Goal: Task Accomplishment & Management: Complete application form

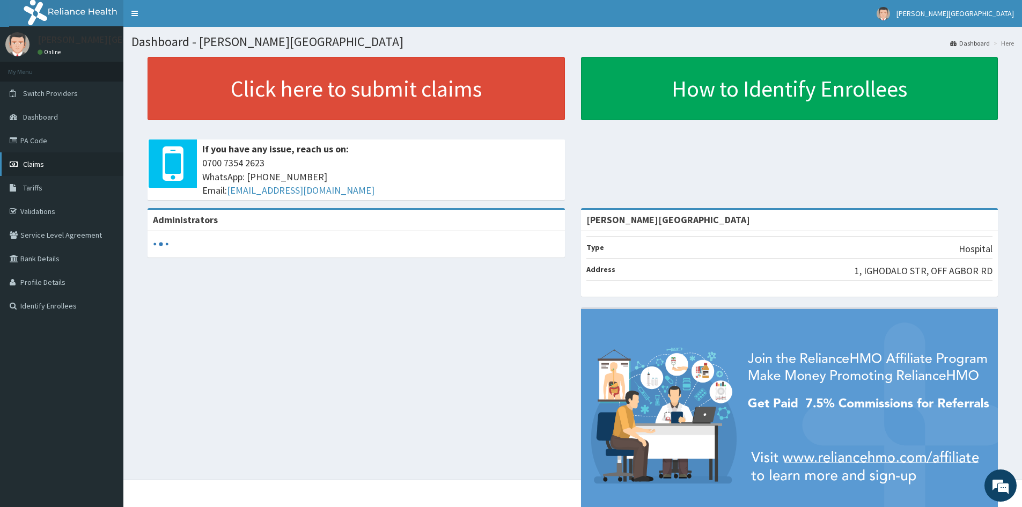
click at [30, 162] on span "Claims" at bounding box center [33, 164] width 21 height 10
click at [32, 165] on span "Claims" at bounding box center [33, 164] width 21 height 10
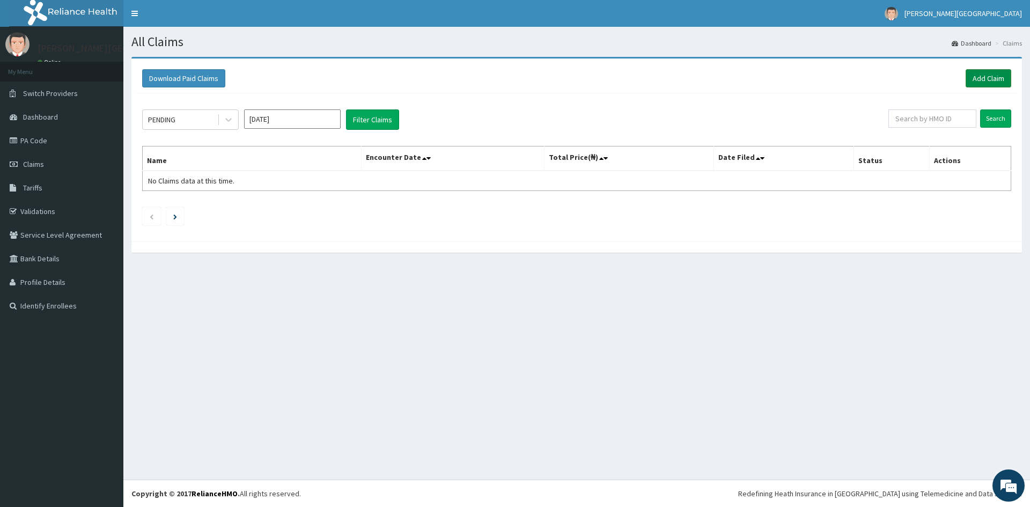
click at [986, 74] on link "Add Claim" at bounding box center [988, 78] width 46 height 18
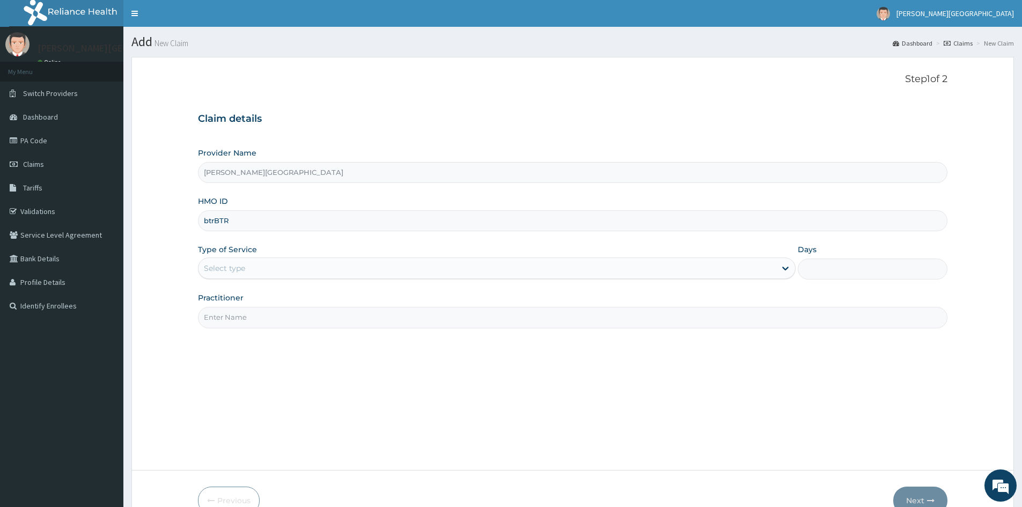
click at [270, 221] on input "btrBTR" at bounding box center [572, 220] width 749 height 21
type input "b"
type input "BTR/10873/D"
click at [248, 267] on div "Select type" at bounding box center [486, 268] width 577 height 17
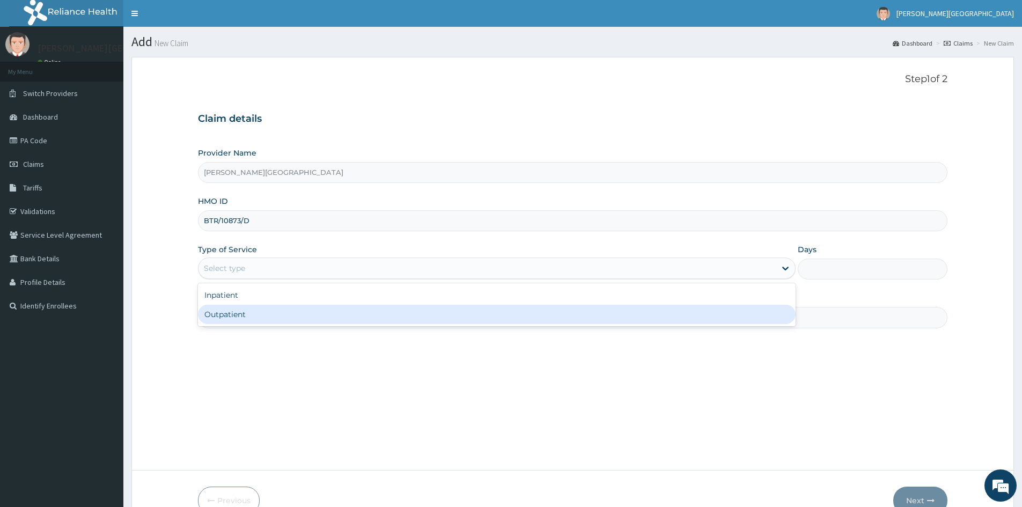
click at [235, 315] on div "Outpatient" at bounding box center [496, 314] width 597 height 19
type input "1"
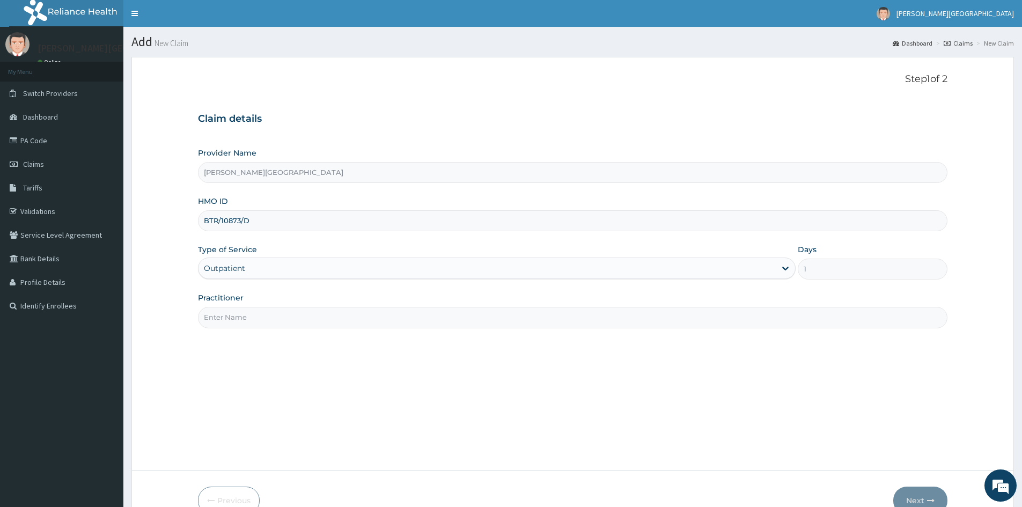
click at [233, 318] on input "Practitioner" at bounding box center [572, 317] width 749 height 21
type input "GENERAL PRACTITIONER"
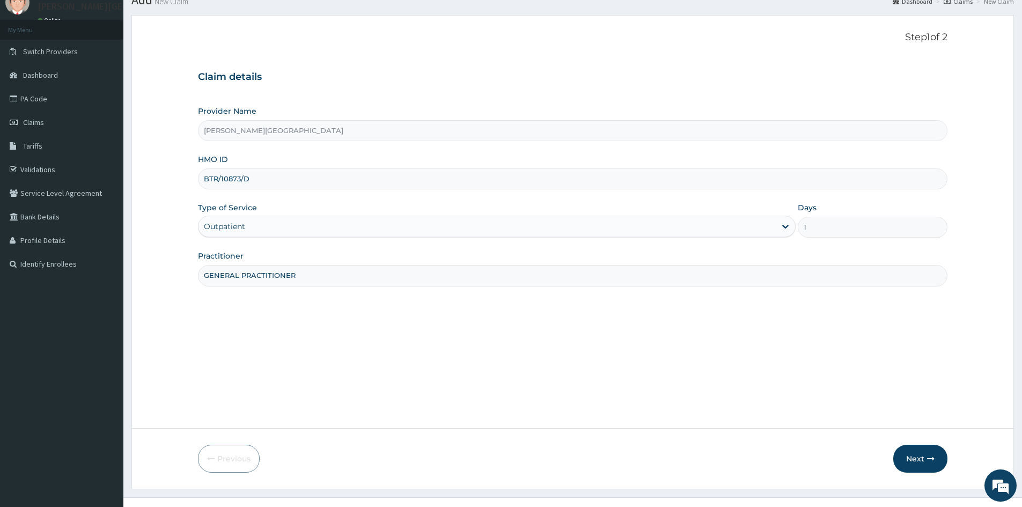
scroll to position [60, 0]
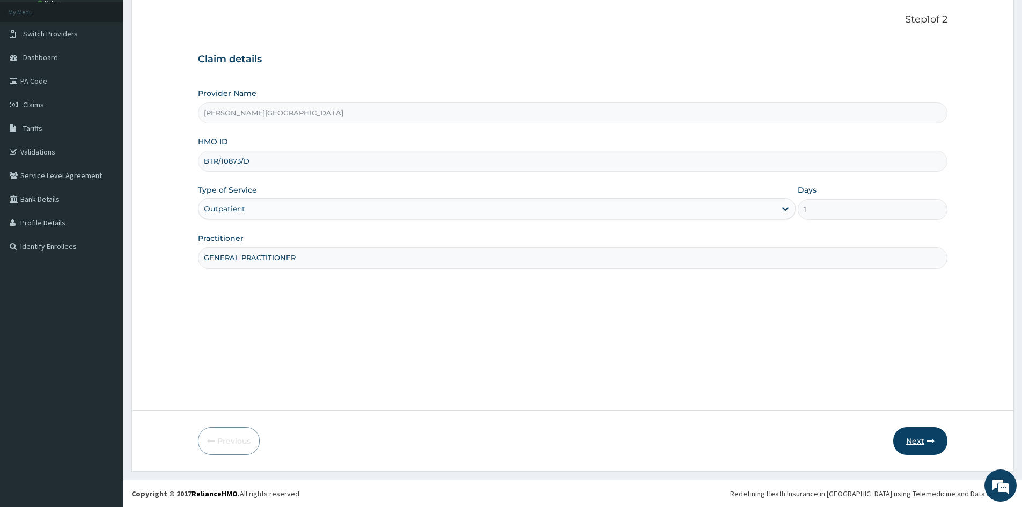
click at [915, 440] on button "Next" at bounding box center [920, 441] width 54 height 28
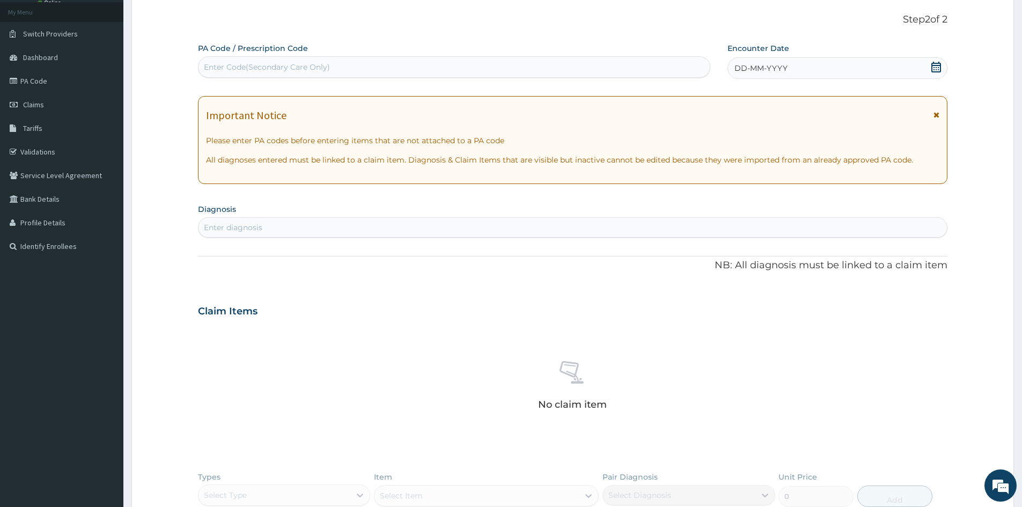
click at [742, 67] on span "DD-MM-YYYY" at bounding box center [760, 68] width 53 height 11
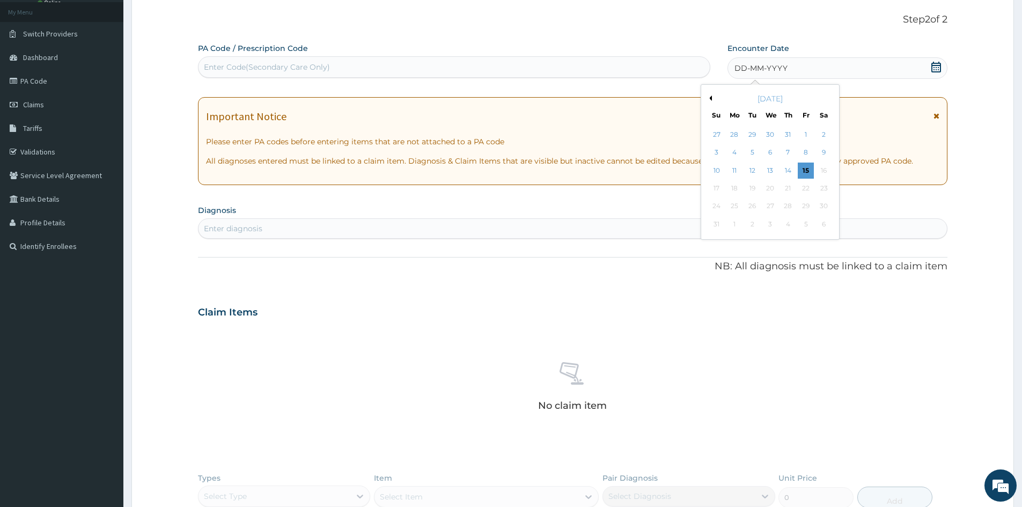
click at [709, 99] on button "Previous Month" at bounding box center [708, 97] width 5 height 5
click at [736, 153] on div "7" at bounding box center [734, 153] width 16 height 16
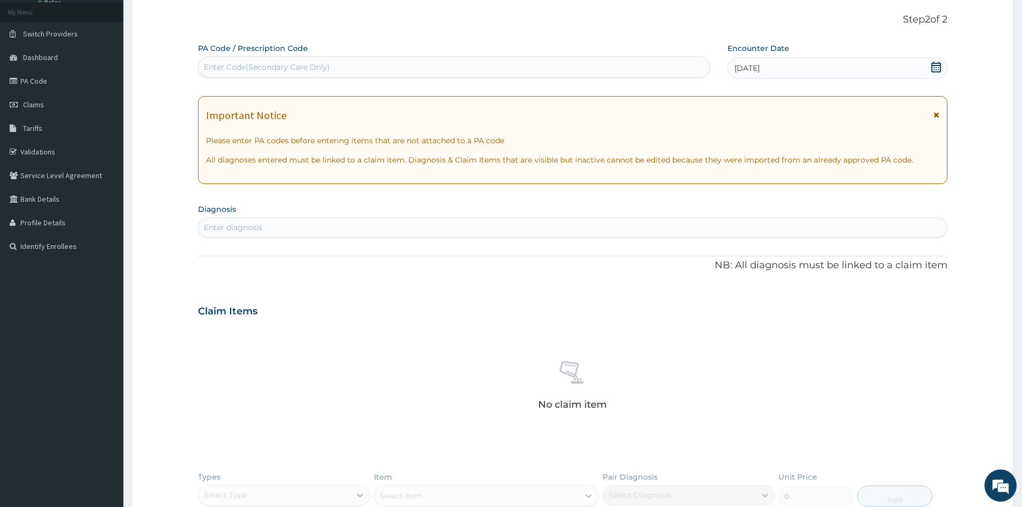
click at [295, 223] on div "Enter diagnosis" at bounding box center [572, 227] width 748 height 17
type input "PLASMODIU"
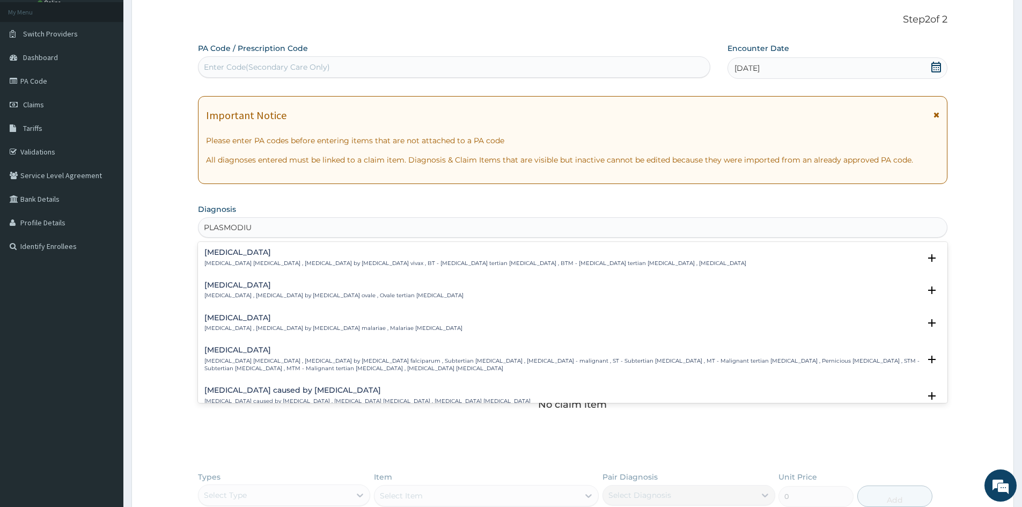
scroll to position [32, 0]
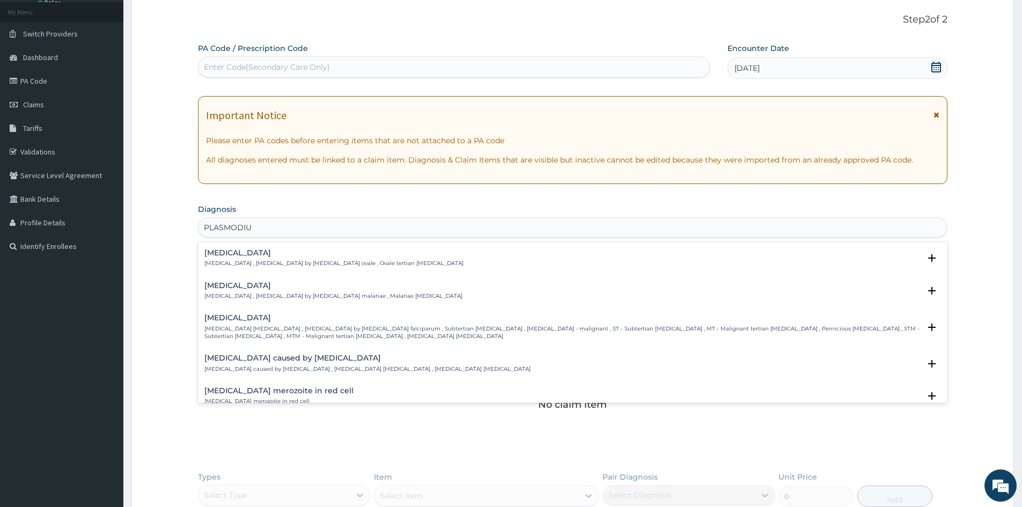
click at [245, 325] on p "[MEDICAL_DATA] [MEDICAL_DATA] , [MEDICAL_DATA] by [MEDICAL_DATA] falciparum , S…" at bounding box center [561, 333] width 715 height 16
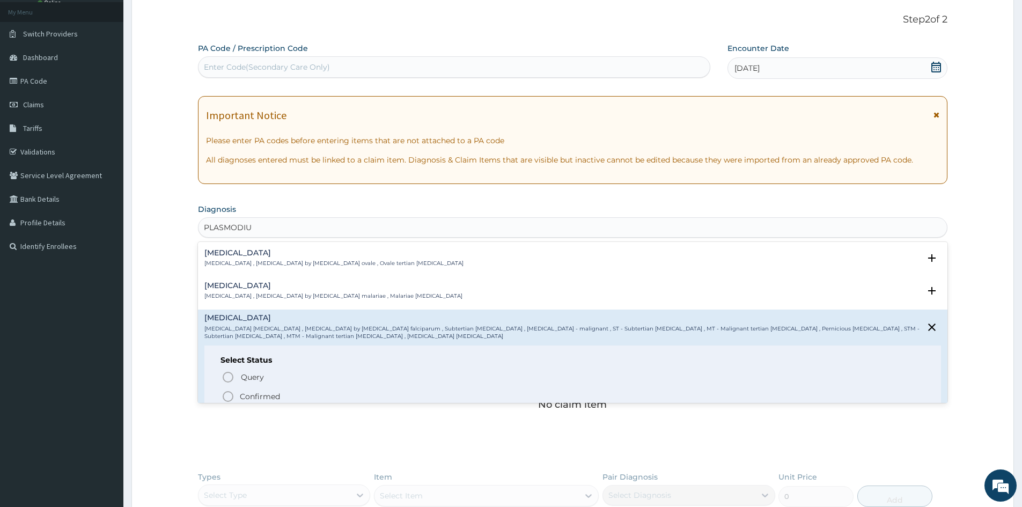
click at [226, 396] on icon "status option filled" at bounding box center [227, 396] width 13 height 13
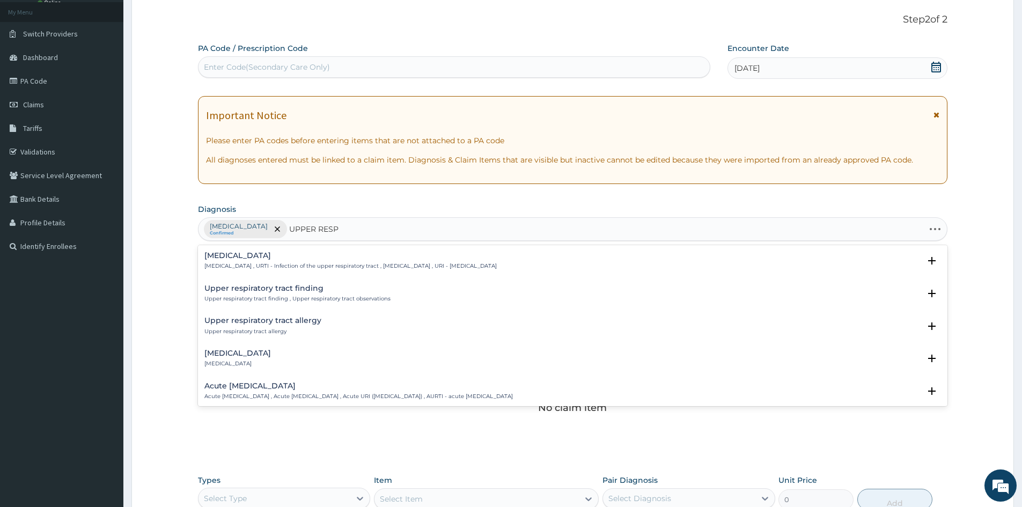
type input "UPPER RESPI"
click at [273, 256] on h4 "Upper respiratory infection" at bounding box center [350, 255] width 292 height 8
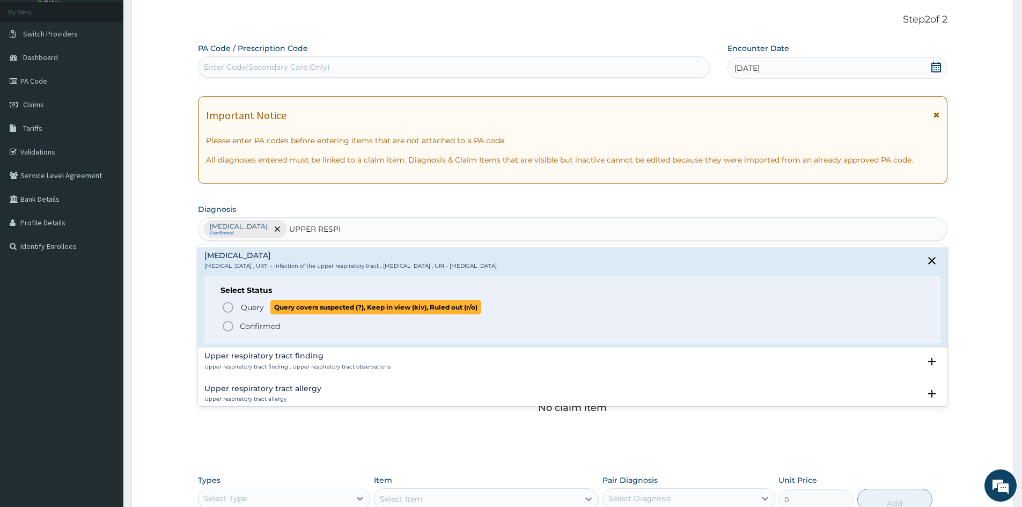
click at [230, 306] on icon "status option query" at bounding box center [227, 307] width 13 height 13
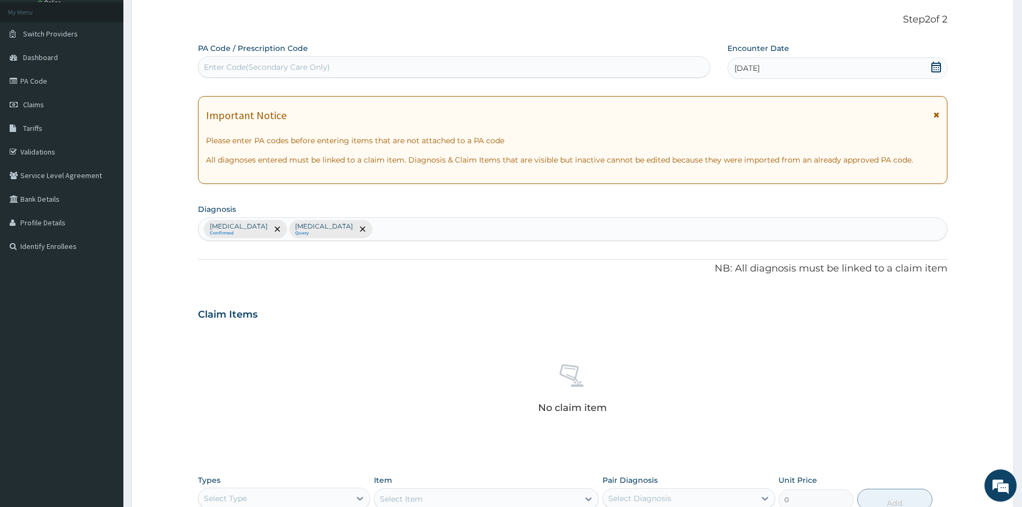
scroll to position [66, 0]
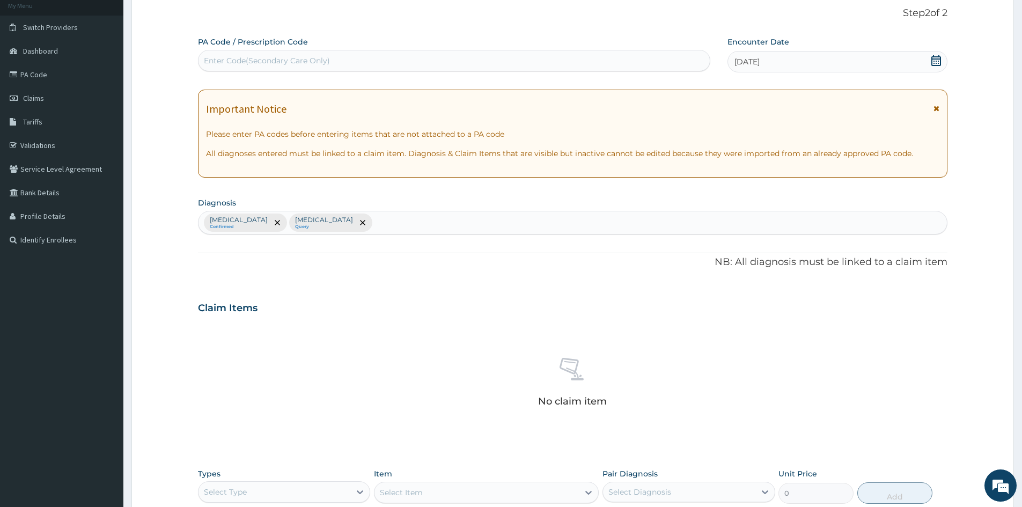
click at [345, 298] on div "PA Code / Prescription Code Enter Code(Secondary Care Only) Encounter Date 07-0…" at bounding box center [572, 309] width 749 height 547
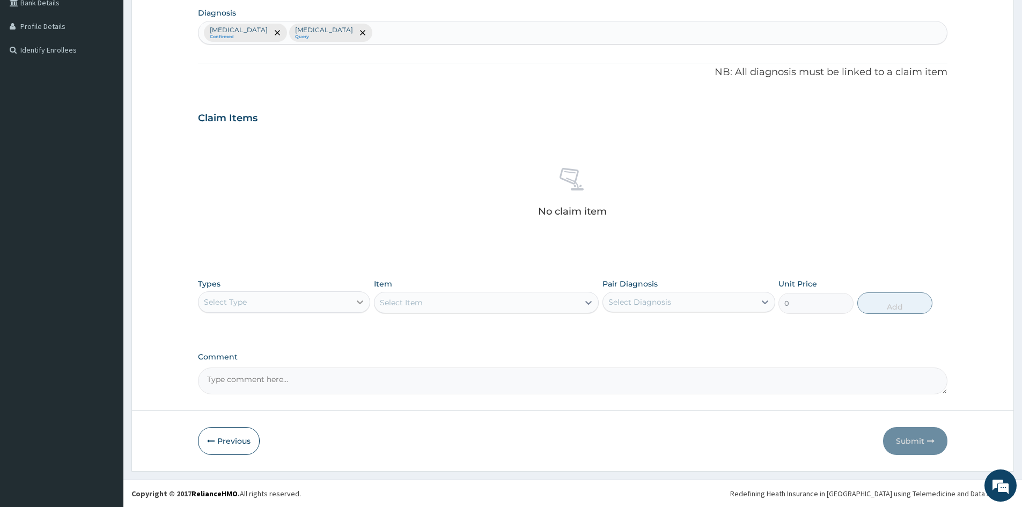
click at [355, 299] on icon at bounding box center [359, 302] width 11 height 11
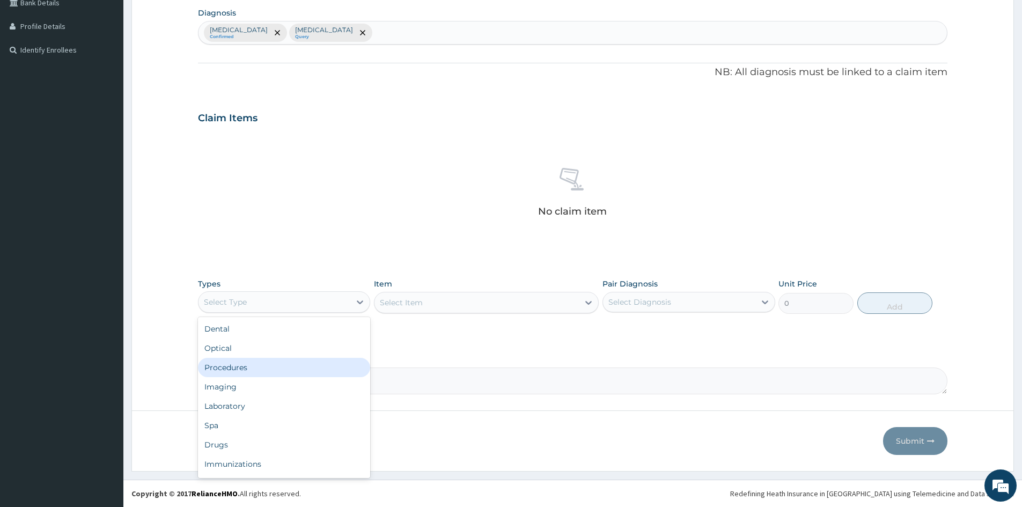
click at [239, 369] on div "Procedures" at bounding box center [284, 367] width 172 height 19
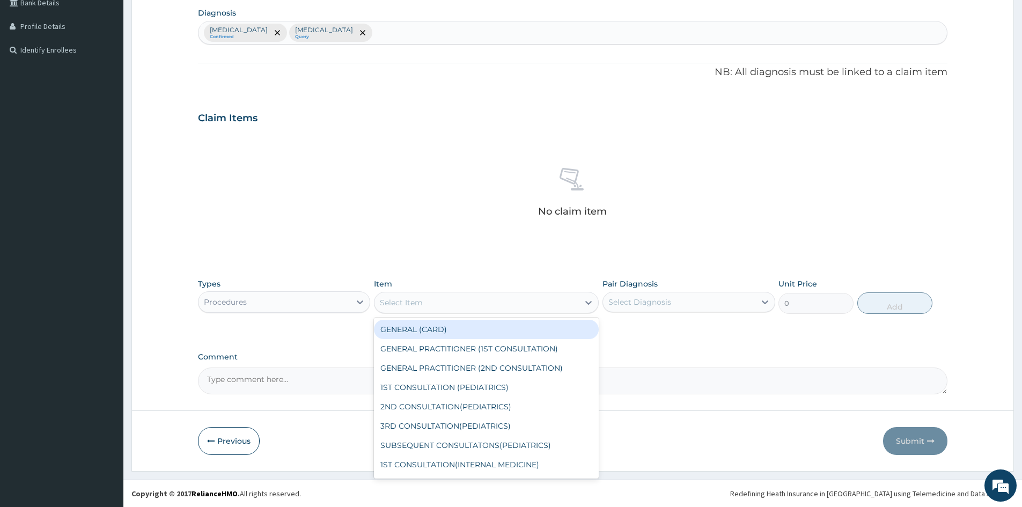
click at [450, 307] on div "Select Item" at bounding box center [476, 302] width 204 height 17
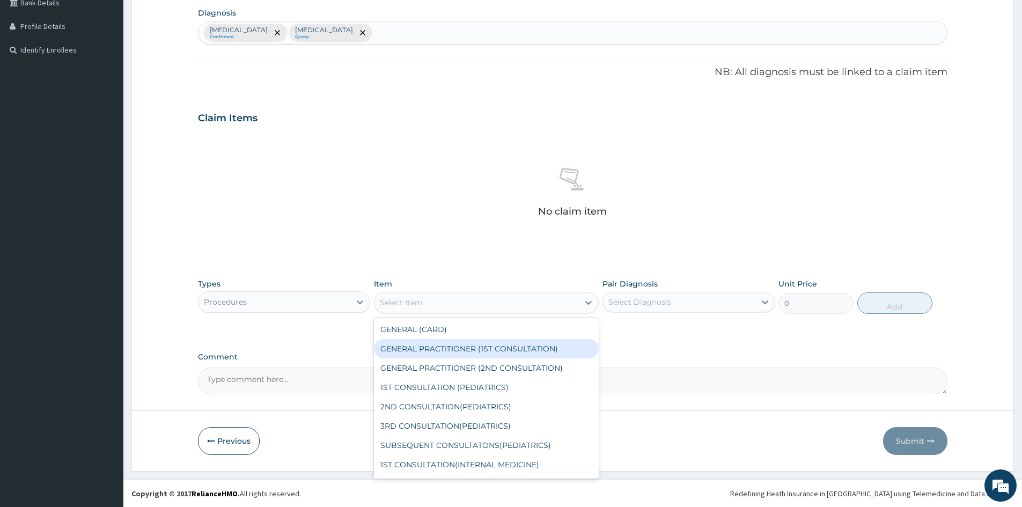
click at [439, 353] on div "GENERAL PRACTITIONER (1ST CONSULTATION)" at bounding box center [486, 348] width 225 height 19
type input "1500"
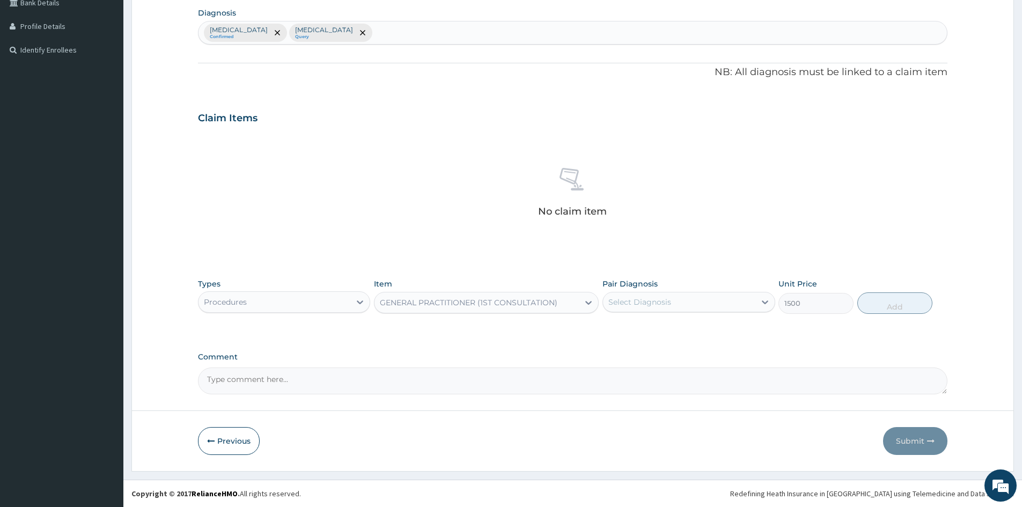
click at [687, 300] on div "Select Diagnosis" at bounding box center [679, 301] width 152 height 17
click at [612, 331] on input "checkbox" at bounding box center [612, 328] width 7 height 7
checkbox input "true"
click at [898, 305] on button "Add" at bounding box center [894, 302] width 75 height 21
type input "0"
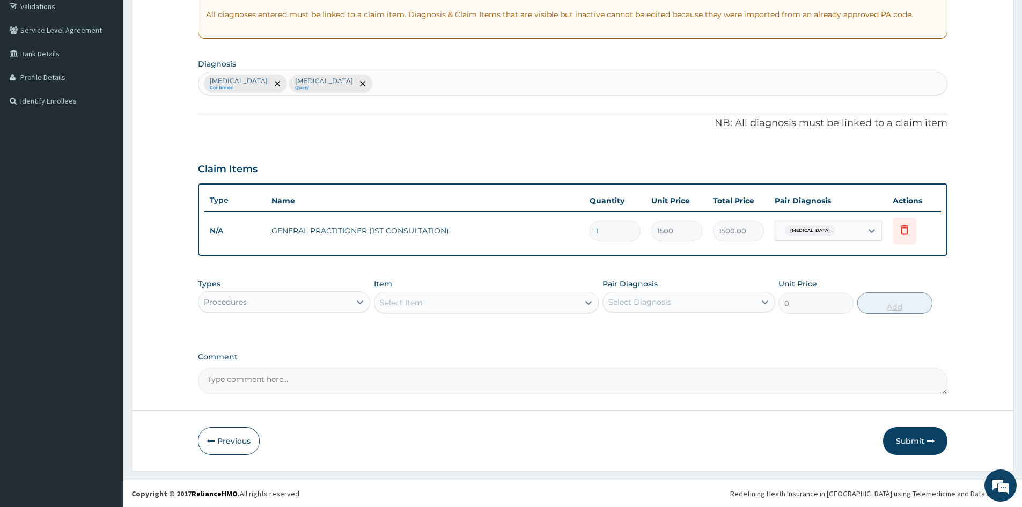
scroll to position [205, 0]
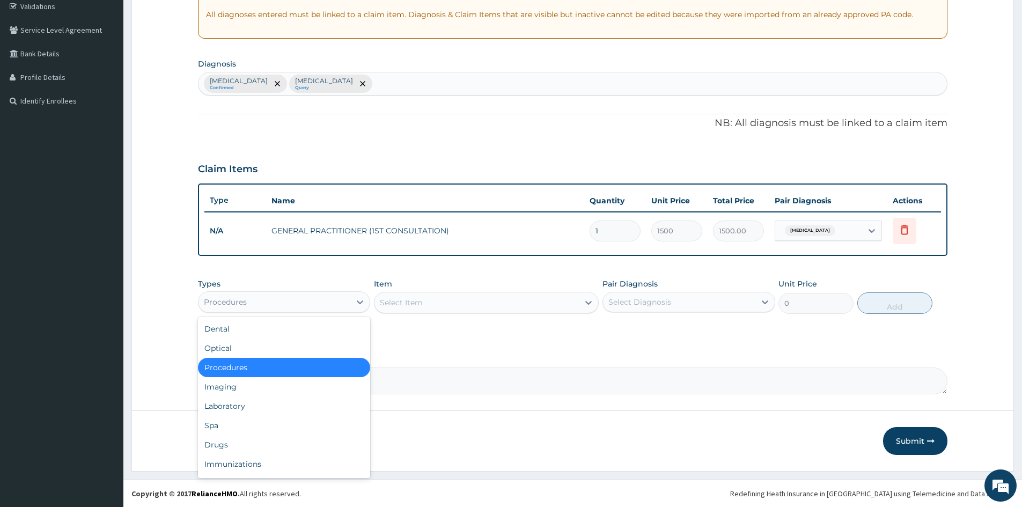
click at [350, 302] on div "Procedures" at bounding box center [274, 301] width 152 height 17
click at [211, 447] on div "Drugs" at bounding box center [284, 444] width 172 height 19
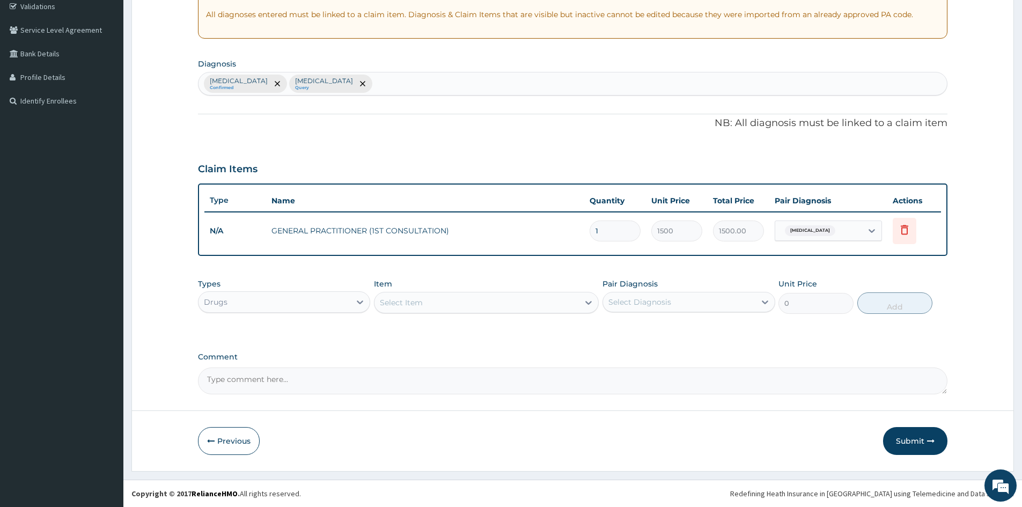
click at [493, 308] on div "Select Item" at bounding box center [476, 302] width 204 height 17
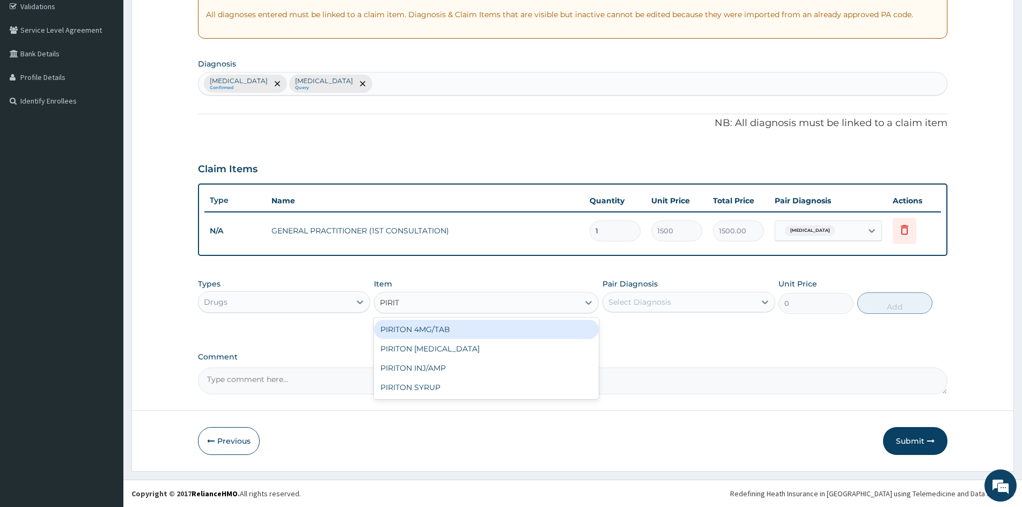
type input "PIRITO"
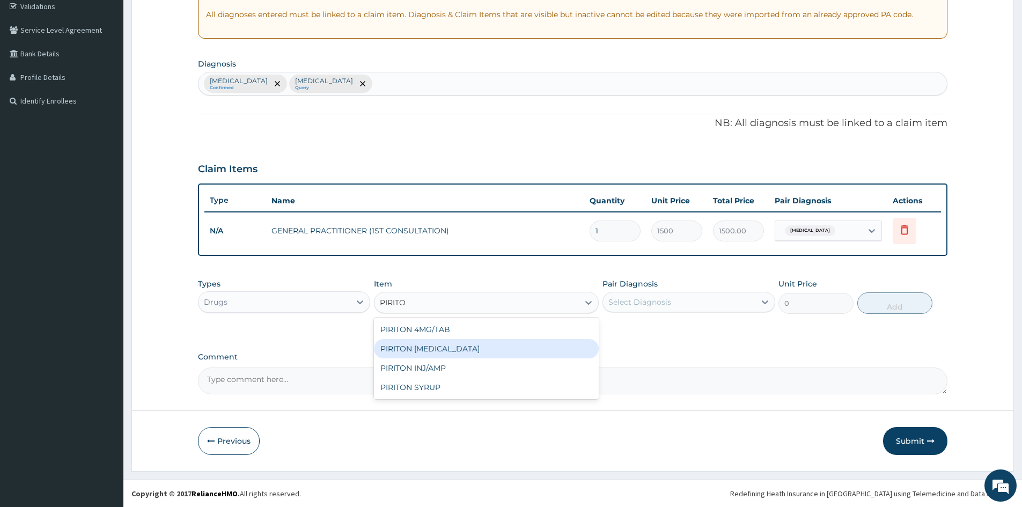
click at [460, 353] on div "PIRITON [MEDICAL_DATA]" at bounding box center [486, 348] width 225 height 19
type input "341.25"
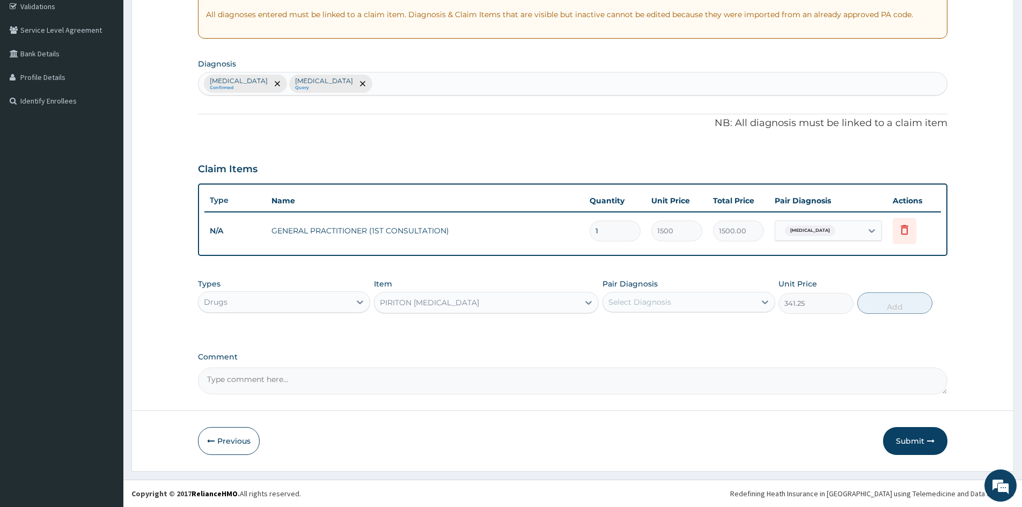
click at [634, 300] on div "Select Diagnosis" at bounding box center [639, 302] width 63 height 11
click at [611, 351] on input "checkbox" at bounding box center [612, 350] width 7 height 7
checkbox input "true"
click at [896, 304] on button "Add" at bounding box center [894, 302] width 75 height 21
type input "0"
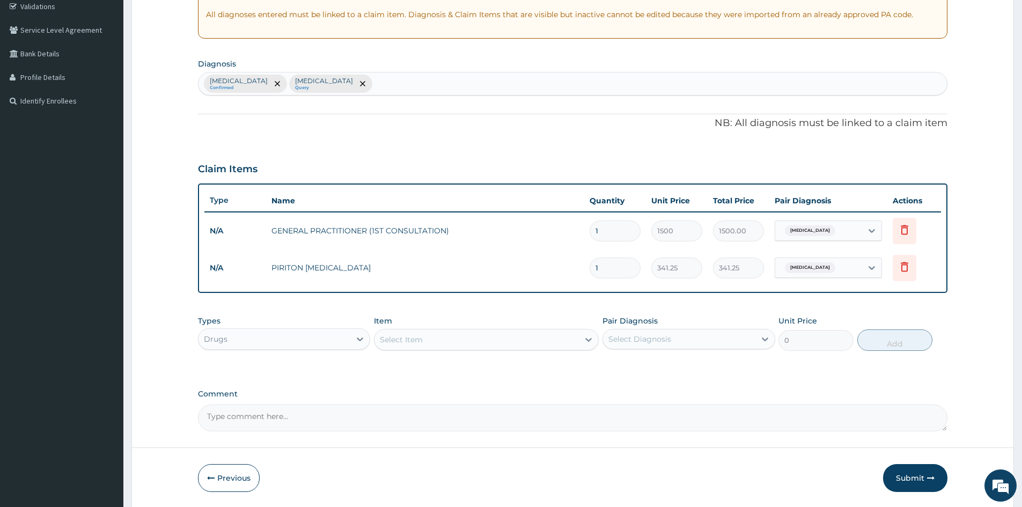
scroll to position [242, 0]
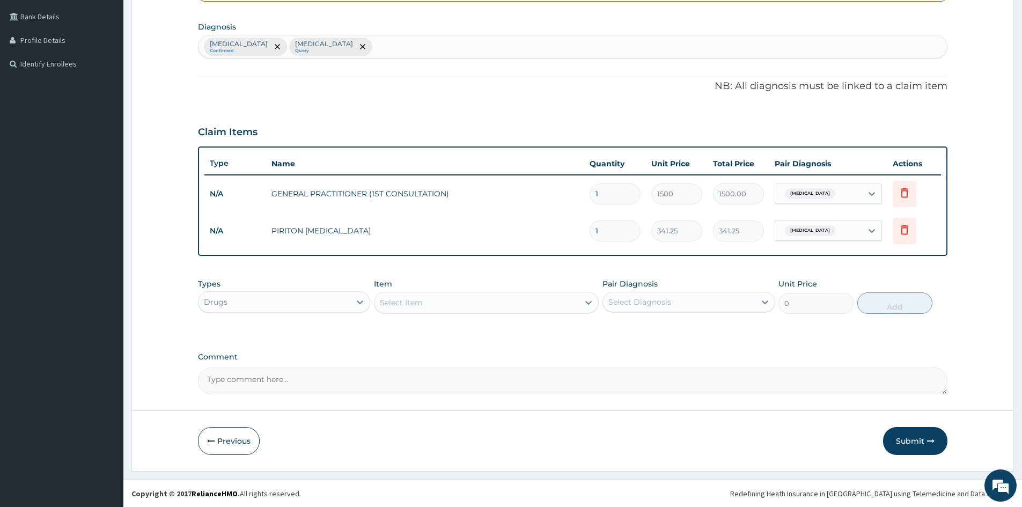
click at [436, 305] on div "Select Item" at bounding box center [476, 302] width 204 height 17
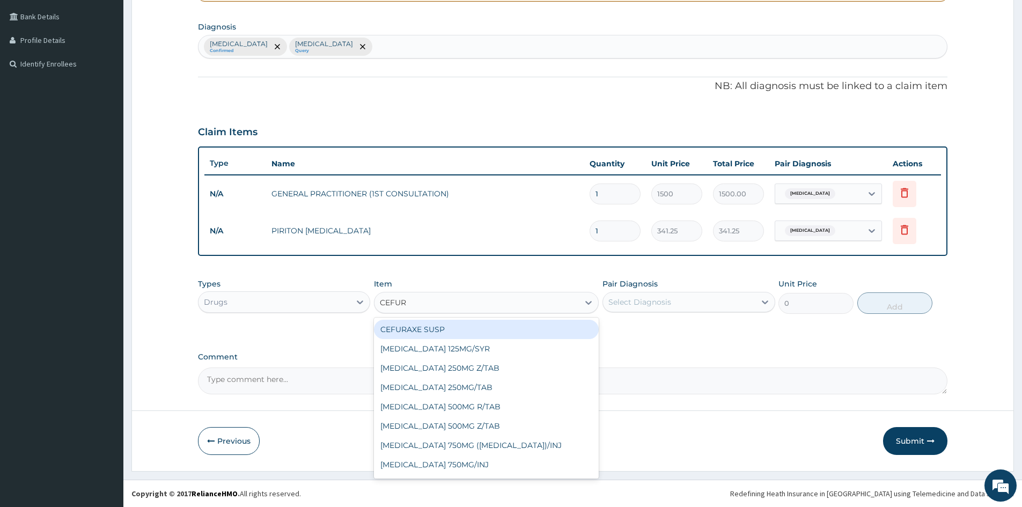
type input "CEFURO"
click at [453, 327] on div "[MEDICAL_DATA] 125MG/SYR" at bounding box center [486, 329] width 225 height 19
type input "2500"
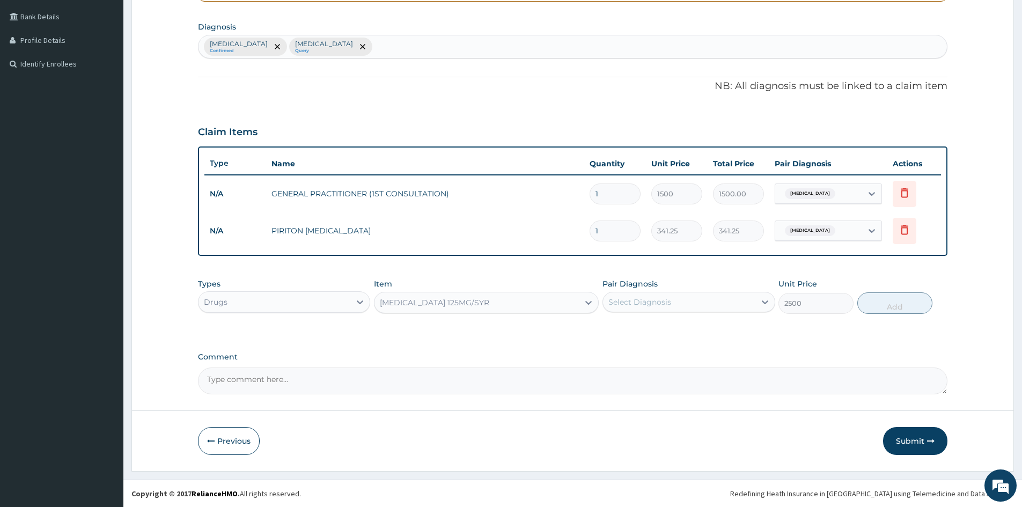
click at [647, 297] on div "Select Diagnosis" at bounding box center [639, 302] width 63 height 11
click at [610, 350] on input "checkbox" at bounding box center [612, 350] width 7 height 7
checkbox input "true"
click at [904, 302] on button "Add" at bounding box center [894, 302] width 75 height 21
type input "0"
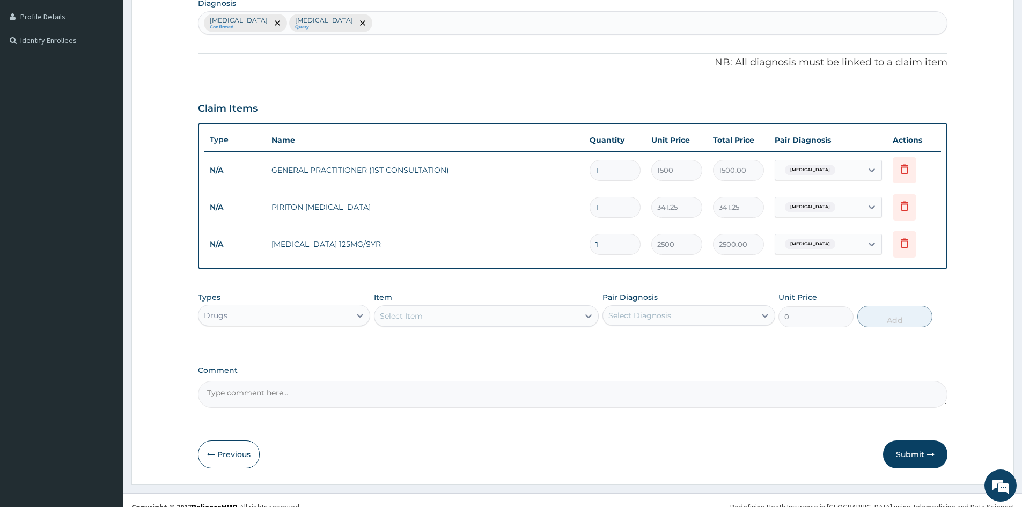
scroll to position [279, 0]
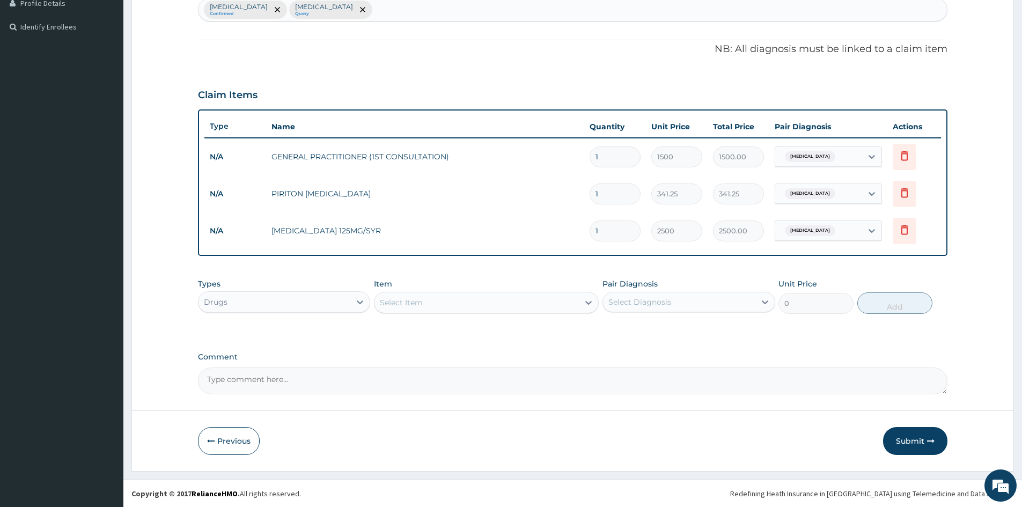
click at [424, 305] on div "Select Item" at bounding box center [476, 302] width 204 height 17
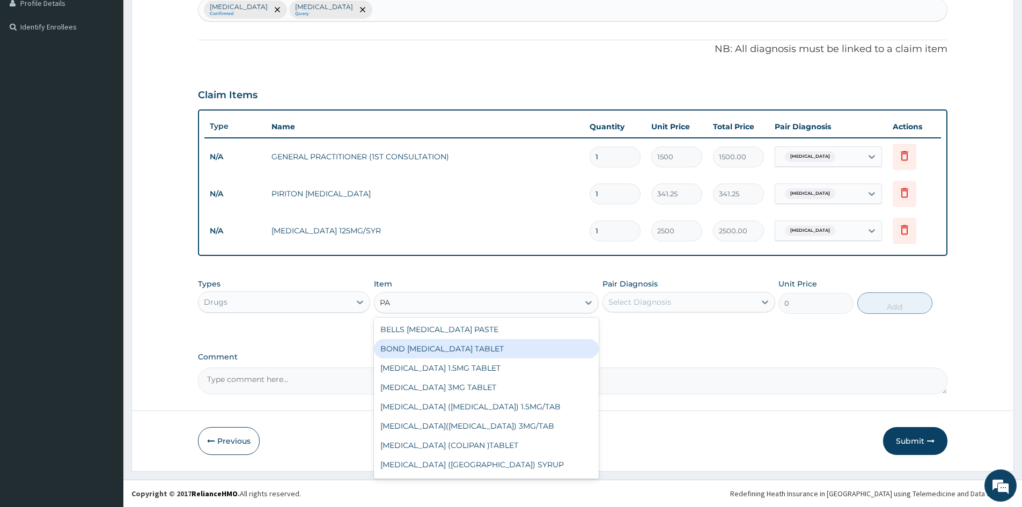
type input "P"
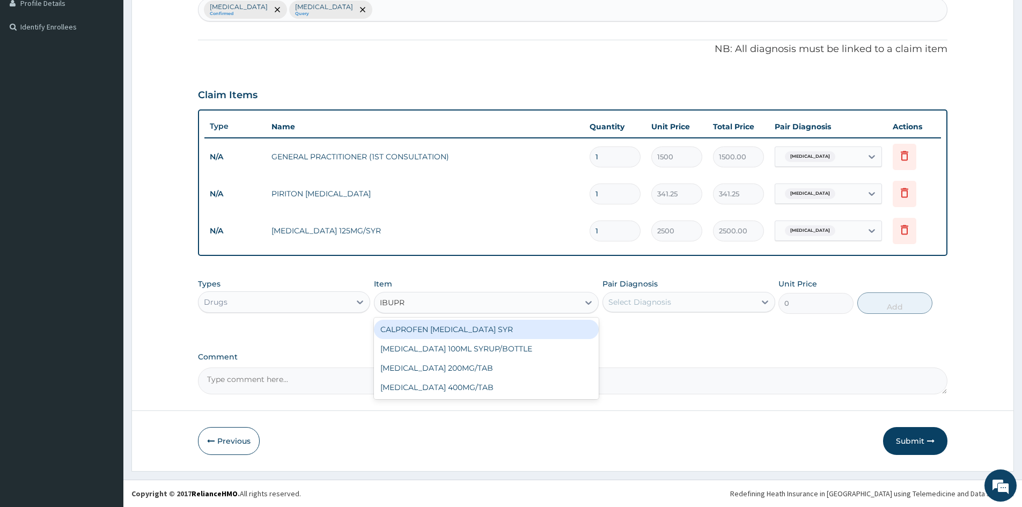
type input "IBUPRO"
click at [424, 325] on div "CALPROFEN [MEDICAL_DATA] SYR" at bounding box center [486, 329] width 225 height 19
type input "1155"
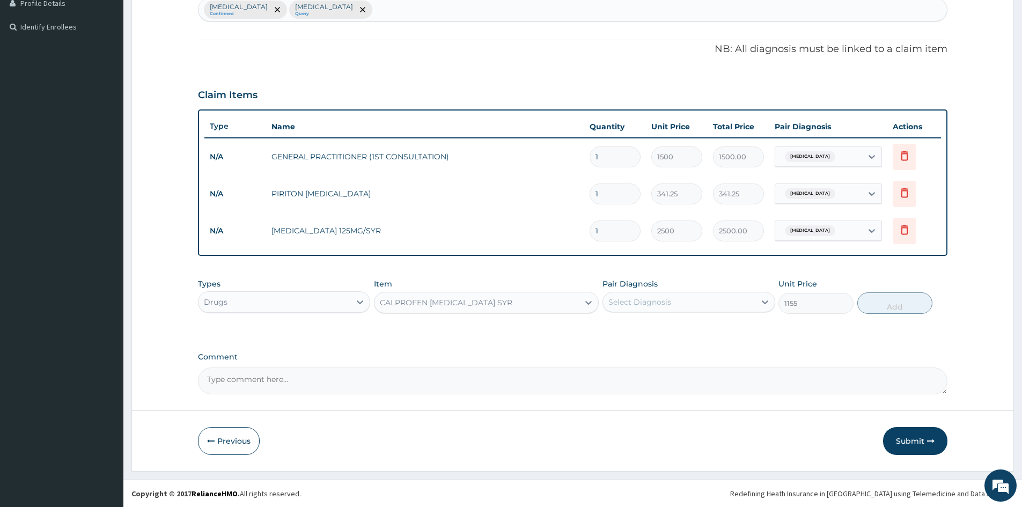
click at [631, 300] on div "Select Diagnosis" at bounding box center [639, 302] width 63 height 11
click at [611, 328] on input "checkbox" at bounding box center [612, 328] width 7 height 7
checkbox input "true"
click at [892, 304] on button "Add" at bounding box center [894, 302] width 75 height 21
type input "0"
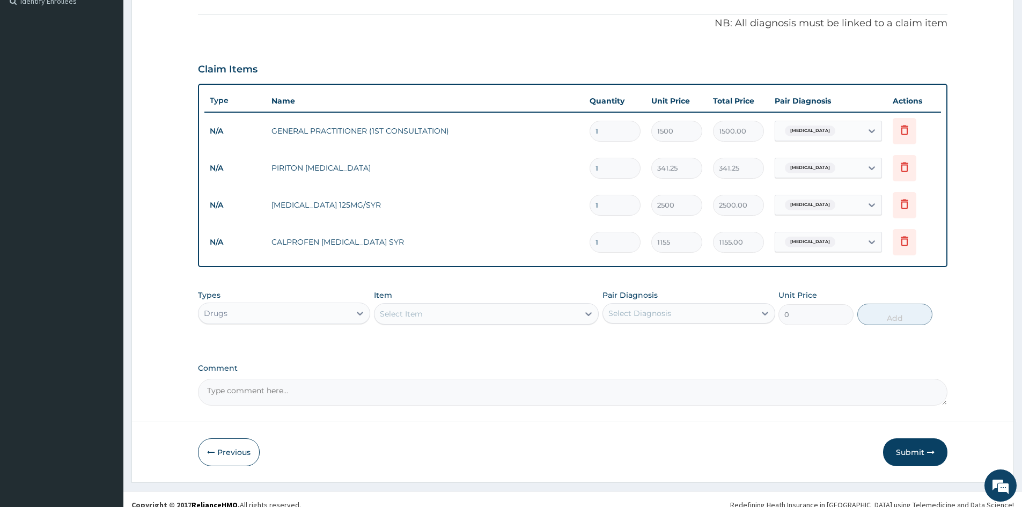
scroll to position [316, 0]
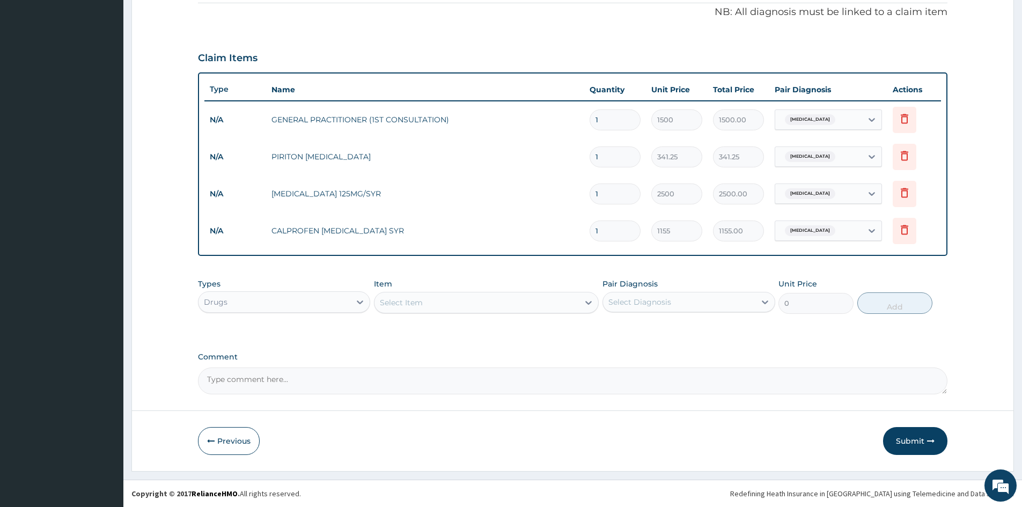
click at [472, 302] on div "Select Item" at bounding box center [476, 302] width 204 height 17
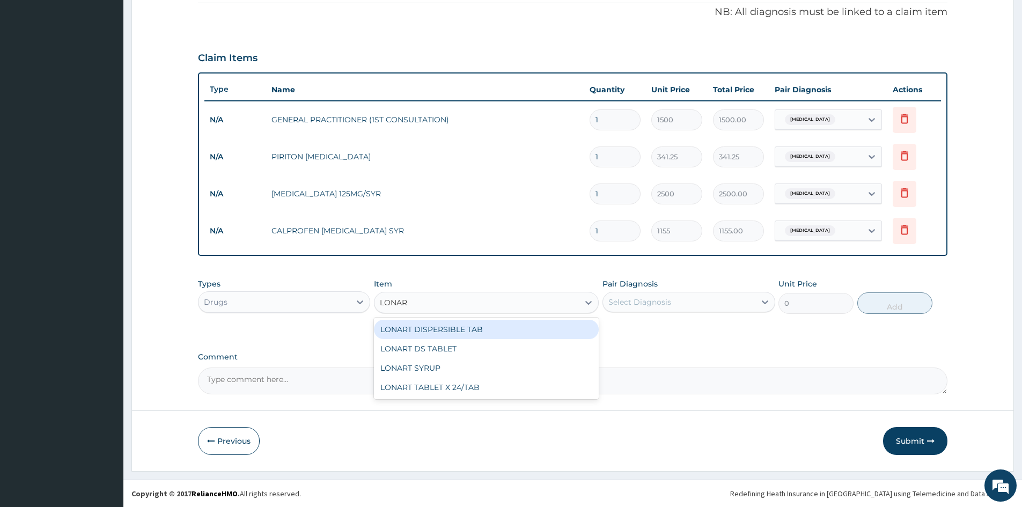
type input "LONART"
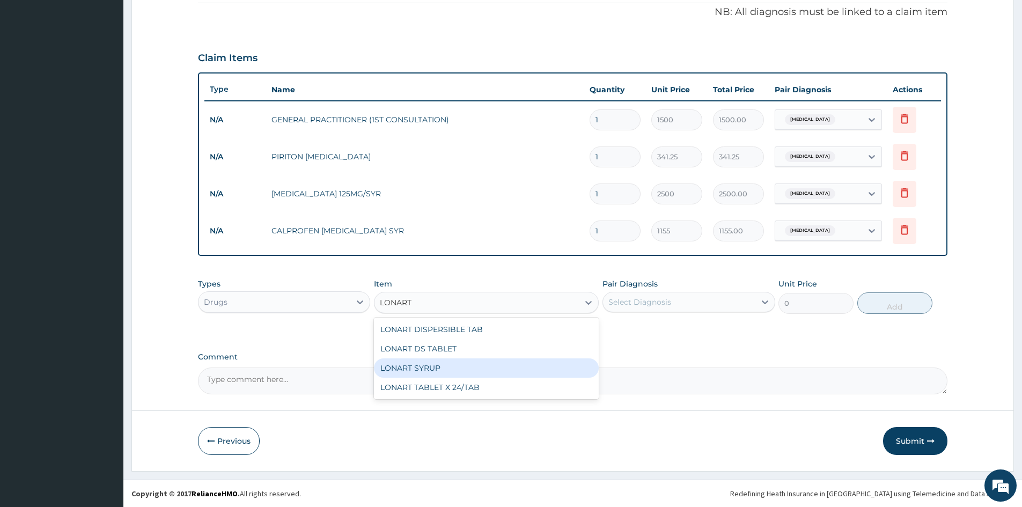
click at [423, 364] on div "LONART SYRUP" at bounding box center [486, 367] width 225 height 19
type input "1000"
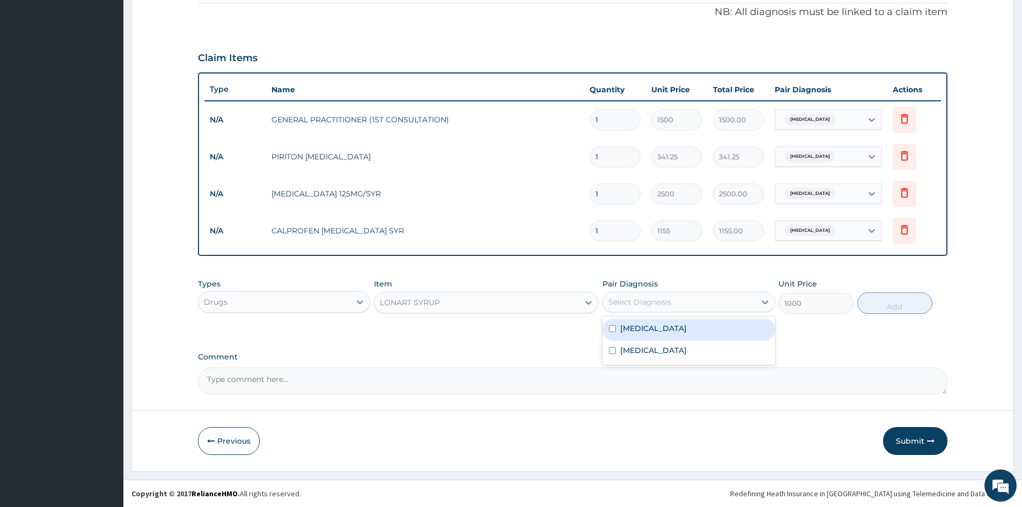
click at [675, 300] on div "Select Diagnosis" at bounding box center [679, 301] width 152 height 17
click at [613, 325] on input "checkbox" at bounding box center [612, 328] width 7 height 7
checkbox input "true"
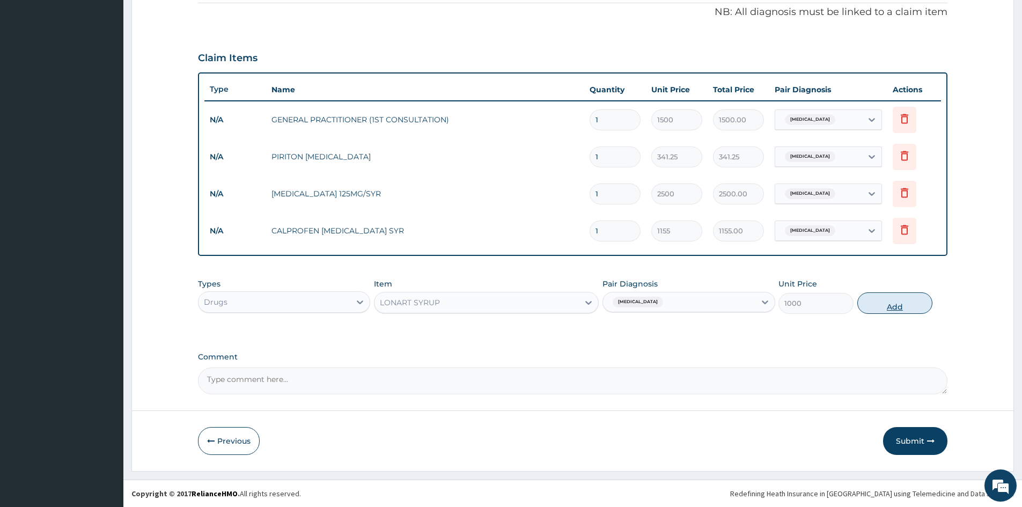
click at [892, 301] on button "Add" at bounding box center [894, 302] width 75 height 21
type input "0"
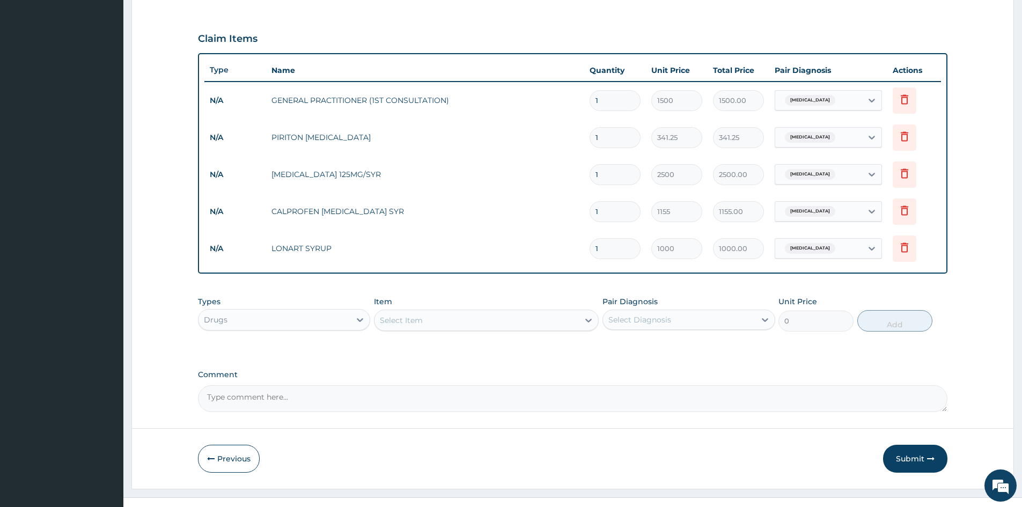
scroll to position [353, 0]
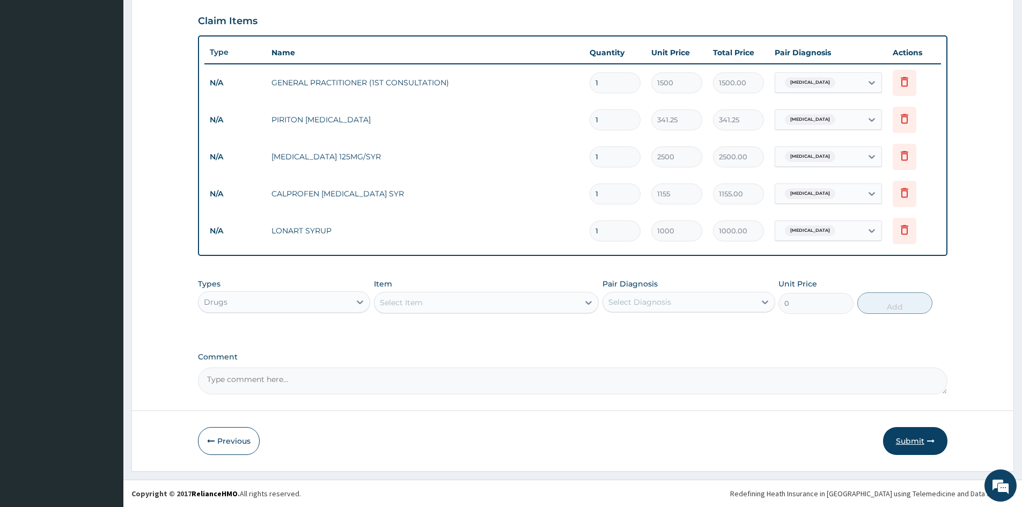
click at [899, 441] on button "Submit" at bounding box center [915, 441] width 64 height 28
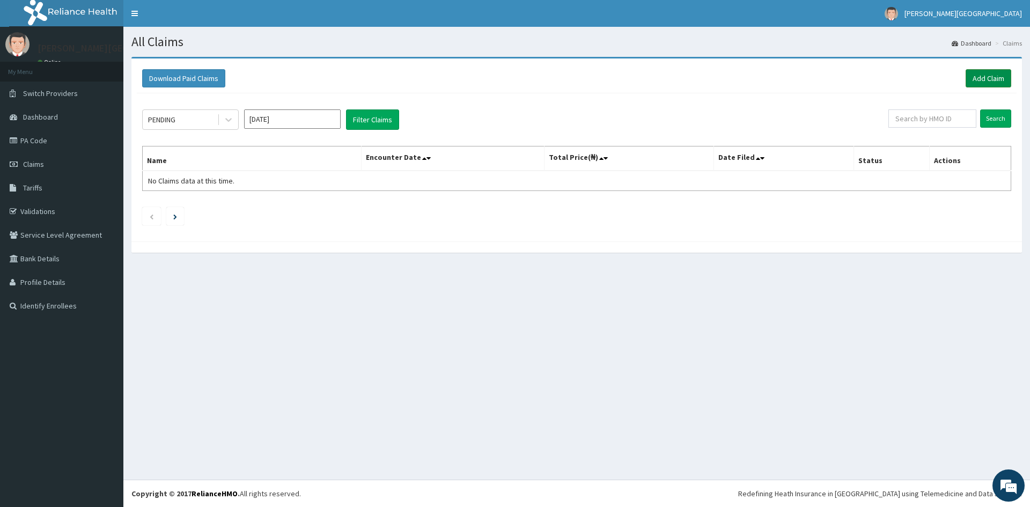
click at [979, 76] on link "Add Claim" at bounding box center [988, 78] width 46 height 18
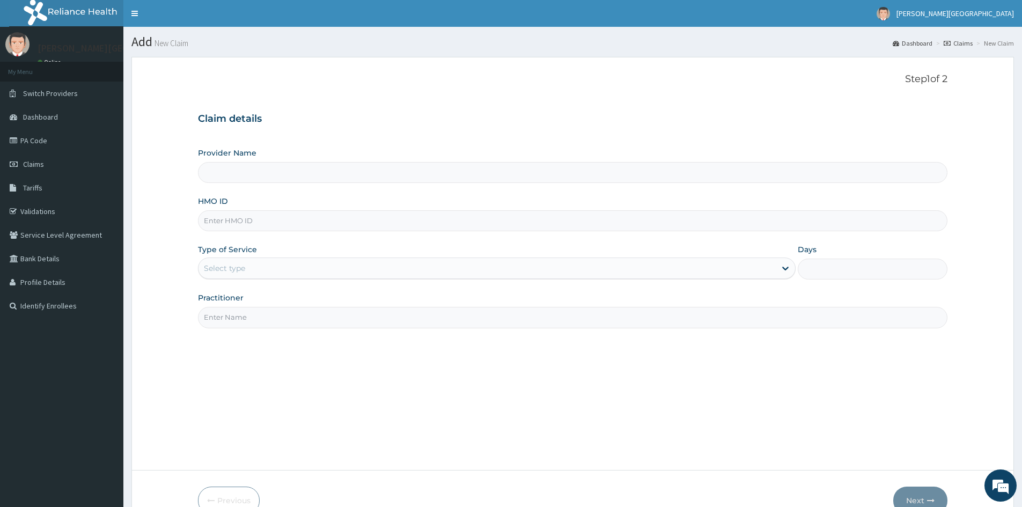
click at [369, 225] on input "HMO ID" at bounding box center [572, 220] width 749 height 21
type input "Tona Hospital"
type input "NBC/10918/A"
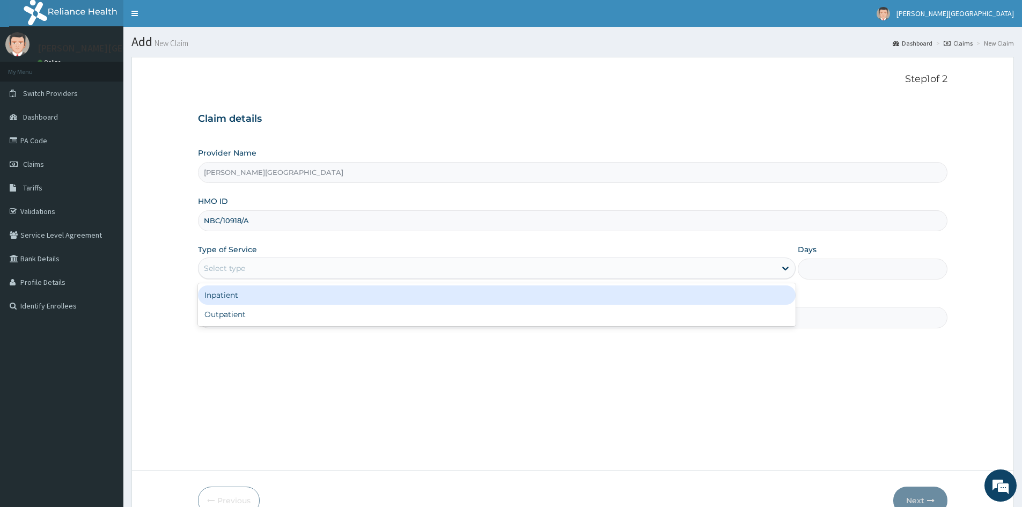
click at [234, 267] on div "Select type" at bounding box center [224, 268] width 41 height 11
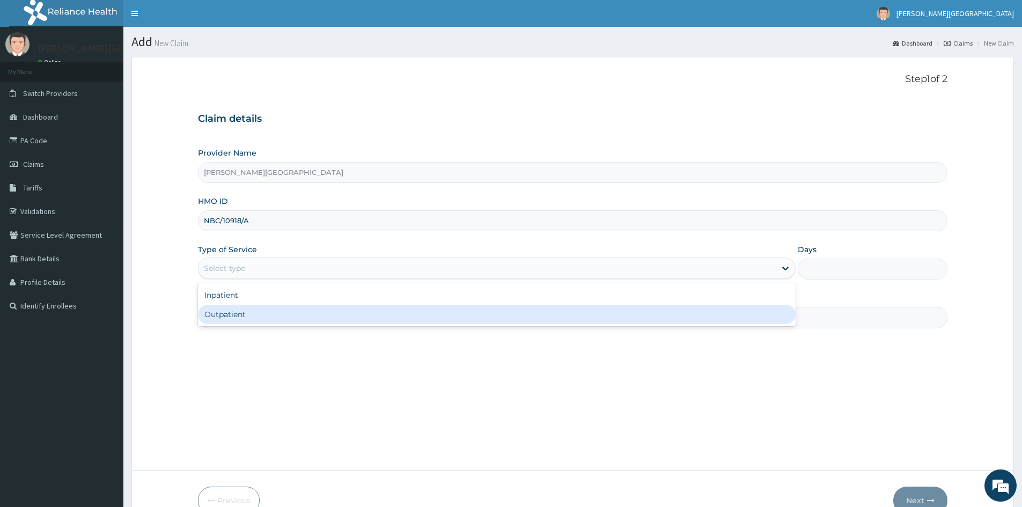
click at [235, 314] on div "Outpatient" at bounding box center [496, 314] width 597 height 19
type input "1"
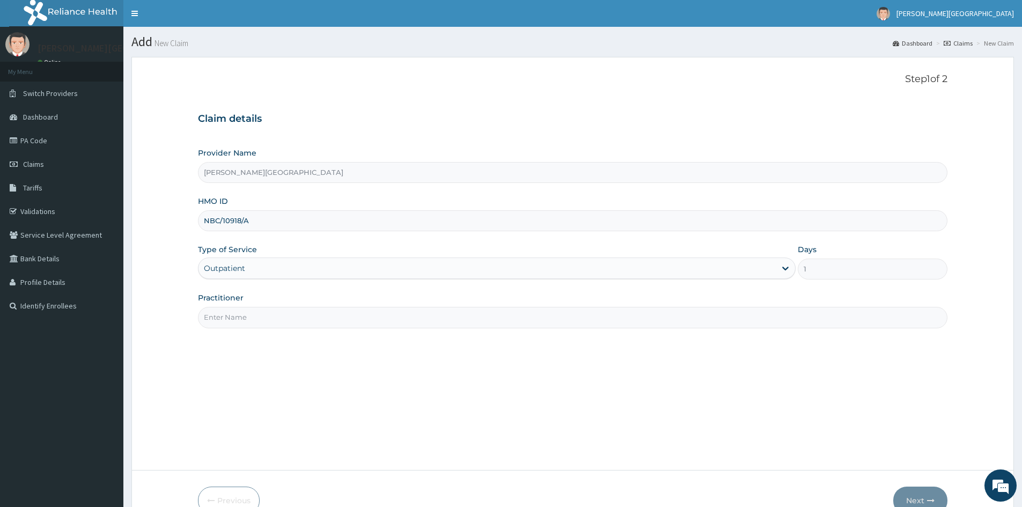
click at [244, 319] on input "Practitioner" at bounding box center [572, 317] width 749 height 21
type input "GENERAL PRACTITIONER"
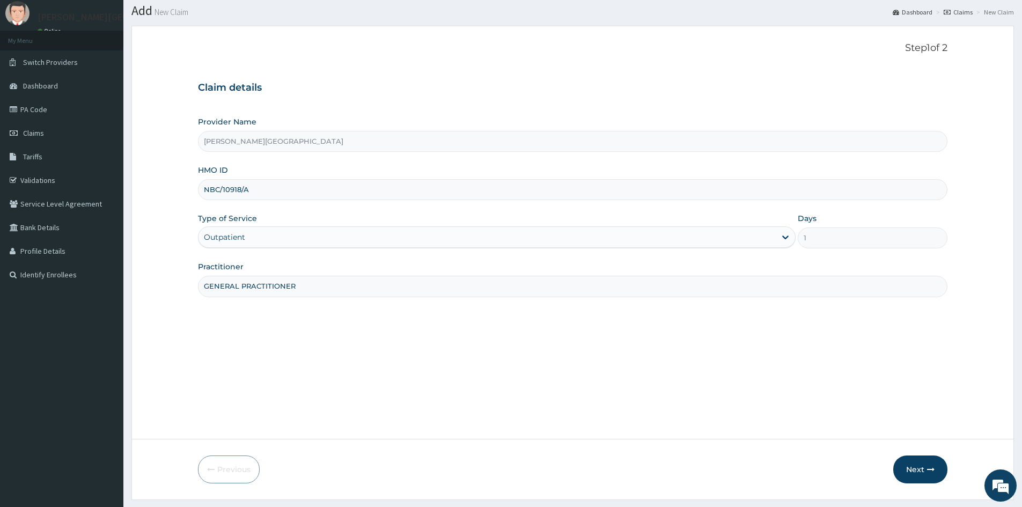
scroll to position [60, 0]
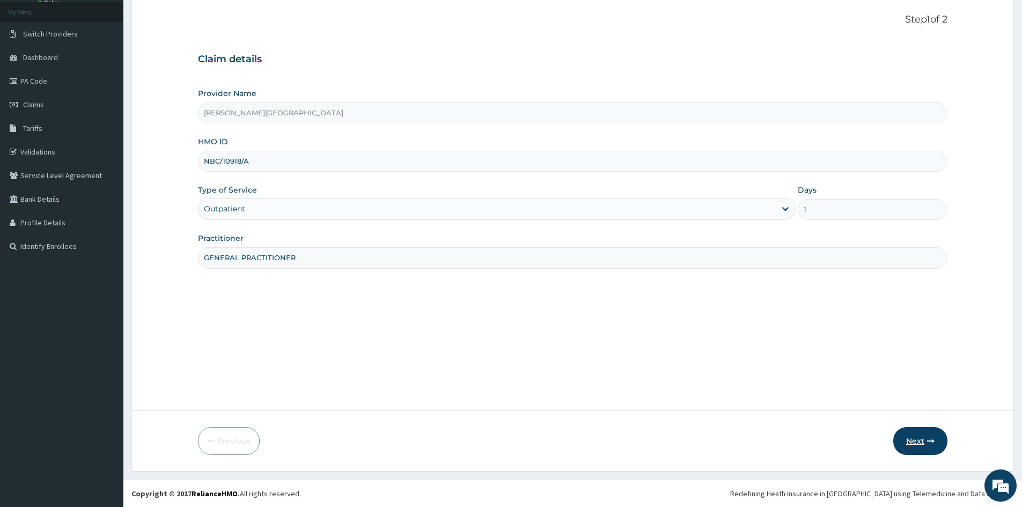
click at [916, 441] on button "Next" at bounding box center [920, 441] width 54 height 28
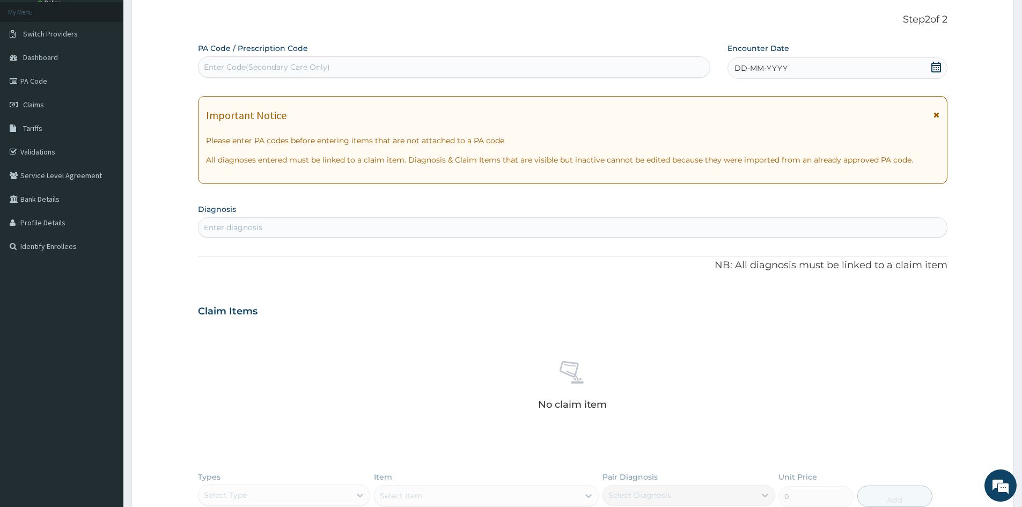
click at [749, 69] on span "DD-MM-YYYY" at bounding box center [760, 68] width 53 height 11
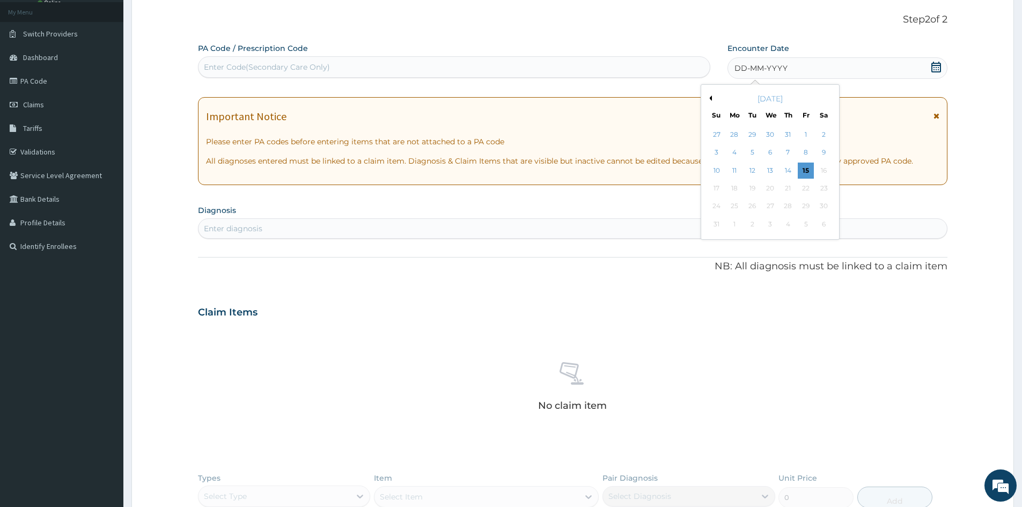
click at [711, 97] on button "Previous Month" at bounding box center [708, 97] width 5 height 5
click at [788, 150] on div "10" at bounding box center [788, 153] width 16 height 16
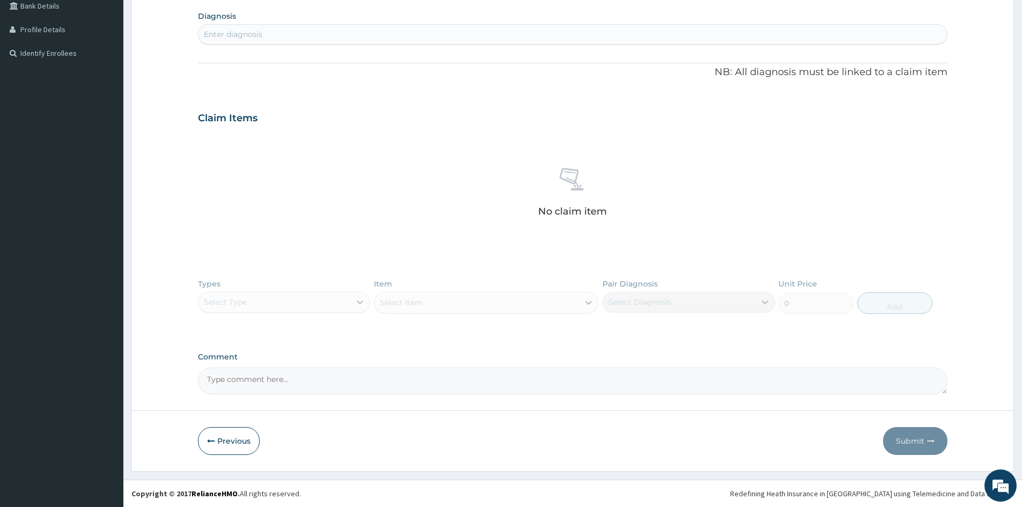
scroll to position [0, 0]
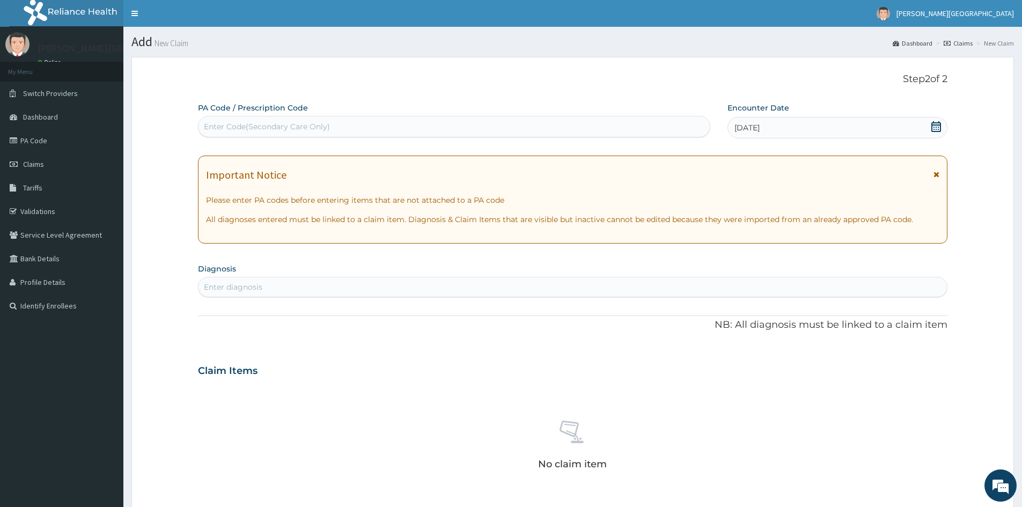
click at [345, 284] on div "Enter diagnosis" at bounding box center [572, 286] width 748 height 17
type input "PLASMODIU"
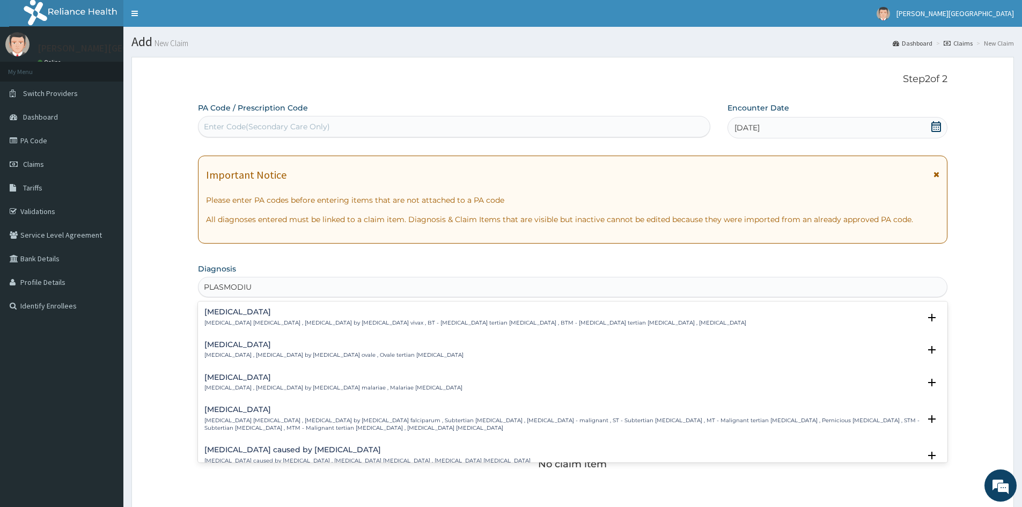
click at [230, 423] on p "[MEDICAL_DATA] [MEDICAL_DATA] , [MEDICAL_DATA] by [MEDICAL_DATA] falciparum , S…" at bounding box center [561, 425] width 715 height 16
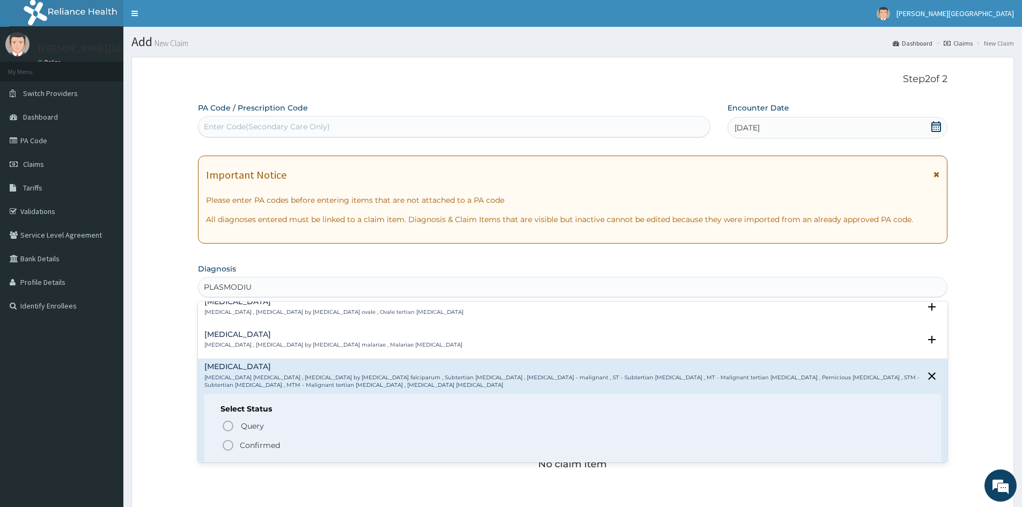
scroll to position [67, 0]
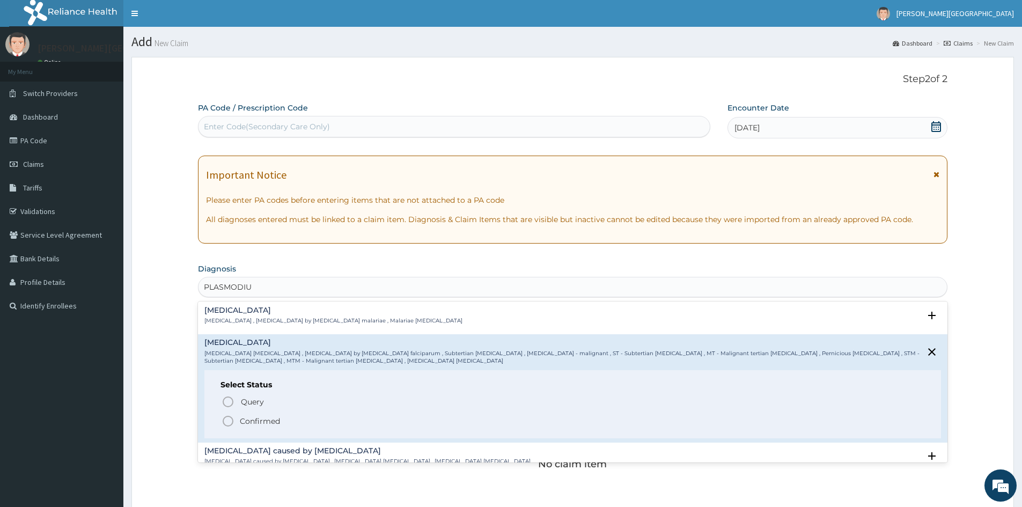
click at [229, 421] on icon "status option filled" at bounding box center [227, 421] width 13 height 13
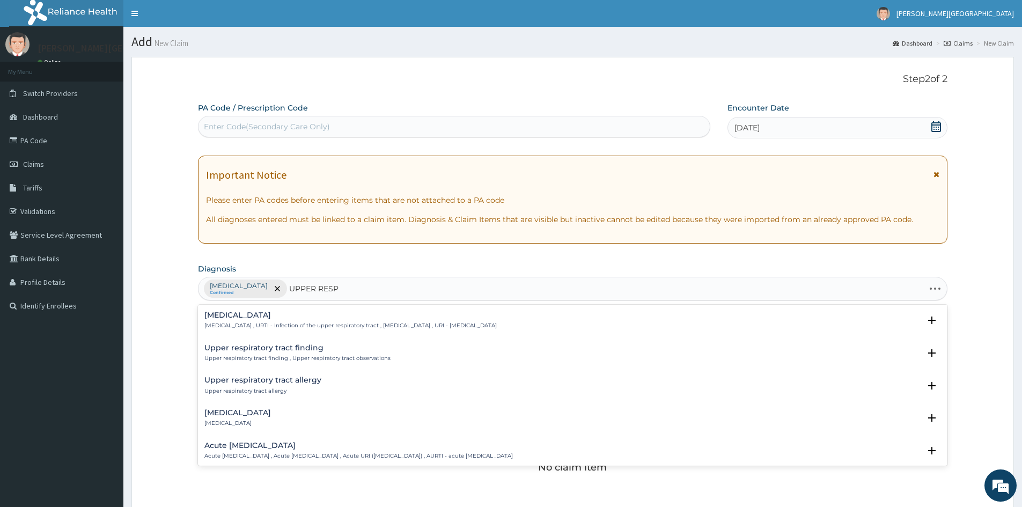
type input "UPPER RESPI"
click at [223, 314] on h4 "Upper respiratory infection" at bounding box center [350, 315] width 292 height 8
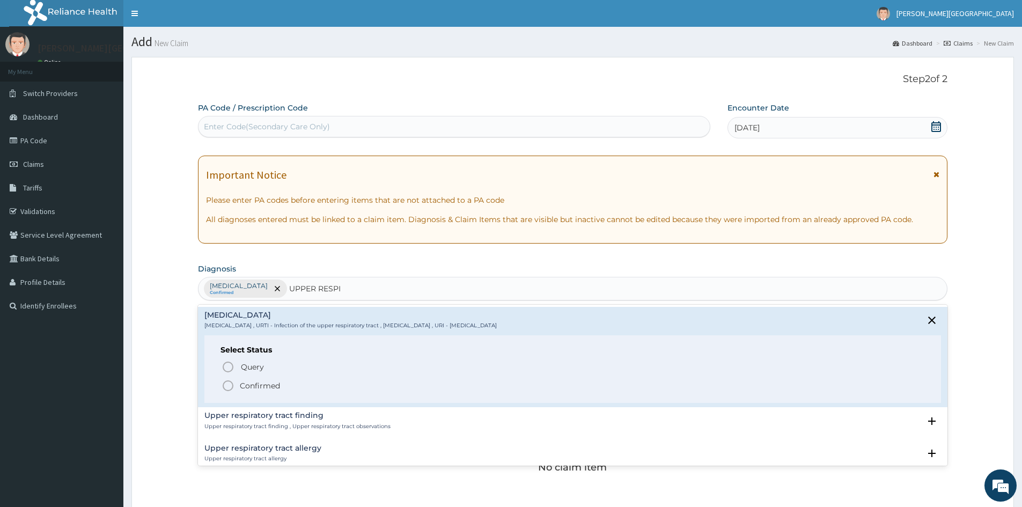
click at [230, 383] on icon "status option filled" at bounding box center [227, 385] width 13 height 13
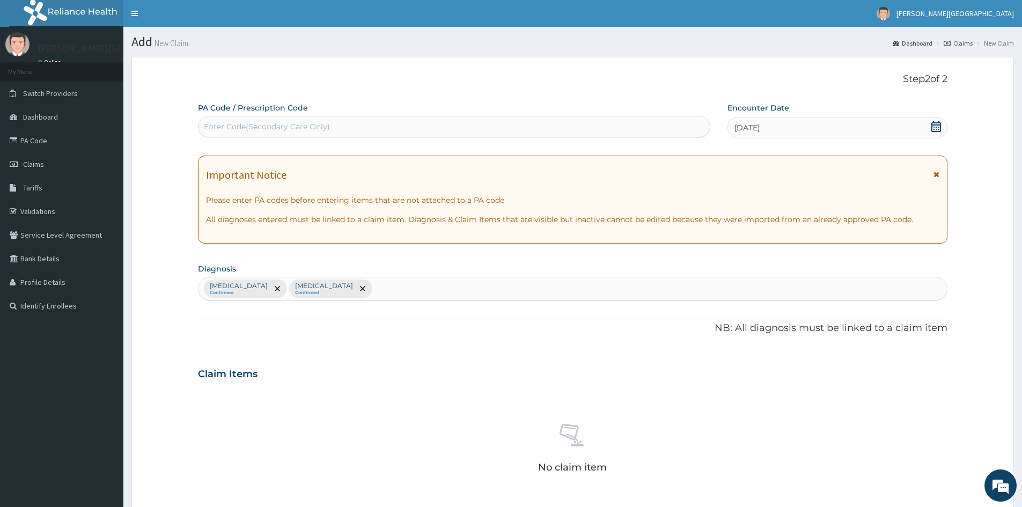
scroll to position [256, 0]
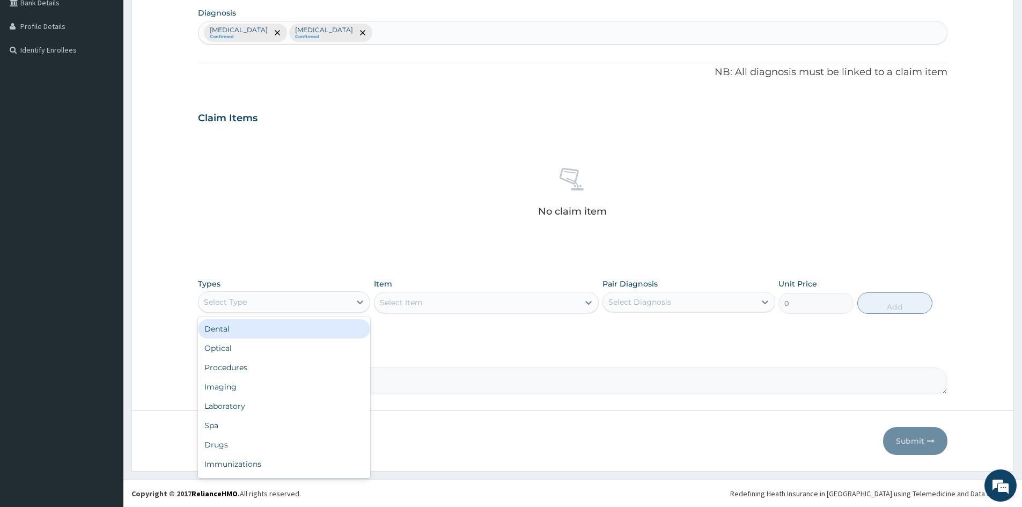
click at [345, 301] on div "Select Type" at bounding box center [274, 301] width 152 height 17
click at [228, 369] on div "Procedures" at bounding box center [284, 367] width 172 height 19
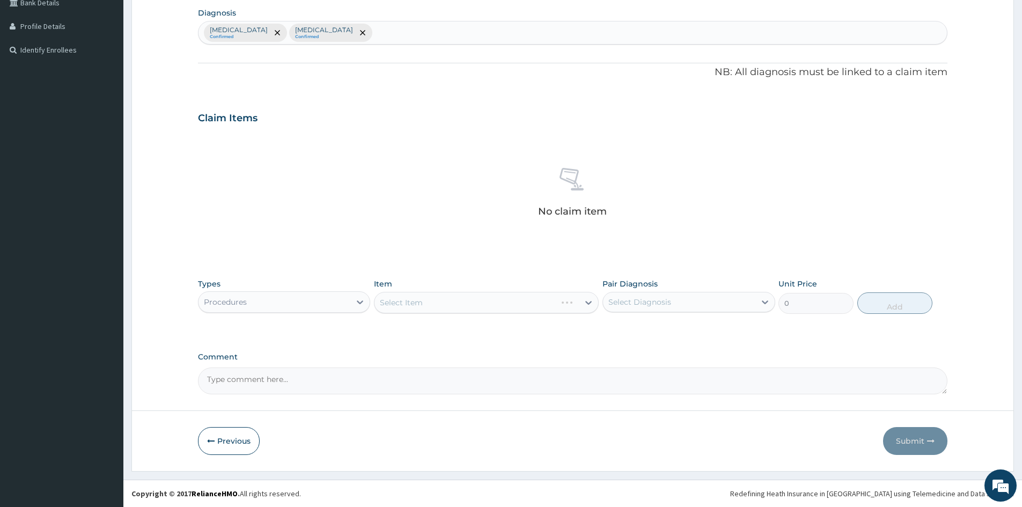
click at [450, 306] on div "Select Item" at bounding box center [486, 302] width 225 height 21
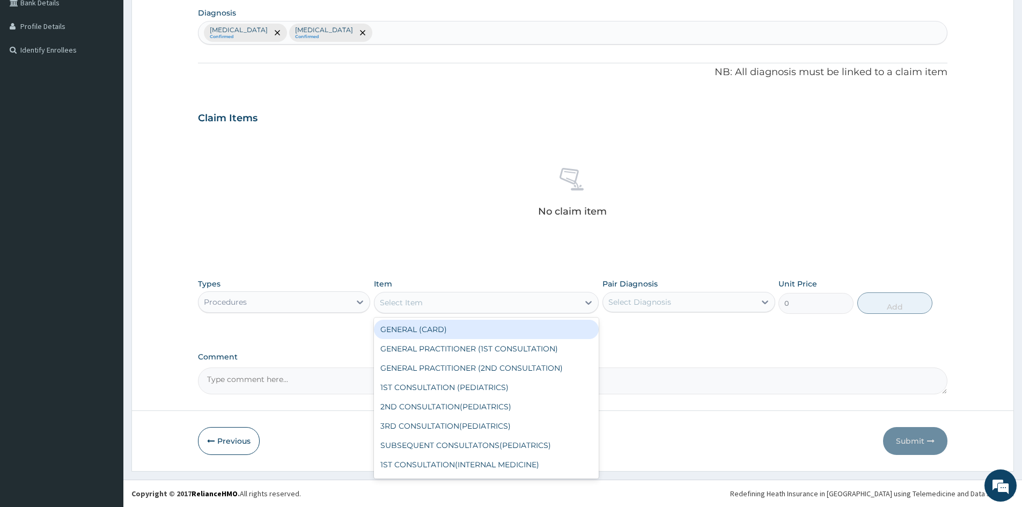
click at [450, 306] on div "Select Item" at bounding box center [476, 302] width 204 height 17
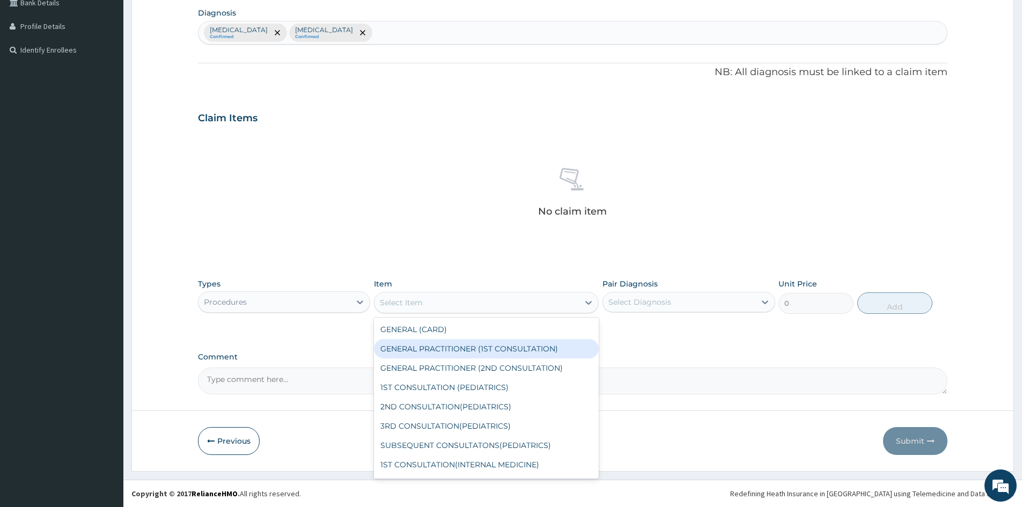
click at [447, 346] on div "GENERAL PRACTITIONER (1ST CONSULTATION)" at bounding box center [486, 348] width 225 height 19
type input "1500"
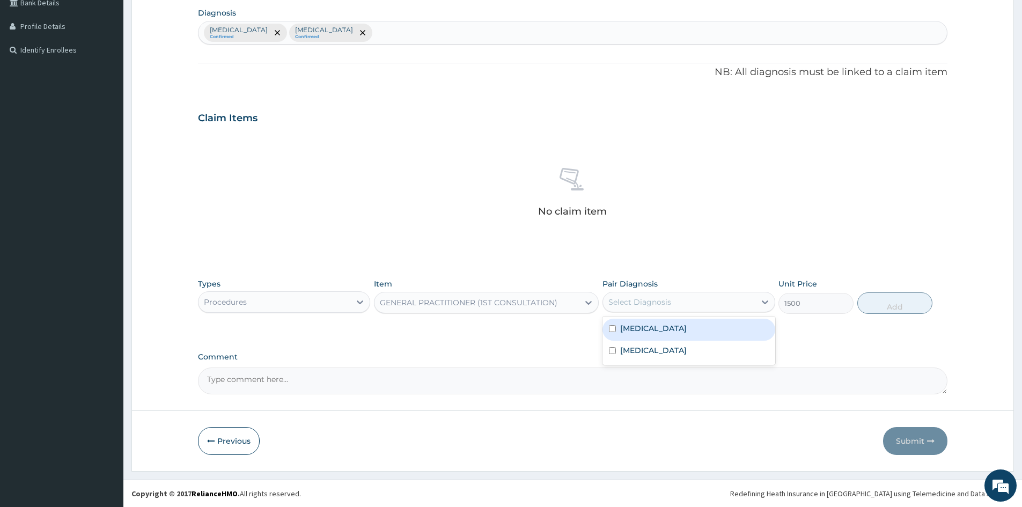
click at [654, 299] on div "Select Diagnosis" at bounding box center [639, 302] width 63 height 11
click at [613, 325] on input "checkbox" at bounding box center [612, 328] width 7 height 7
checkbox input "true"
click at [898, 293] on button "Add" at bounding box center [894, 302] width 75 height 21
type input "0"
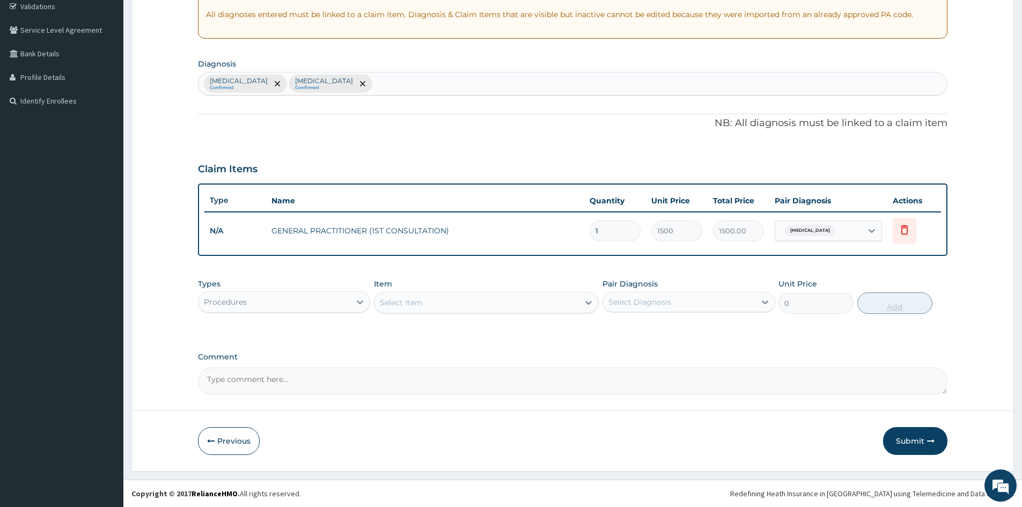
scroll to position [205, 0]
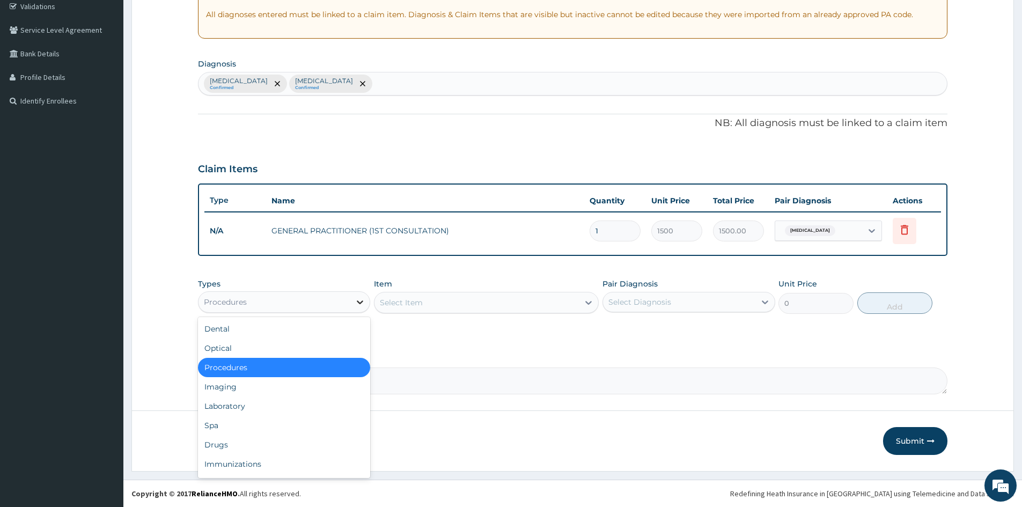
click at [358, 303] on icon at bounding box center [359, 302] width 11 height 11
click at [239, 409] on div "Laboratory" at bounding box center [284, 405] width 172 height 19
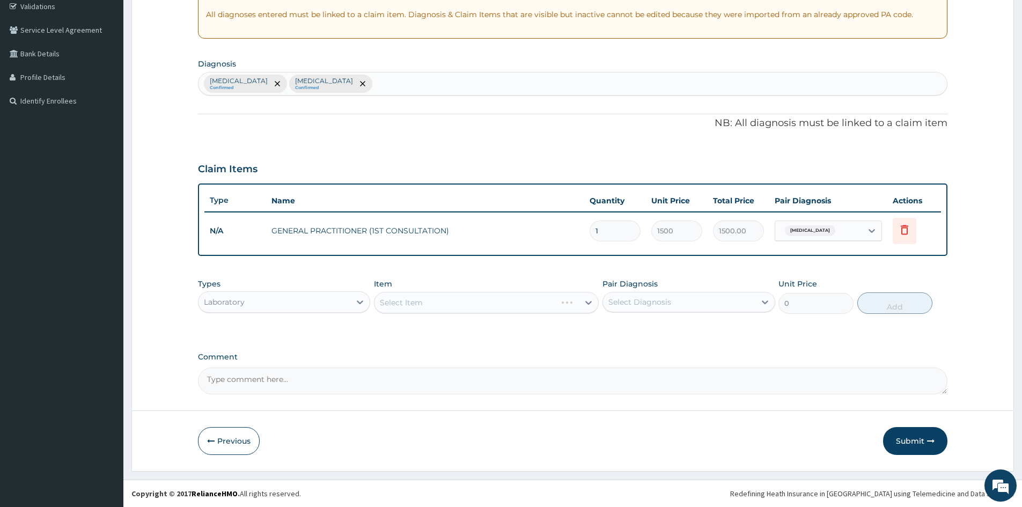
click at [469, 300] on div "Select Item" at bounding box center [486, 302] width 225 height 21
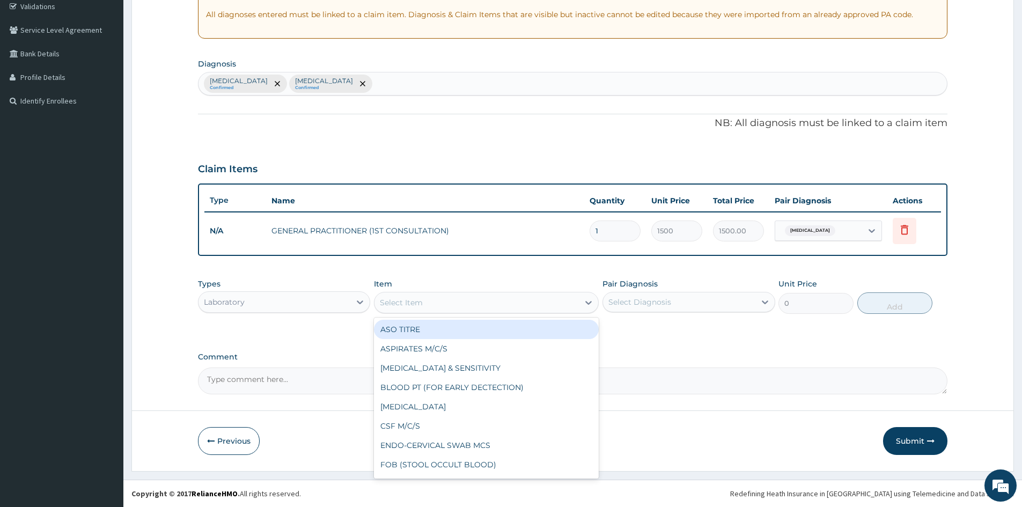
click at [469, 300] on div "Select Item" at bounding box center [476, 302] width 204 height 17
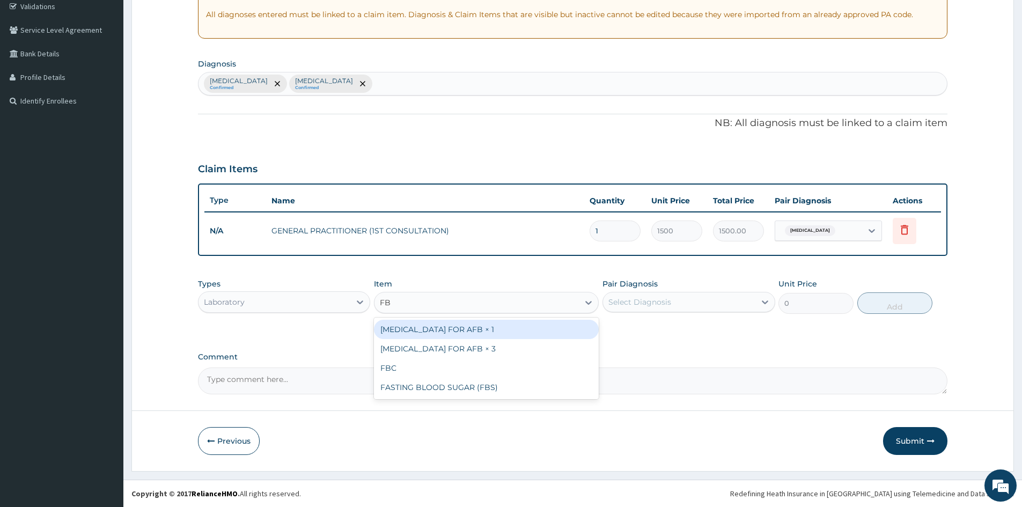
type input "FBC"
click at [454, 330] on div "FBC" at bounding box center [486, 329] width 225 height 19
type input "2500"
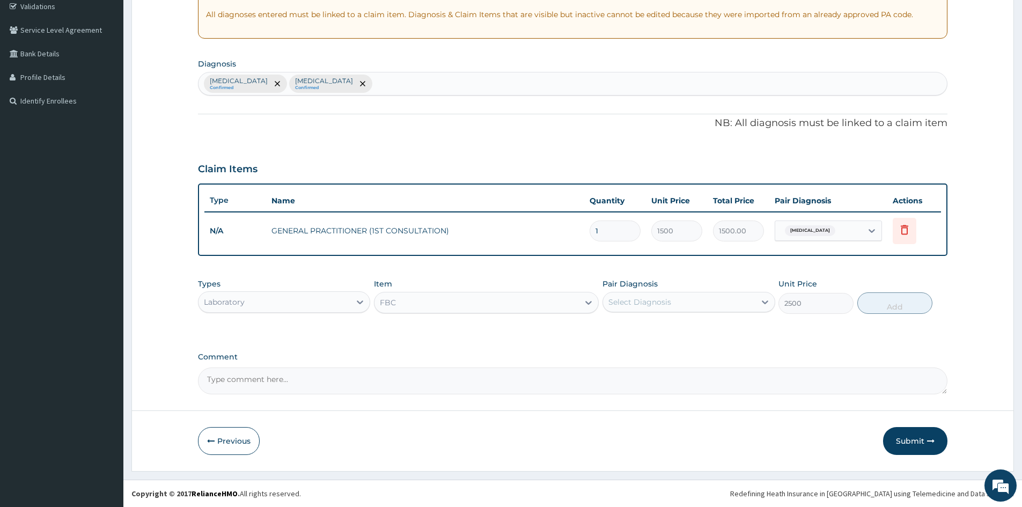
click at [624, 306] on div "Select Diagnosis" at bounding box center [639, 302] width 63 height 11
click at [613, 350] on input "checkbox" at bounding box center [612, 350] width 7 height 7
checkbox input "true"
click at [896, 303] on button "Add" at bounding box center [894, 302] width 75 height 21
type input "0"
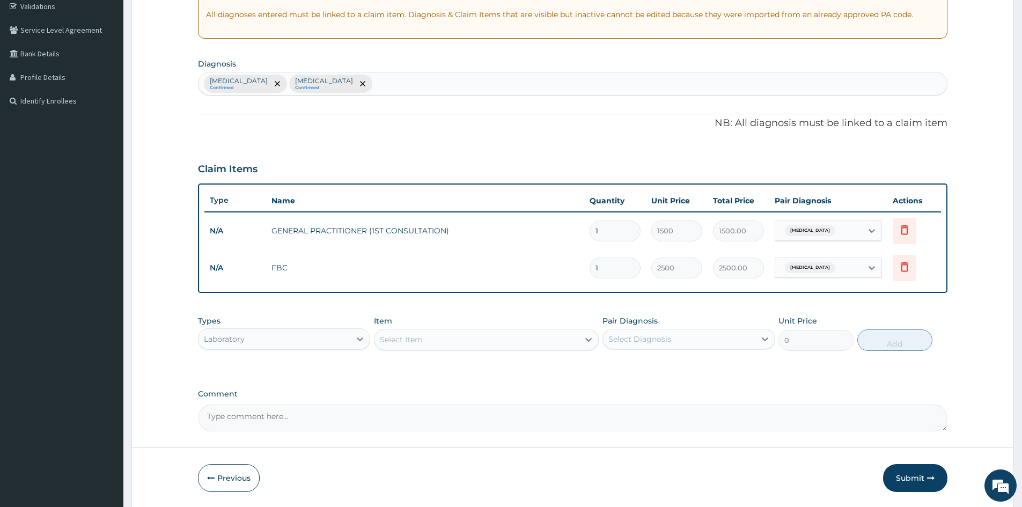
scroll to position [242, 0]
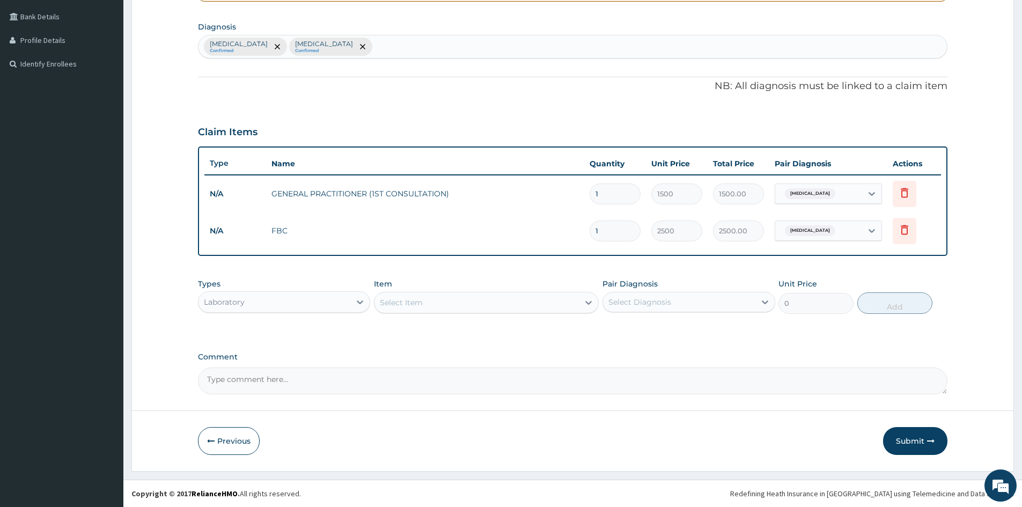
click at [421, 306] on div "Select Item" at bounding box center [401, 302] width 43 height 11
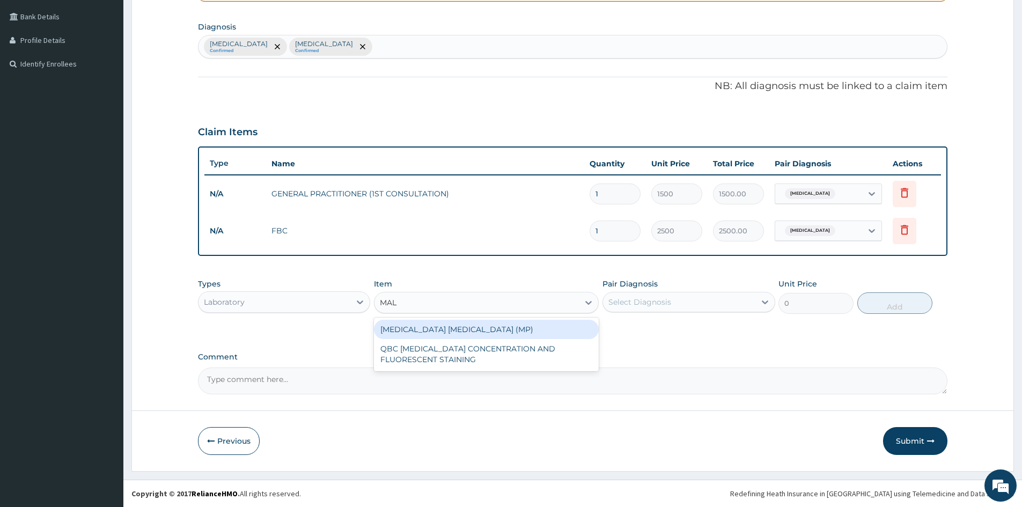
type input "MALA"
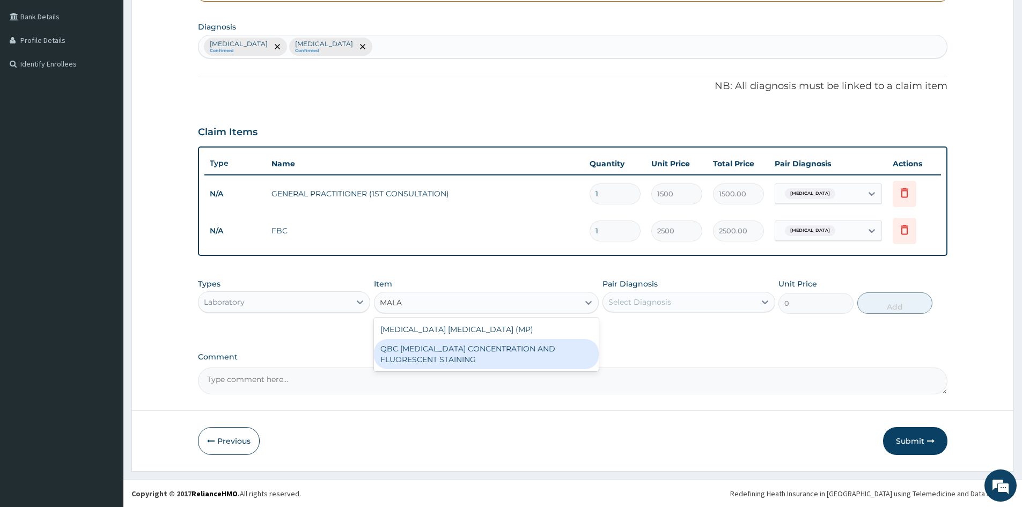
click at [434, 341] on div "QBC MALARIA CONCENTRATION AND FLUORESCENT STAINING" at bounding box center [486, 354] width 225 height 30
type input "1200"
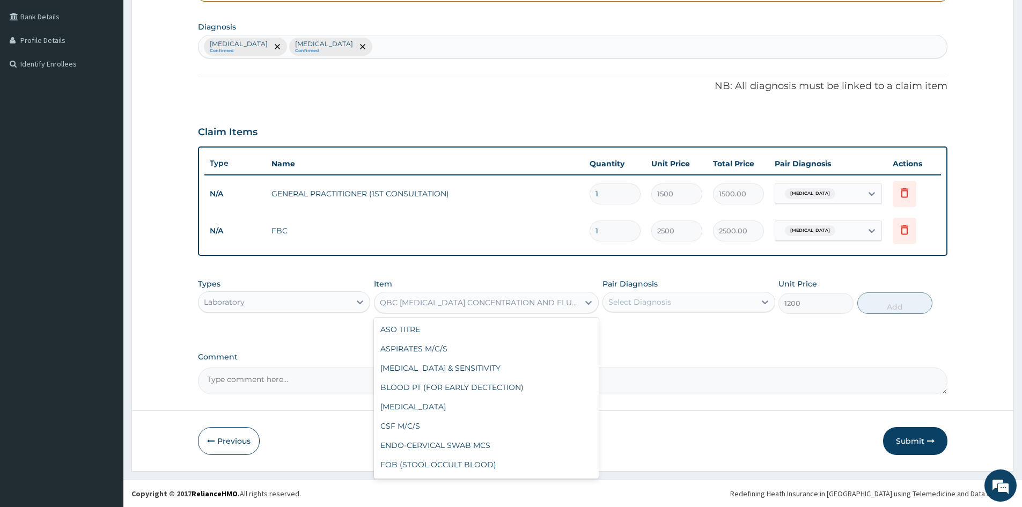
click at [448, 296] on div "QBC MALARIA CONCENTRATION AND FLUORESCENT STAINING" at bounding box center [476, 302] width 204 height 17
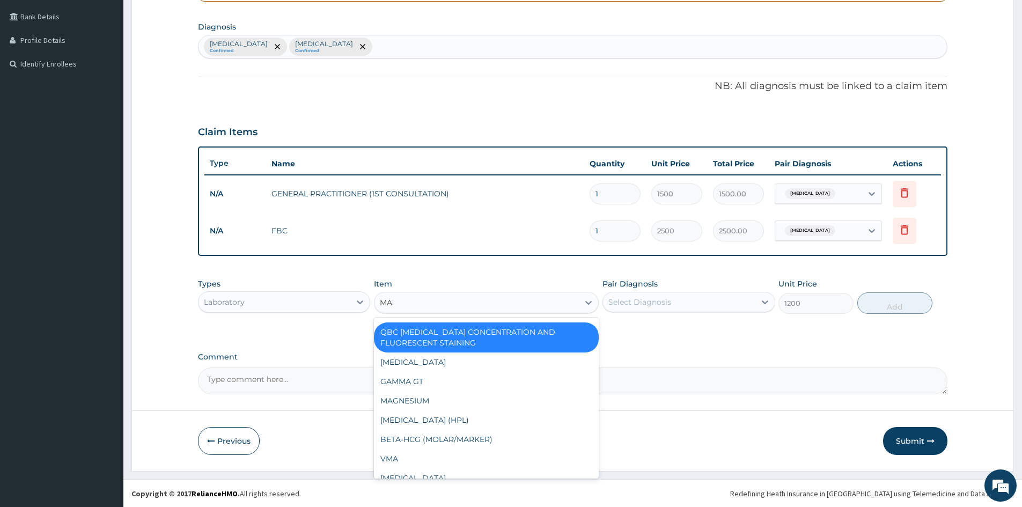
scroll to position [0, 0]
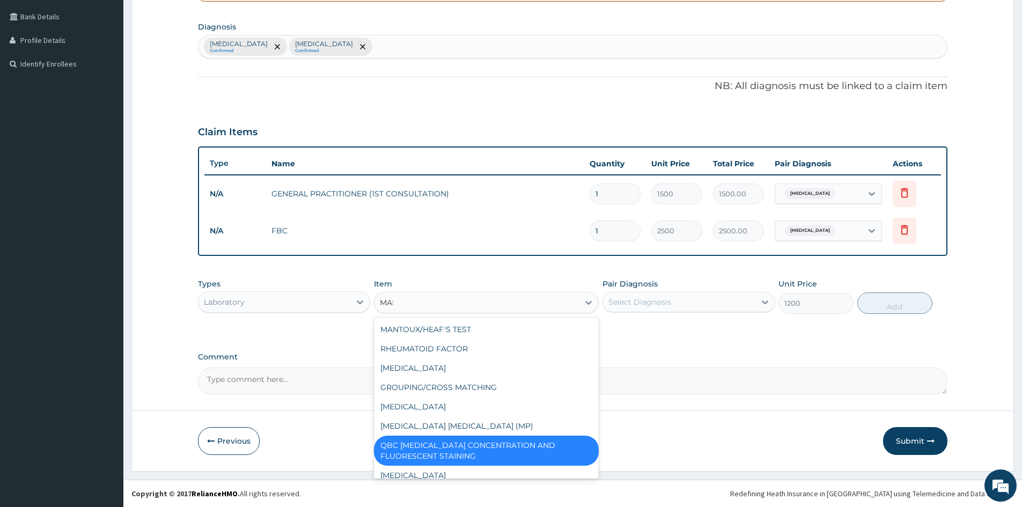
type input "MALA"
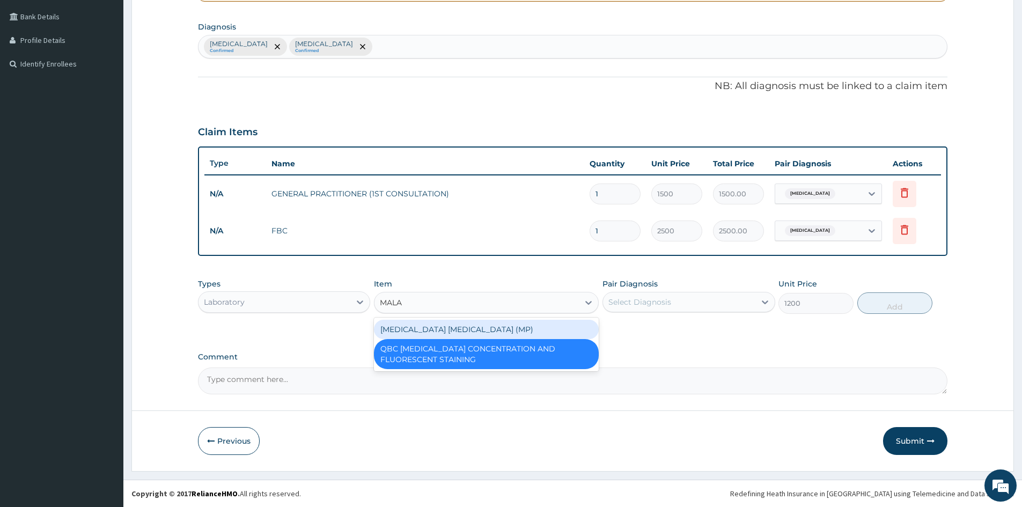
click at [456, 331] on div "MALARIA PARASITE (MP)" at bounding box center [486, 329] width 225 height 19
type input "800"
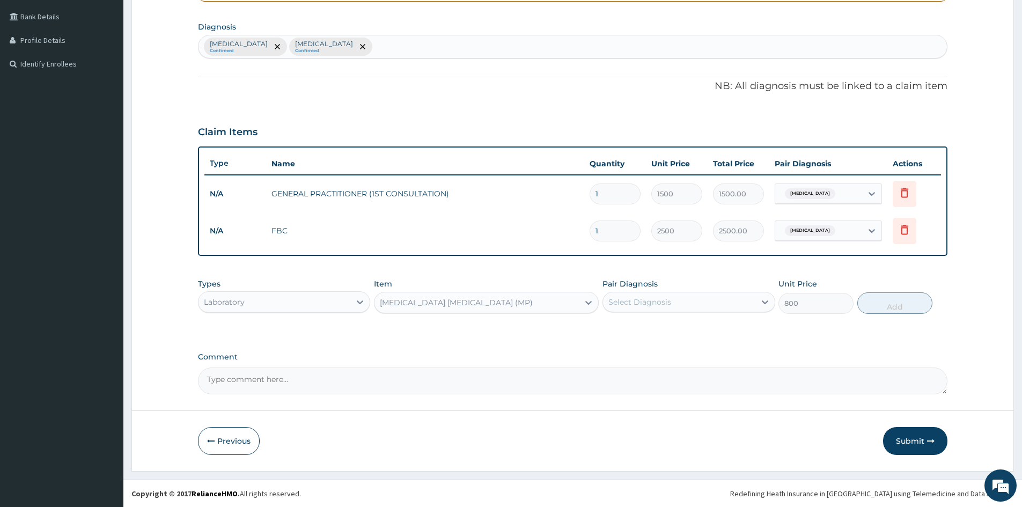
click at [639, 305] on div "Select Diagnosis" at bounding box center [639, 302] width 63 height 11
click at [612, 327] on input "checkbox" at bounding box center [612, 328] width 7 height 7
checkbox input "true"
click at [885, 301] on button "Add" at bounding box center [894, 302] width 75 height 21
type input "0"
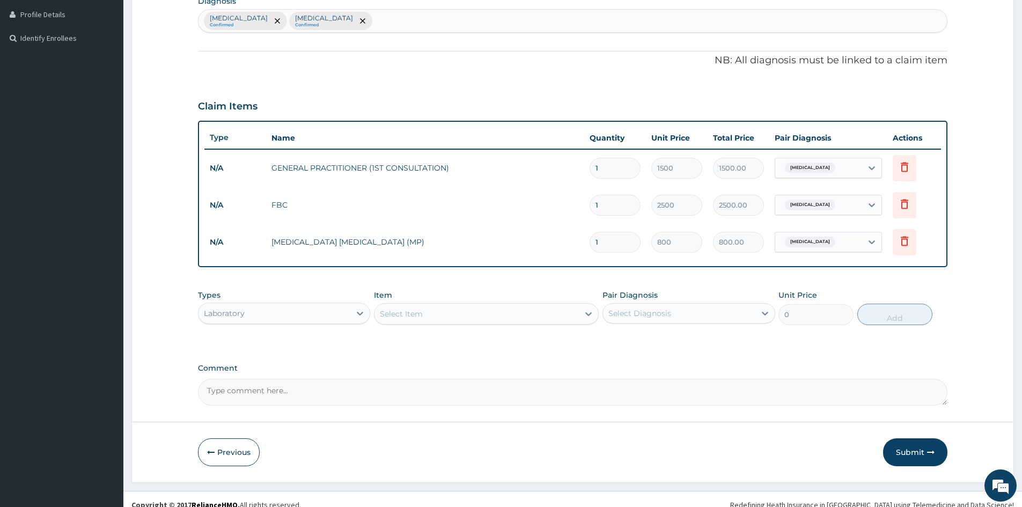
scroll to position [279, 0]
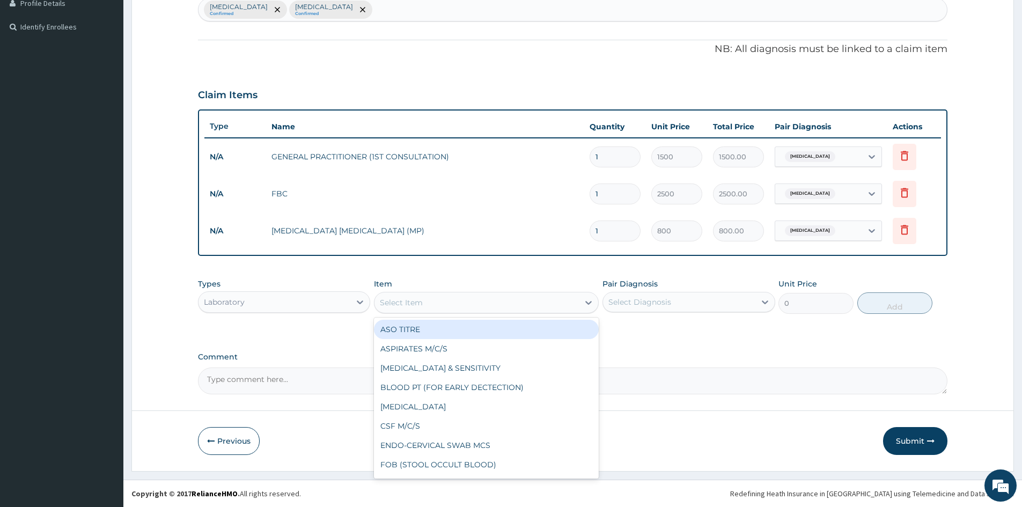
click at [451, 299] on div "Select Item" at bounding box center [476, 302] width 204 height 17
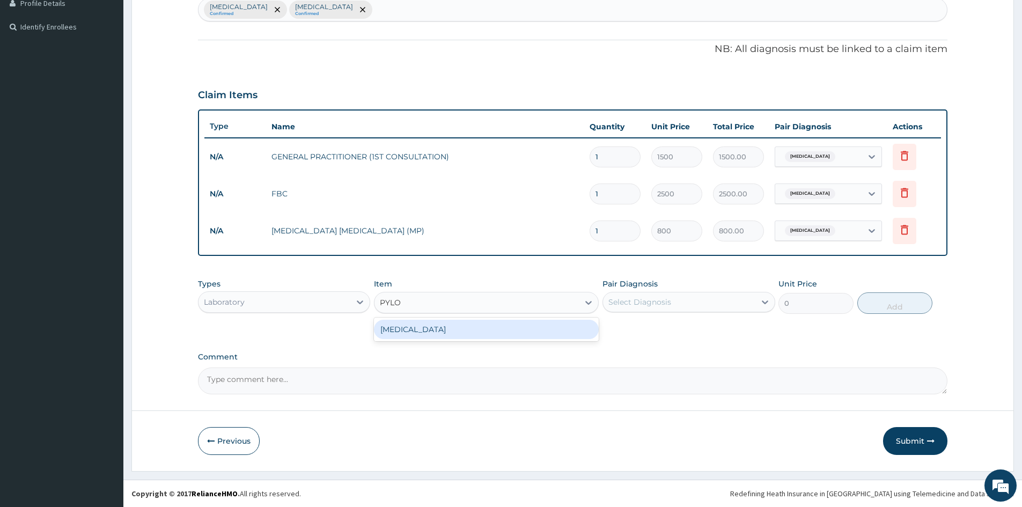
type input "PYLOR"
click at [428, 330] on div "HELICOBACTER PYLORI" at bounding box center [486, 329] width 225 height 19
type input "4500"
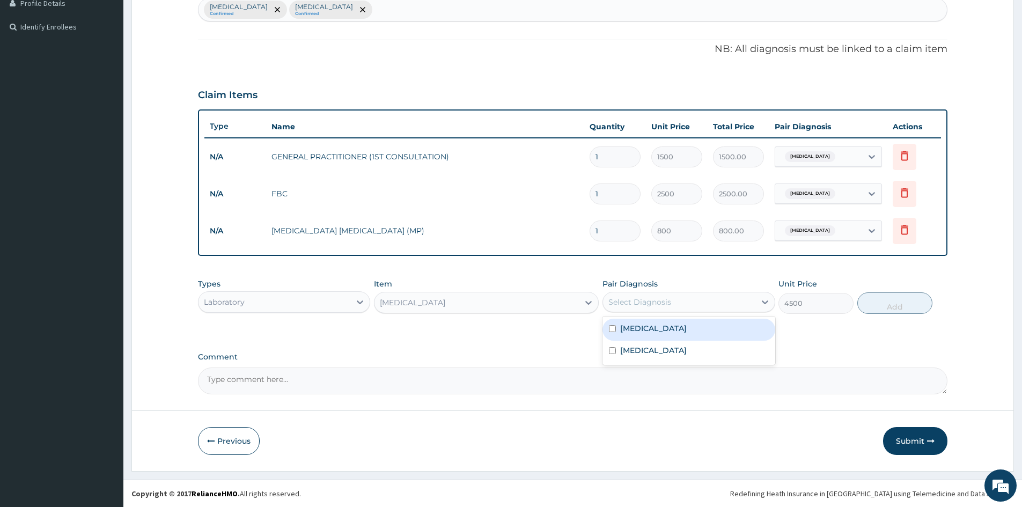
click at [624, 300] on div "Select Diagnosis" at bounding box center [639, 302] width 63 height 11
click at [426, 11] on div "Falciparum malaria Confirmed Upper respiratory infection Confirmed" at bounding box center [572, 9] width 748 height 23
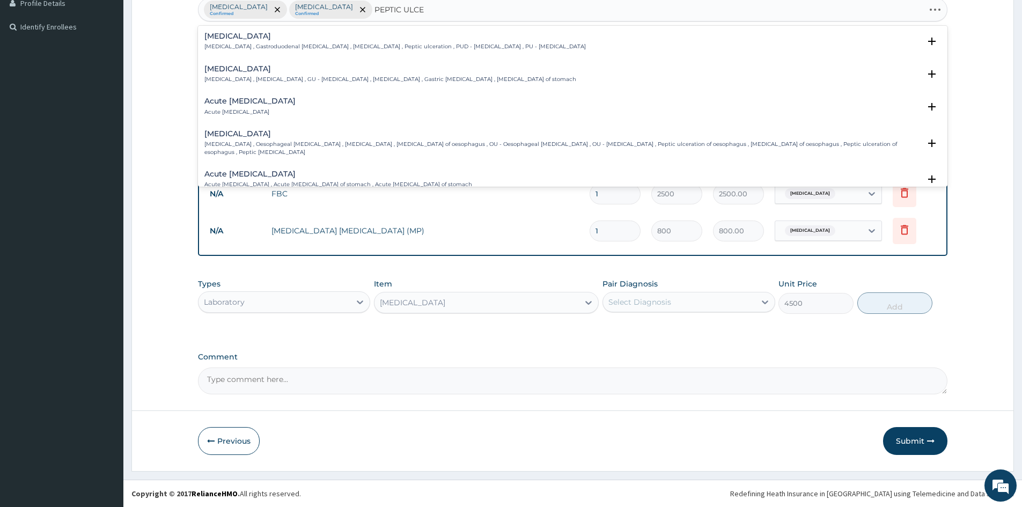
type input "PEPTIC ULCER"
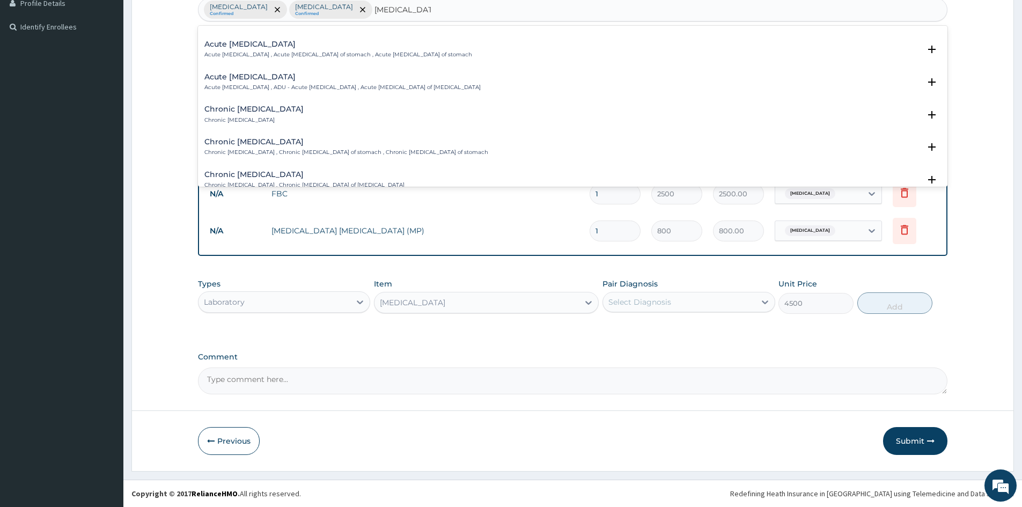
scroll to position [179, 0]
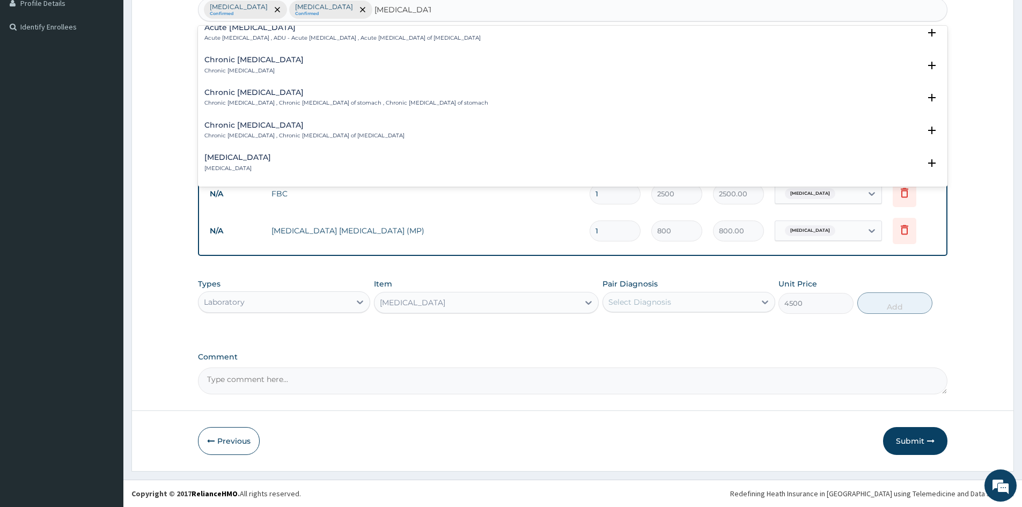
click at [242, 58] on div "Chronic peptic ulcer Chronic peptic ulcer" at bounding box center [253, 65] width 99 height 19
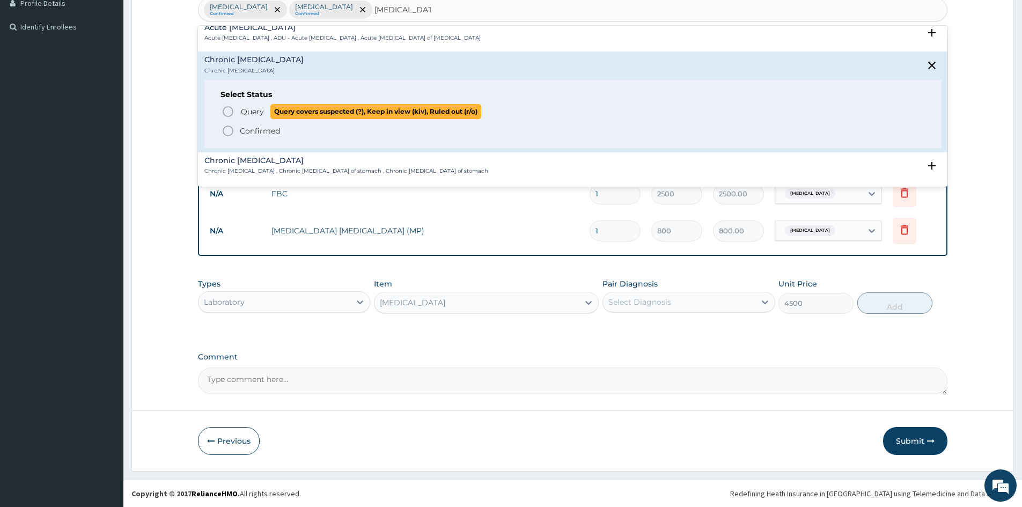
click at [226, 105] on icon "status option query" at bounding box center [227, 111] width 13 height 13
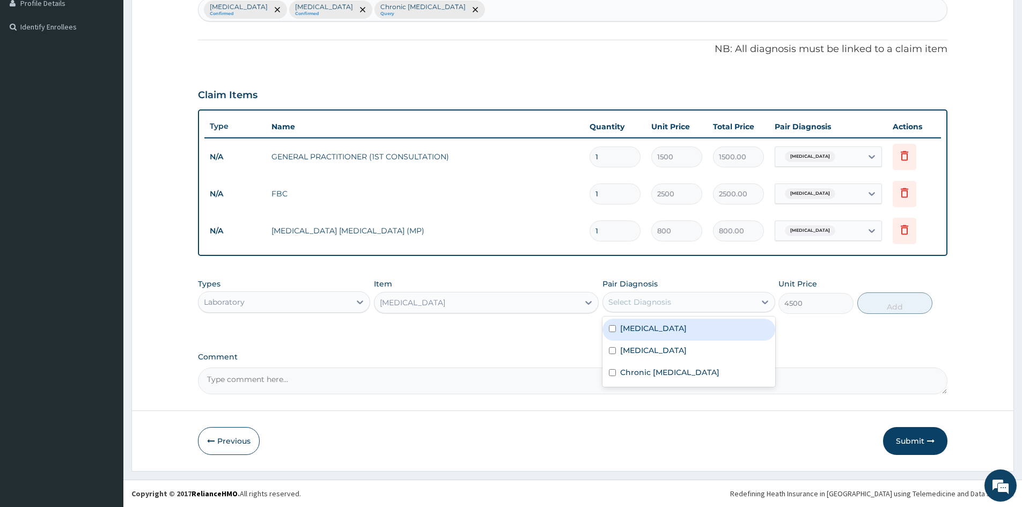
click at [624, 301] on div "Select Diagnosis" at bounding box center [639, 302] width 63 height 11
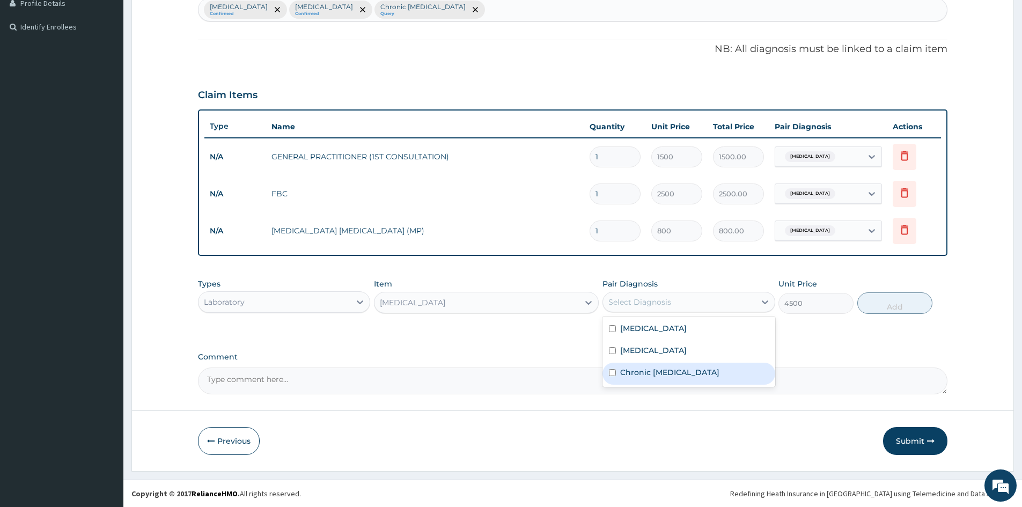
click at [611, 373] on input "checkbox" at bounding box center [612, 372] width 7 height 7
checkbox input "true"
click at [909, 302] on button "Add" at bounding box center [894, 302] width 75 height 21
type input "0"
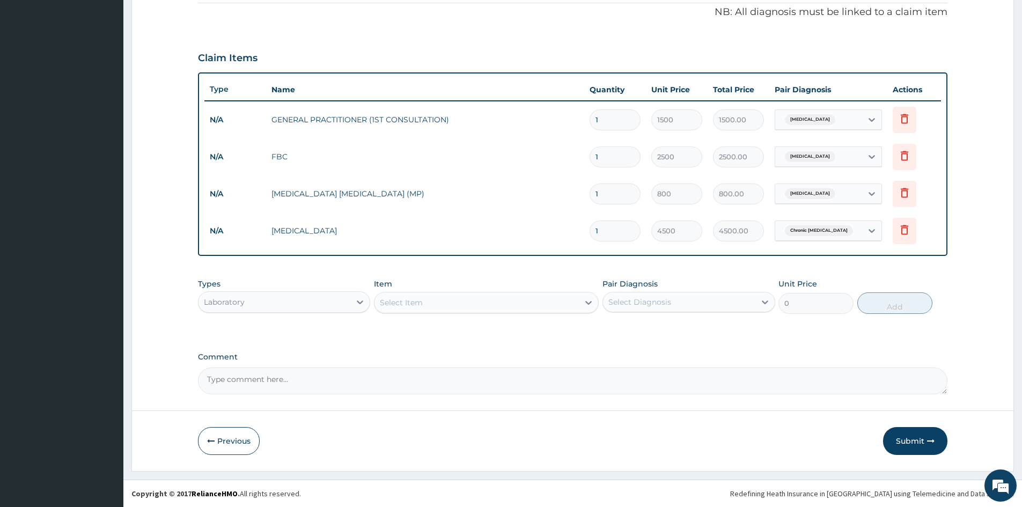
scroll to position [0, 0]
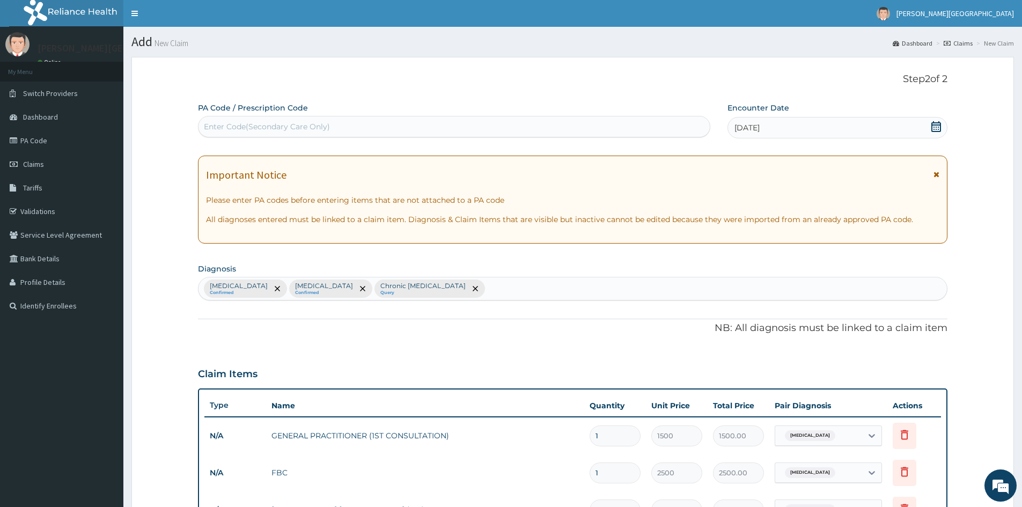
click at [521, 286] on div "Falciparum malaria Confirmed Upper respiratory infection Confirmed Chronic pept…" at bounding box center [572, 288] width 748 height 23
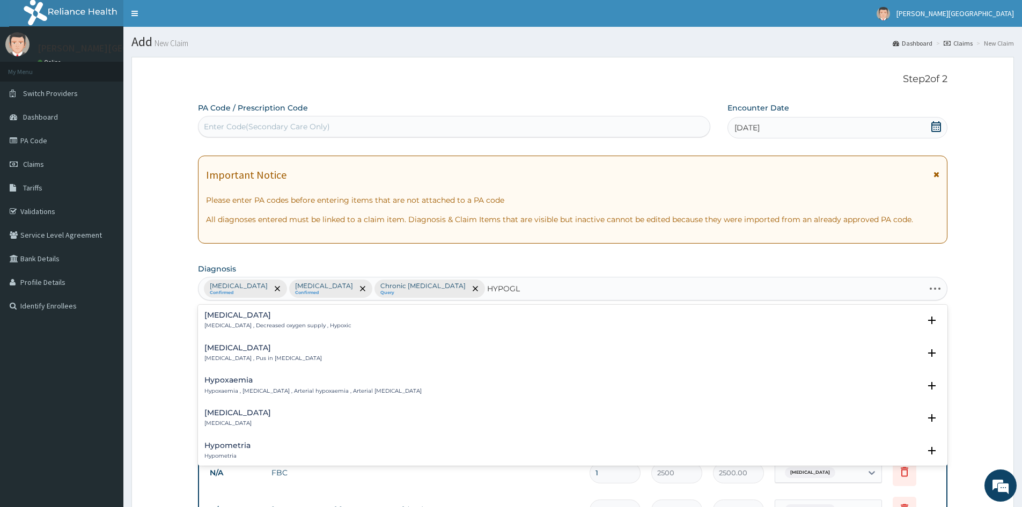
type input "HYPOGLY"
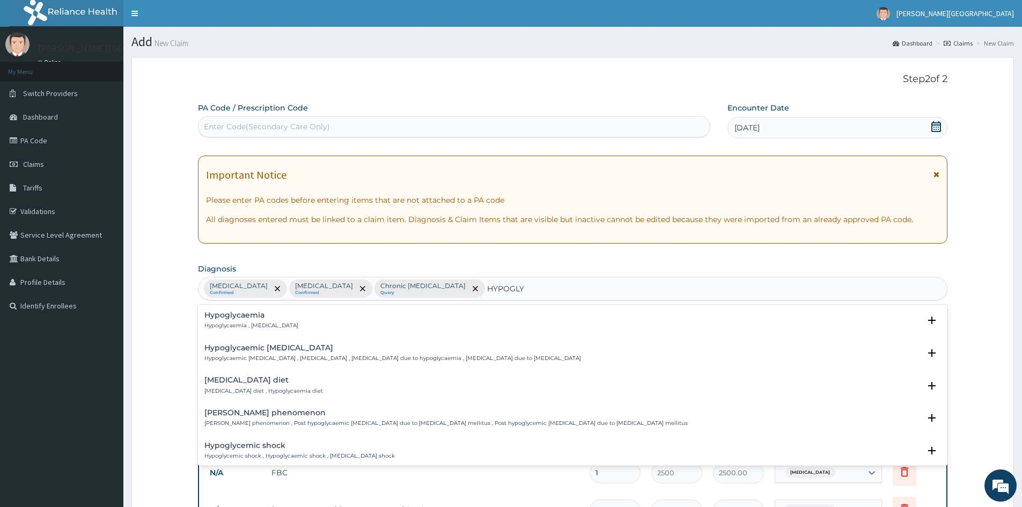
click at [220, 311] on h4 "Hypoglycaemia" at bounding box center [251, 315] width 94 height 8
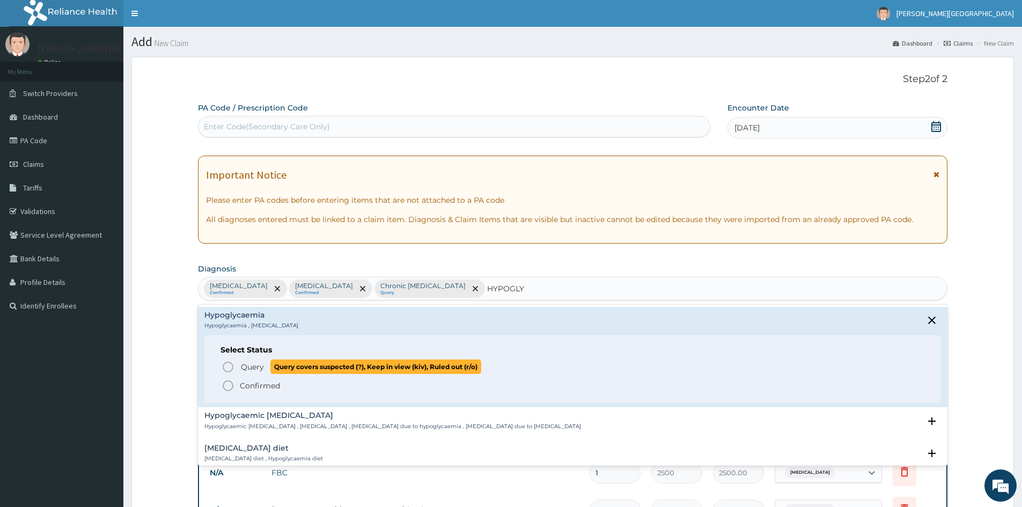
click at [226, 366] on icon "status option query" at bounding box center [227, 366] width 13 height 13
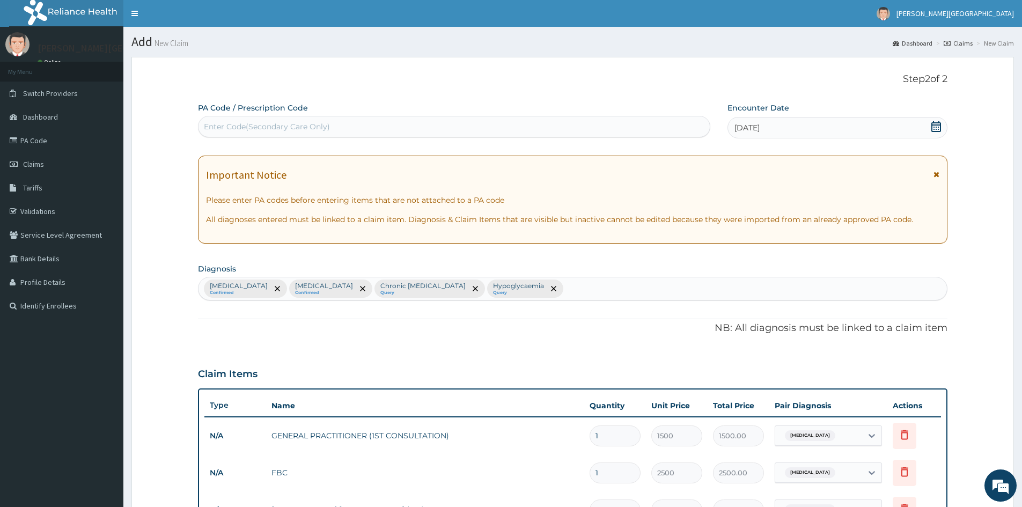
scroll to position [316, 0]
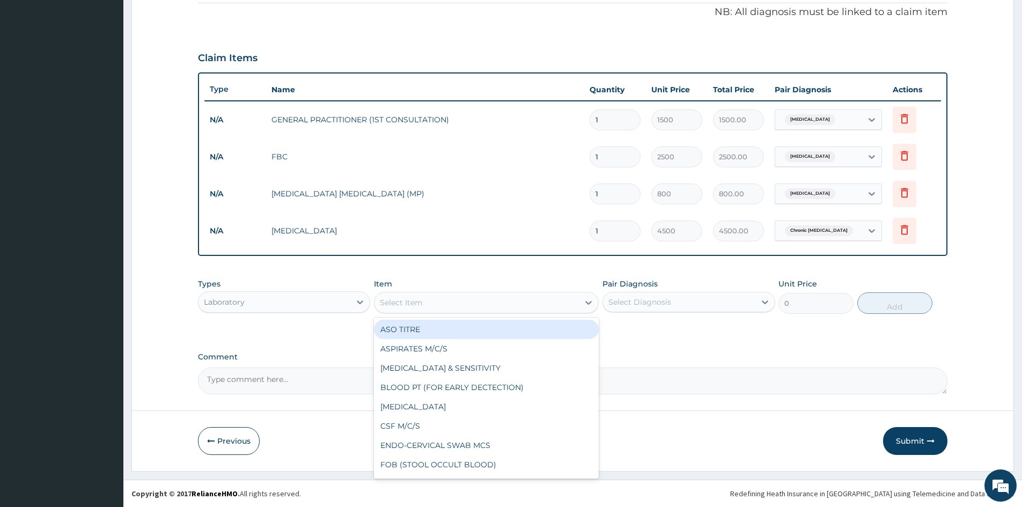
click at [411, 307] on div "Select Item" at bounding box center [401, 302] width 43 height 11
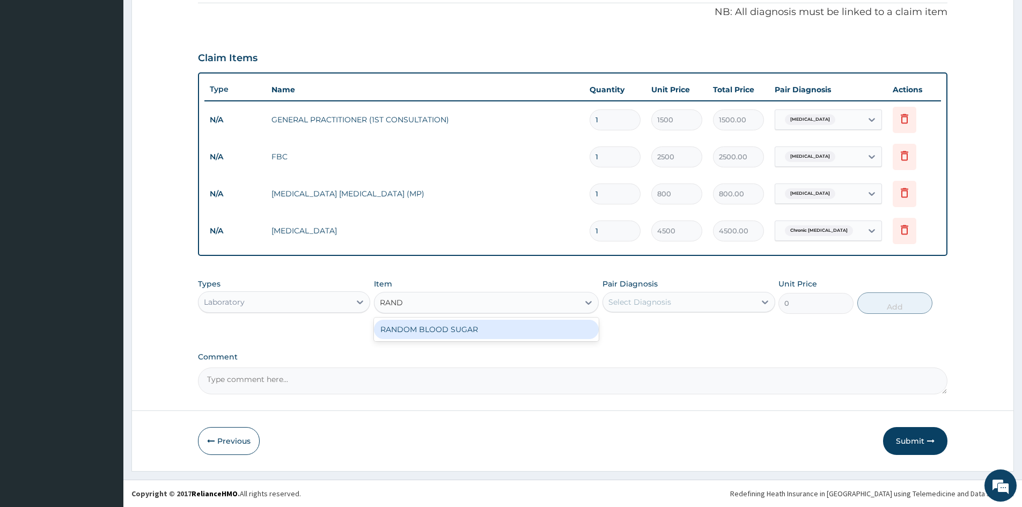
type input "RANDO"
click at [418, 326] on div "RANDOM BLOOD SUGAR" at bounding box center [486, 329] width 225 height 19
type input "500"
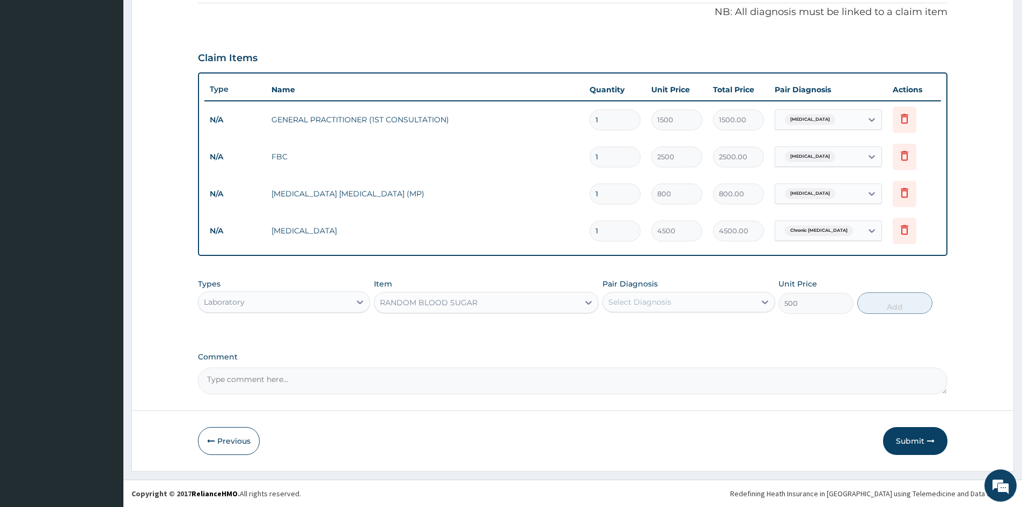
click at [656, 300] on div "Select Diagnosis" at bounding box center [639, 302] width 63 height 11
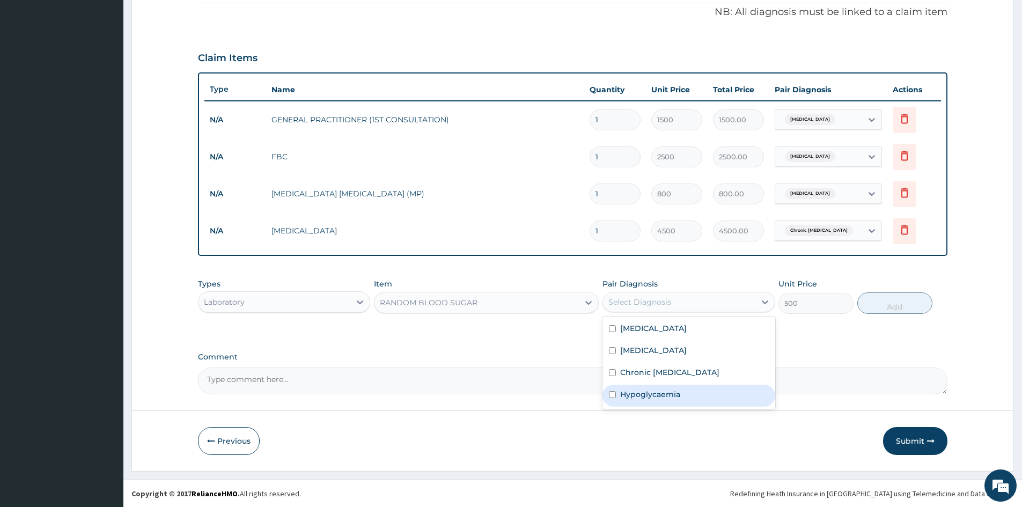
click at [612, 394] on input "checkbox" at bounding box center [612, 394] width 7 height 7
checkbox input "true"
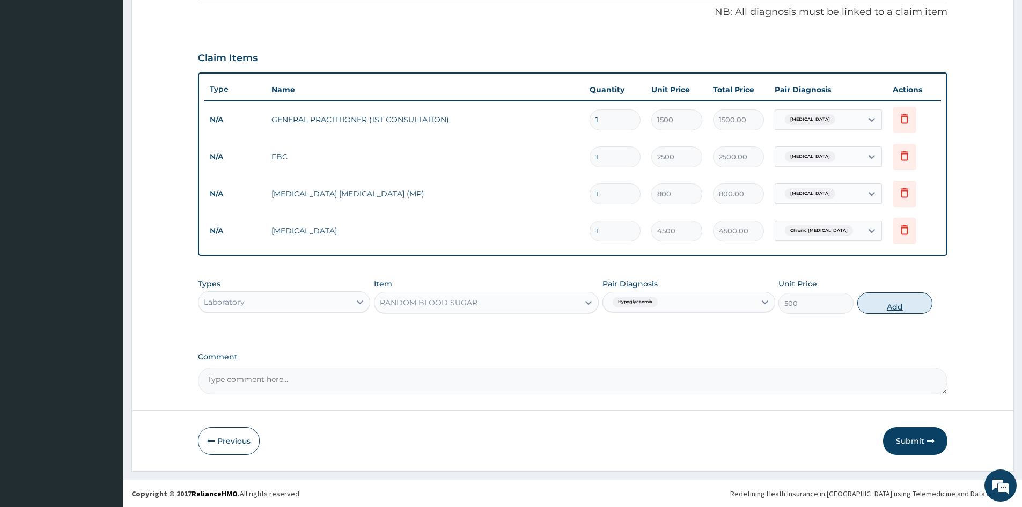
click at [896, 300] on button "Add" at bounding box center [894, 302] width 75 height 21
type input "0"
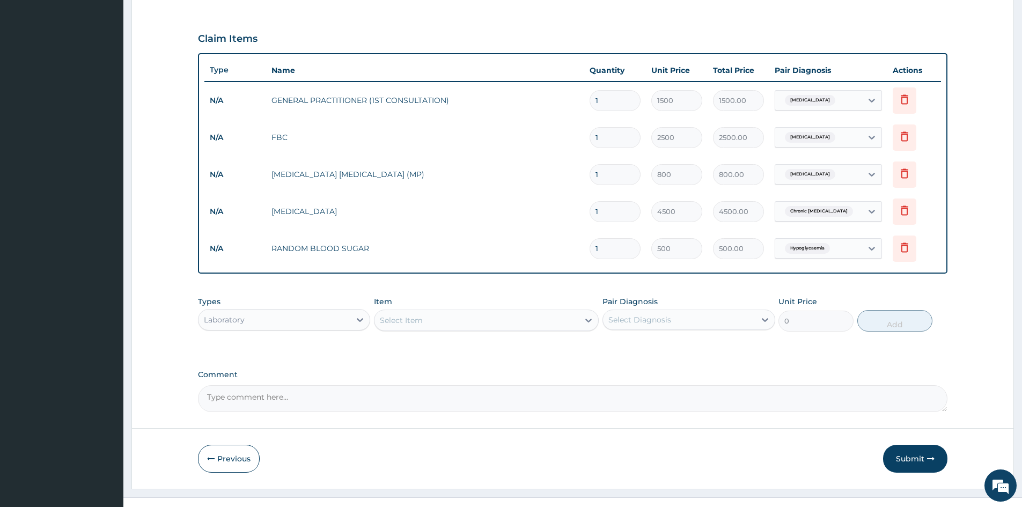
scroll to position [353, 0]
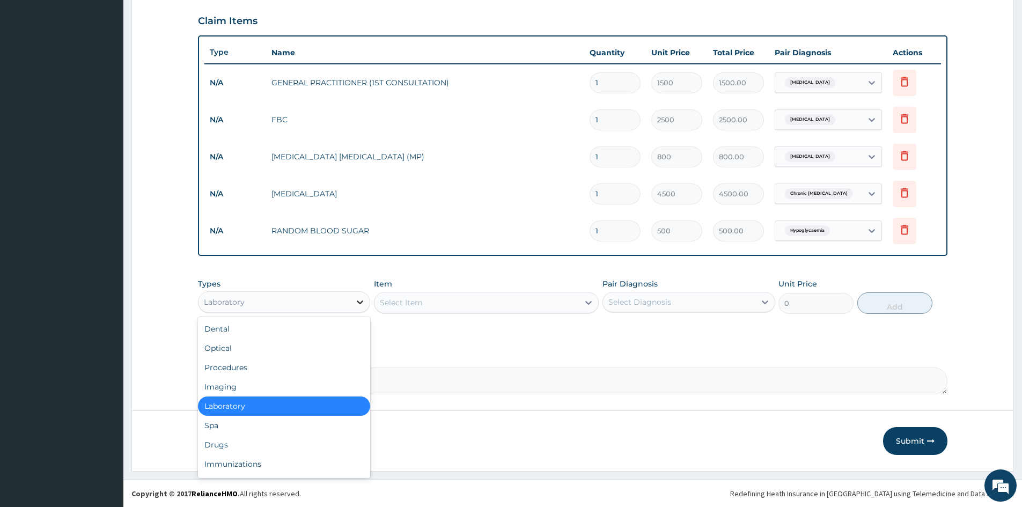
click at [356, 302] on icon at bounding box center [359, 302] width 11 height 11
click at [217, 445] on div "Drugs" at bounding box center [284, 444] width 172 height 19
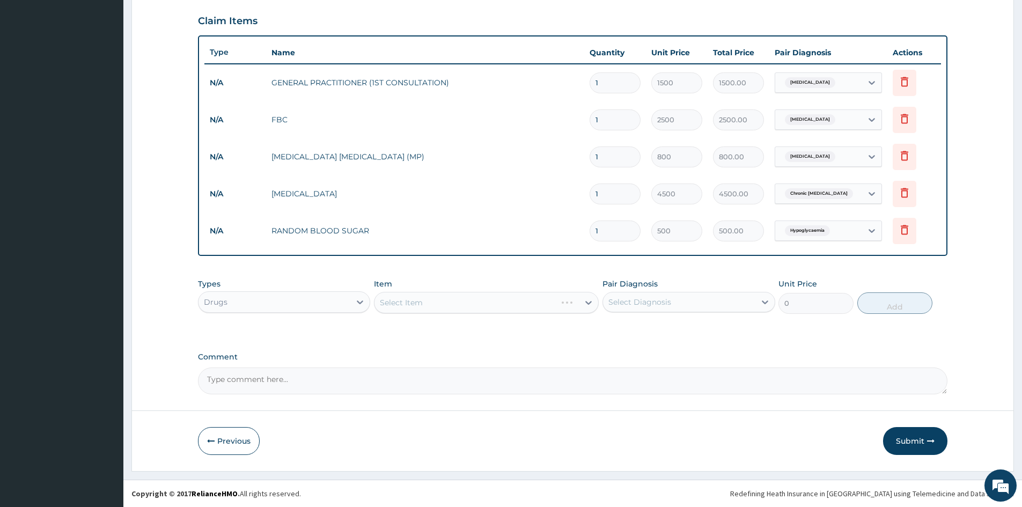
click at [532, 302] on div "Select Item" at bounding box center [486, 302] width 225 height 21
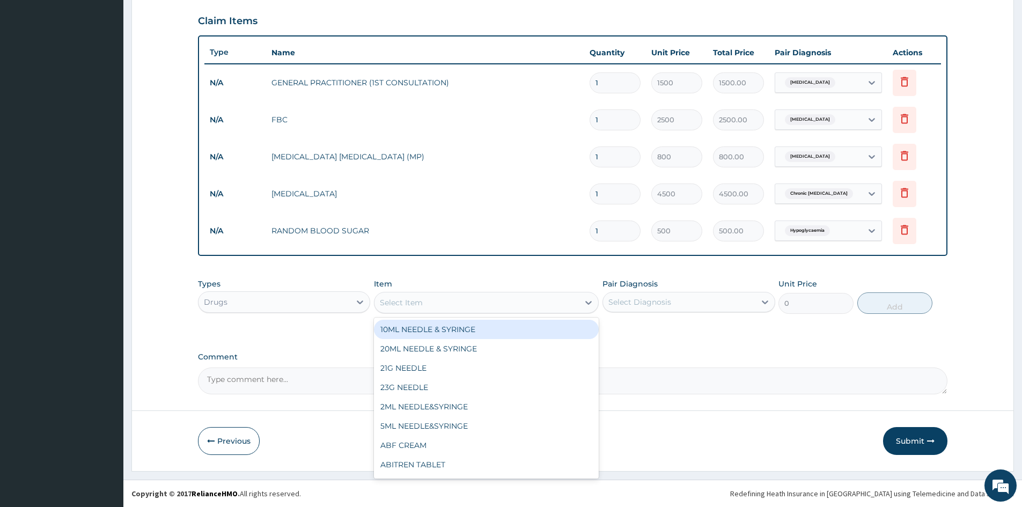
click at [518, 300] on div "Select Item" at bounding box center [476, 302] width 204 height 17
type input "ARTE"
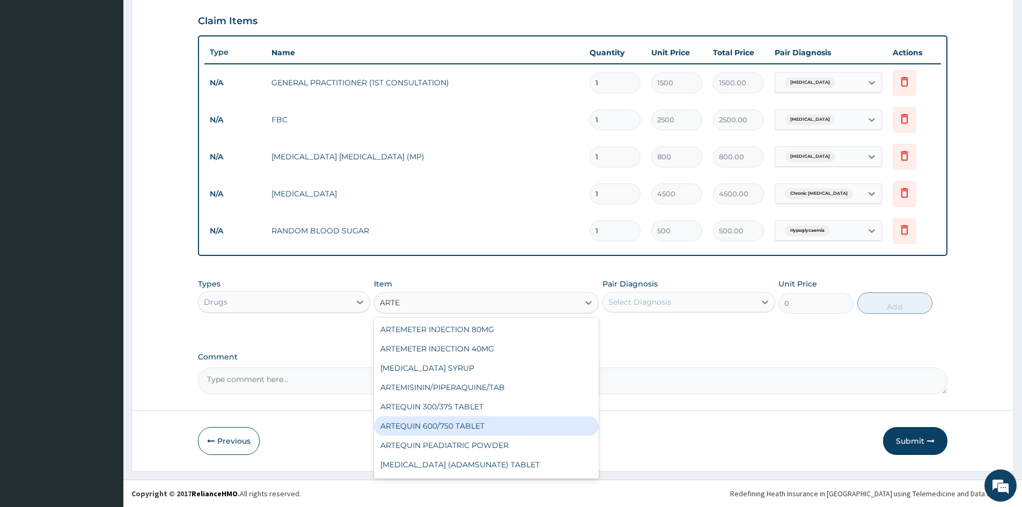
click at [428, 421] on div "ARTEQUIN 600/750 TABLET" at bounding box center [486, 425] width 225 height 19
type input "250"
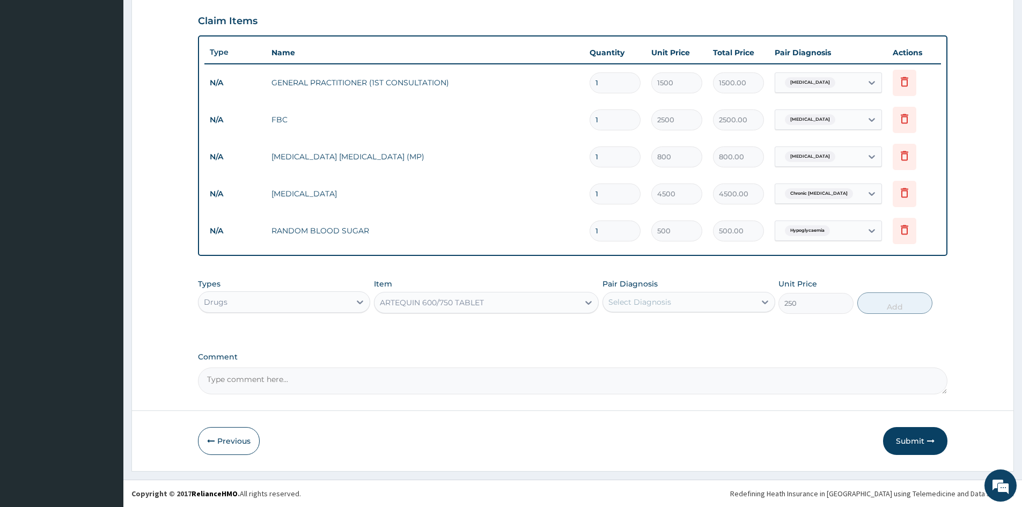
click at [661, 297] on div "Select Diagnosis" at bounding box center [639, 302] width 63 height 11
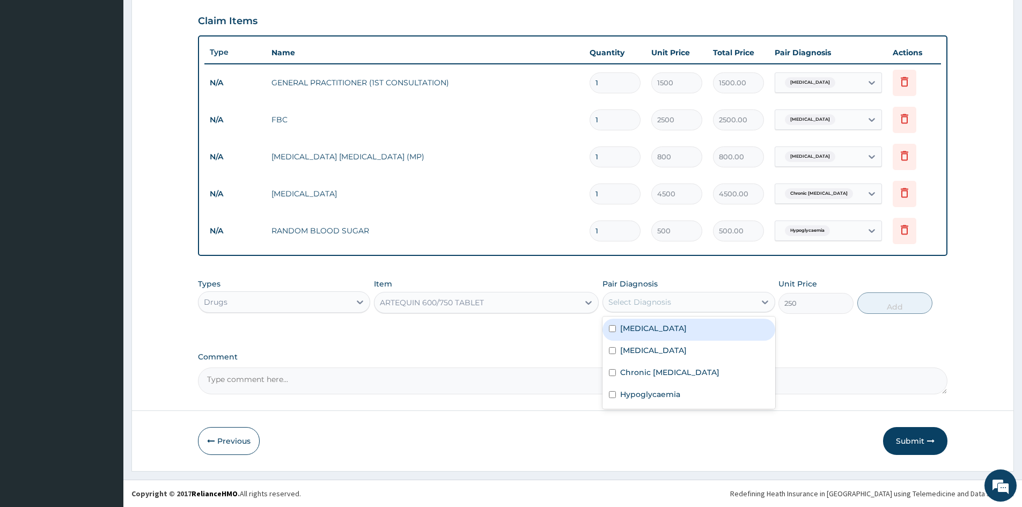
click at [612, 329] on input "checkbox" at bounding box center [612, 328] width 7 height 7
checkbox input "true"
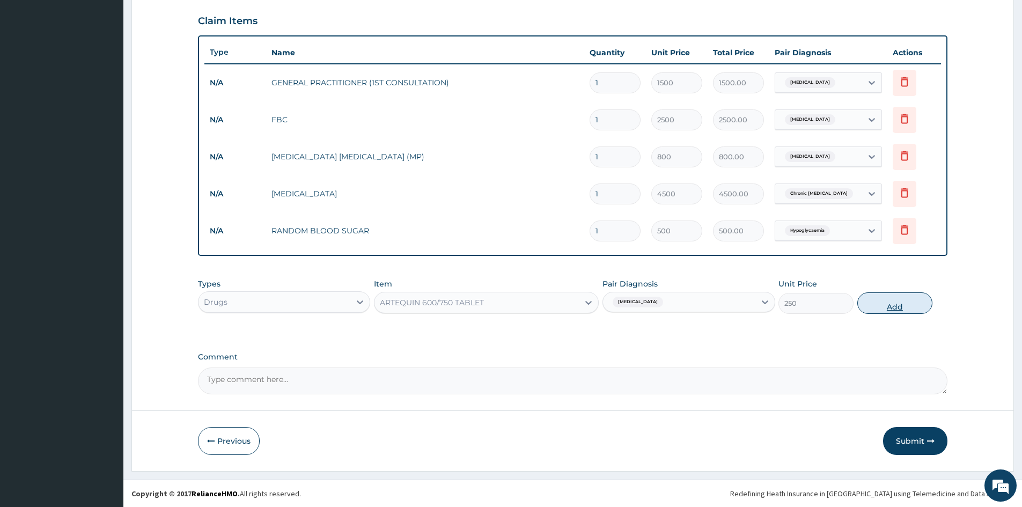
click at [890, 300] on button "Add" at bounding box center [894, 302] width 75 height 21
type input "0"
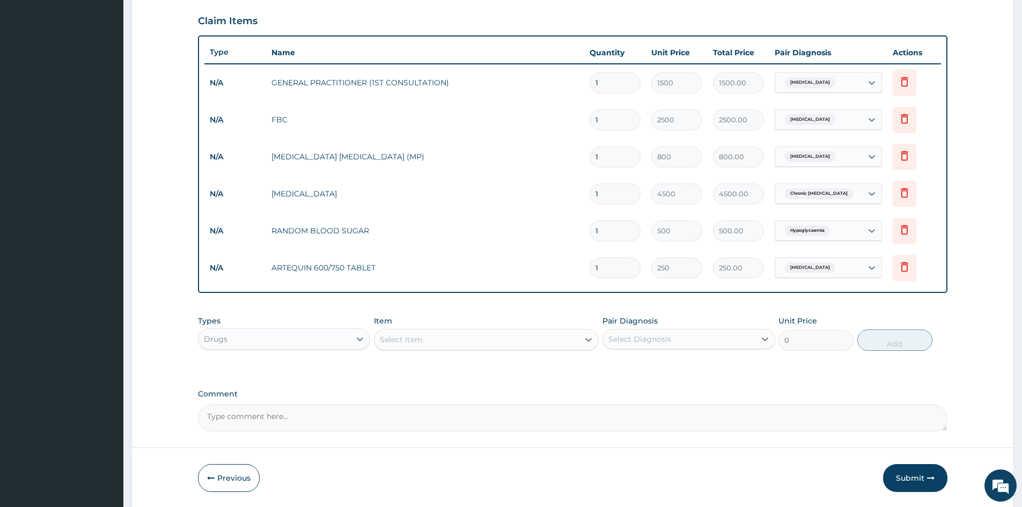
type input "0.00"
type input "6"
type input "1500.00"
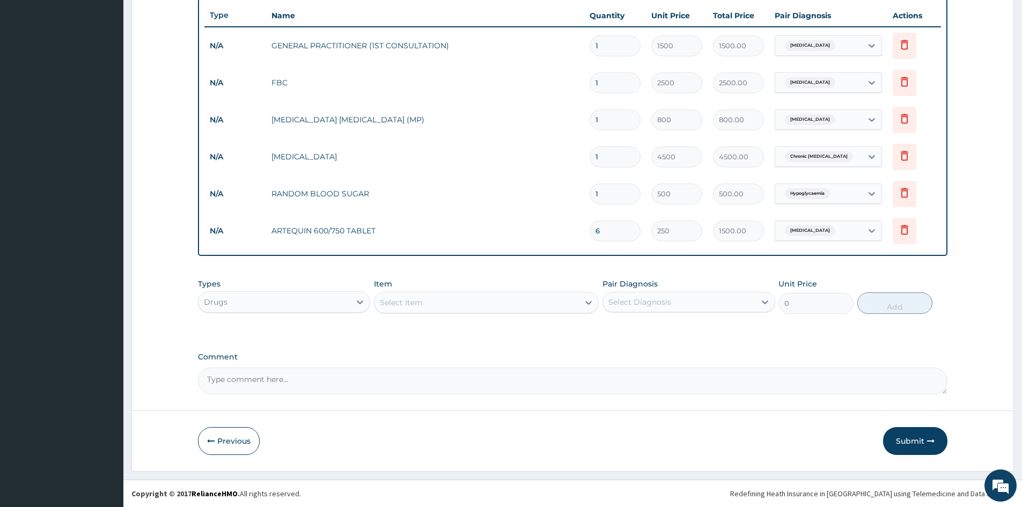
type input "6"
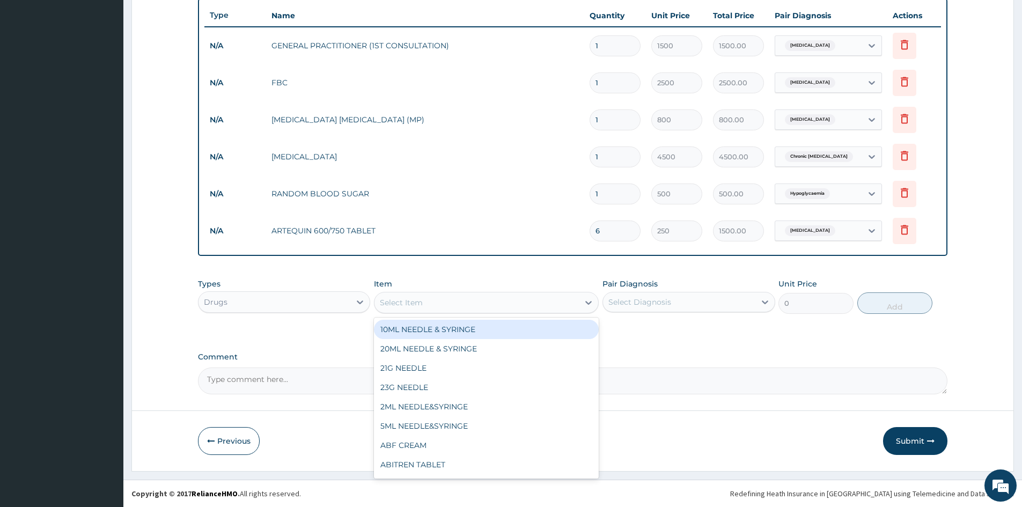
click at [479, 302] on div "Select Item" at bounding box center [476, 302] width 204 height 17
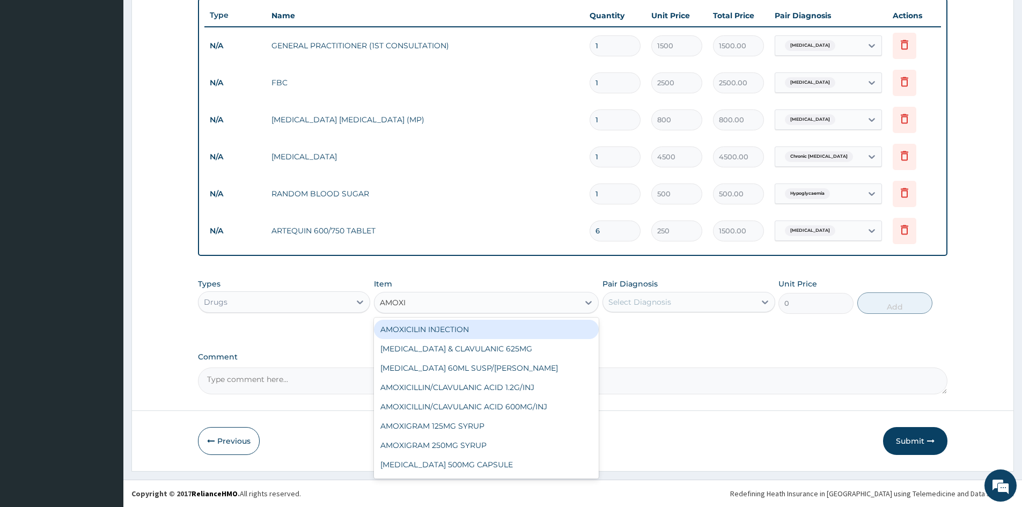
type input "AMOXIL"
click at [462, 331] on div "[MEDICAL_DATA] 500MG CAPSULE" at bounding box center [486, 329] width 225 height 19
type input "63"
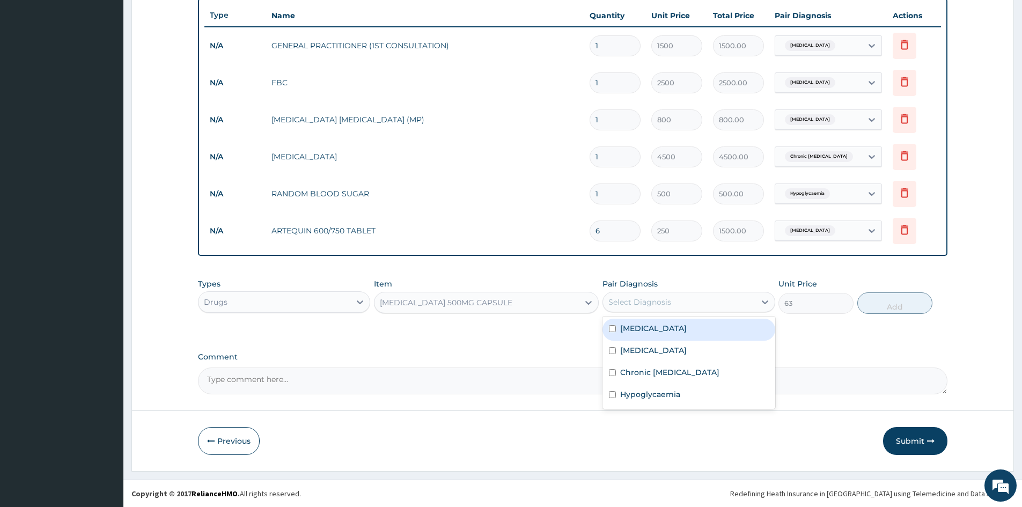
click at [647, 308] on div "Select Diagnosis" at bounding box center [679, 301] width 152 height 17
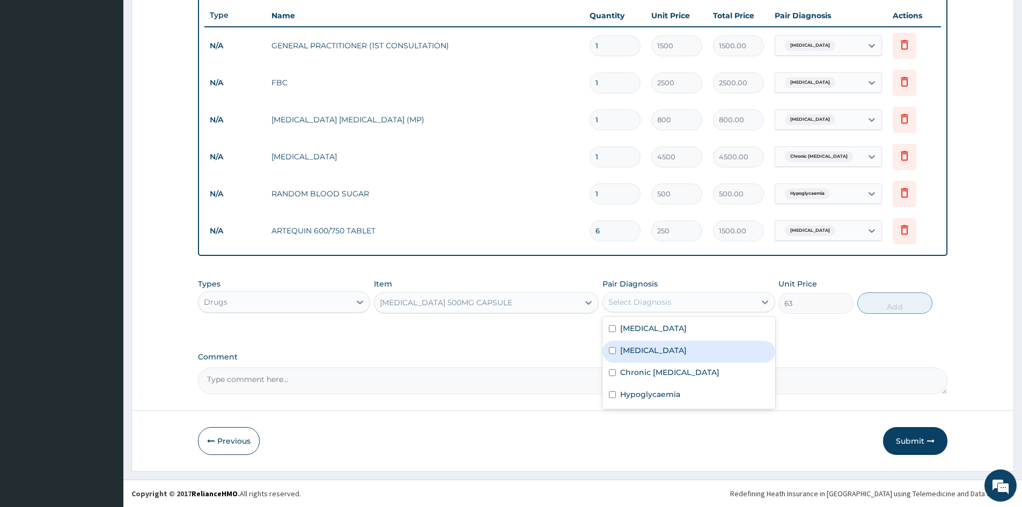
click at [612, 347] on input "checkbox" at bounding box center [612, 350] width 7 height 7
checkbox input "true"
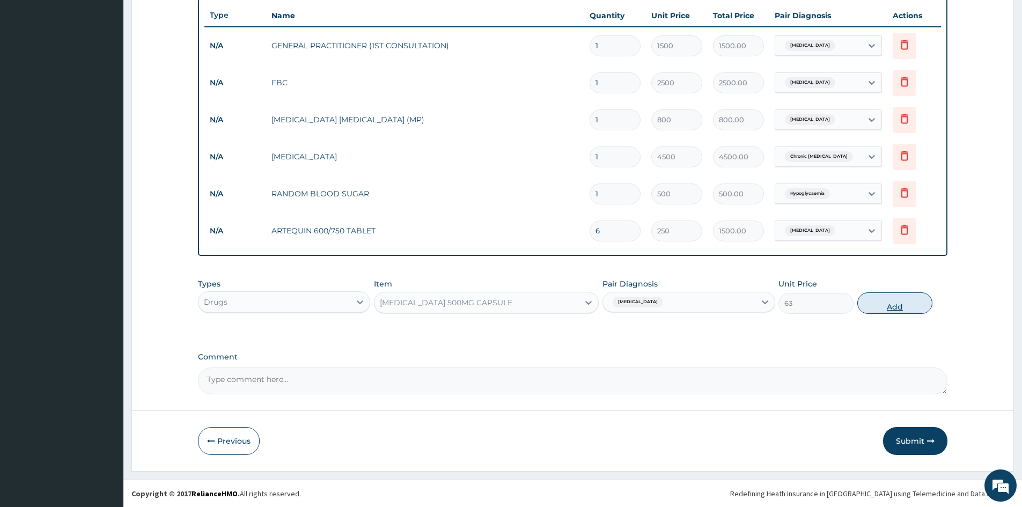
click at [897, 304] on button "Add" at bounding box center [894, 302] width 75 height 21
type input "0"
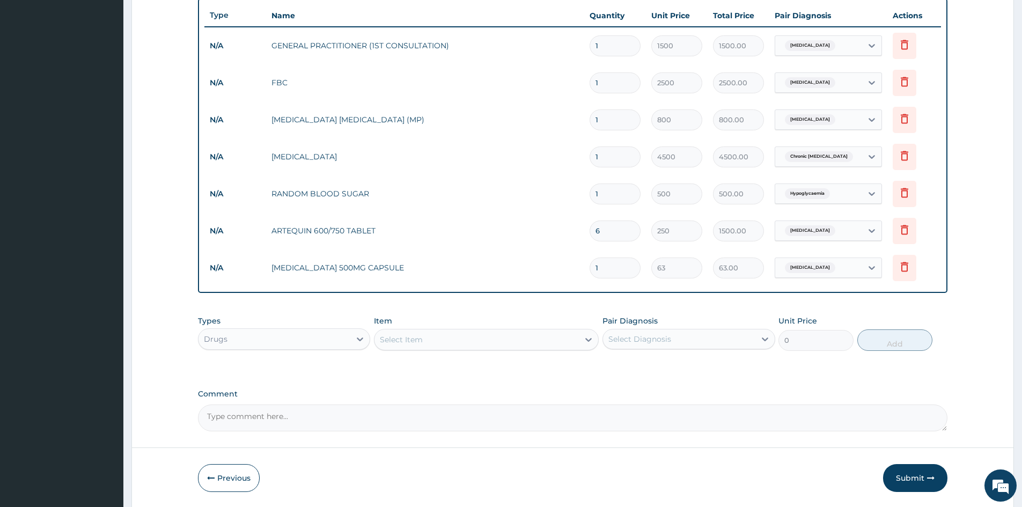
type input "15"
type input "945.00"
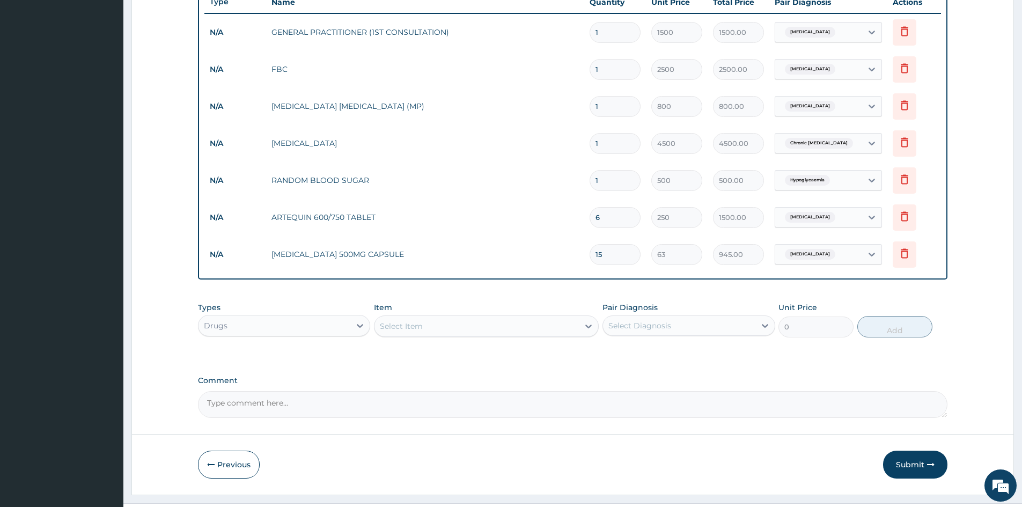
scroll to position [427, 0]
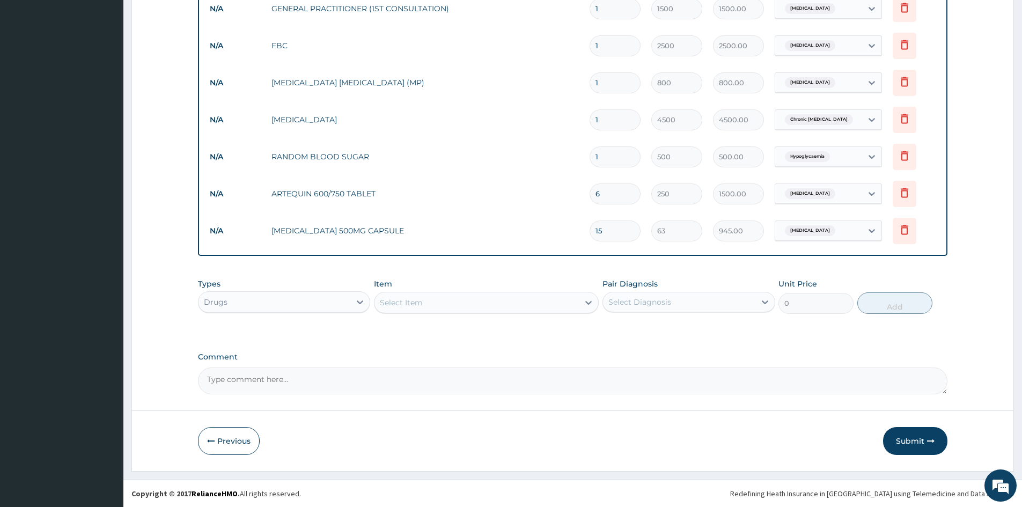
type input "15"
click at [483, 307] on div "Select Item" at bounding box center [476, 302] width 204 height 17
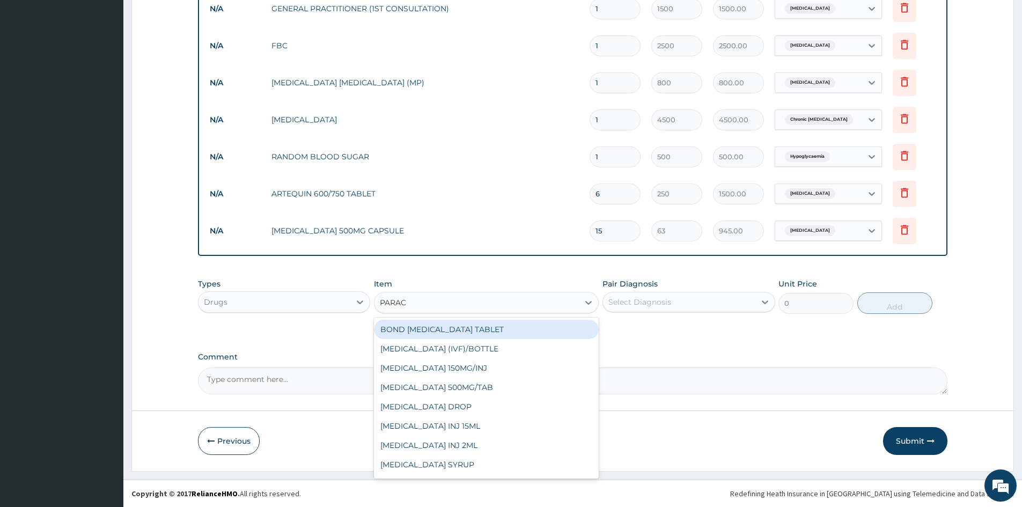
type input "PARACE"
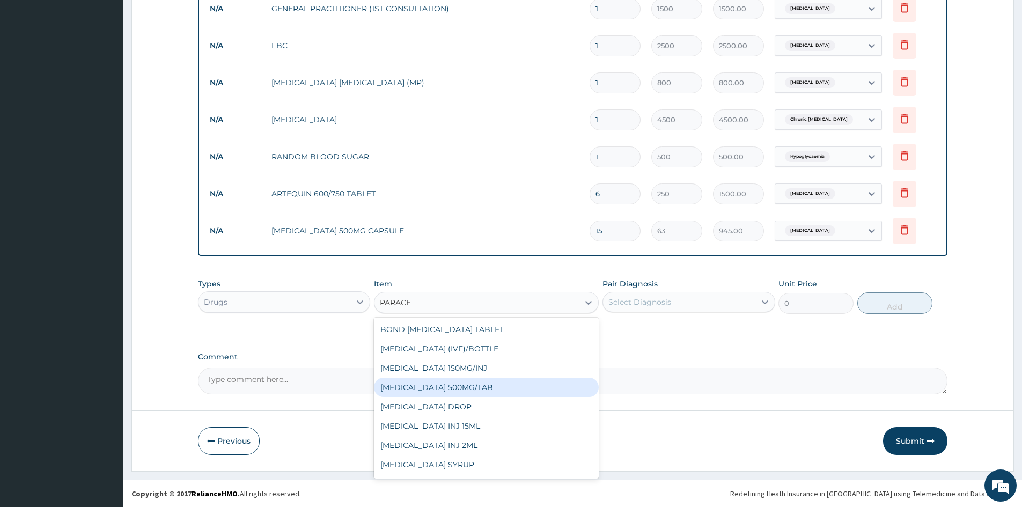
click at [472, 390] on div "[MEDICAL_DATA] 500MG/TAB" at bounding box center [486, 387] width 225 height 19
type input "10"
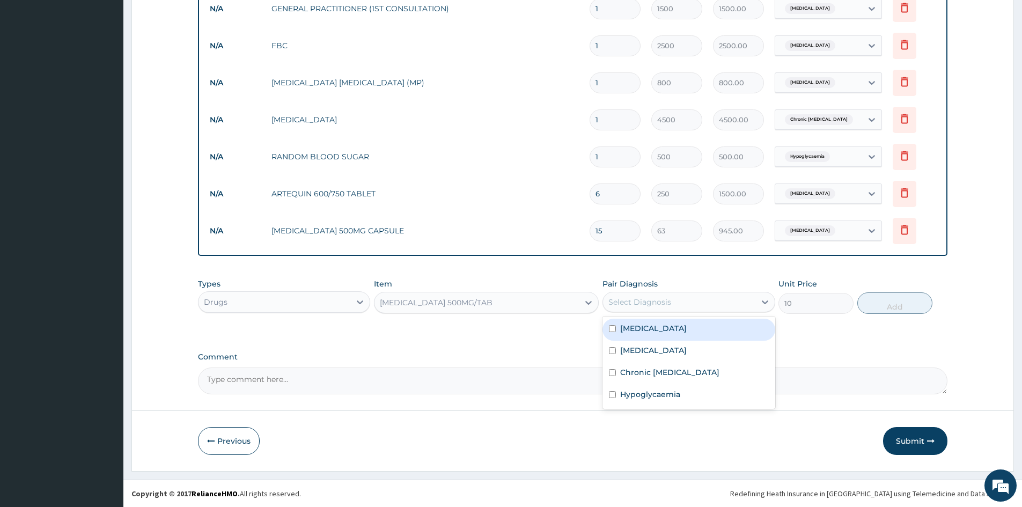
click at [649, 298] on div "Select Diagnosis" at bounding box center [639, 302] width 63 height 11
click at [614, 331] on input "checkbox" at bounding box center [612, 328] width 7 height 7
checkbox input "true"
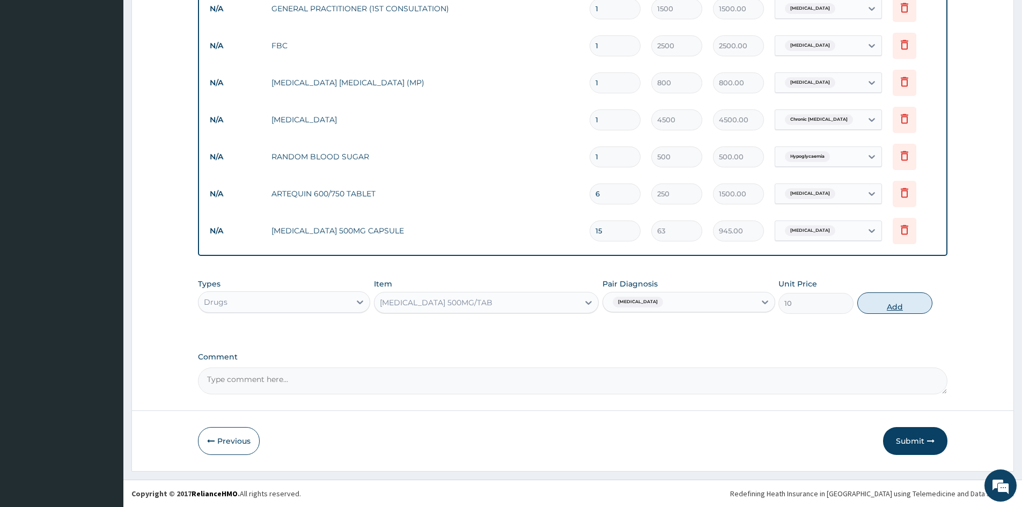
click at [904, 303] on button "Add" at bounding box center [894, 302] width 75 height 21
type input "0"
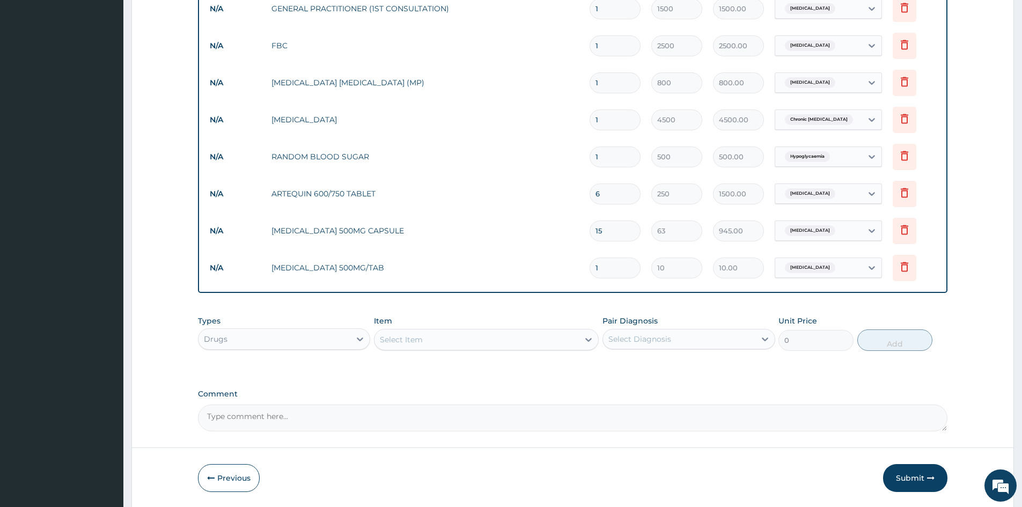
type input "18"
type input "180.00"
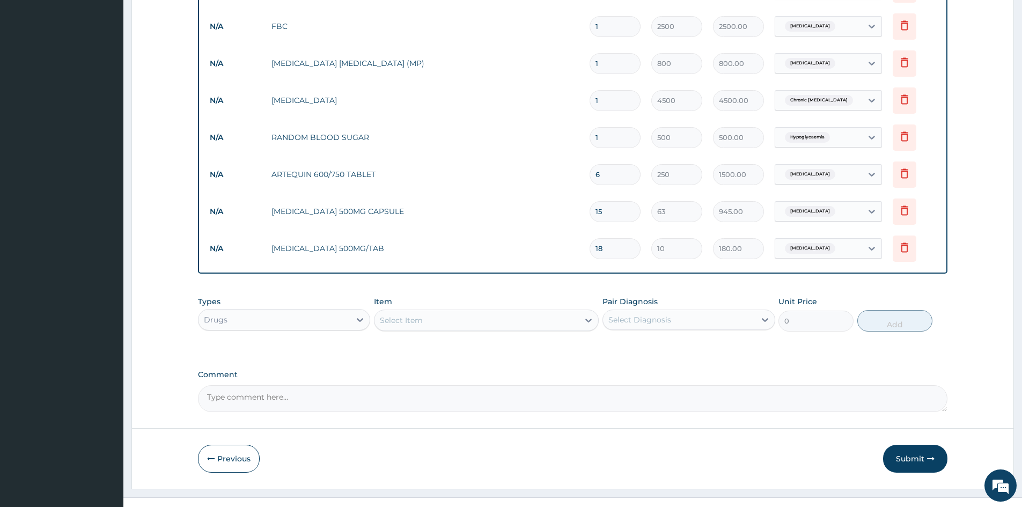
scroll to position [464, 0]
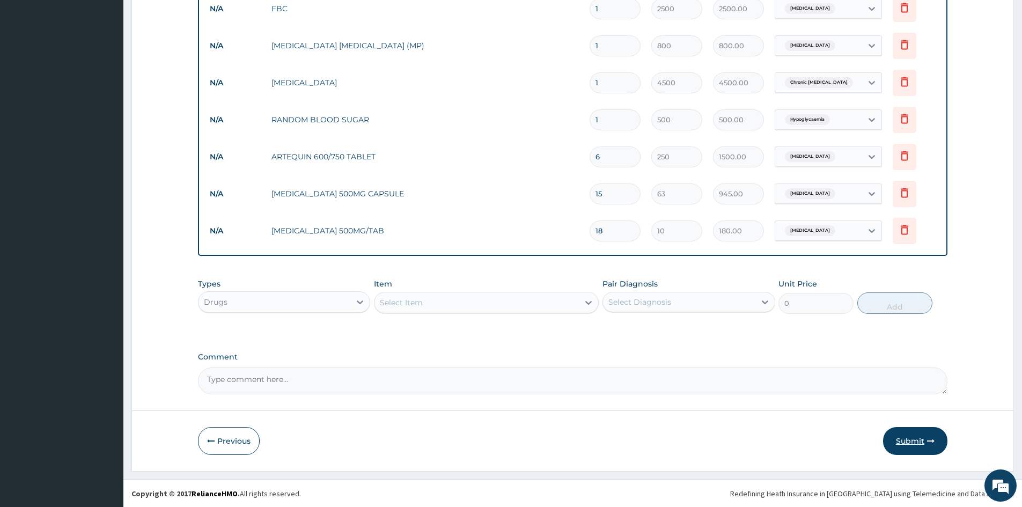
type input "18"
click at [902, 434] on button "Submit" at bounding box center [915, 441] width 64 height 28
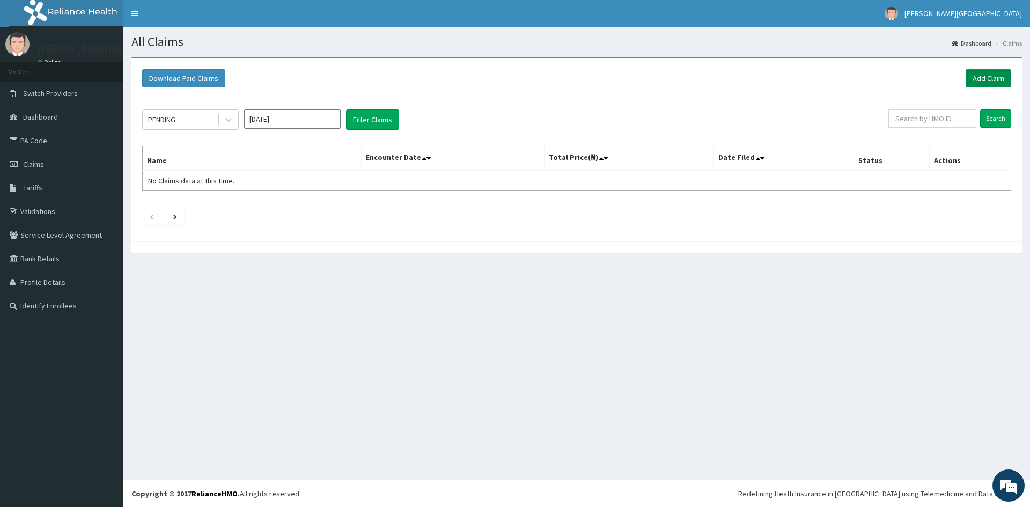
drag, startPoint x: 0, startPoint y: 0, endPoint x: 986, endPoint y: 77, distance: 989.1
click at [986, 77] on link "Add Claim" at bounding box center [988, 78] width 46 height 18
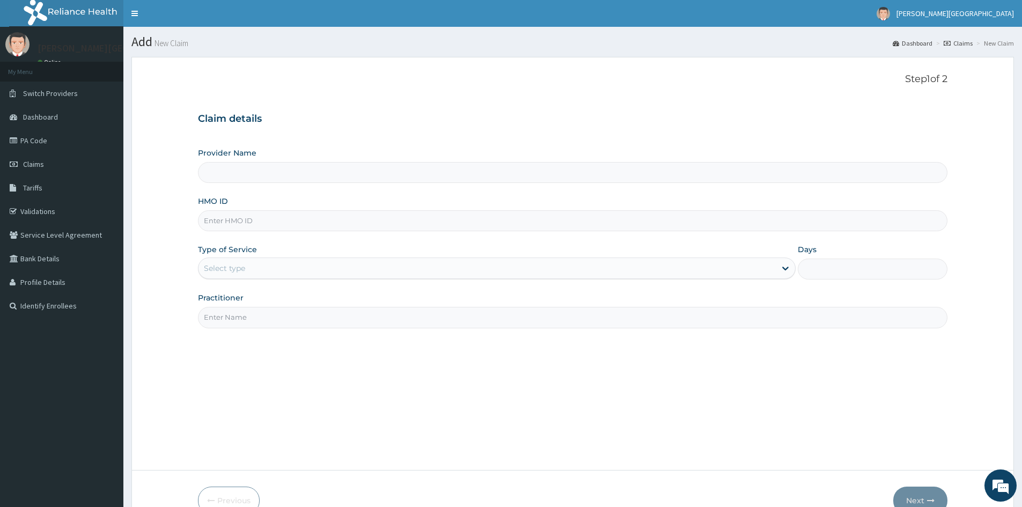
click at [294, 220] on input "HMO ID" at bounding box center [572, 220] width 749 height 21
type input "NB"
type input "[PERSON_NAME][GEOGRAPHIC_DATA]"
type input "NBC/10918/A"
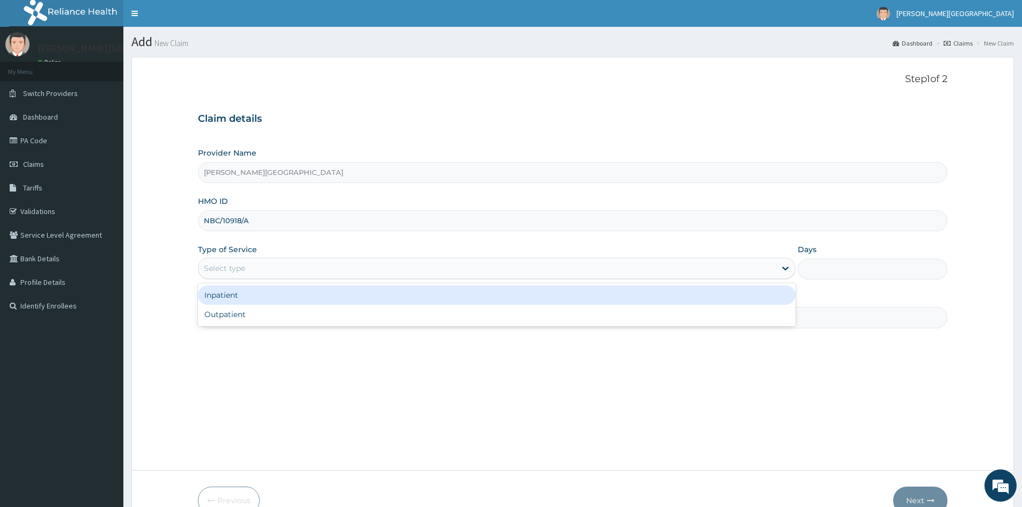
click at [265, 272] on div "Select type" at bounding box center [486, 268] width 577 height 17
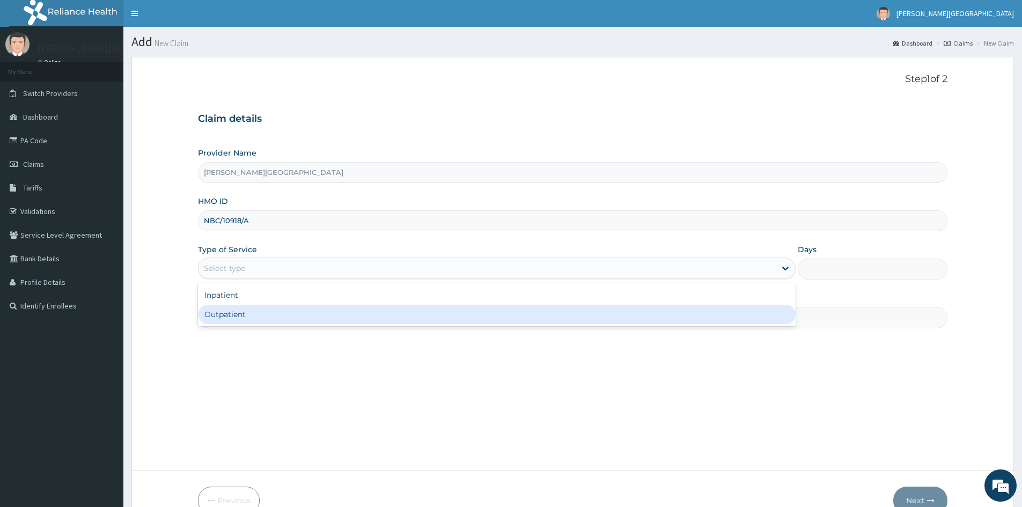
click at [236, 317] on div "Outpatient" at bounding box center [496, 314] width 597 height 19
type input "1"
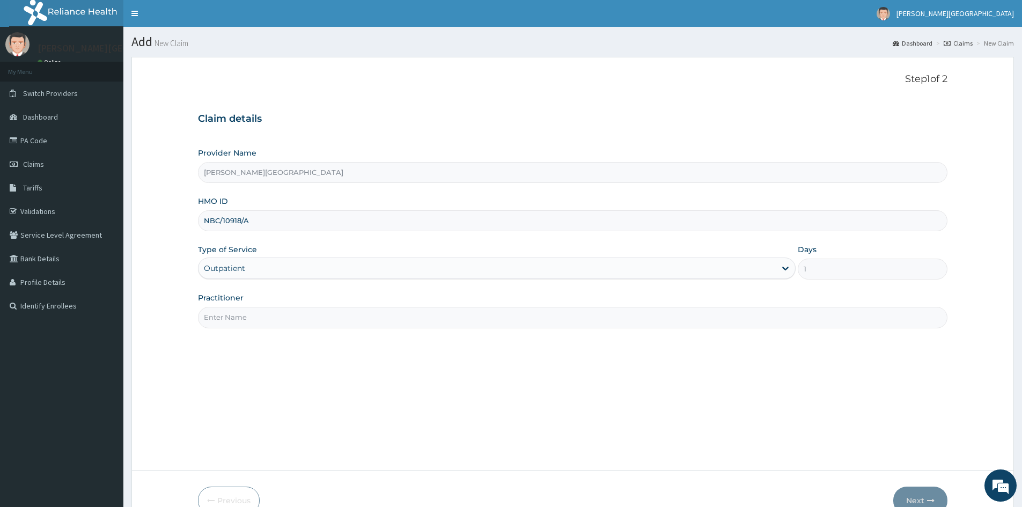
click at [239, 319] on input "Practitioner" at bounding box center [572, 317] width 749 height 21
type input "GENERAL PRACTITIONER"
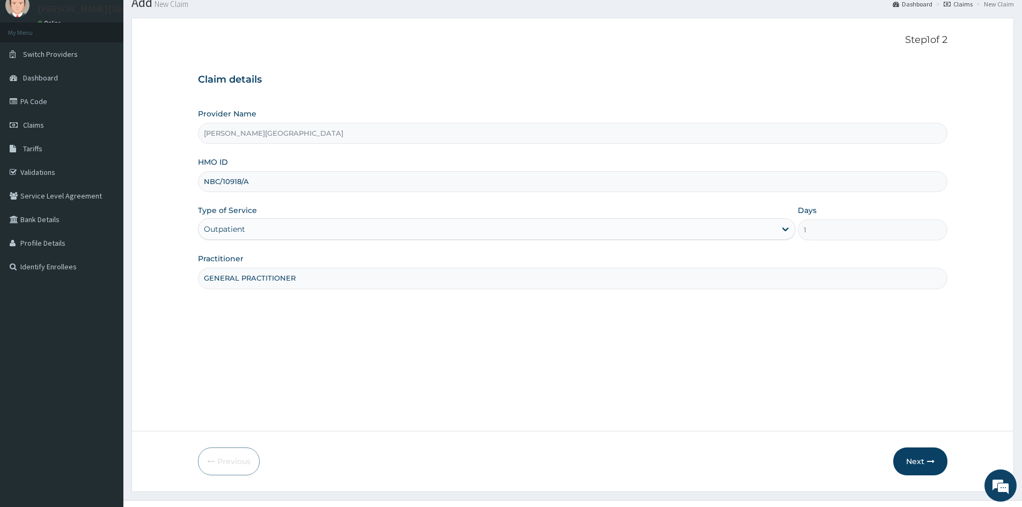
scroll to position [60, 0]
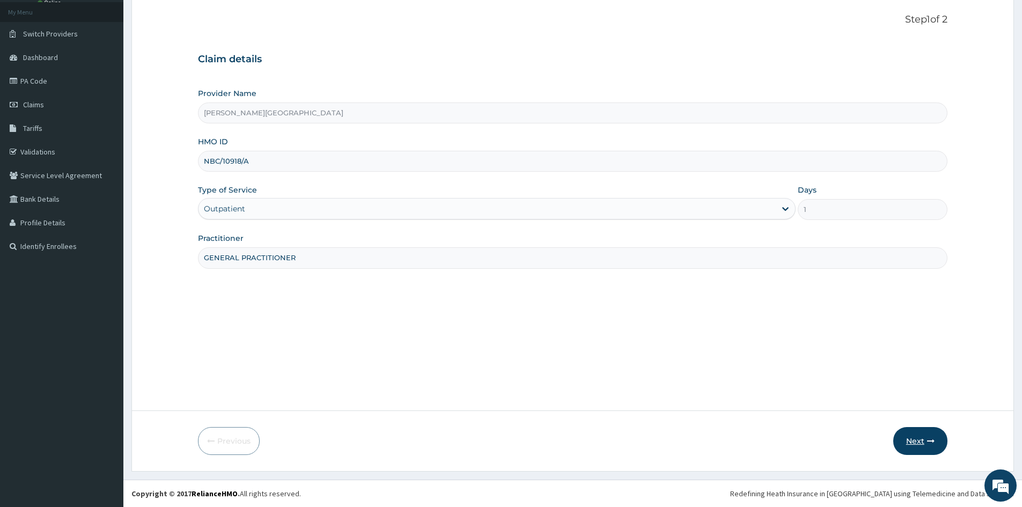
click at [915, 437] on button "Next" at bounding box center [920, 441] width 54 height 28
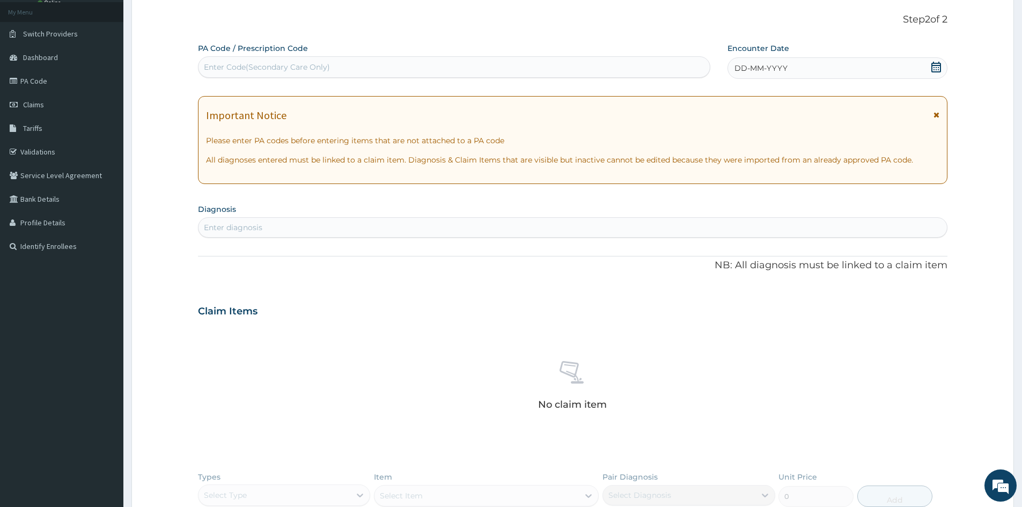
click at [743, 67] on span "DD-MM-YYYY" at bounding box center [760, 68] width 53 height 11
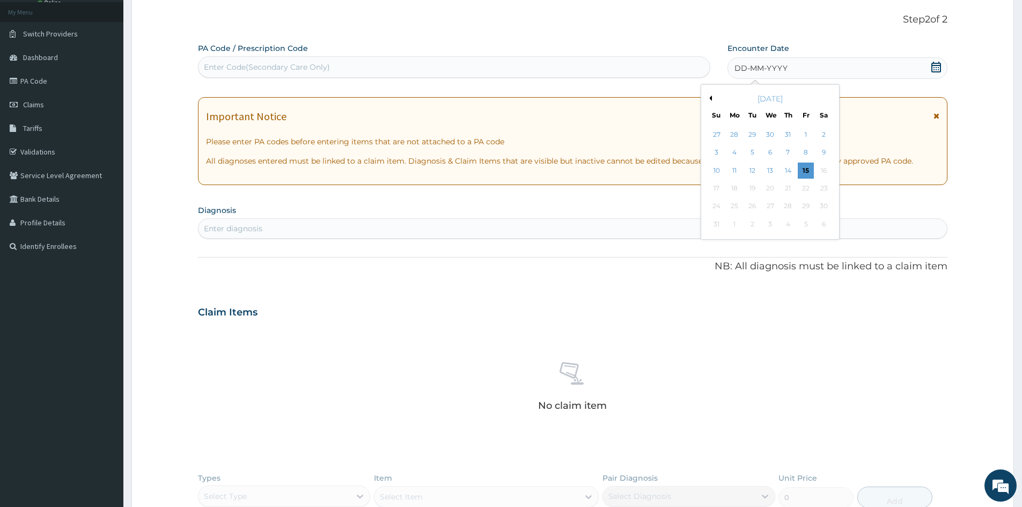
click at [712, 98] on div "August 2025" at bounding box center [769, 98] width 129 height 11
click at [710, 95] on button "Previous Month" at bounding box center [708, 97] width 5 height 5
click at [734, 151] on div "7" at bounding box center [734, 153] width 16 height 16
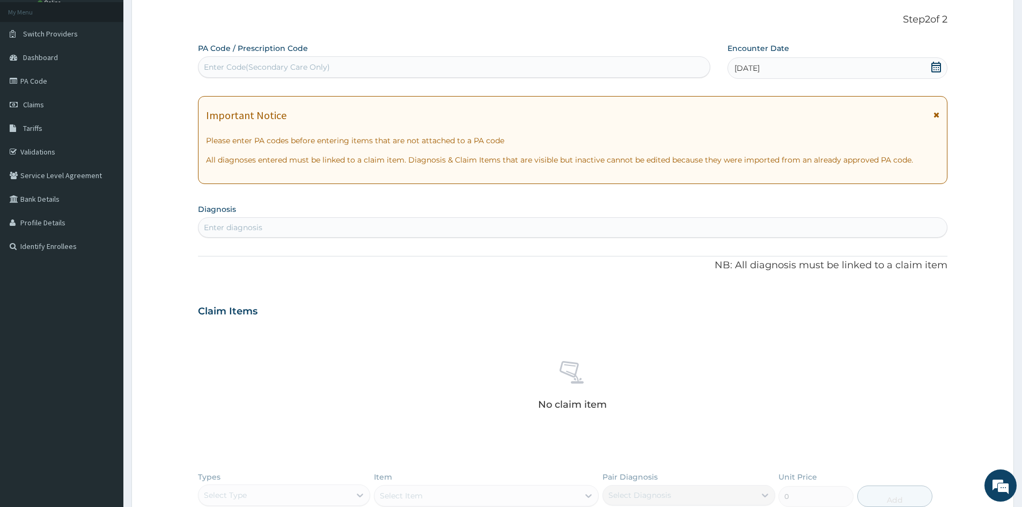
click at [284, 226] on div "Enter diagnosis" at bounding box center [572, 227] width 748 height 17
type input "PLASMODIU"
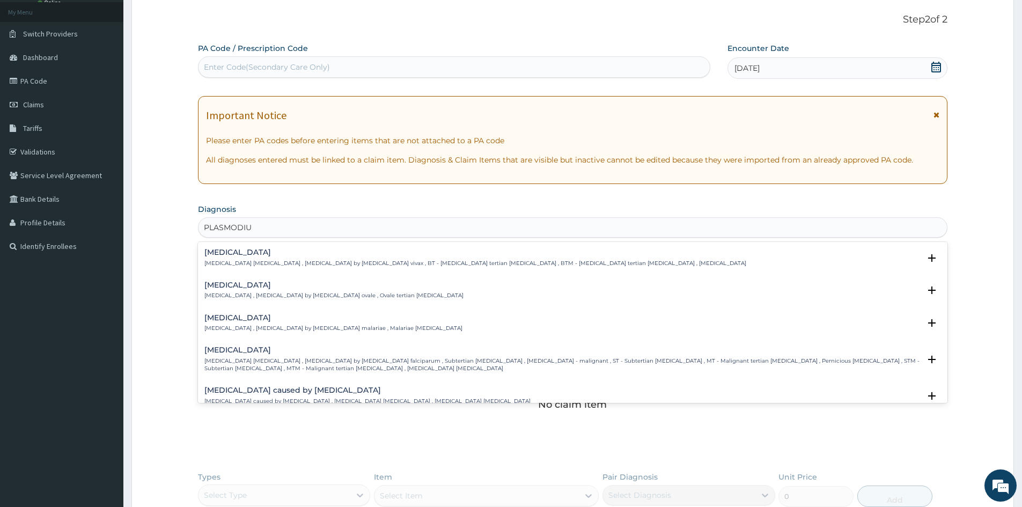
click at [240, 350] on h4 "Falciparum malaria" at bounding box center [561, 350] width 715 height 8
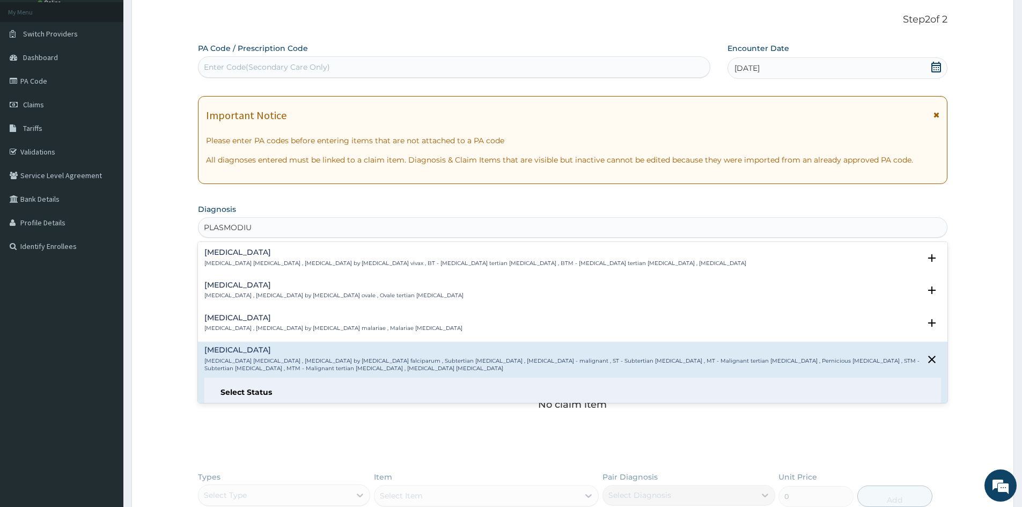
scroll to position [70, 0]
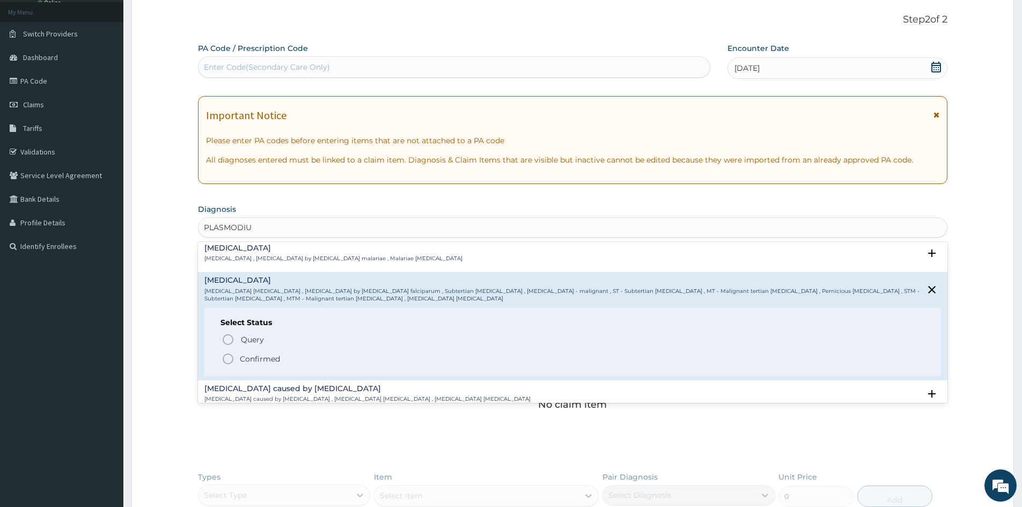
click at [228, 356] on icon "status option filled" at bounding box center [227, 358] width 13 height 13
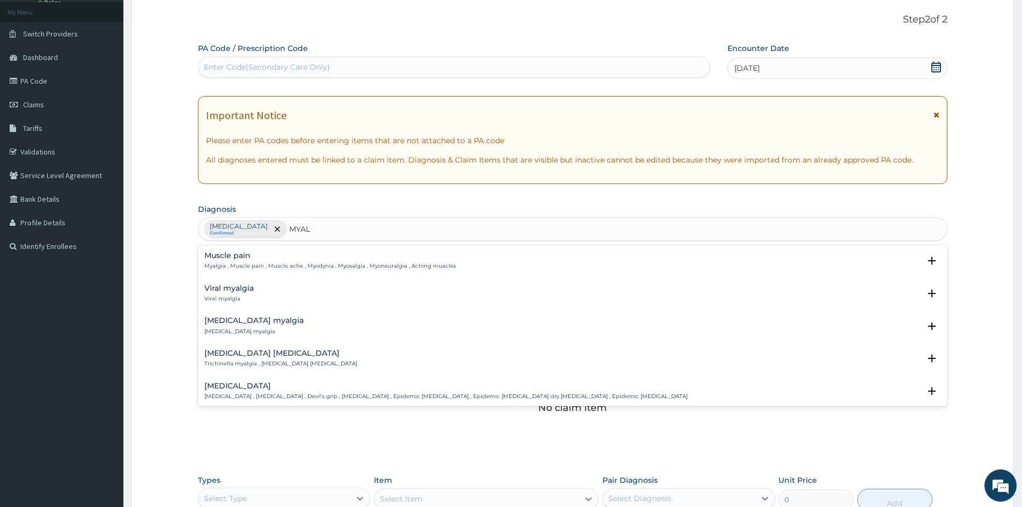
type input "MYALG"
click at [235, 257] on h4 "Muscle pain" at bounding box center [329, 255] width 251 height 8
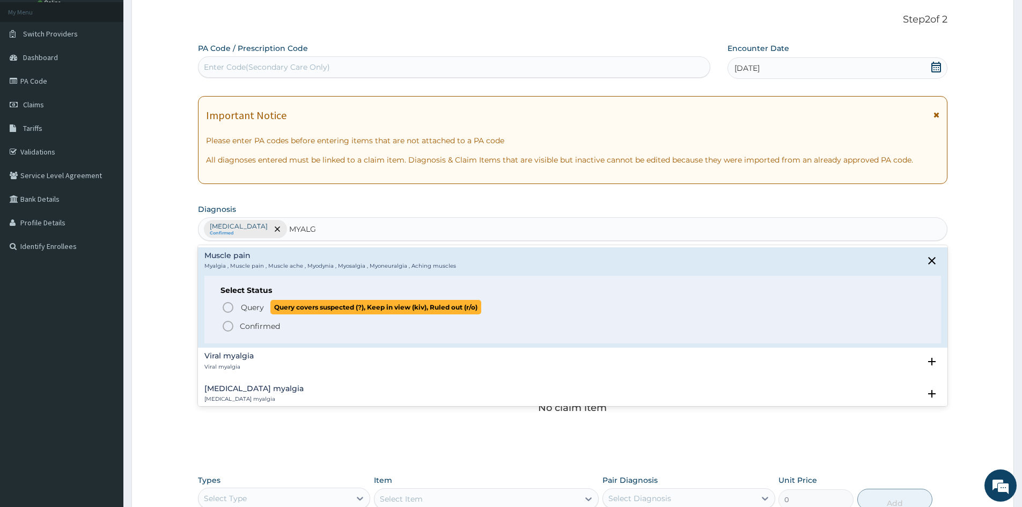
click at [228, 307] on icon "status option query" at bounding box center [227, 307] width 13 height 13
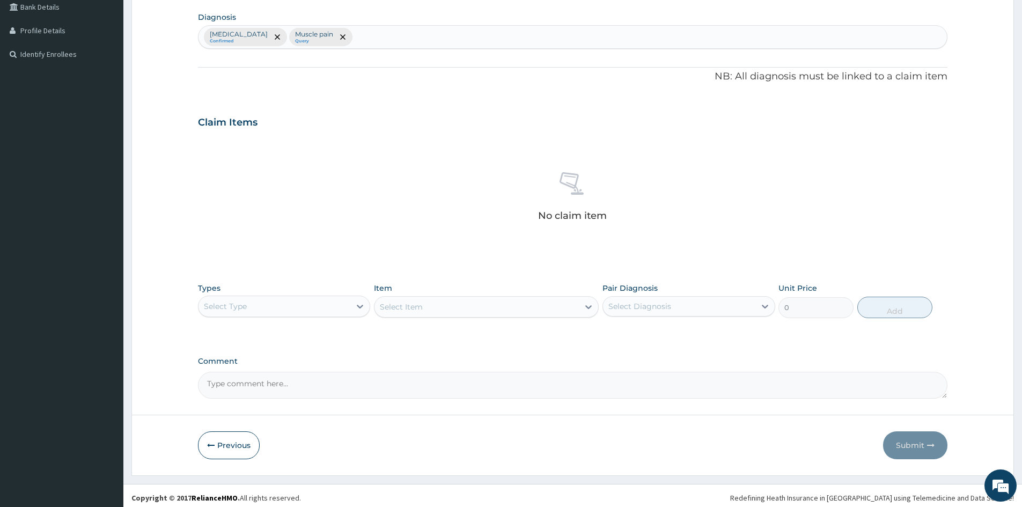
scroll to position [256, 0]
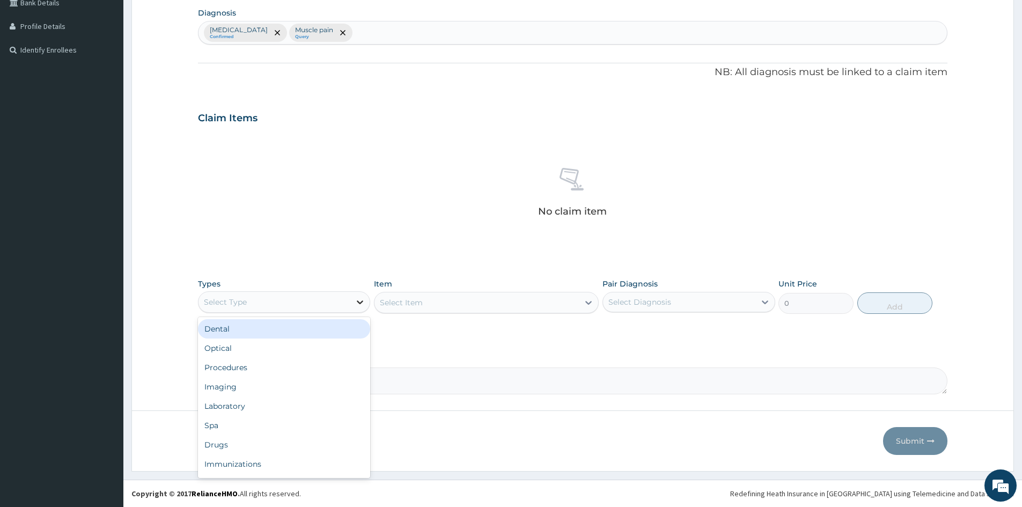
click at [354, 300] on div at bounding box center [359, 301] width 19 height 19
click at [218, 367] on div "Procedures" at bounding box center [284, 367] width 172 height 19
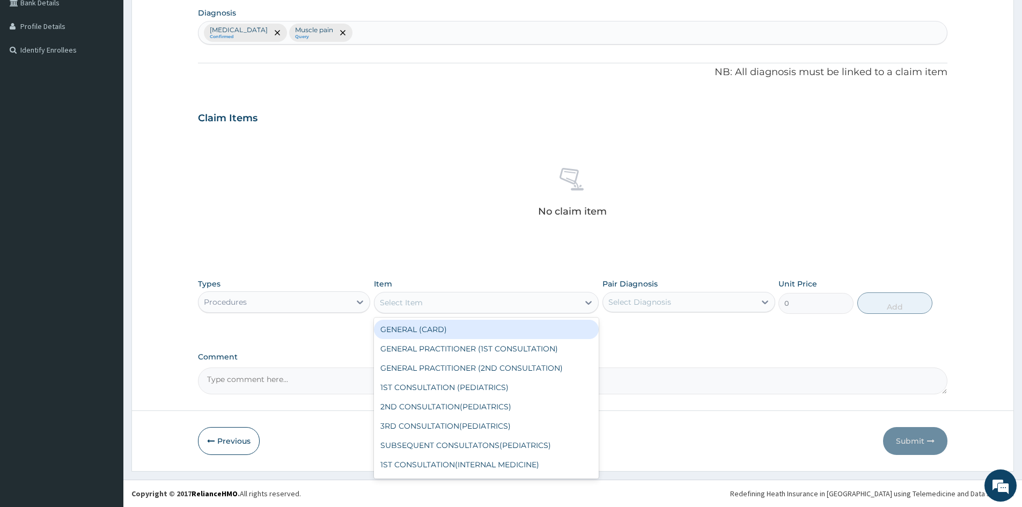
click at [432, 301] on div "Select Item" at bounding box center [476, 302] width 204 height 17
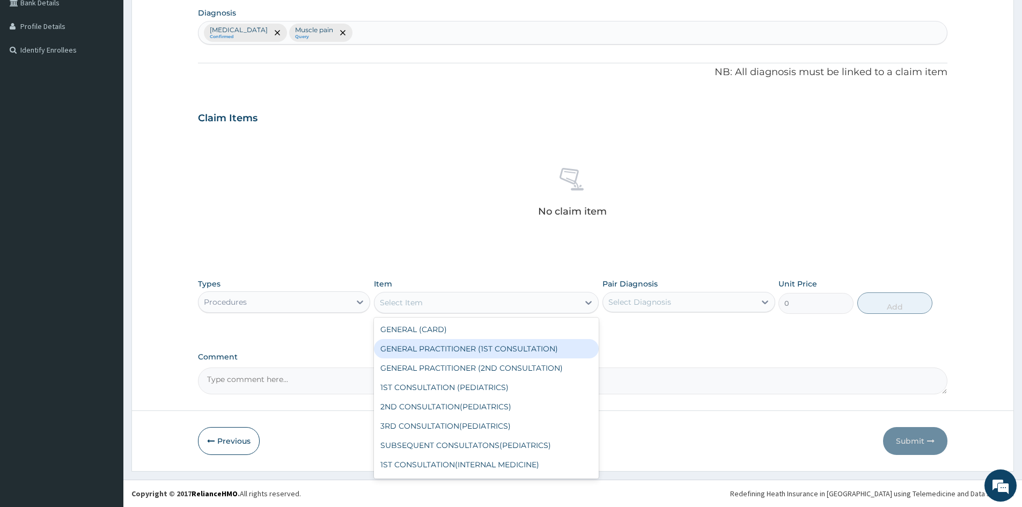
click at [435, 349] on div "GENERAL PRACTITIONER (1ST CONSULTATION)" at bounding box center [486, 348] width 225 height 19
type input "1500"
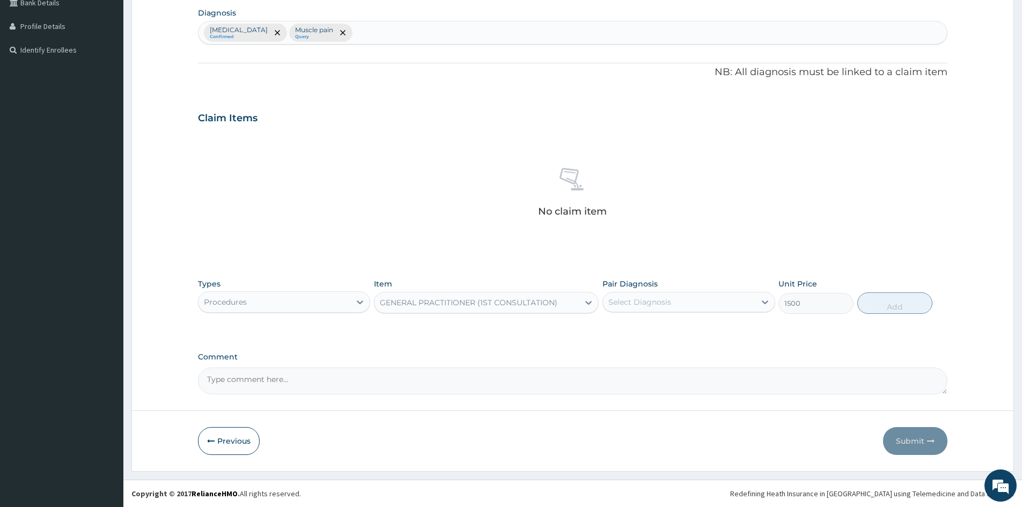
click at [648, 300] on div "Select Diagnosis" at bounding box center [639, 302] width 63 height 11
click at [611, 328] on input "checkbox" at bounding box center [612, 328] width 7 height 7
checkbox input "true"
click at [893, 300] on button "Add" at bounding box center [894, 302] width 75 height 21
type input "0"
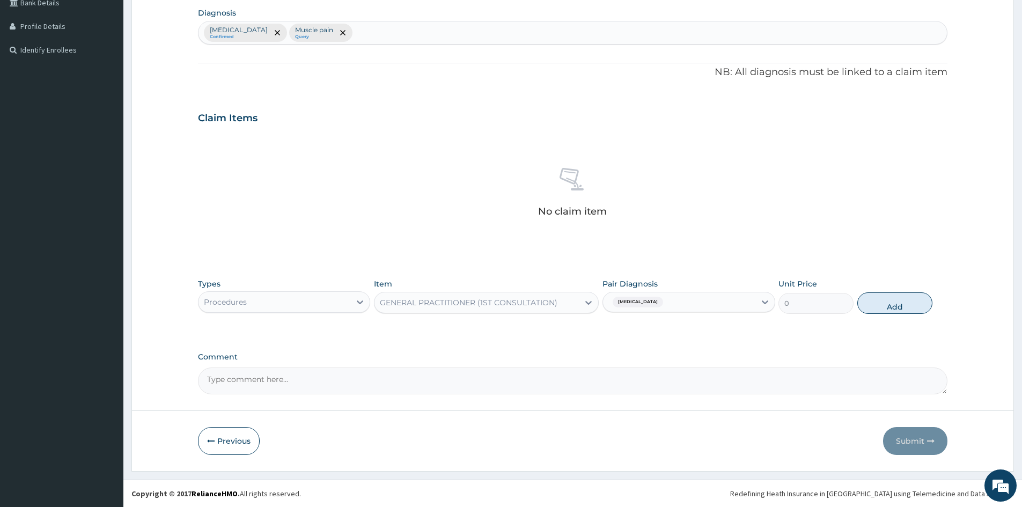
scroll to position [205, 0]
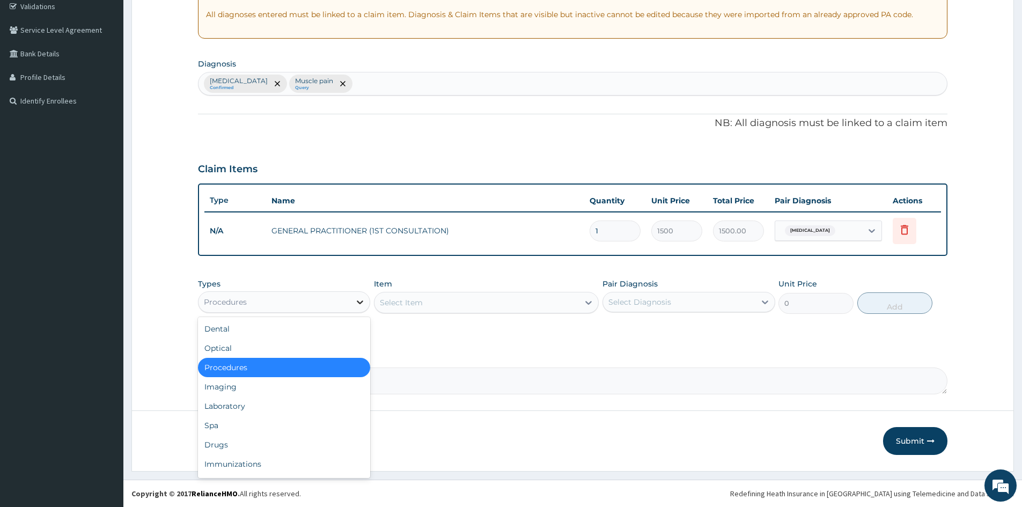
click at [357, 304] on icon at bounding box center [359, 302] width 11 height 11
click at [217, 448] on div "Drugs" at bounding box center [284, 444] width 172 height 19
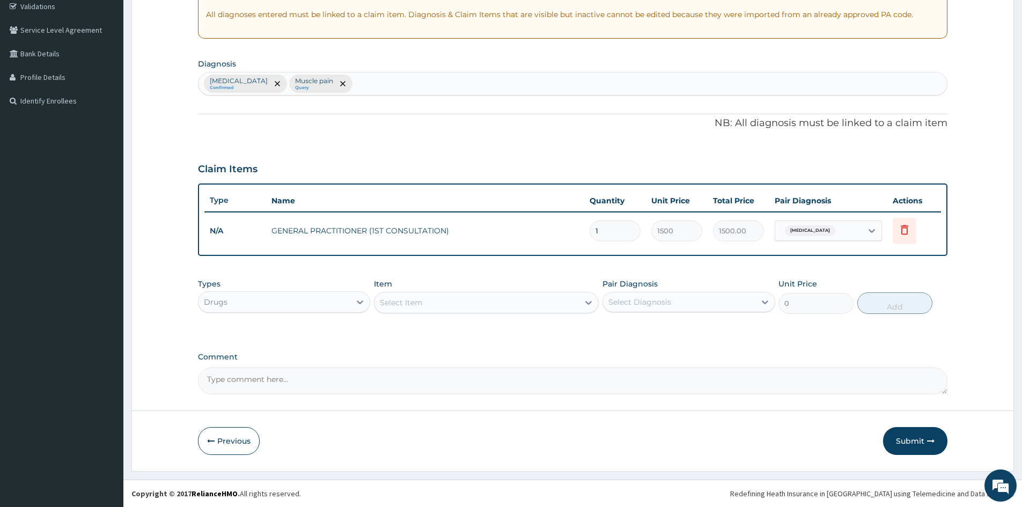
click at [516, 302] on div "Select Item" at bounding box center [476, 302] width 204 height 17
type input "PALUTH"
click at [421, 328] on div "PALUTHER 80MG INJ/AMP" at bounding box center [486, 329] width 225 height 19
type input "500"
click at [629, 304] on div "Select Diagnosis" at bounding box center [639, 302] width 63 height 11
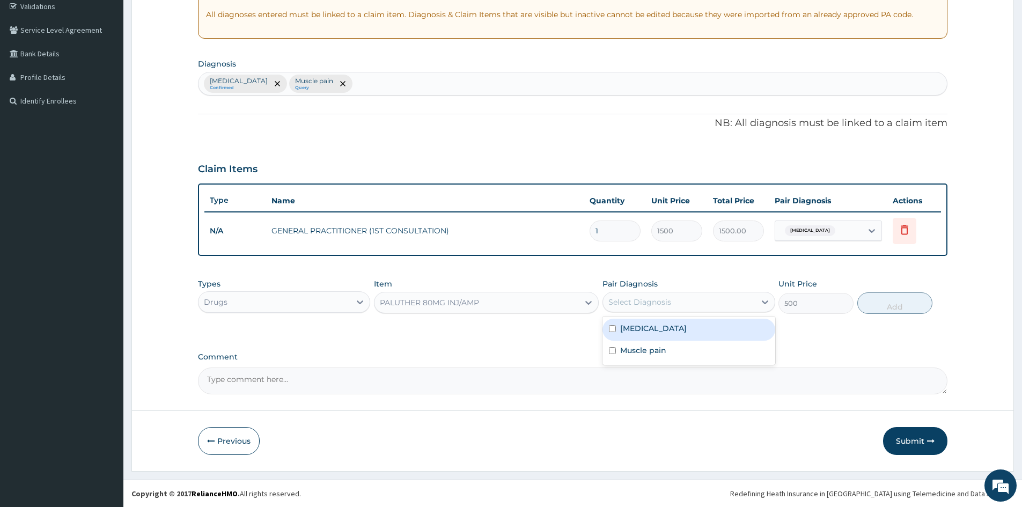
click at [613, 329] on input "checkbox" at bounding box center [612, 328] width 7 height 7
checkbox input "true"
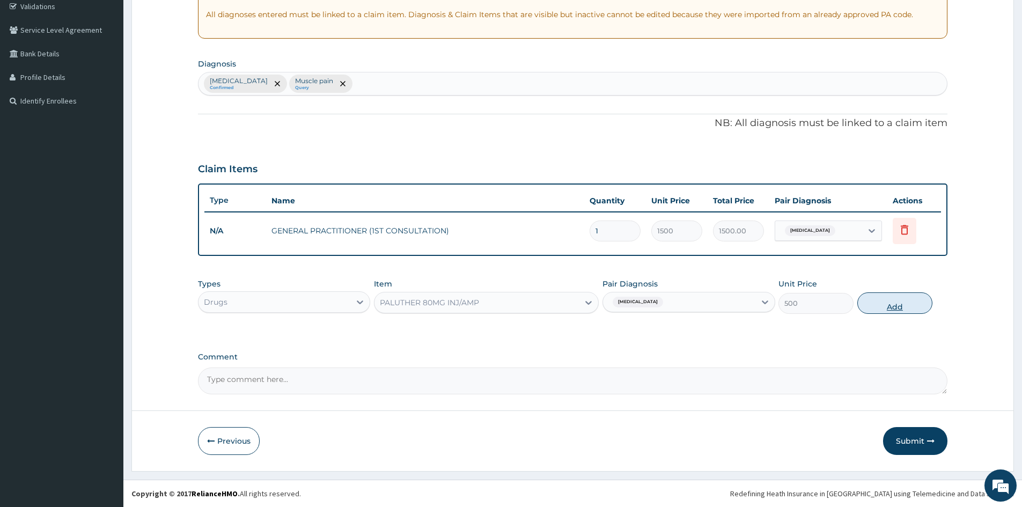
click at [888, 300] on button "Add" at bounding box center [894, 302] width 75 height 21
type input "0"
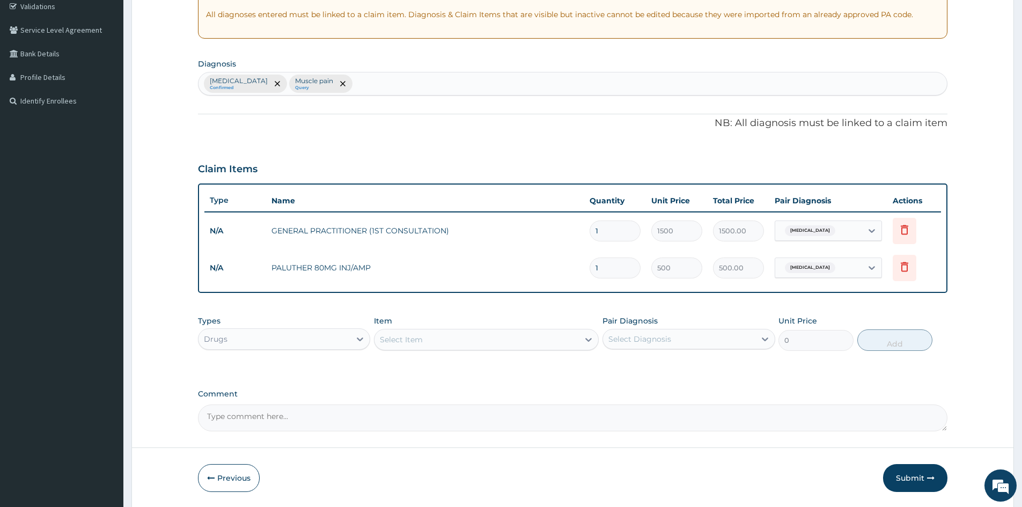
type input "0.00"
type input "6"
type input "3000.00"
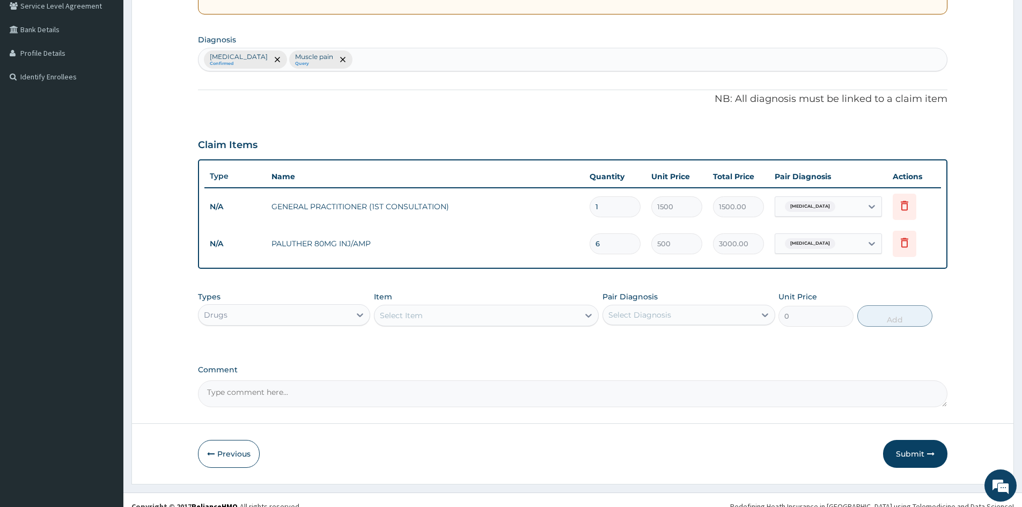
scroll to position [242, 0]
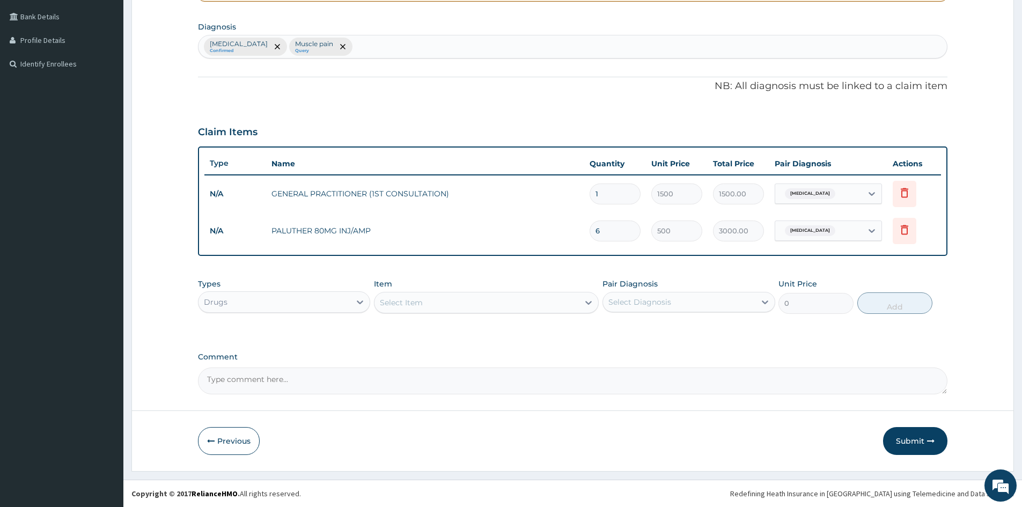
type input "6"
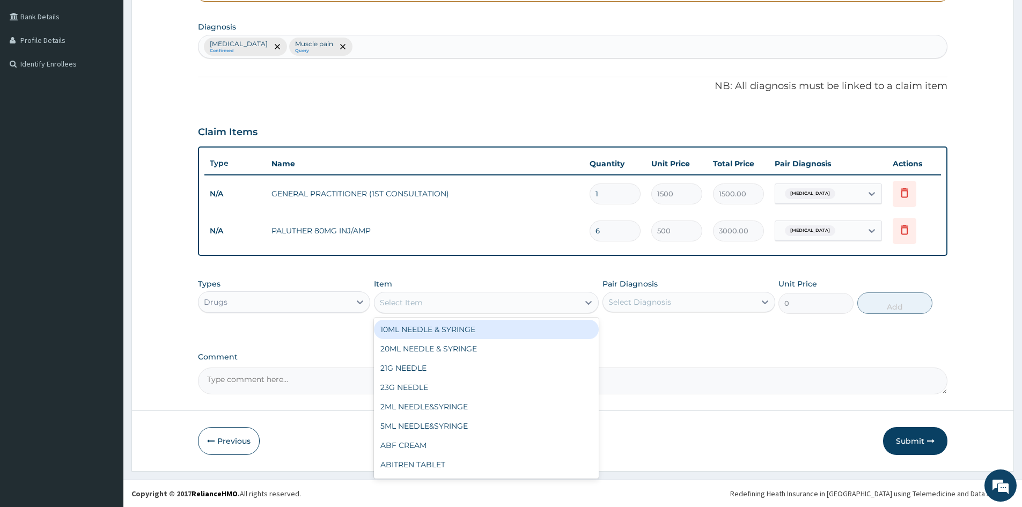
click at [434, 305] on div "Select Item" at bounding box center [476, 302] width 204 height 17
type input "PARACE"
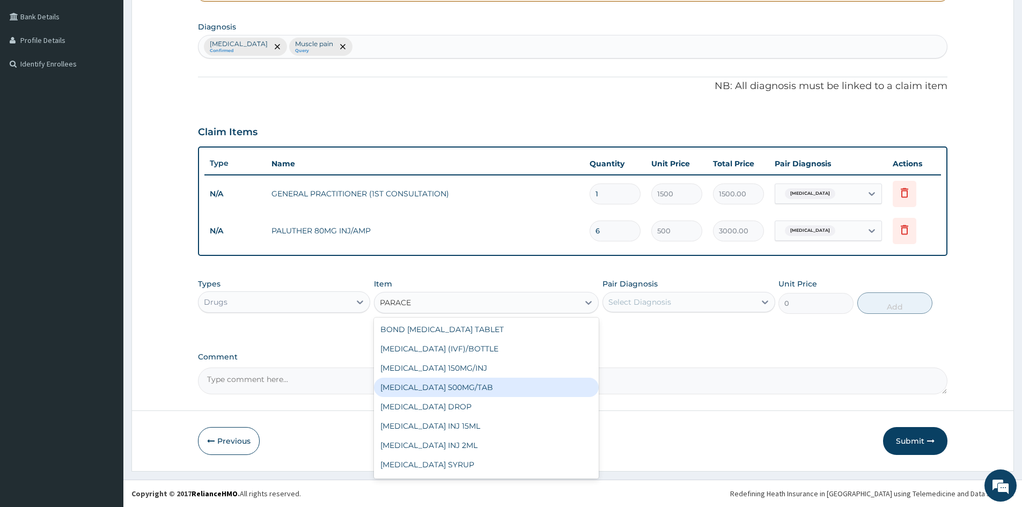
click at [457, 387] on div "[MEDICAL_DATA] 500MG/TAB" at bounding box center [486, 387] width 225 height 19
type input "10"
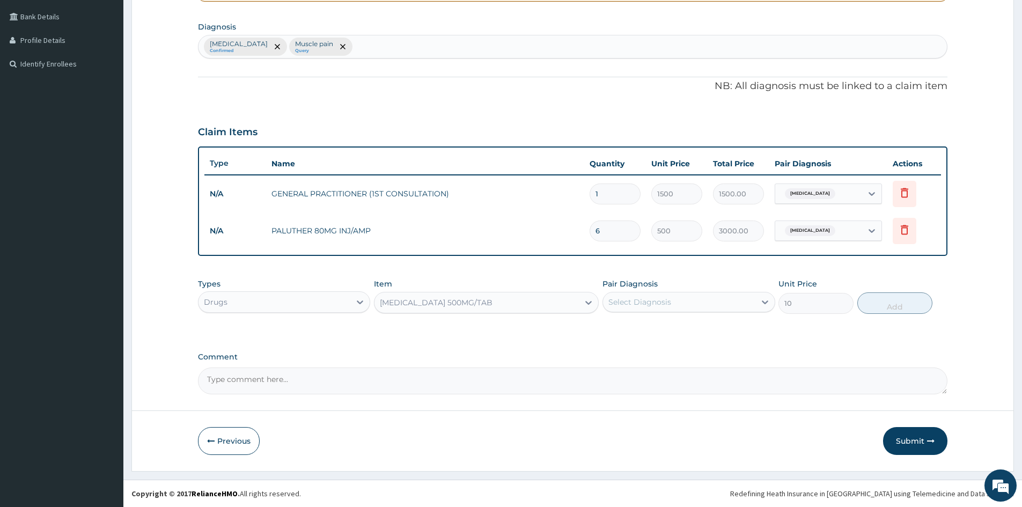
click at [637, 298] on div "Select Diagnosis" at bounding box center [639, 302] width 63 height 11
click at [631, 328] on label "Falciparum malaria" at bounding box center [653, 328] width 66 height 11
checkbox input "true"
click at [893, 302] on button "Add" at bounding box center [894, 302] width 75 height 21
type input "0"
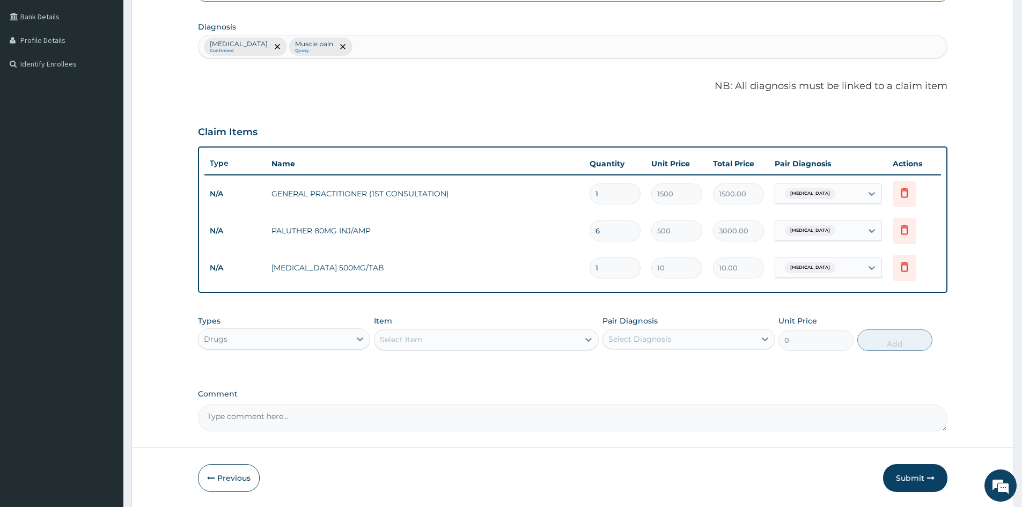
type input "18"
type input "180.00"
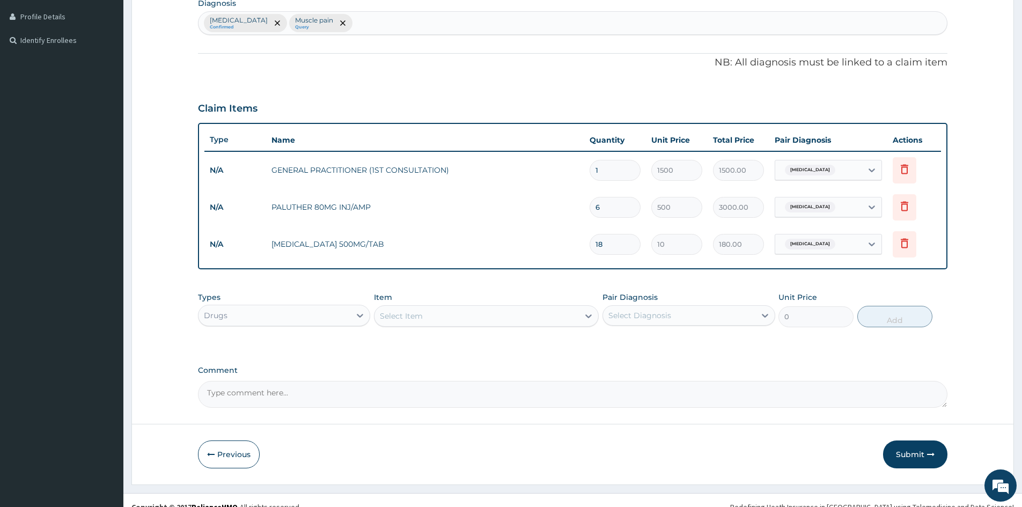
scroll to position [279, 0]
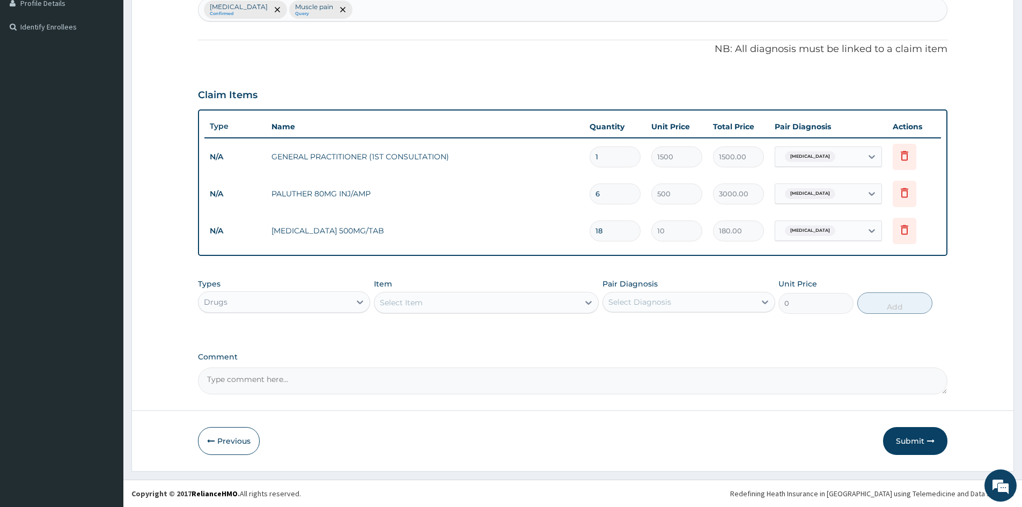
type input "18"
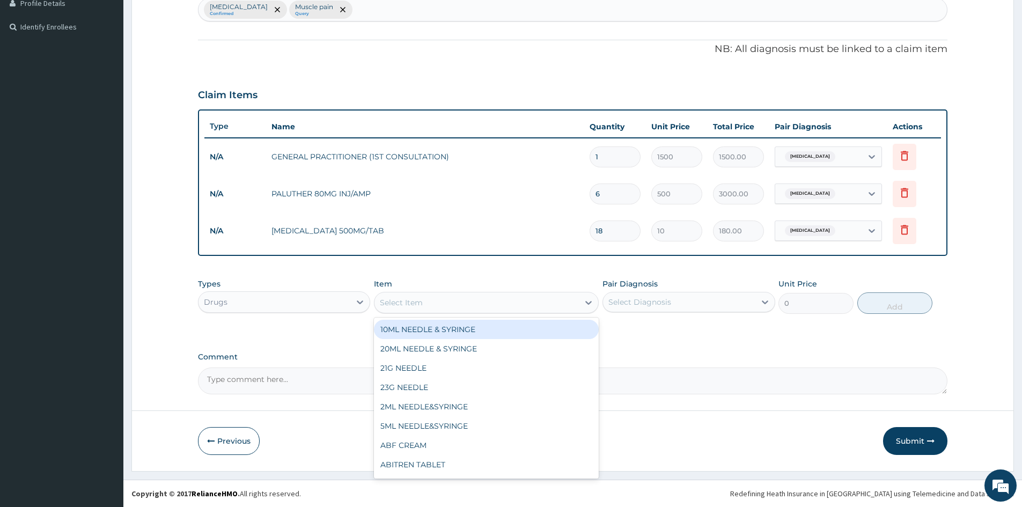
click at [417, 305] on div "Select Item" at bounding box center [401, 302] width 43 height 11
type input "DICLO"
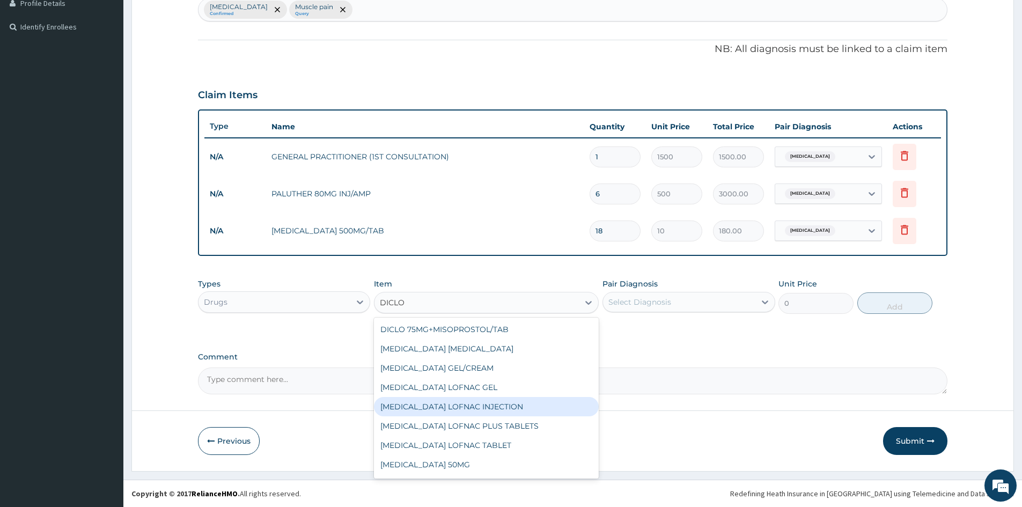
scroll to position [114, 0]
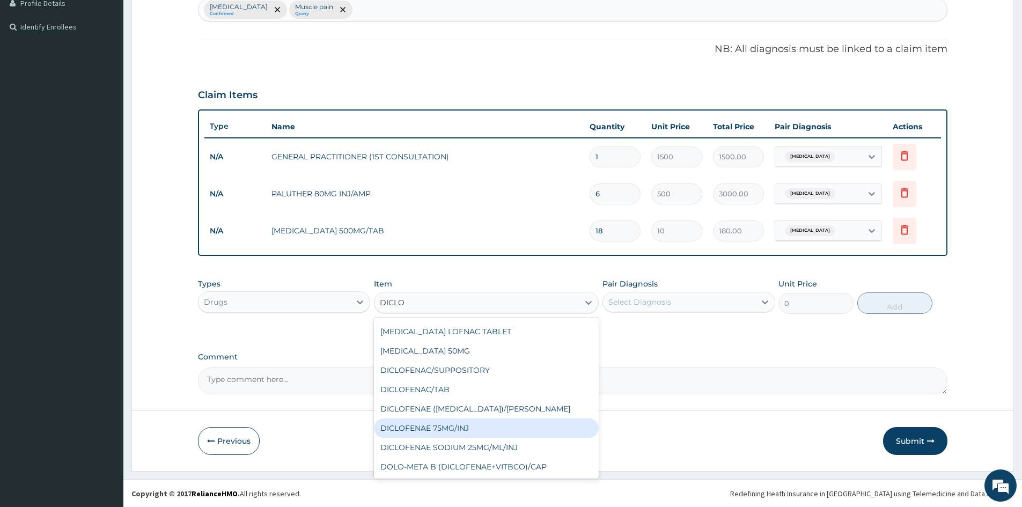
click at [465, 428] on div "DICLOFENAE 75MG/INJ" at bounding box center [486, 427] width 225 height 19
type input "200"
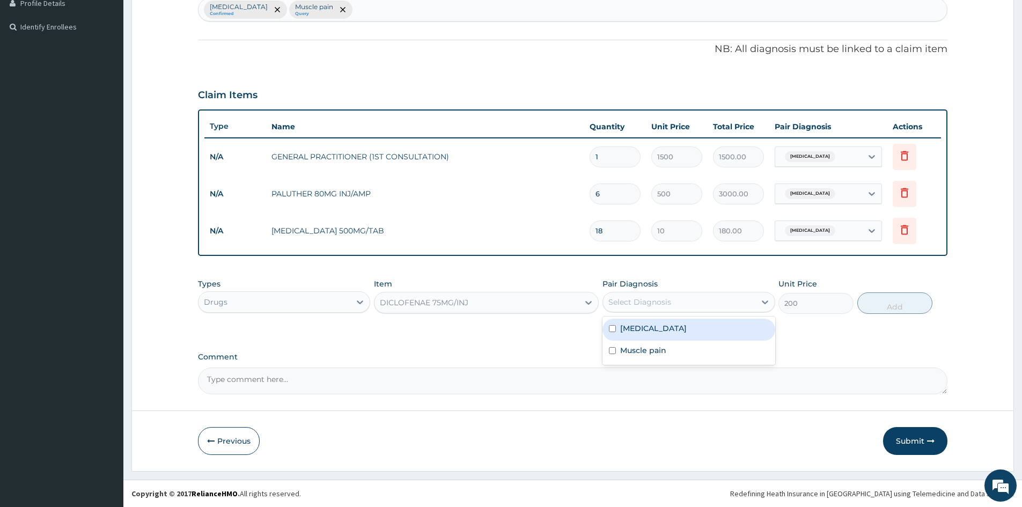
click at [658, 302] on div "Select Diagnosis" at bounding box center [639, 302] width 63 height 11
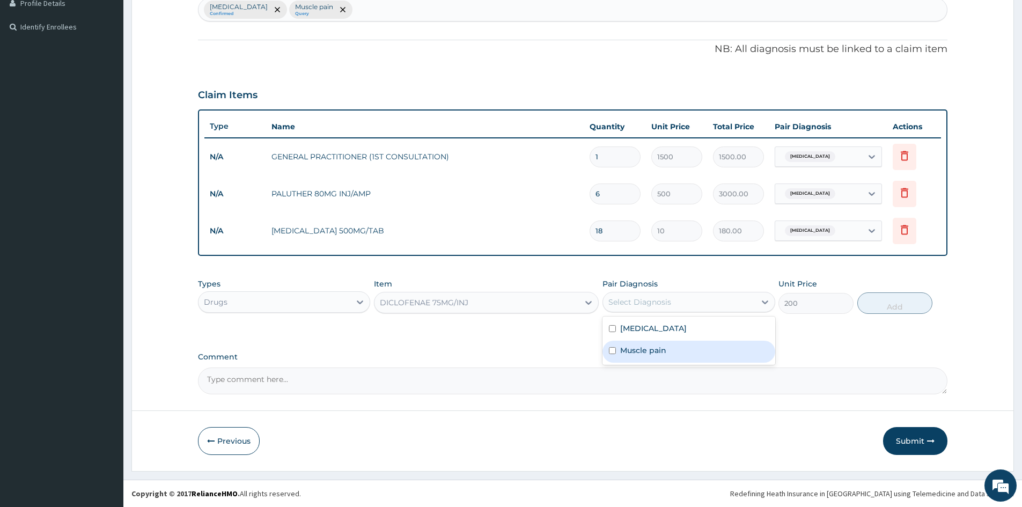
click at [611, 350] on input "checkbox" at bounding box center [612, 350] width 7 height 7
checkbox input "true"
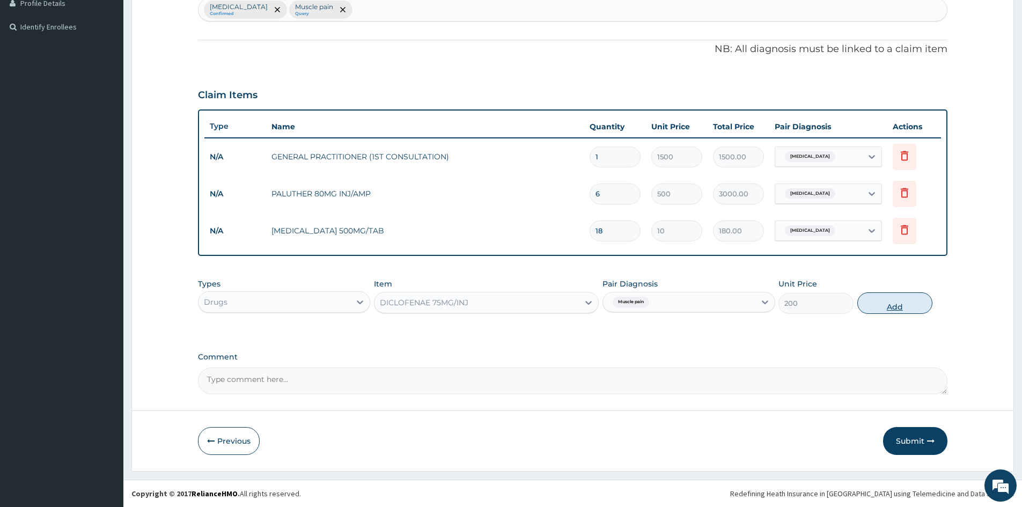
click at [891, 301] on button "Add" at bounding box center [894, 302] width 75 height 21
type input "0"
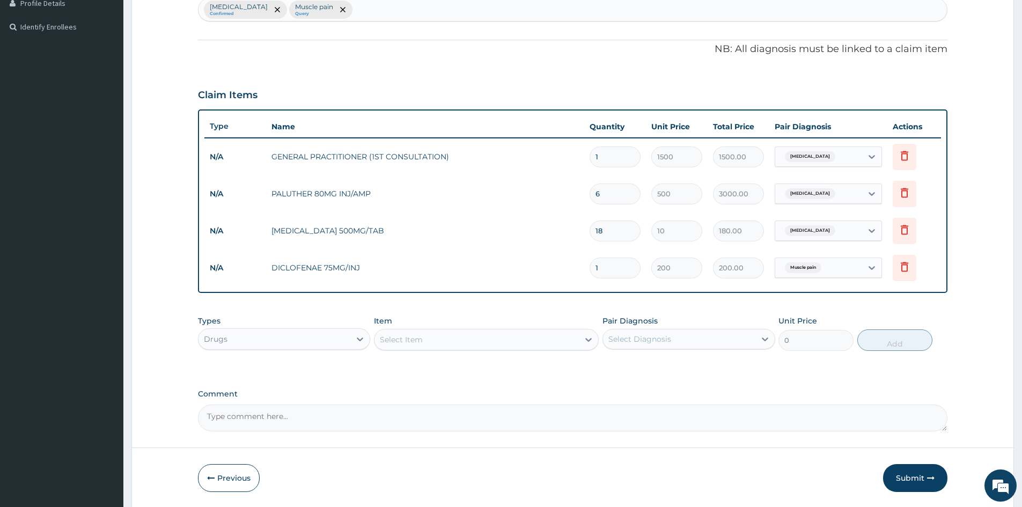
scroll to position [316, 0]
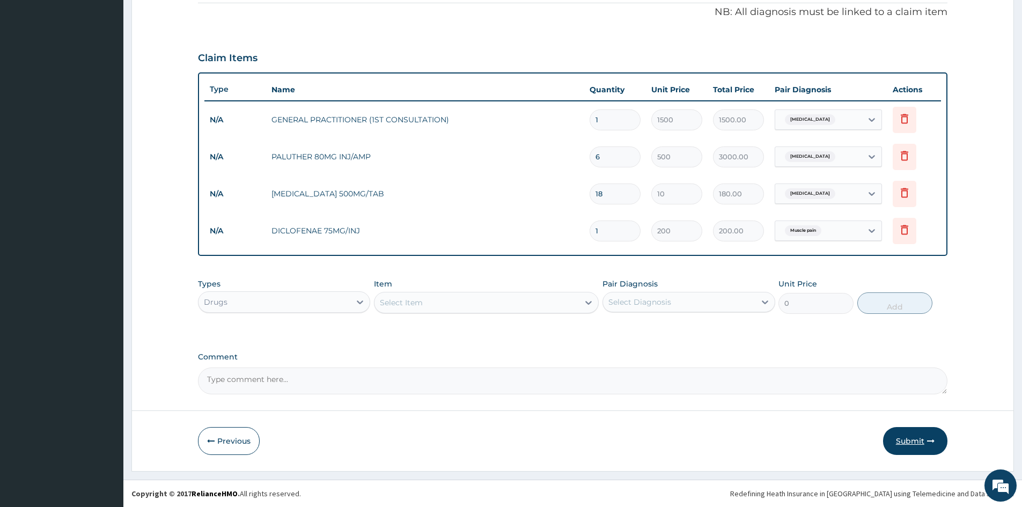
click at [907, 442] on button "Submit" at bounding box center [915, 441] width 64 height 28
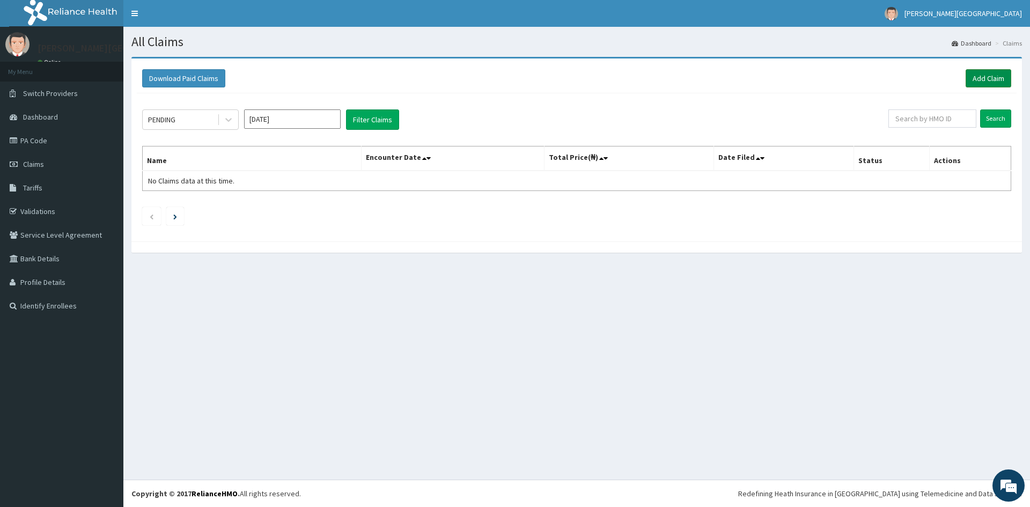
click at [977, 80] on link "Add Claim" at bounding box center [988, 78] width 46 height 18
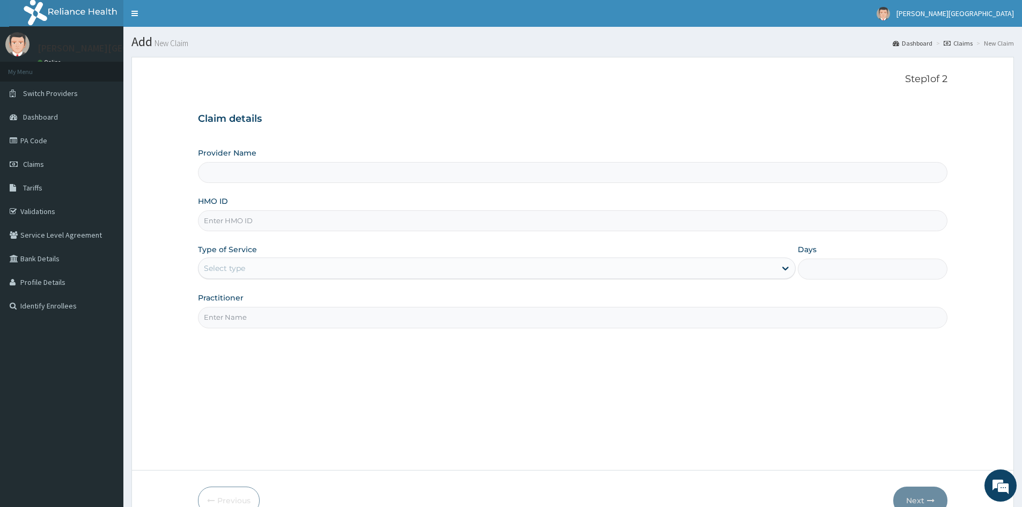
type input "[PERSON_NAME][GEOGRAPHIC_DATA]"
click at [267, 221] on input "HMO ID" at bounding box center [572, 220] width 749 height 21
type input "BTR/10171/A"
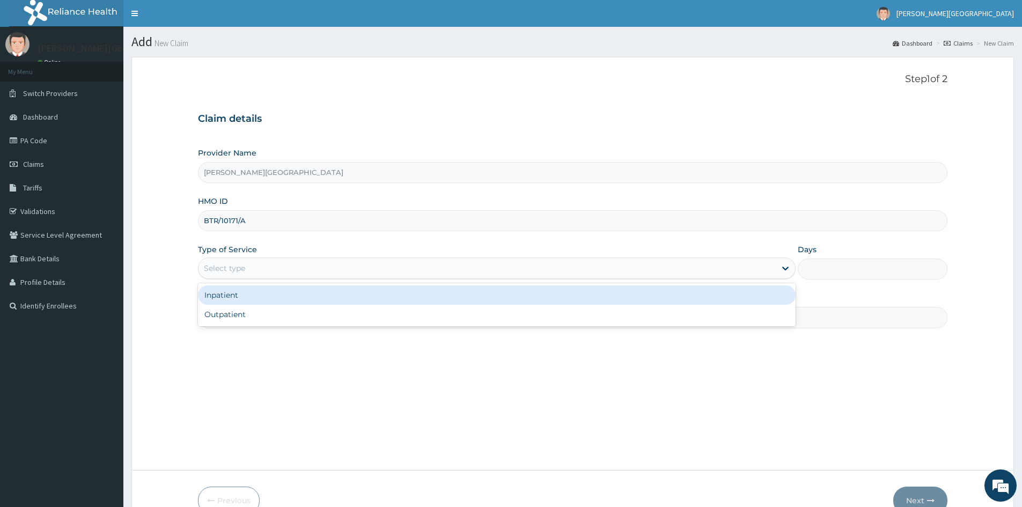
click at [239, 270] on div "Select type" at bounding box center [224, 268] width 41 height 11
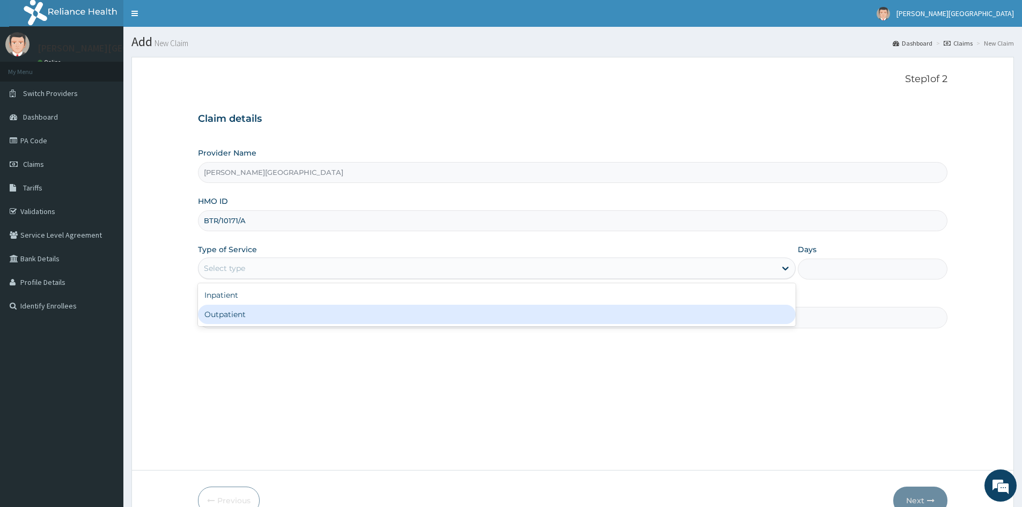
click at [227, 315] on div "Outpatient" at bounding box center [496, 314] width 597 height 19
type input "1"
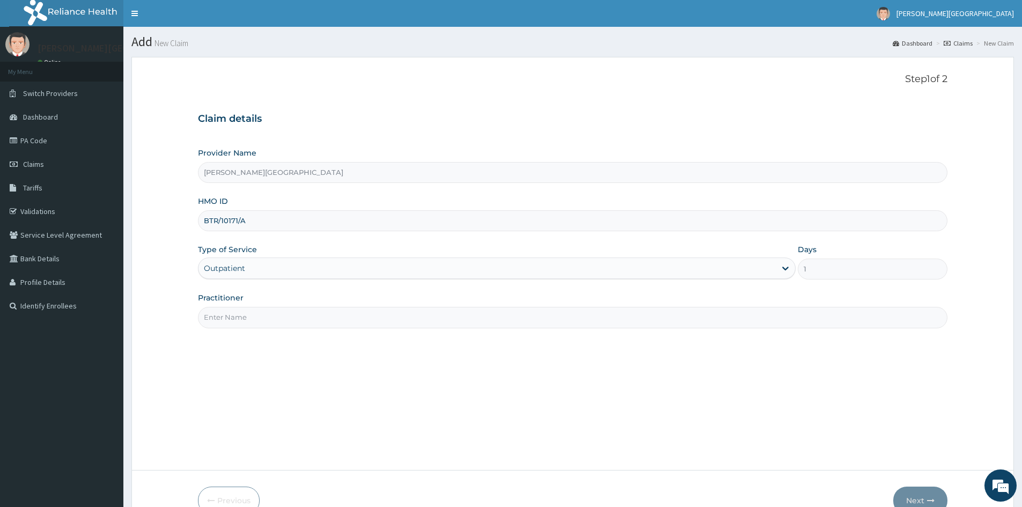
click at [231, 320] on input "Practitioner" at bounding box center [572, 317] width 749 height 21
type input "GENERAL PRACTITIONER"
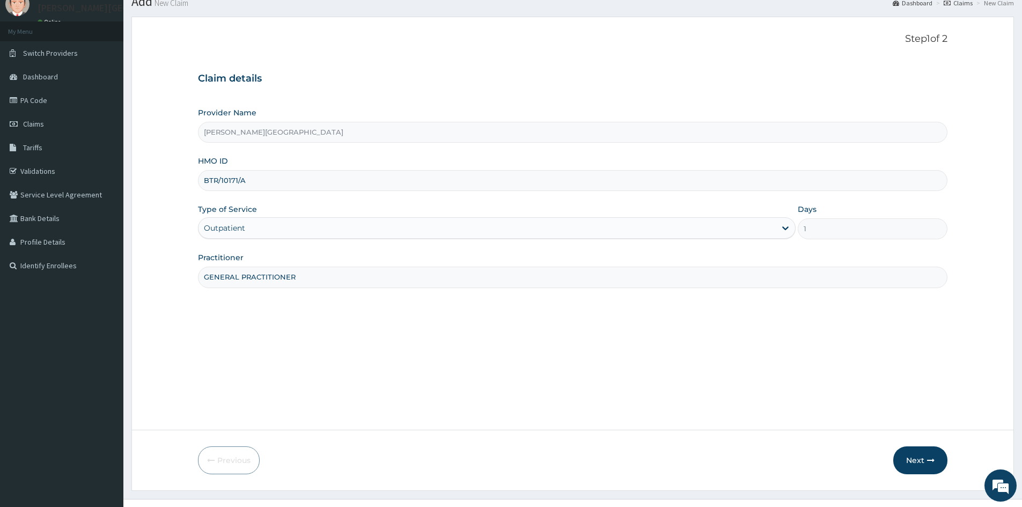
scroll to position [60, 0]
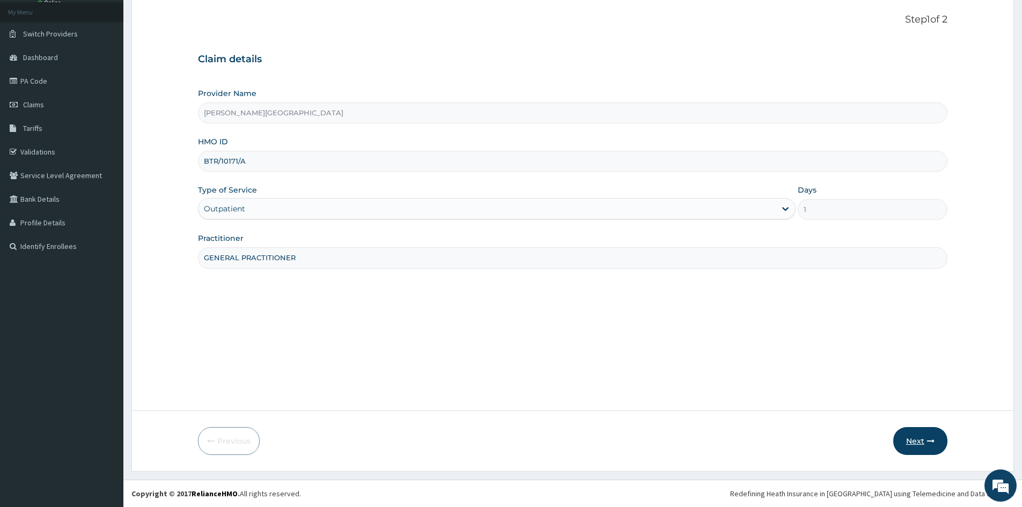
click at [914, 442] on button "Next" at bounding box center [920, 441] width 54 height 28
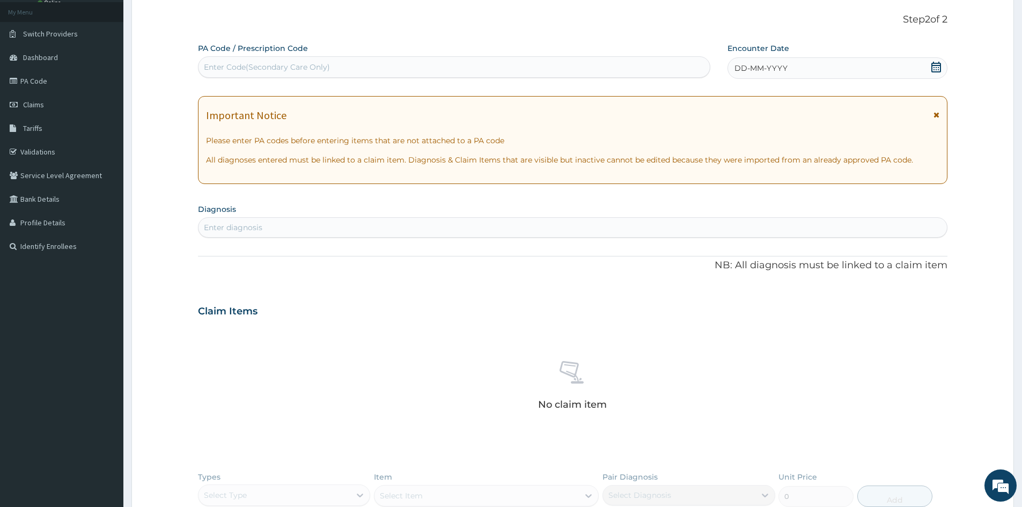
click at [741, 68] on span "DD-MM-YYYY" at bounding box center [760, 68] width 53 height 11
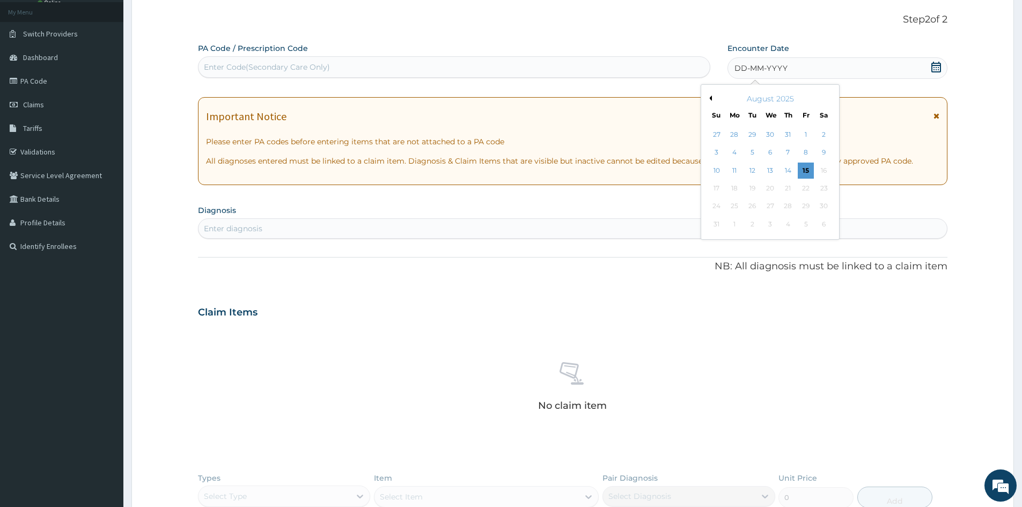
click at [710, 97] on button "Previous Month" at bounding box center [708, 97] width 5 height 5
click at [736, 154] on div "7" at bounding box center [734, 153] width 16 height 16
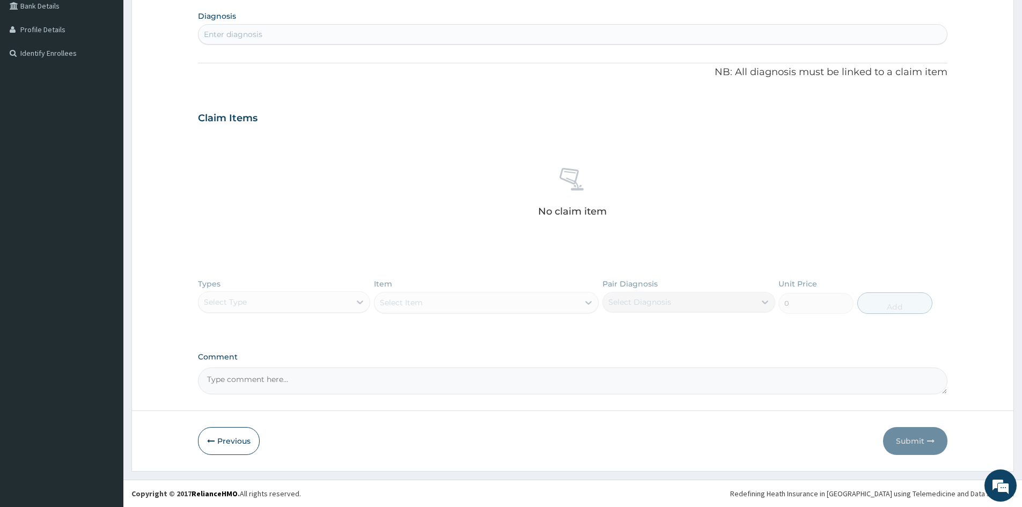
scroll to position [0, 0]
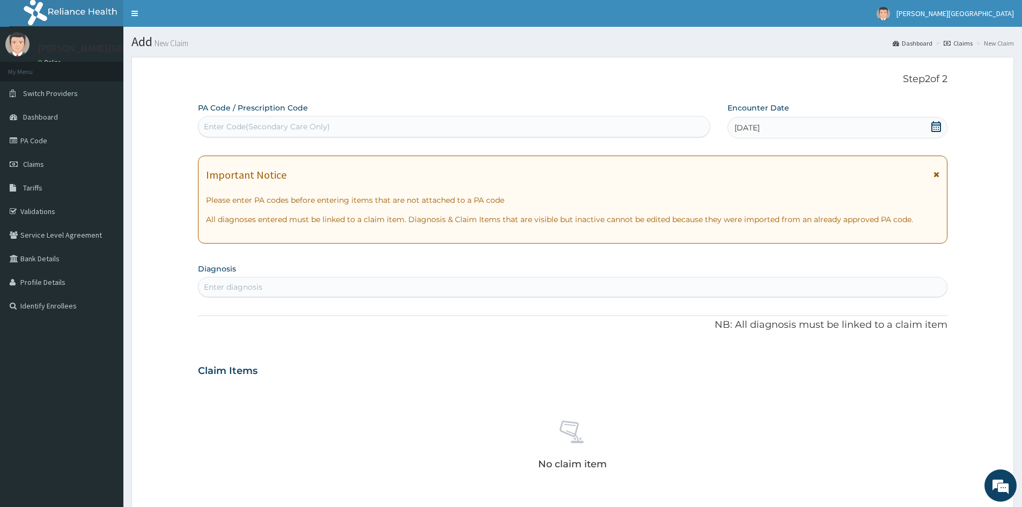
click at [405, 279] on div "Enter diagnosis" at bounding box center [572, 286] width 748 height 17
type input "INJURY"
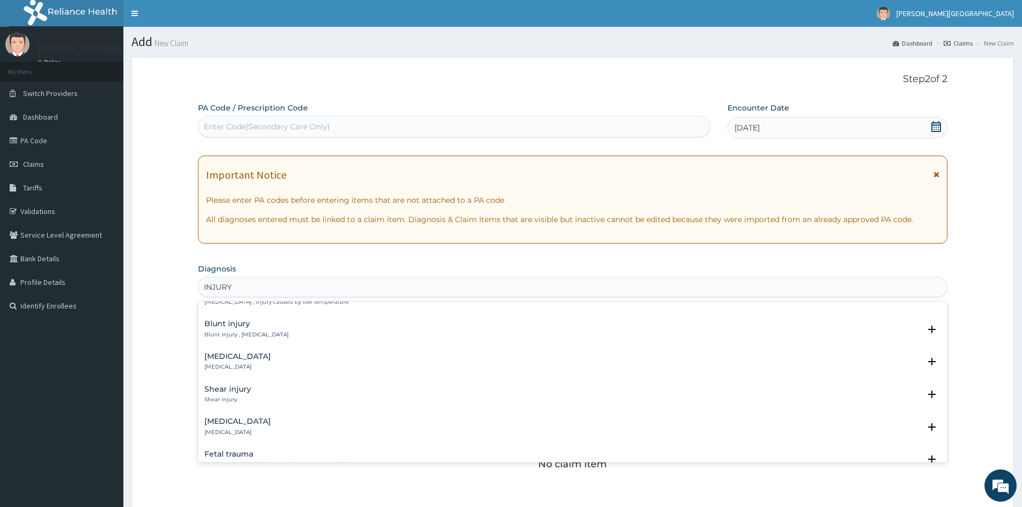
scroll to position [385, 0]
click at [228, 415] on h4 "[MEDICAL_DATA]" at bounding box center [237, 415] width 66 height 8
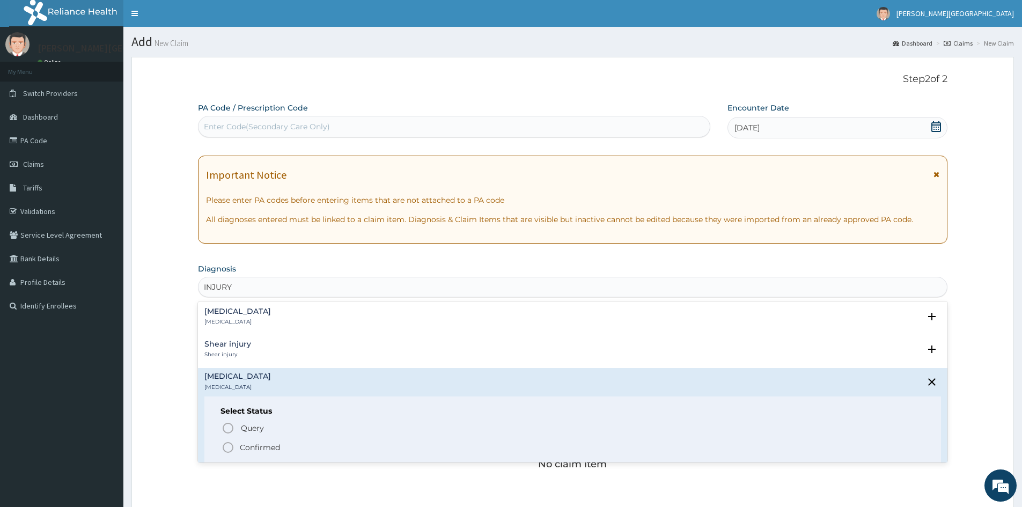
scroll to position [450, 0]
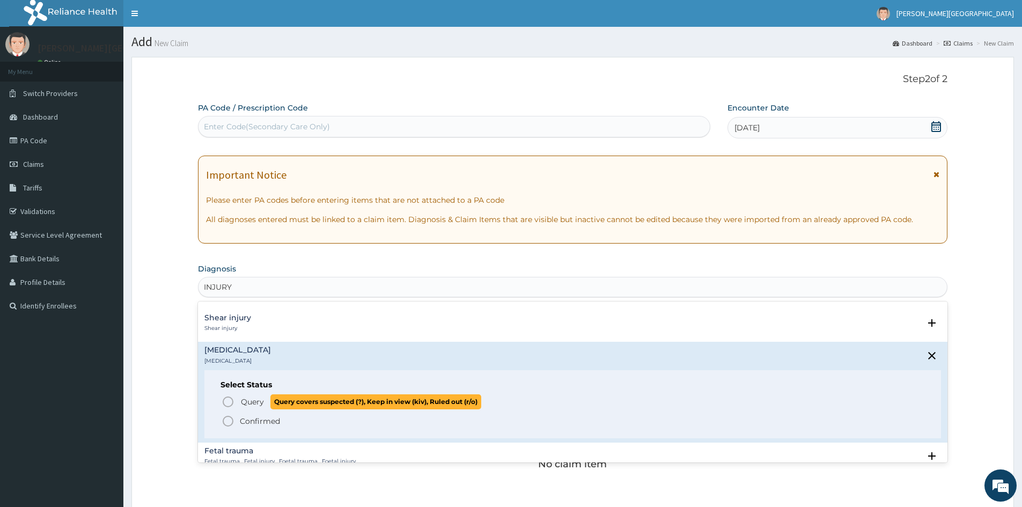
click at [230, 401] on icon "status option query" at bounding box center [227, 401] width 13 height 13
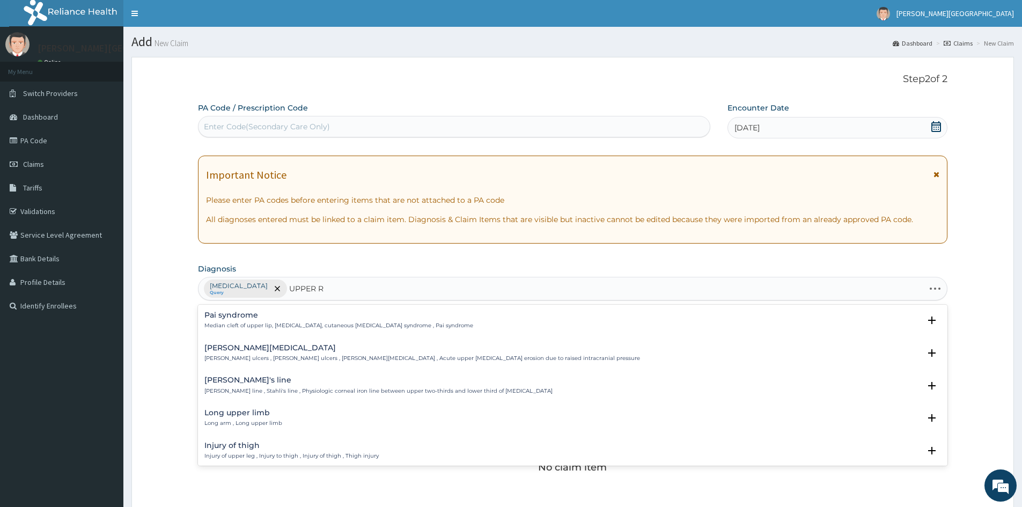
type input "UPPER RE"
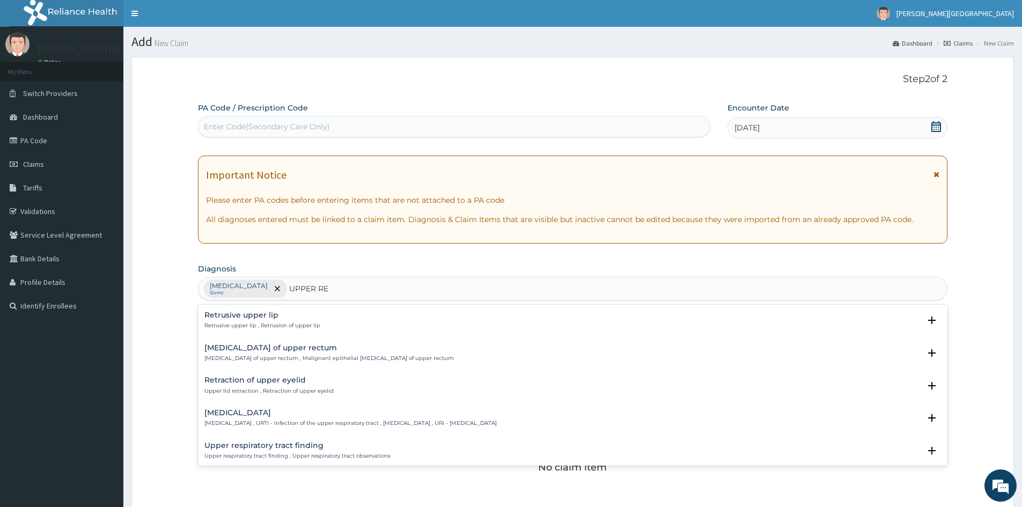
click at [275, 414] on h4 "[MEDICAL_DATA]" at bounding box center [350, 413] width 292 height 8
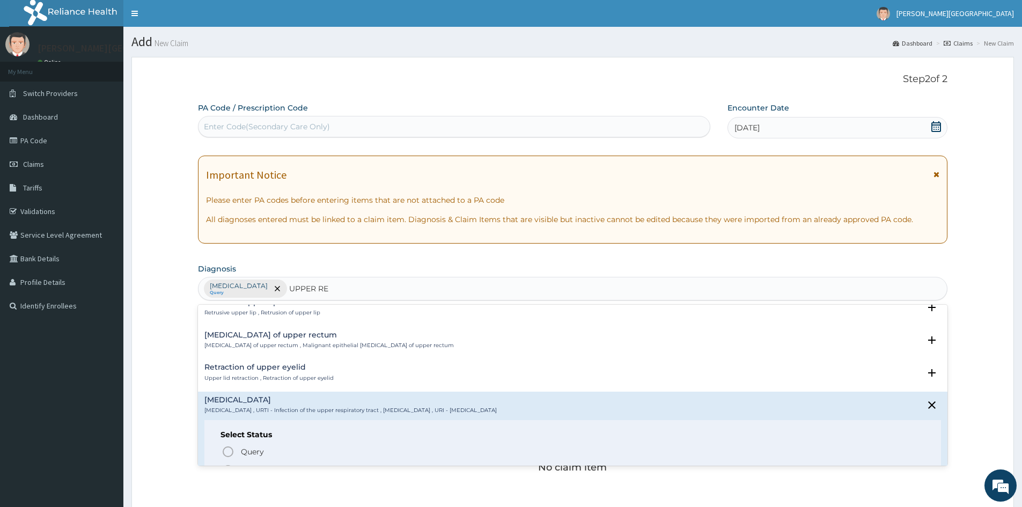
scroll to position [39, 0]
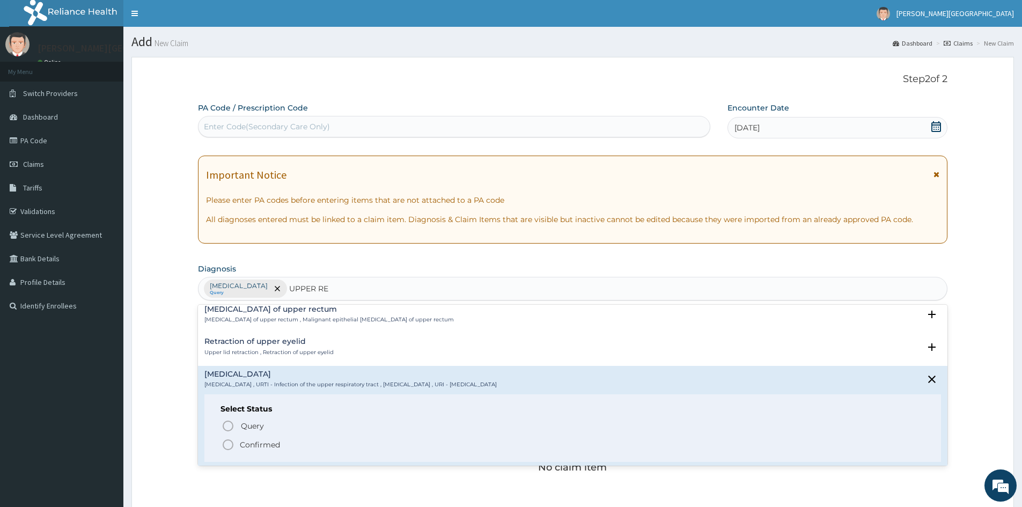
click at [226, 445] on icon "status option filled" at bounding box center [227, 444] width 13 height 13
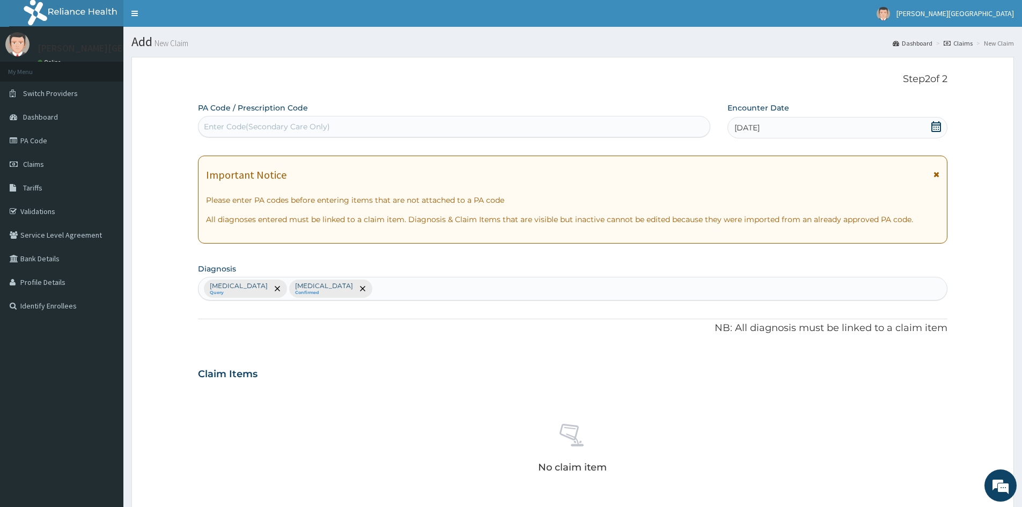
scroll to position [256, 0]
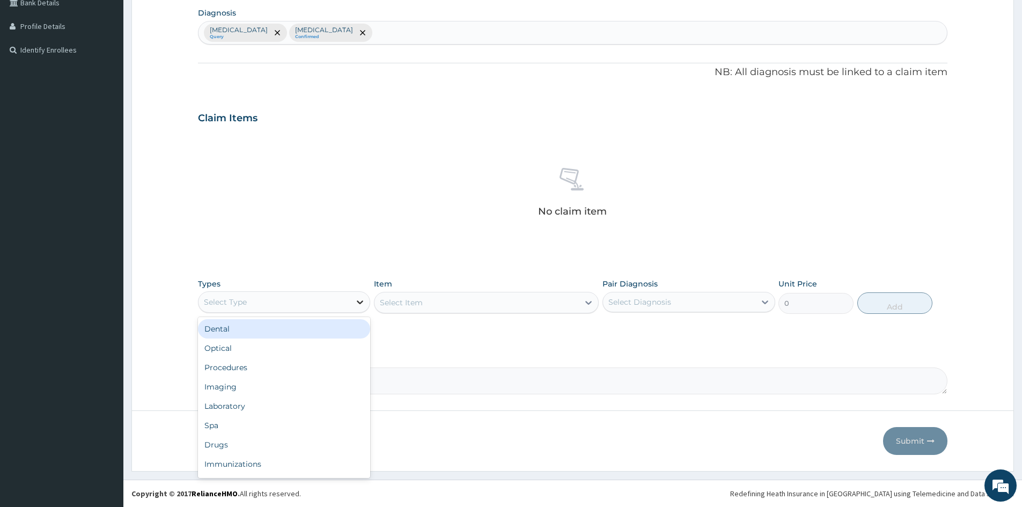
click at [357, 301] on icon at bounding box center [360, 302] width 6 height 4
click at [244, 372] on div "Procedures" at bounding box center [284, 367] width 172 height 19
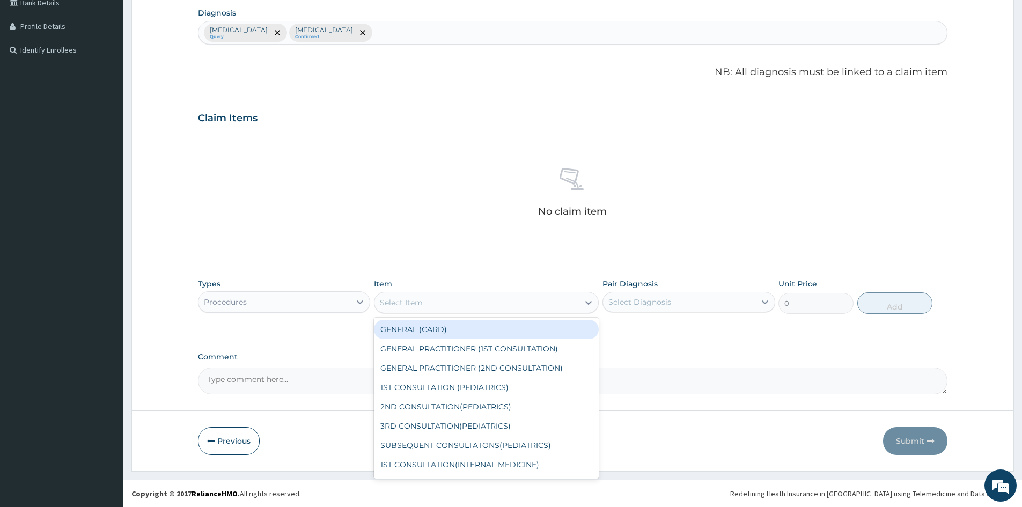
click at [444, 308] on div "Select Item" at bounding box center [476, 302] width 204 height 17
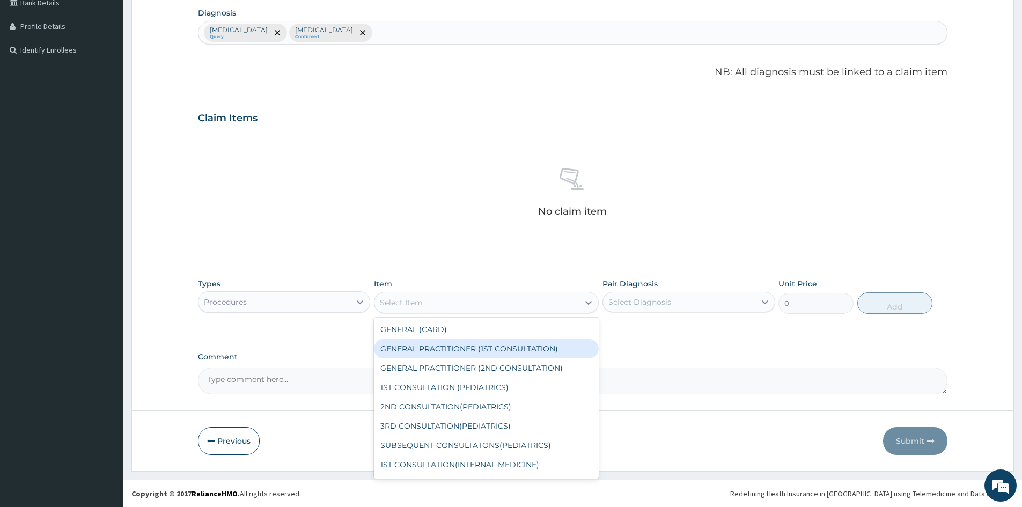
click at [427, 344] on div "GENERAL PRACTITIONER (1ST CONSULTATION)" at bounding box center [486, 348] width 225 height 19
type input "1500"
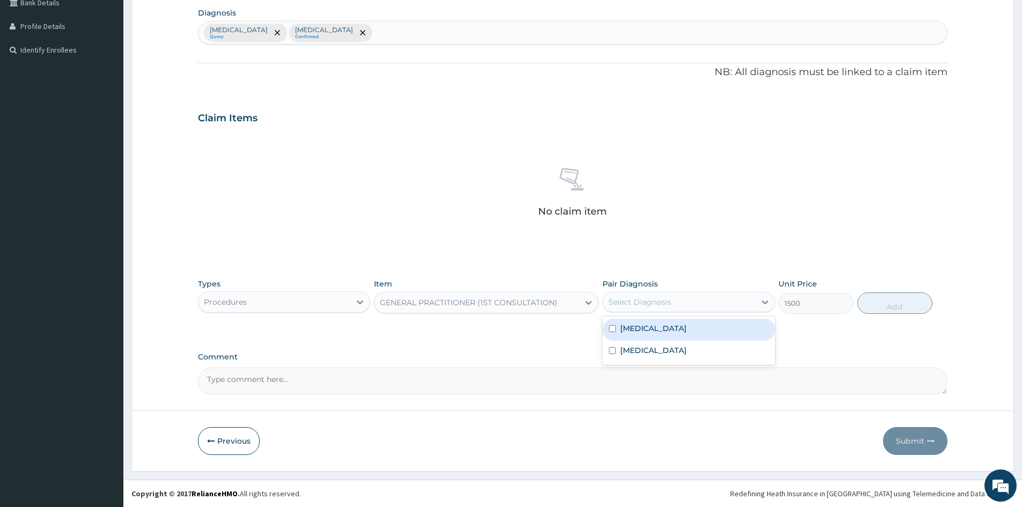
click at [654, 304] on div "Select Diagnosis" at bounding box center [639, 302] width 63 height 11
click at [612, 326] on input "checkbox" at bounding box center [612, 328] width 7 height 7
checkbox input "true"
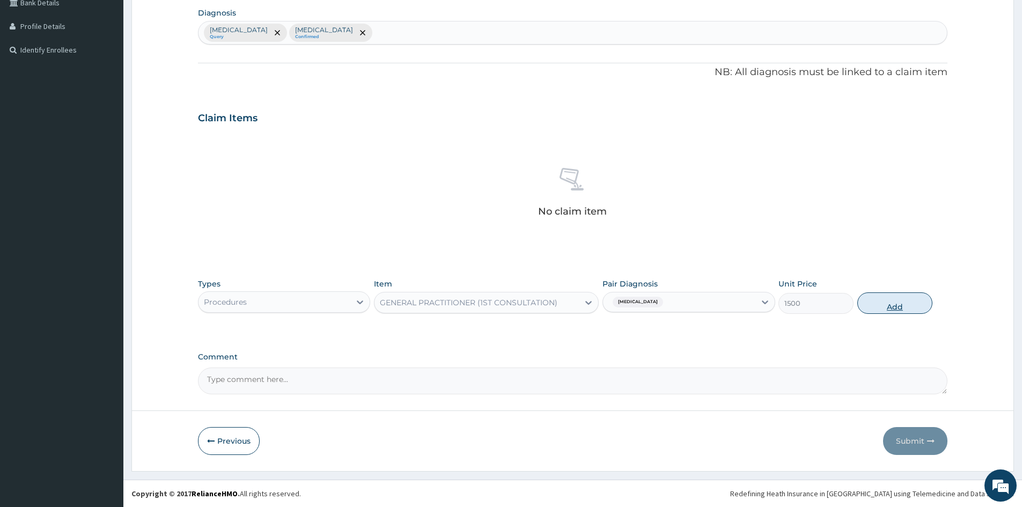
click at [897, 302] on button "Add" at bounding box center [894, 302] width 75 height 21
type input "0"
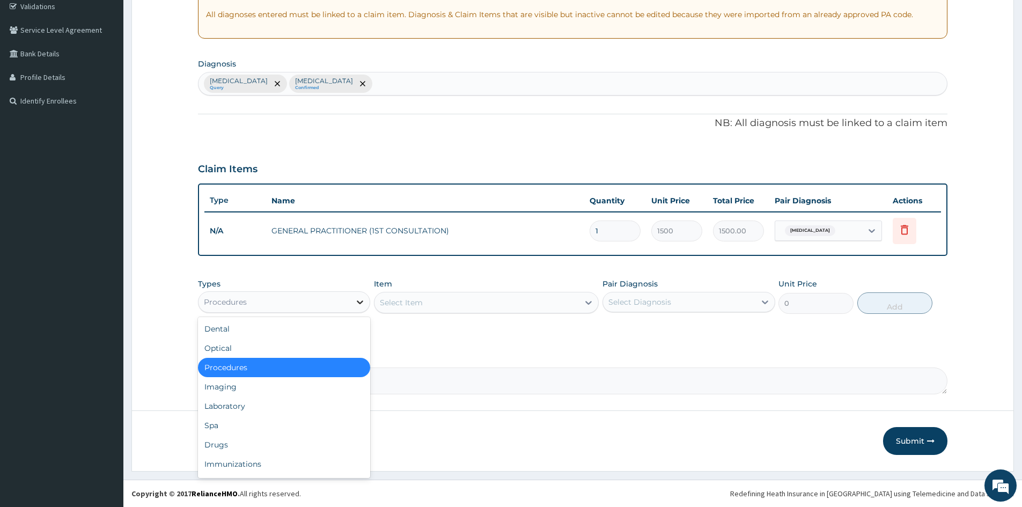
click at [357, 298] on icon at bounding box center [359, 302] width 11 height 11
click at [225, 446] on div "Drugs" at bounding box center [284, 444] width 172 height 19
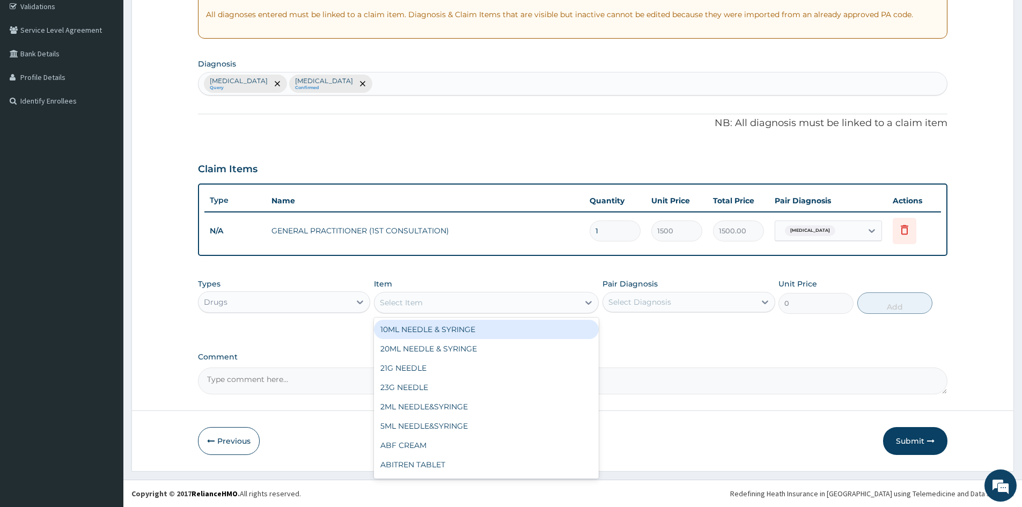
click at [464, 304] on div "Select Item" at bounding box center [476, 302] width 204 height 17
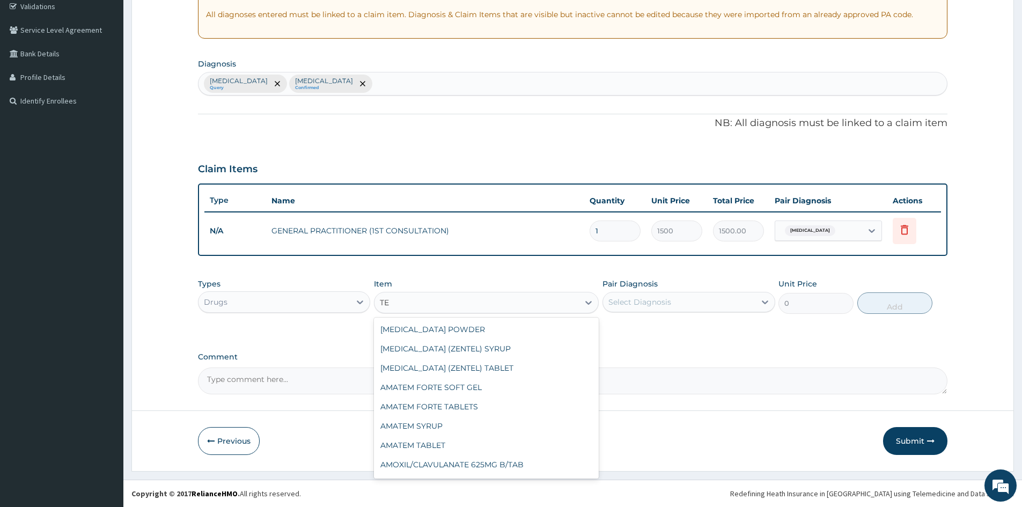
type input "T"
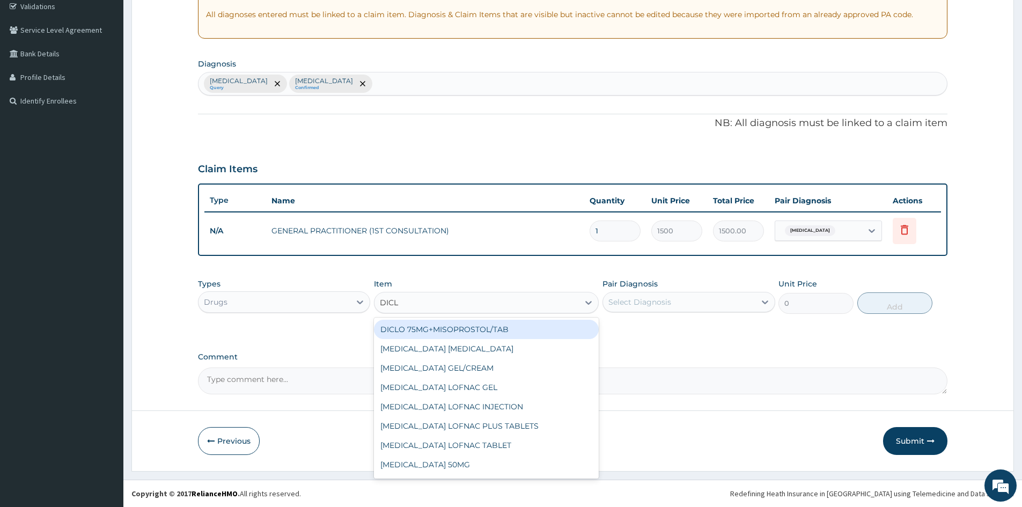
type input "DICLO"
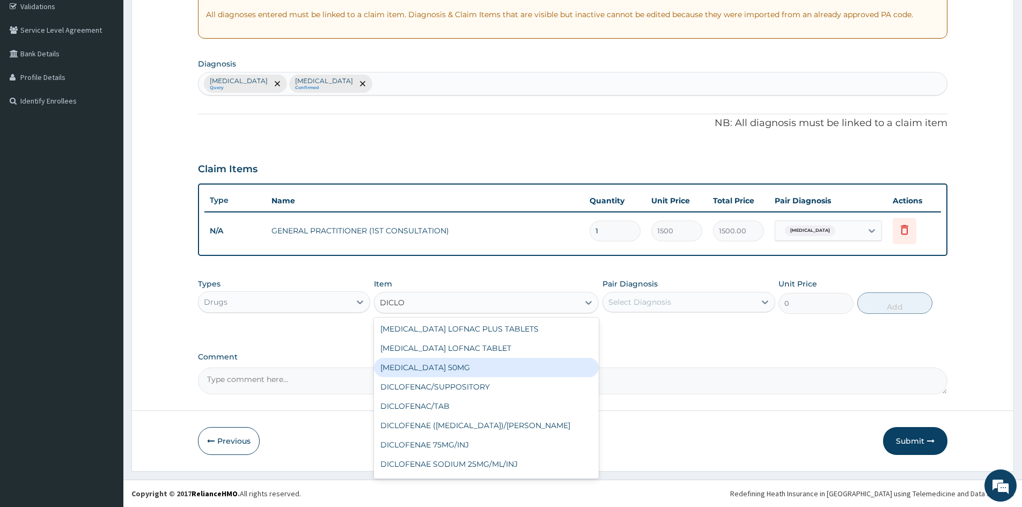
scroll to position [107, 0]
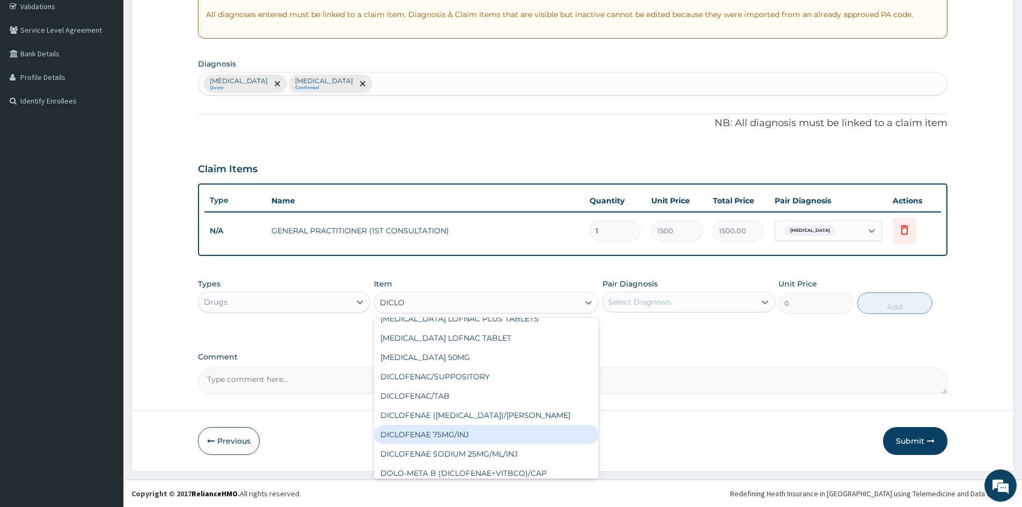
click at [441, 430] on div "DICLOFENAE 75MG/INJ" at bounding box center [486, 434] width 225 height 19
type input "200"
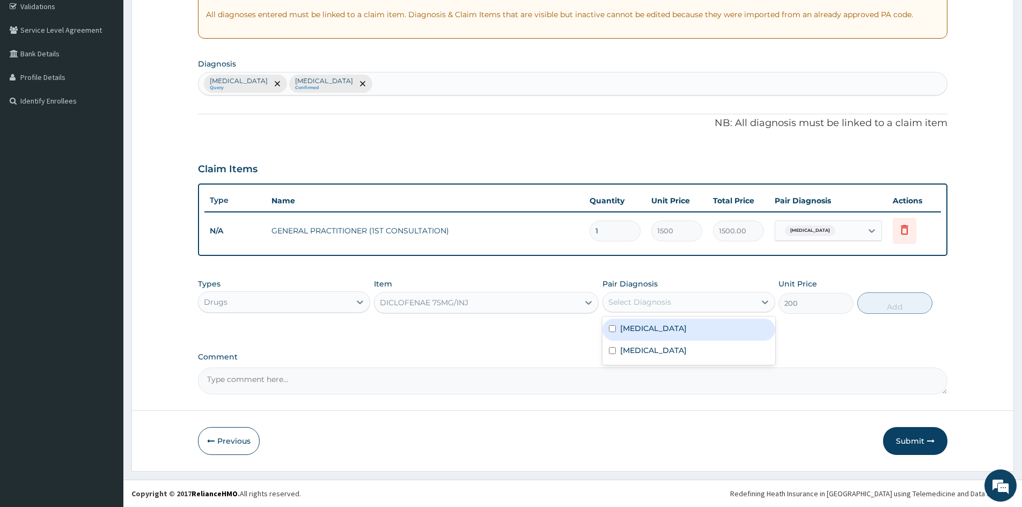
click at [709, 298] on div "Select Diagnosis" at bounding box center [679, 301] width 152 height 17
click at [614, 328] on input "checkbox" at bounding box center [612, 328] width 7 height 7
checkbox input "true"
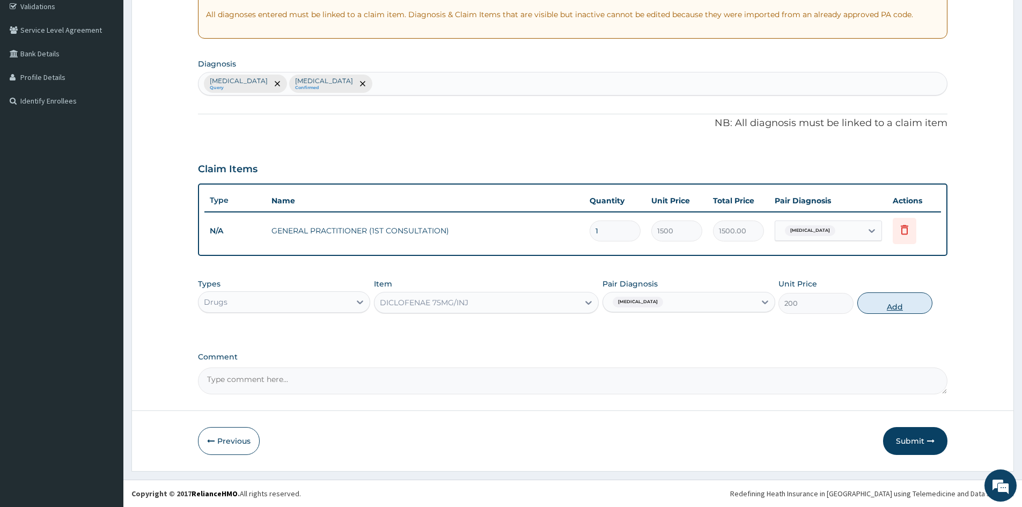
click at [890, 301] on button "Add" at bounding box center [894, 302] width 75 height 21
type input "0"
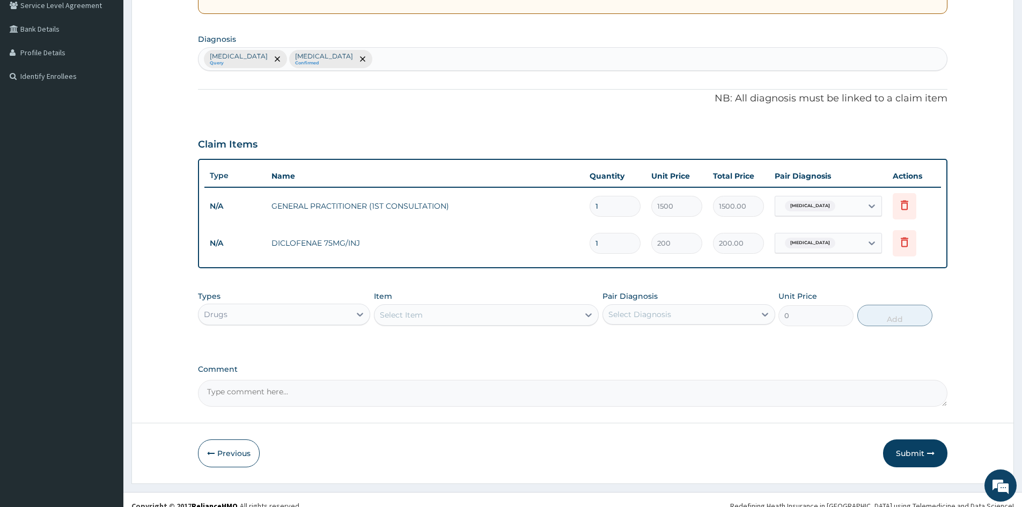
scroll to position [242, 0]
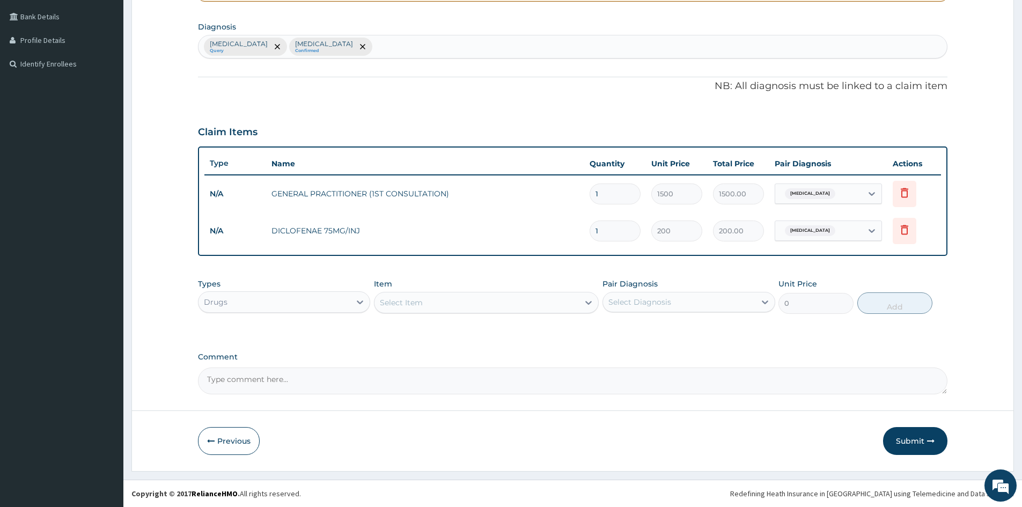
click at [462, 305] on div "Select Item" at bounding box center [476, 302] width 204 height 17
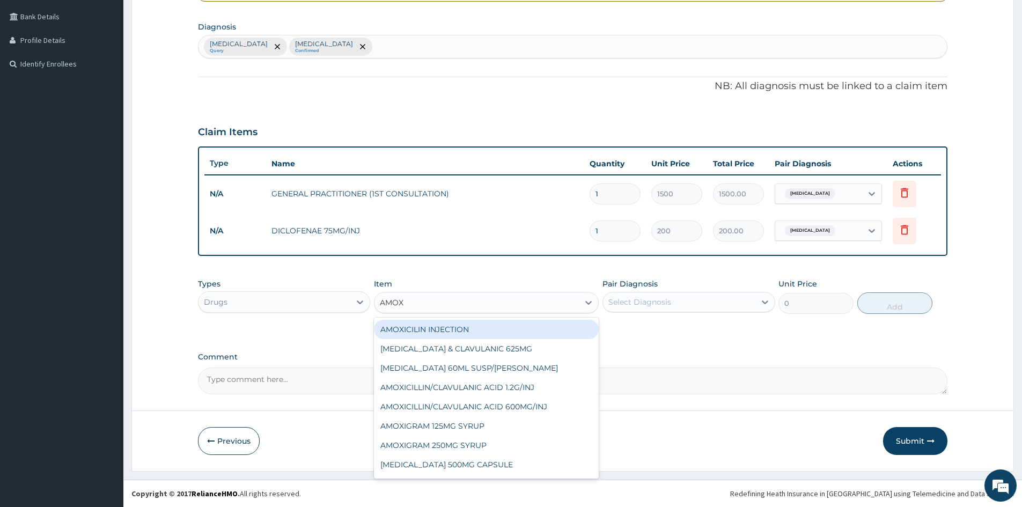
type input "AMOXI"
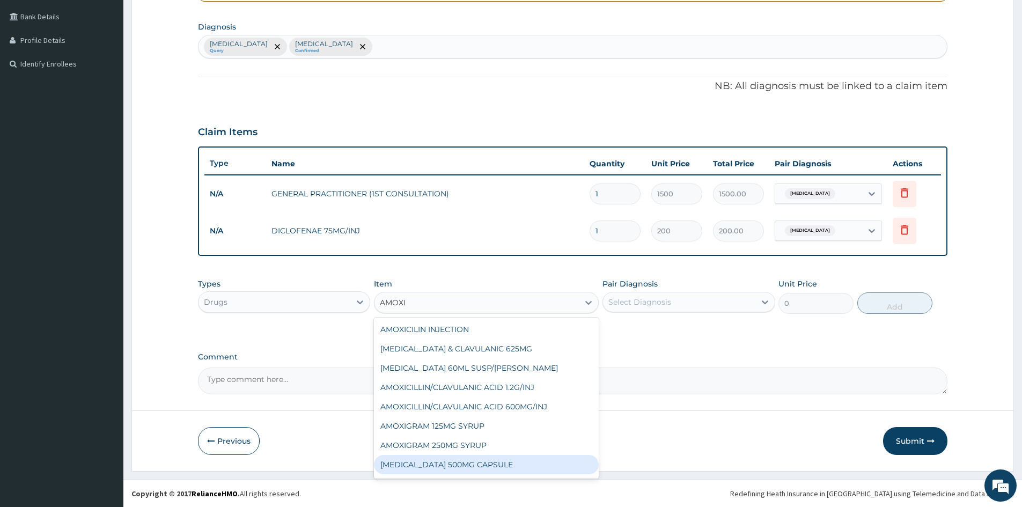
click at [438, 463] on div "AMOXIL 500MG CAPSULE" at bounding box center [486, 464] width 225 height 19
type input "63"
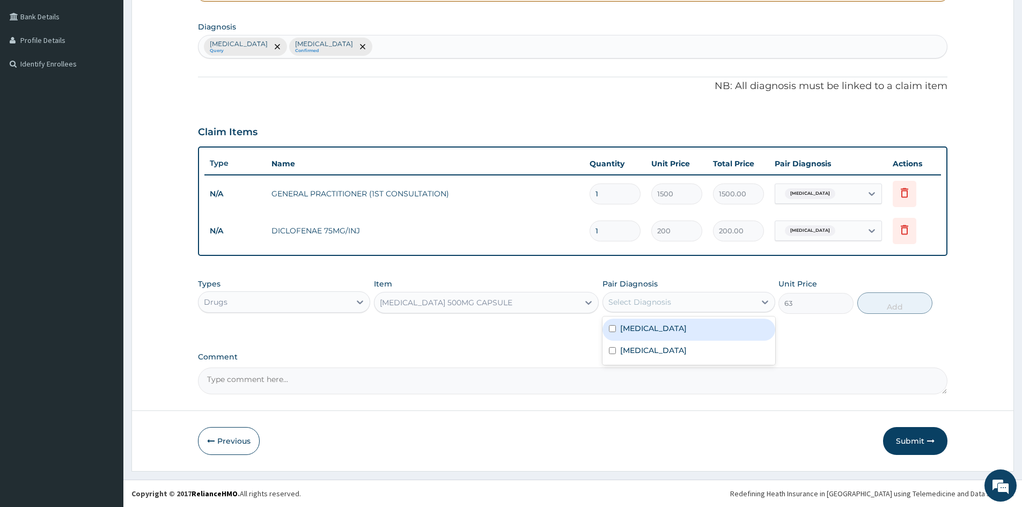
click at [637, 302] on div "Select Diagnosis" at bounding box center [639, 302] width 63 height 11
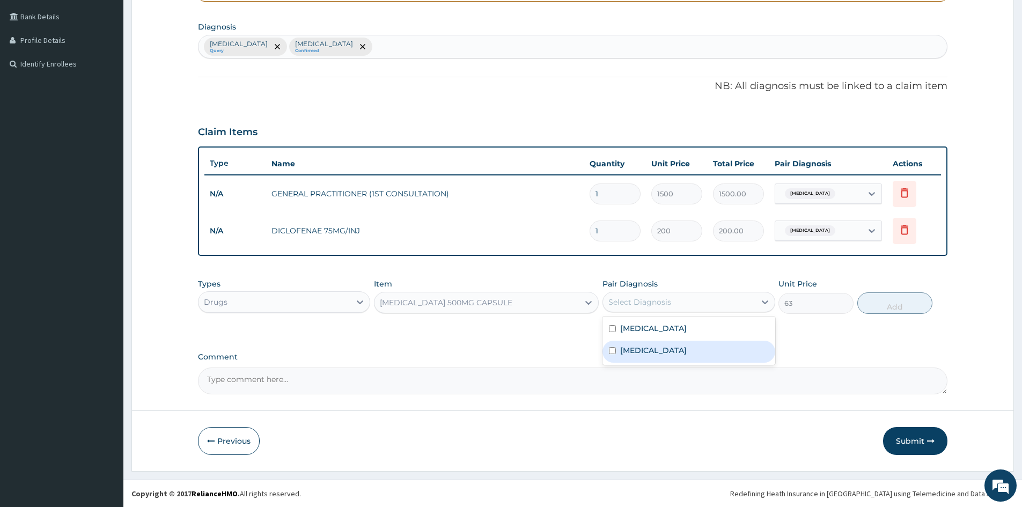
click at [612, 349] on input "checkbox" at bounding box center [612, 350] width 7 height 7
checkbox input "true"
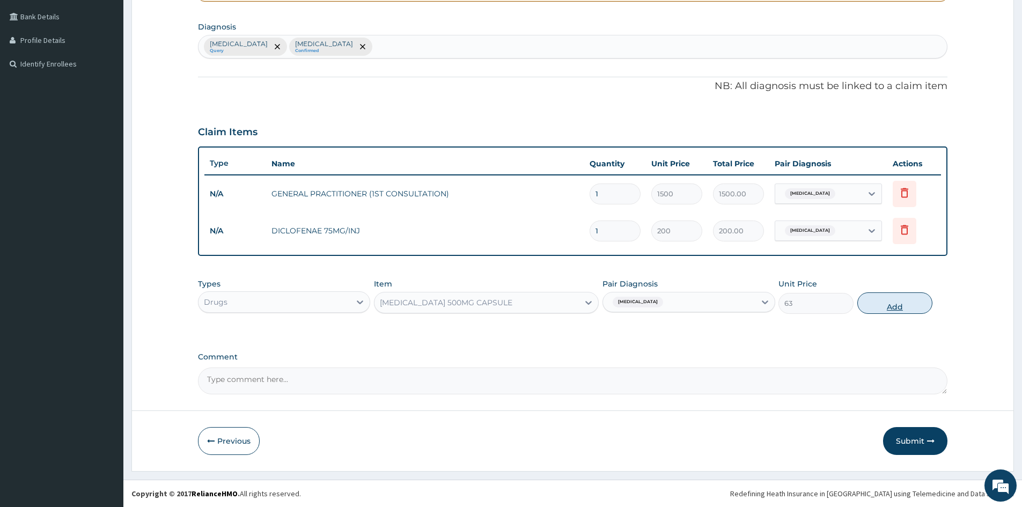
click at [876, 304] on button "Add" at bounding box center [894, 302] width 75 height 21
type input "0"
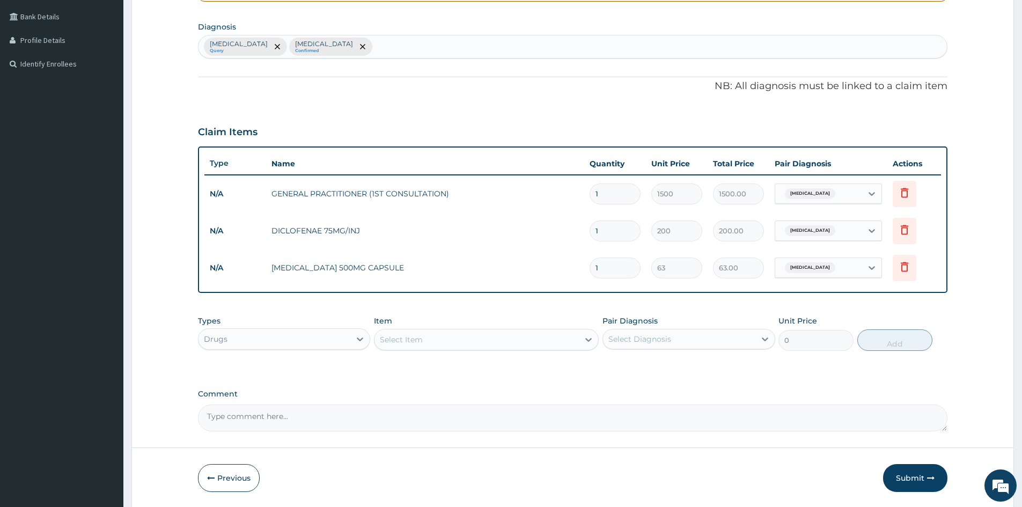
type input "15"
type input "945.00"
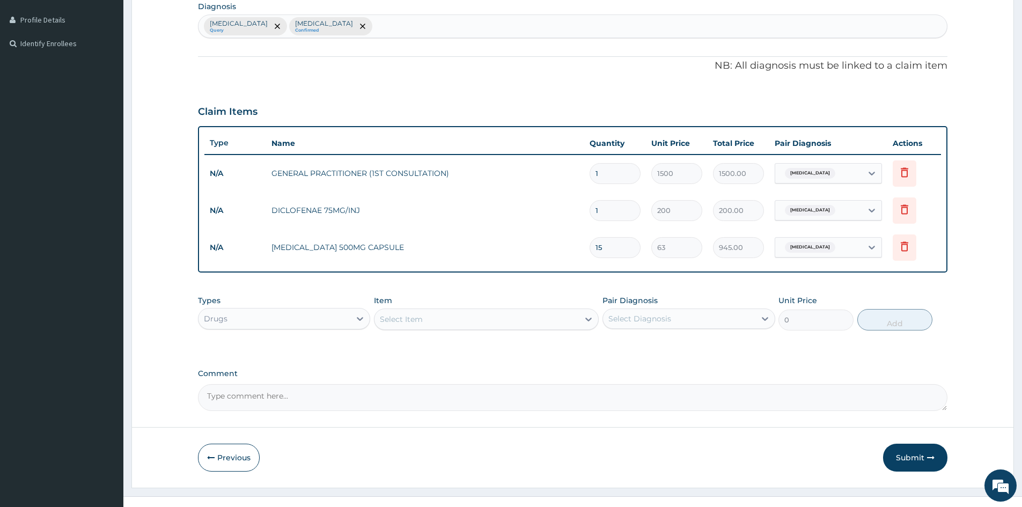
scroll to position [279, 0]
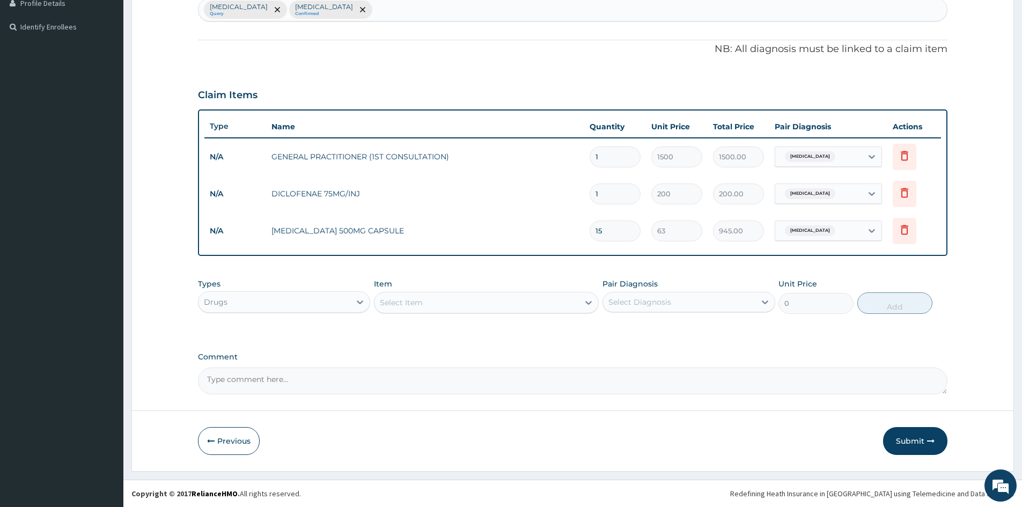
type input "15"
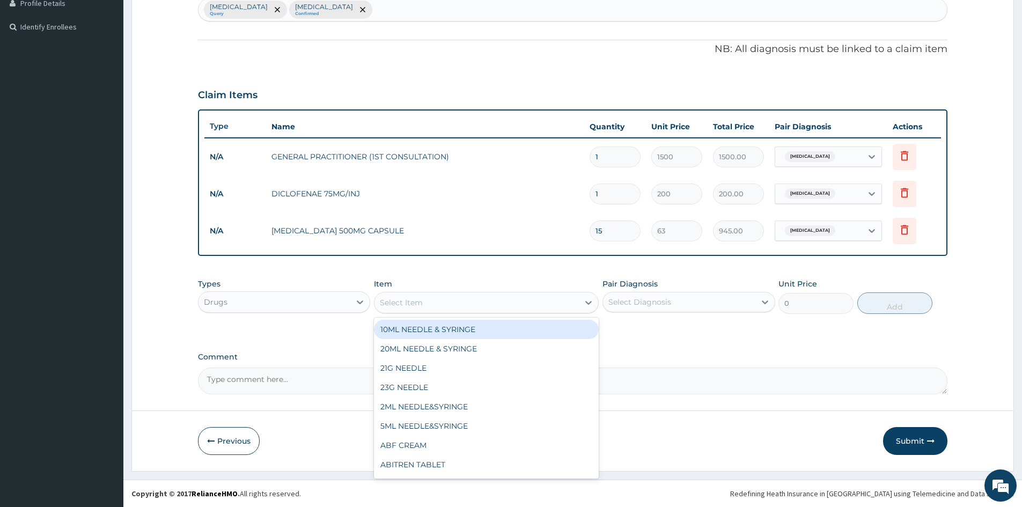
click at [413, 302] on div "Select Item" at bounding box center [401, 302] width 43 height 11
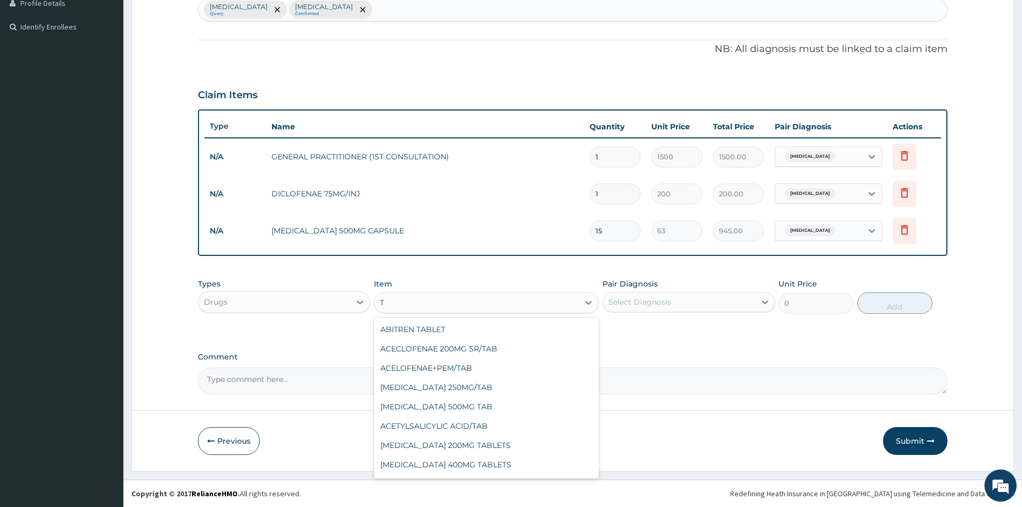
type input "T"
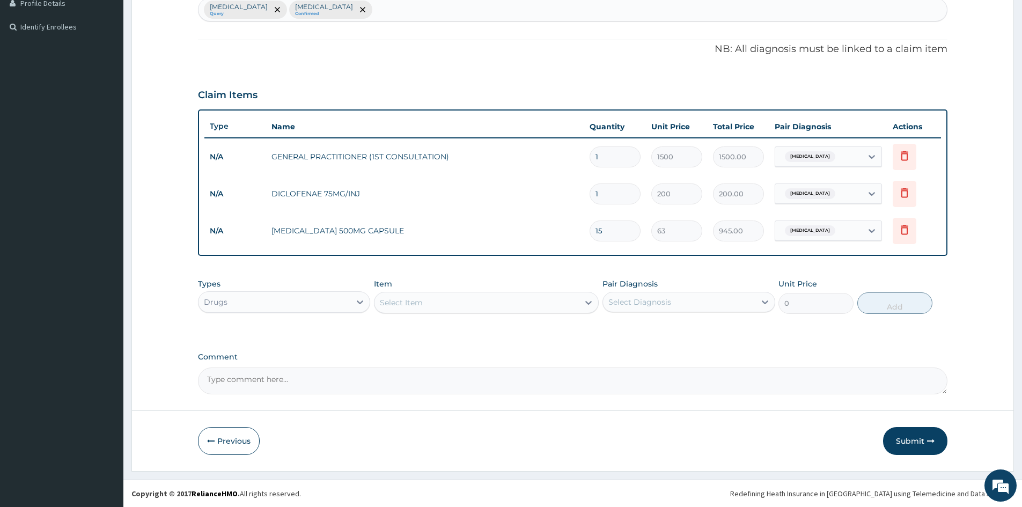
click at [605, 190] on input "1" at bounding box center [614, 193] width 51 height 21
type input "0.00"
type input "2"
type input "400.00"
type input "2"
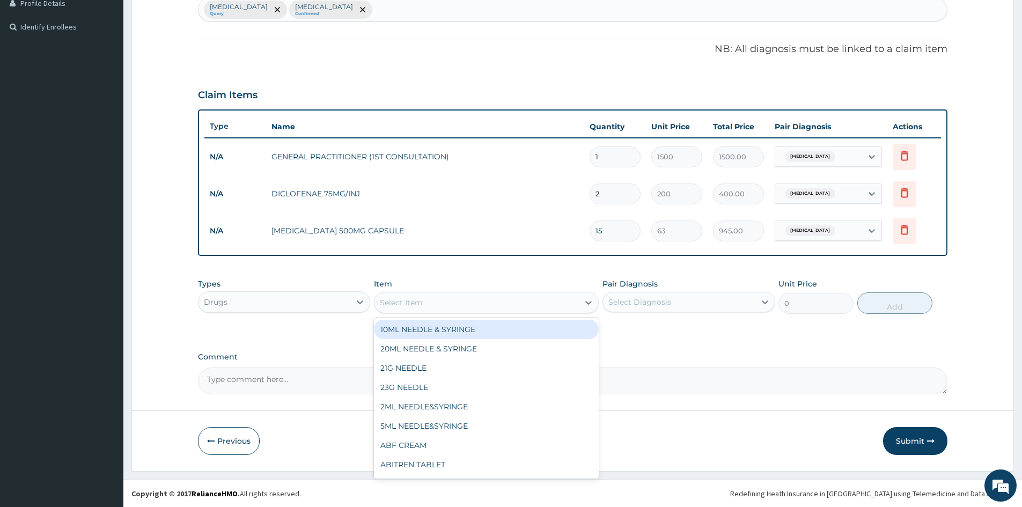
click at [459, 299] on div "Select Item" at bounding box center [476, 302] width 204 height 17
type input "DICLO"
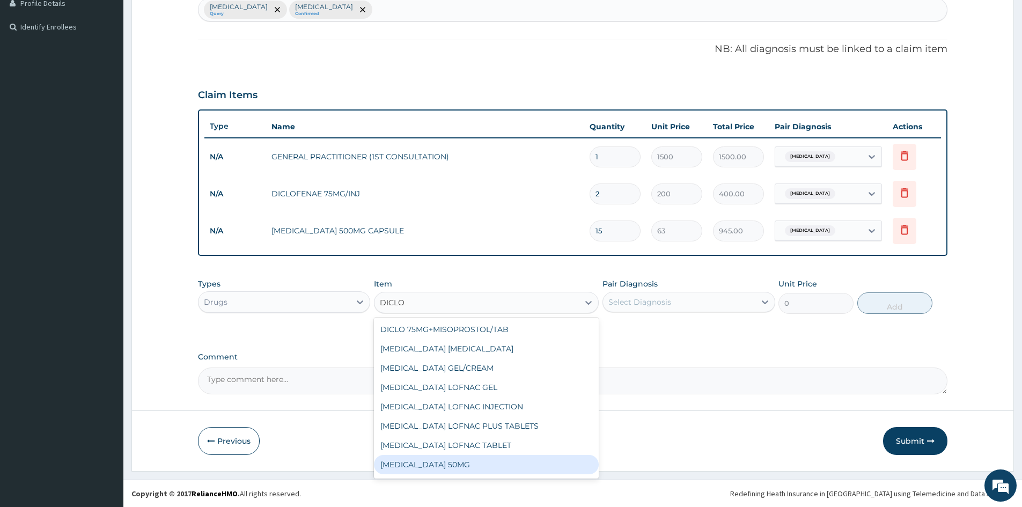
click at [454, 464] on div "DICLOFENAC SODIUM 50MG" at bounding box center [486, 464] width 225 height 19
type input "100"
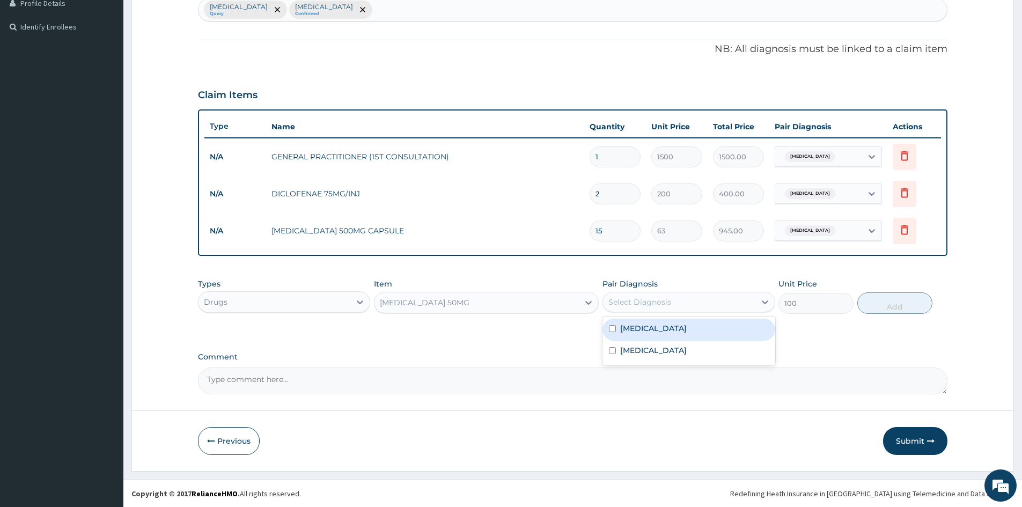
click at [624, 307] on div "Select Diagnosis" at bounding box center [679, 301] width 152 height 17
click at [614, 329] on input "checkbox" at bounding box center [612, 328] width 7 height 7
checkbox input "true"
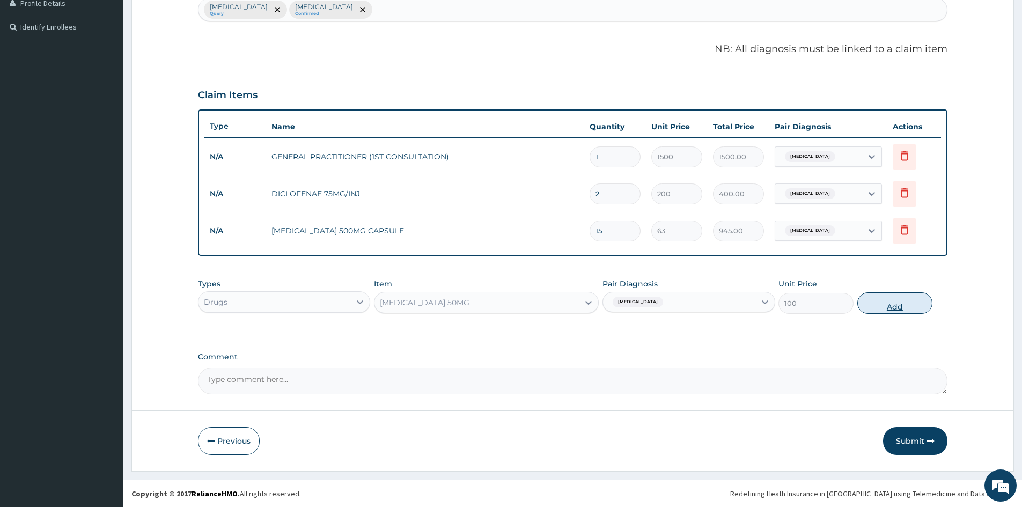
click at [901, 301] on button "Add" at bounding box center [894, 302] width 75 height 21
type input "0"
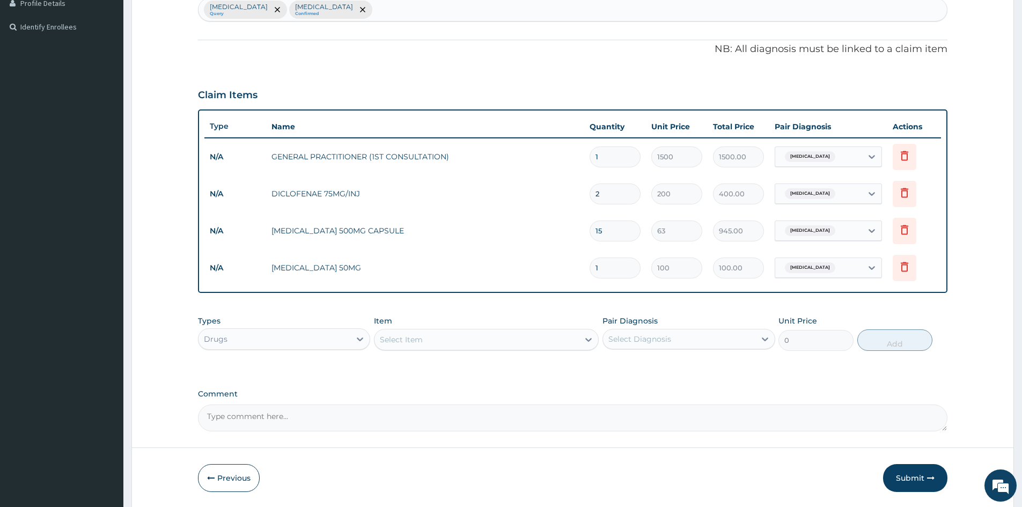
type input "10"
type input "1000.00"
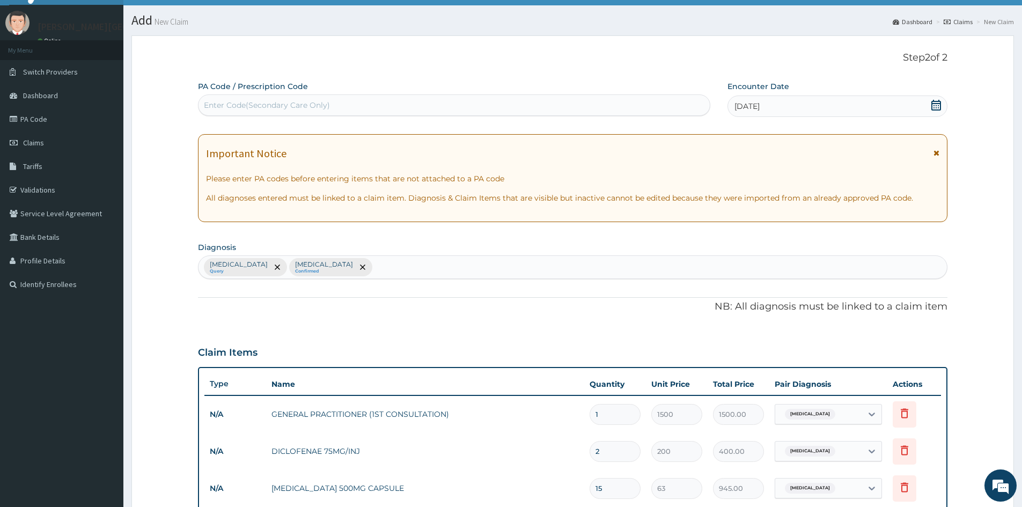
scroll to position [316, 0]
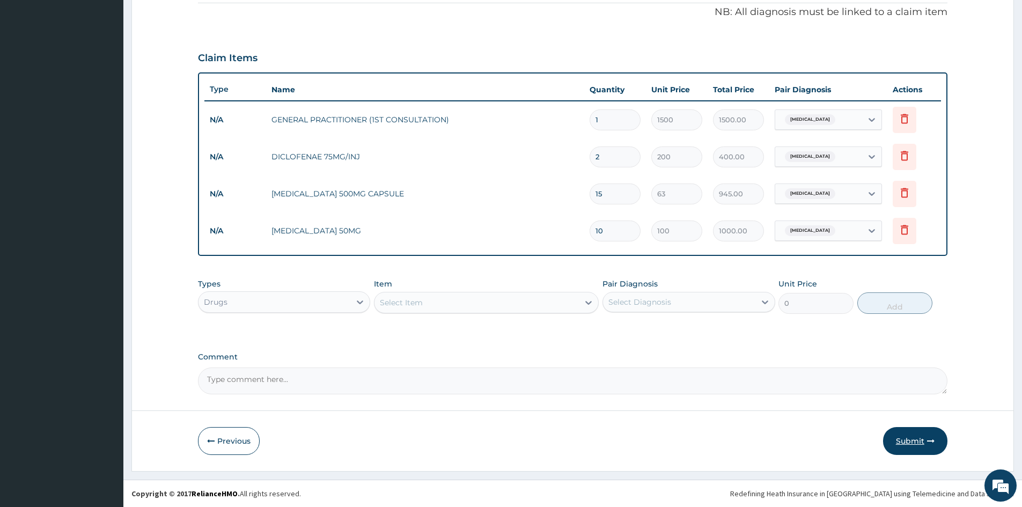
type input "10"
click at [901, 437] on button "Submit" at bounding box center [915, 441] width 64 height 28
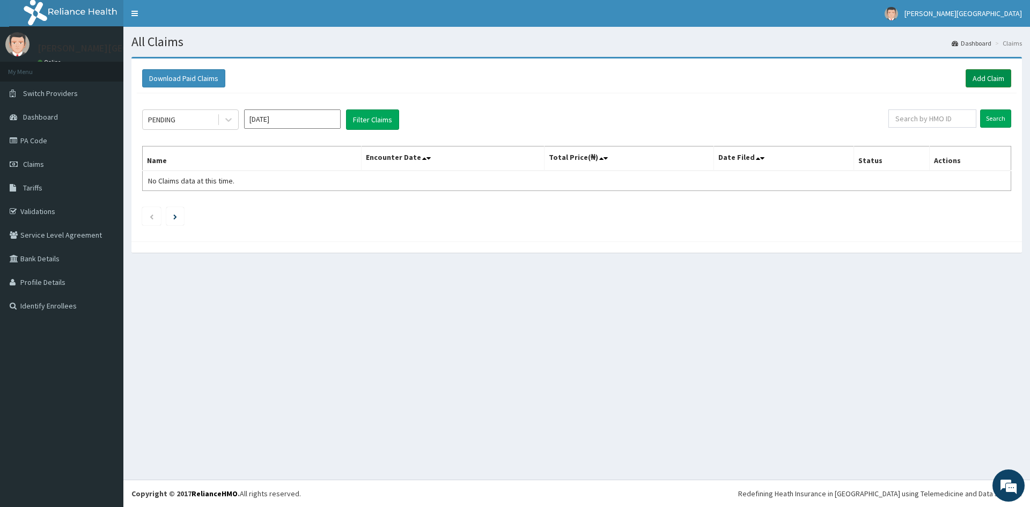
click at [979, 76] on link "Add Claim" at bounding box center [988, 78] width 46 height 18
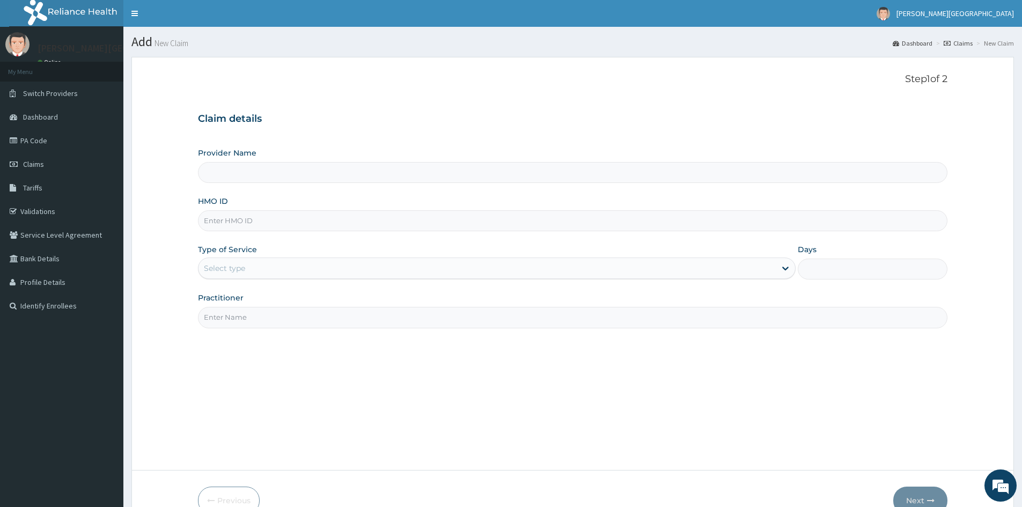
click at [302, 212] on input "HMO ID" at bounding box center [572, 220] width 749 height 21
type input "[PERSON_NAME][GEOGRAPHIC_DATA]"
type input "SQZ/10621/A"
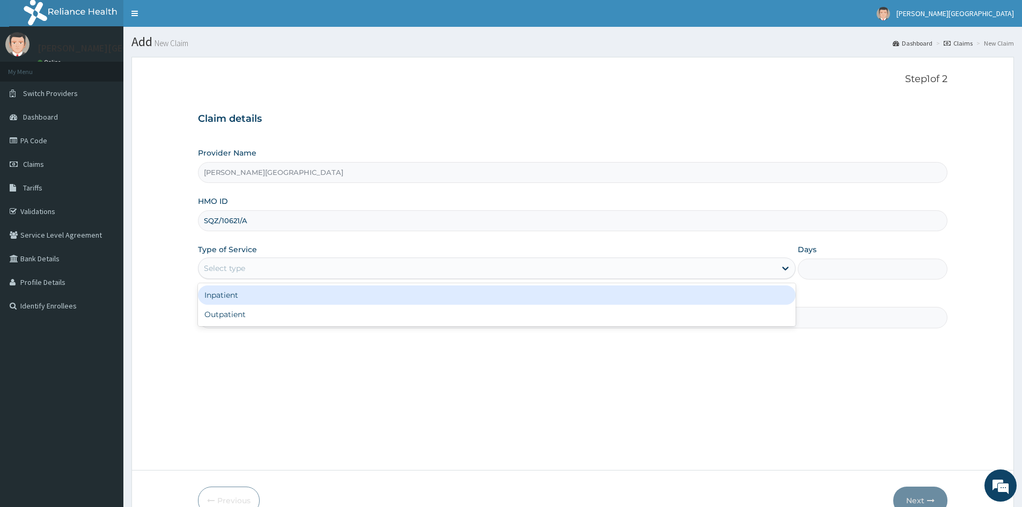
click at [234, 271] on div "Select type" at bounding box center [224, 268] width 41 height 11
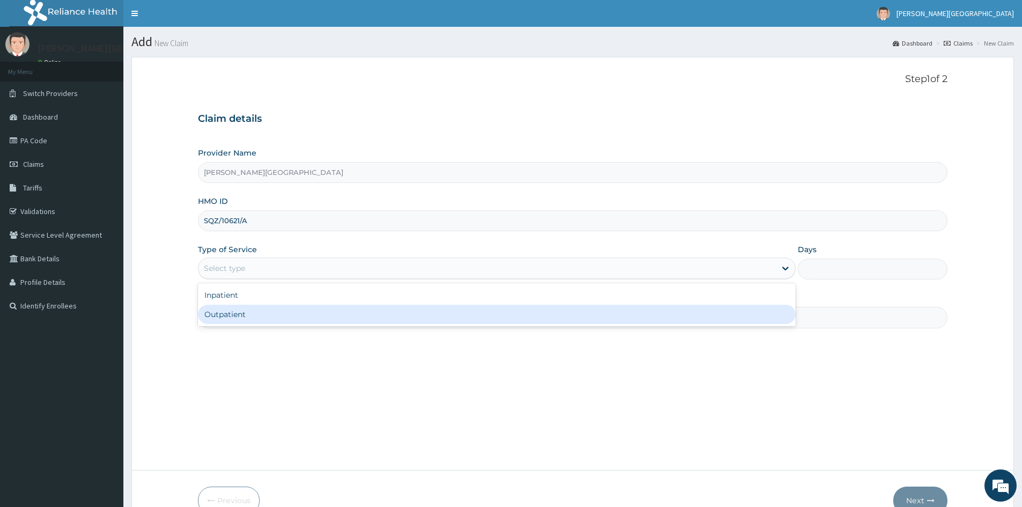
click at [217, 317] on div "Outpatient" at bounding box center [496, 314] width 597 height 19
type input "1"
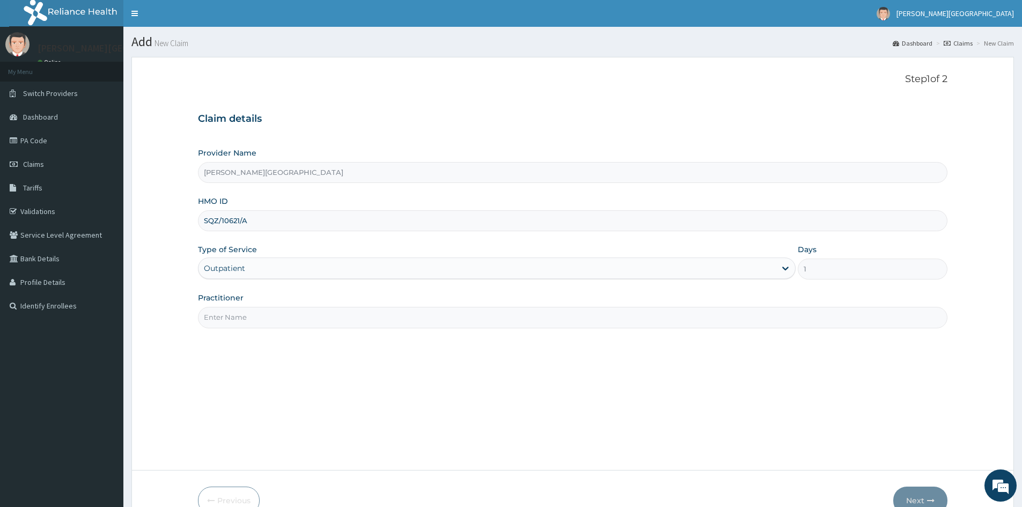
click at [251, 316] on input "Practitioner" at bounding box center [572, 317] width 749 height 21
type input "GENERAL PRACTITIONER"
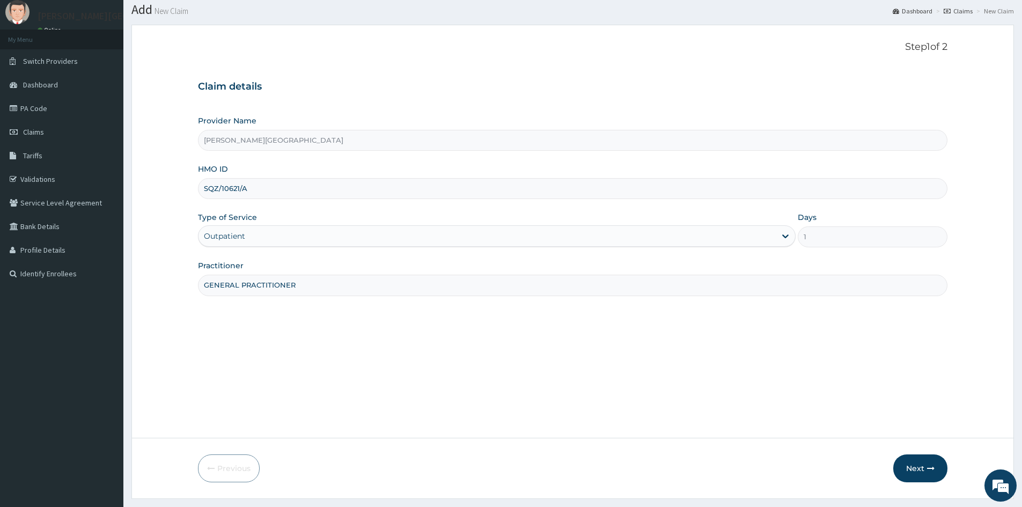
scroll to position [60, 0]
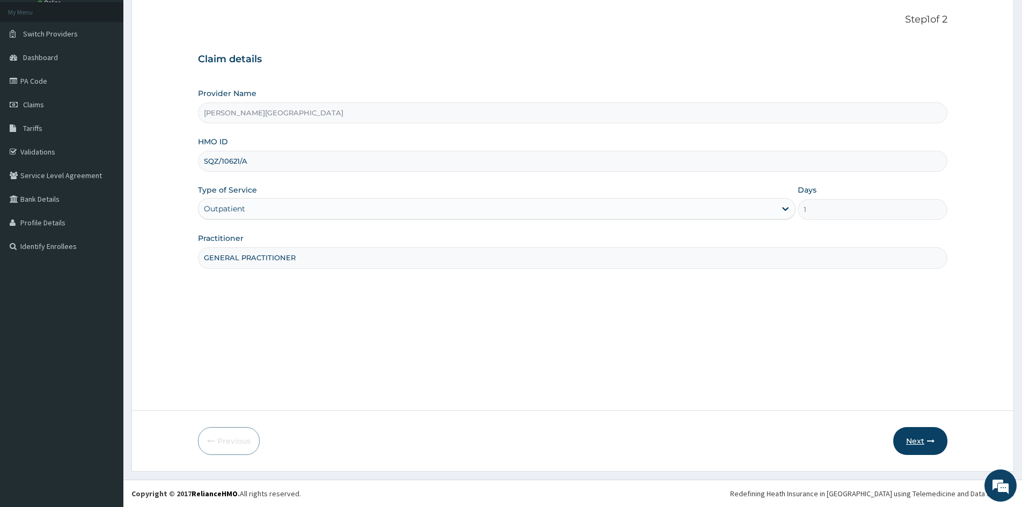
click at [913, 441] on button "Next" at bounding box center [920, 441] width 54 height 28
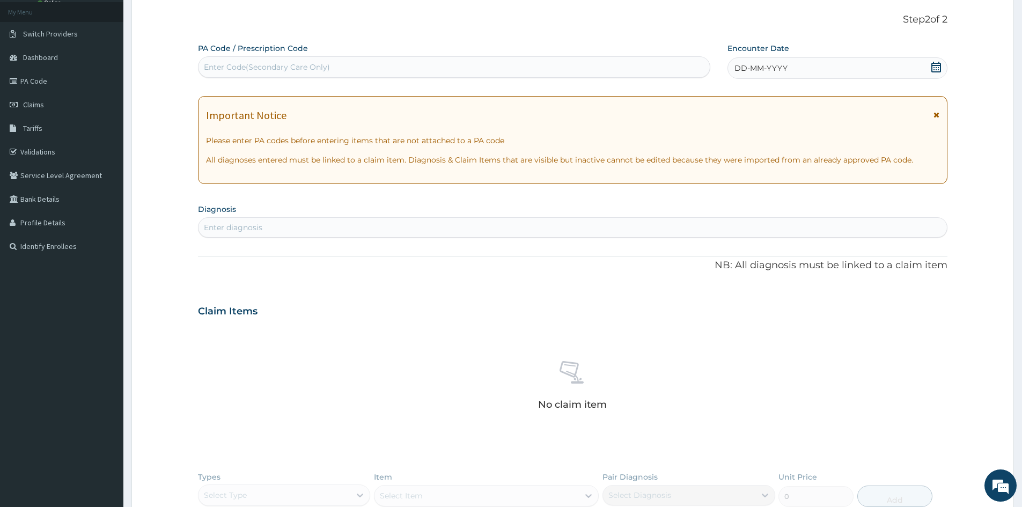
click at [744, 64] on span "DD-MM-YYYY" at bounding box center [760, 68] width 53 height 11
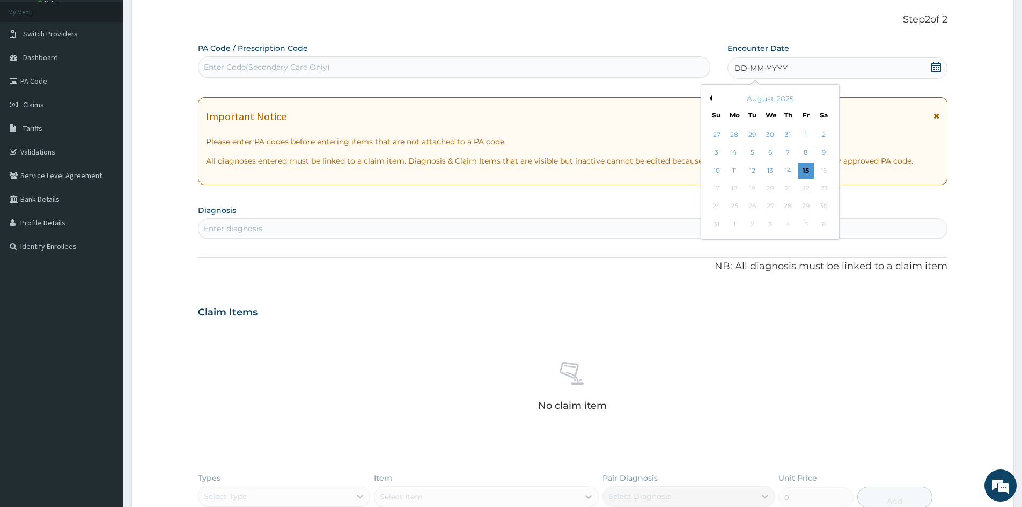
click at [712, 98] on div "August 2025" at bounding box center [769, 98] width 129 height 11
click at [709, 99] on button "Previous Month" at bounding box center [708, 97] width 5 height 5
click at [735, 152] on div "7" at bounding box center [734, 153] width 16 height 16
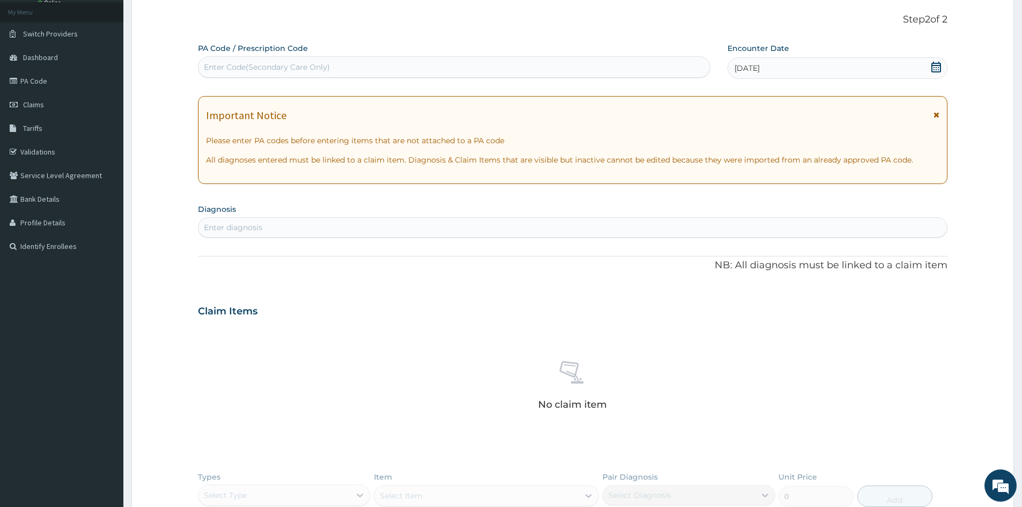
click at [356, 218] on div "Enter diagnosis" at bounding box center [572, 227] width 749 height 20
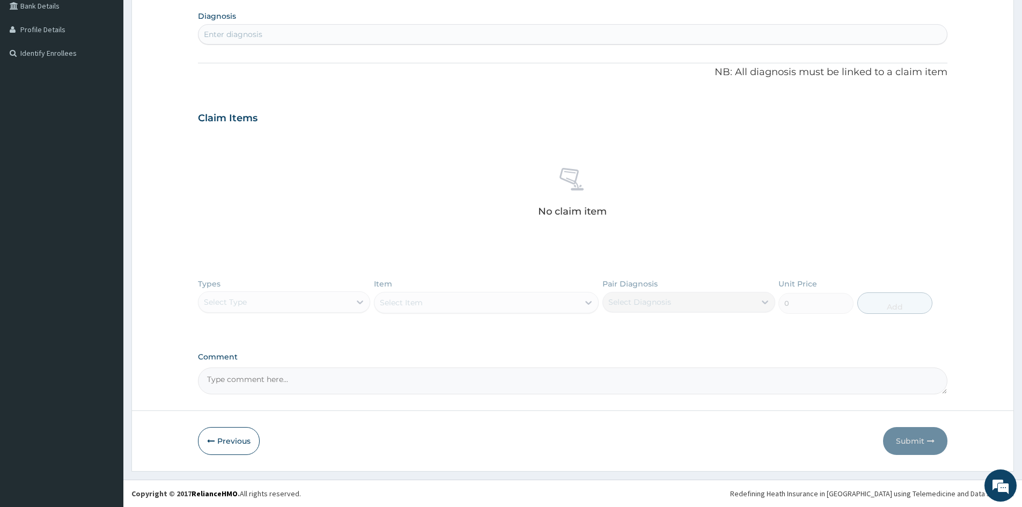
click at [366, 36] on div "Enter diagnosis" at bounding box center [572, 34] width 748 height 17
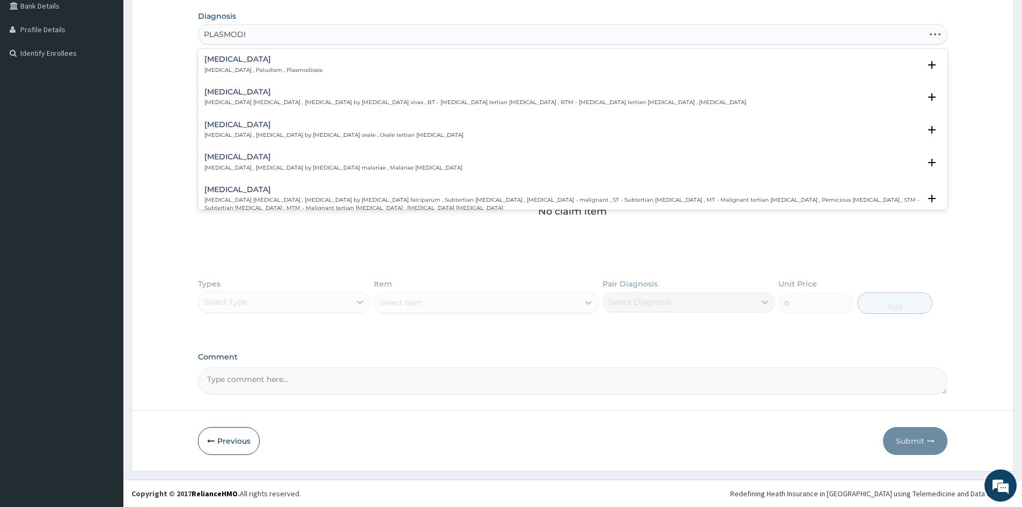
type input "PLASMODIU"
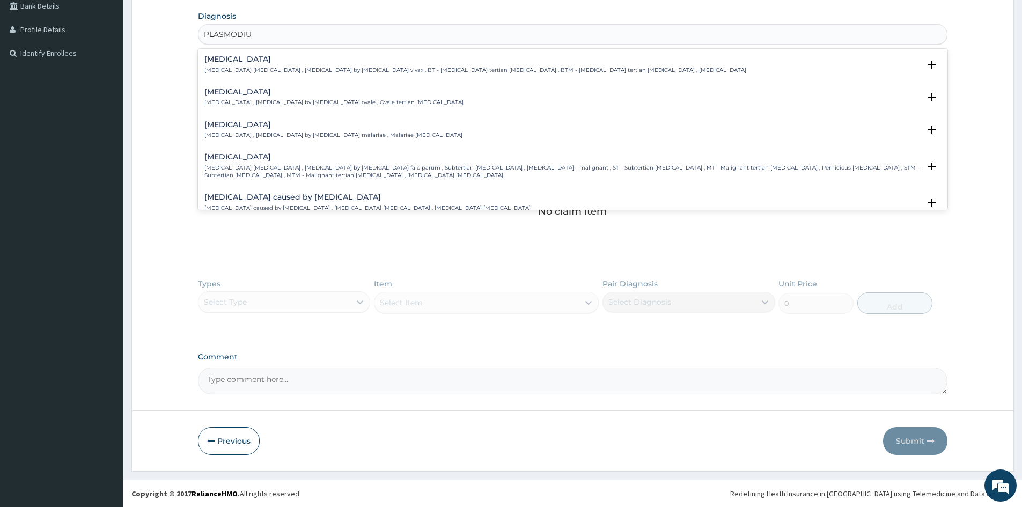
click at [249, 162] on div "Falciparum malaria Falciparum malaria , Malignant tertian malaria , Malaria by …" at bounding box center [561, 166] width 715 height 26
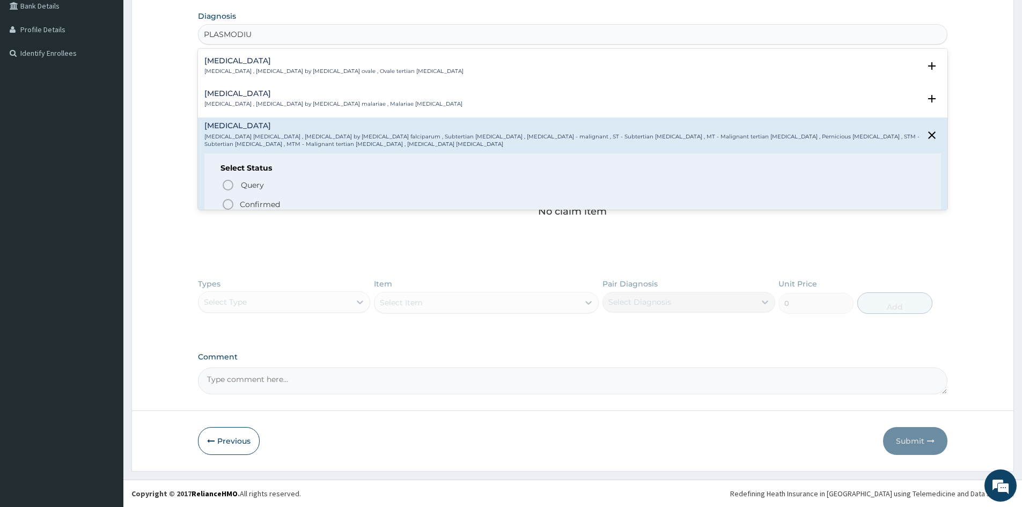
scroll to position [43, 0]
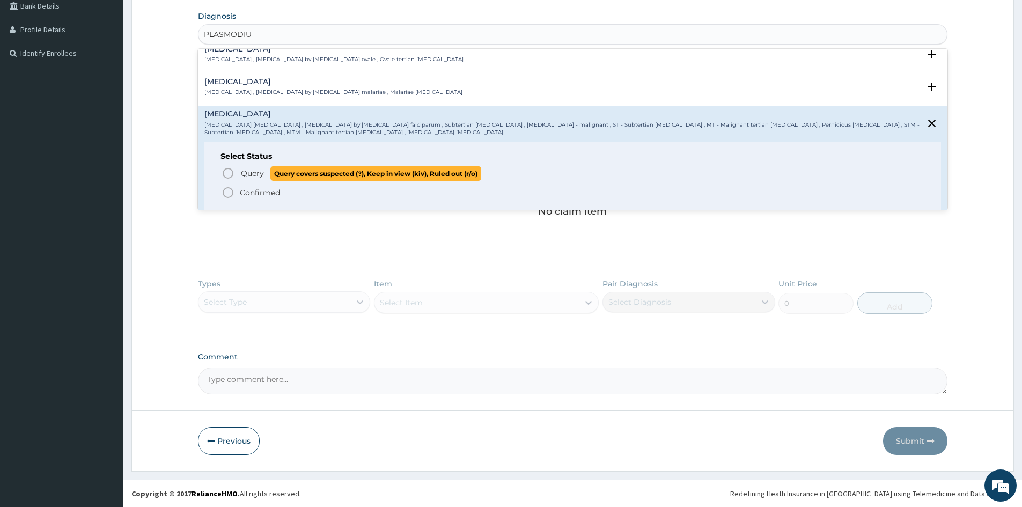
click at [226, 172] on icon "status option query" at bounding box center [227, 173] width 13 height 13
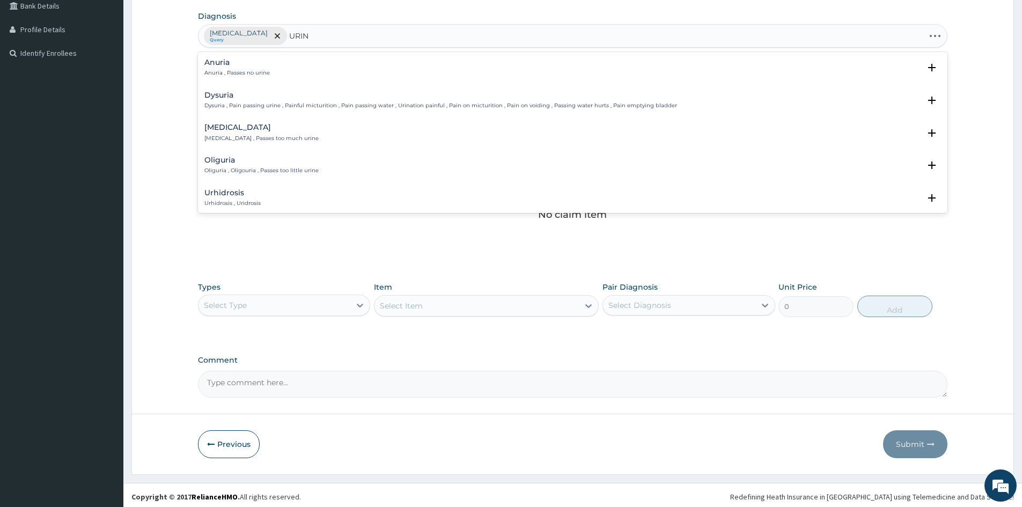
type input "URINA"
click at [221, 99] on h4 "Urinary loss" at bounding box center [226, 95] width 45 height 8
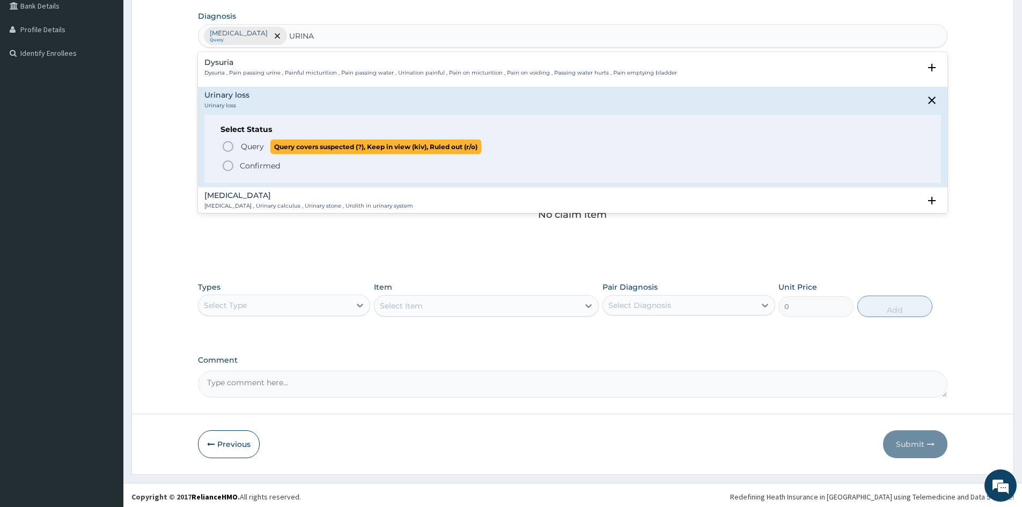
click at [225, 146] on icon "status option query" at bounding box center [227, 146] width 13 height 13
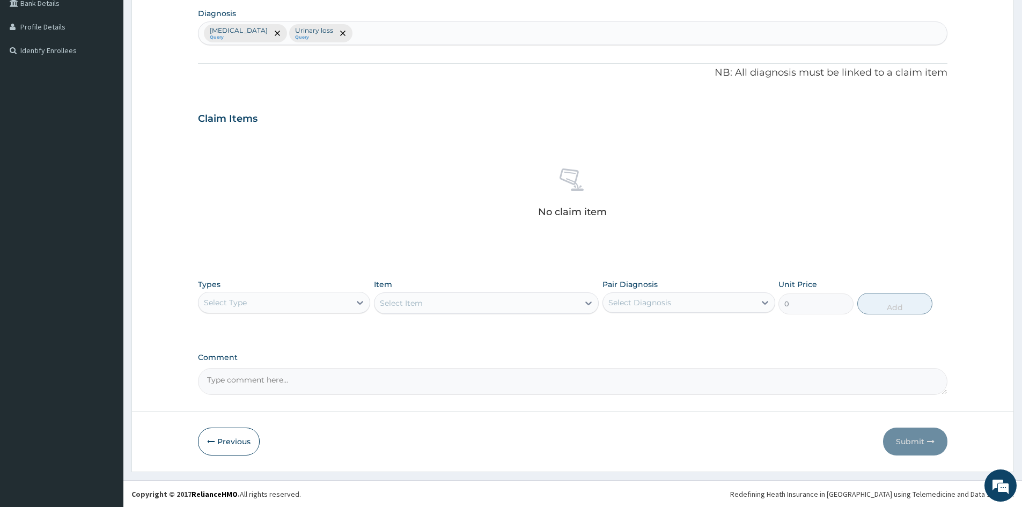
scroll to position [256, 0]
click at [360, 301] on icon at bounding box center [359, 302] width 11 height 11
click at [255, 365] on div "Procedures" at bounding box center [284, 367] width 172 height 19
click at [489, 304] on div "Select Item" at bounding box center [476, 302] width 204 height 17
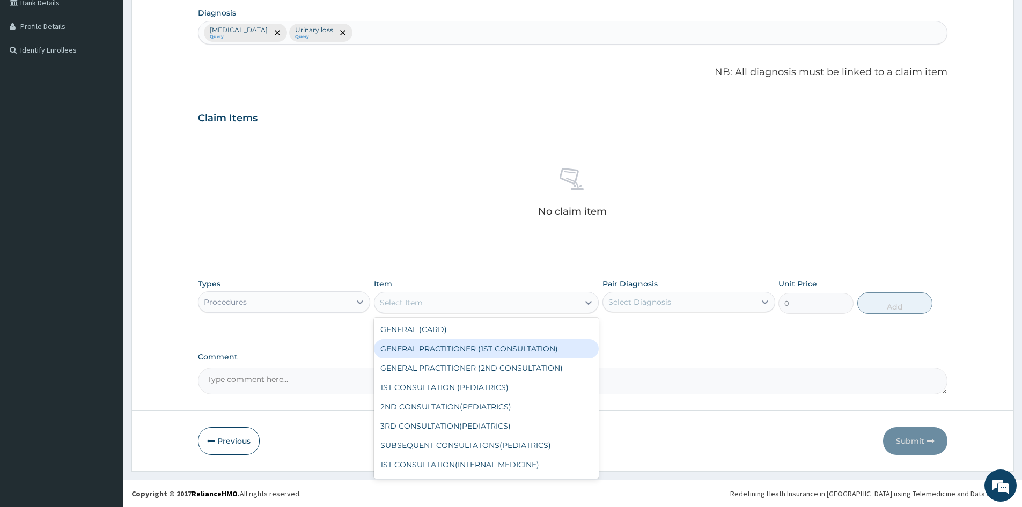
click at [477, 350] on div "GENERAL PRACTITIONER (1ST CONSULTATION)" at bounding box center [486, 348] width 225 height 19
type input "1500"
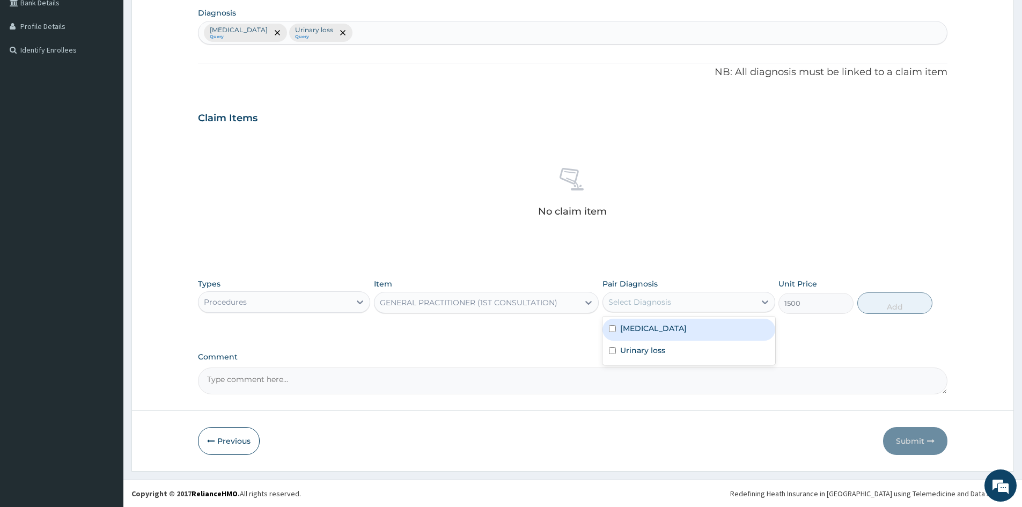
click at [670, 302] on div "Select Diagnosis" at bounding box center [679, 301] width 152 height 17
click at [645, 298] on div "Select Diagnosis" at bounding box center [639, 302] width 63 height 11
click at [612, 330] on input "checkbox" at bounding box center [612, 328] width 7 height 7
checkbox input "true"
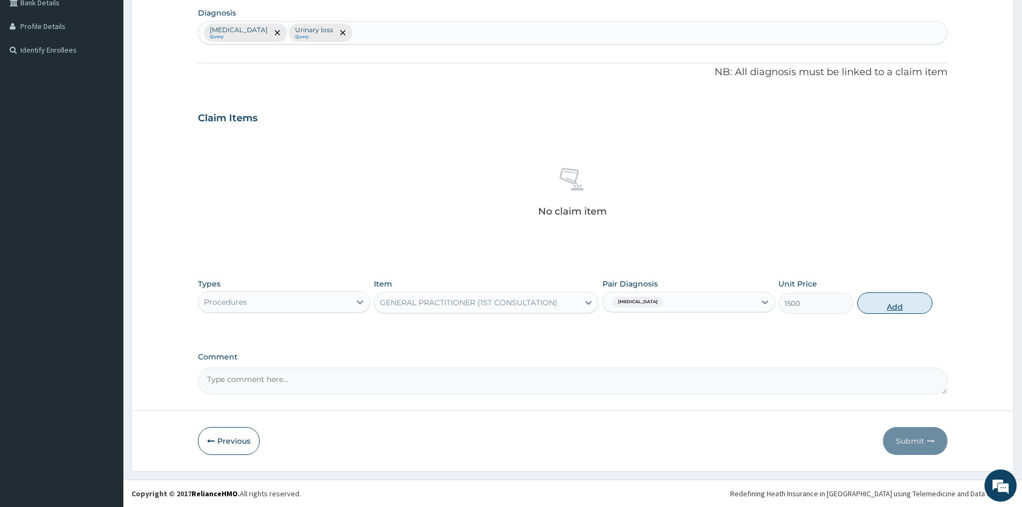
click at [886, 299] on button "Add" at bounding box center [894, 302] width 75 height 21
type input "0"
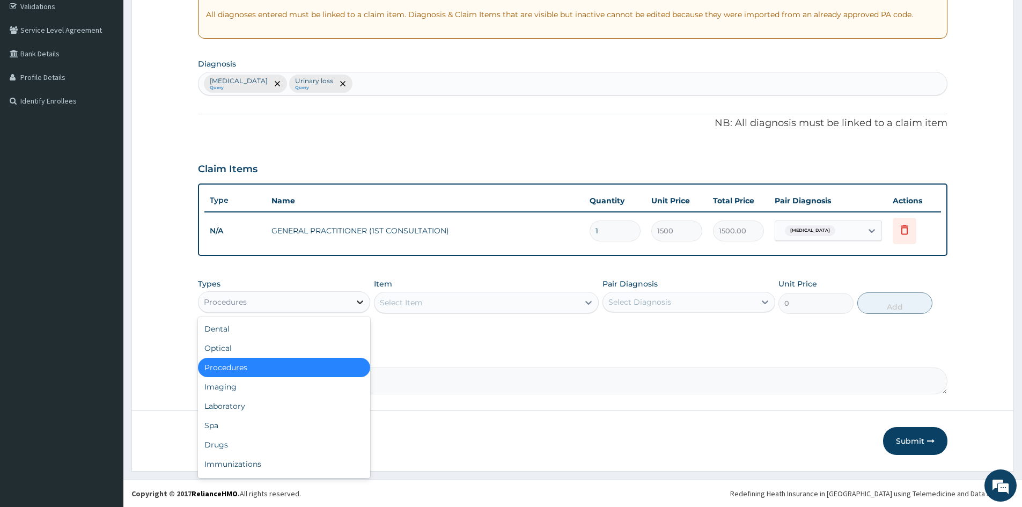
click at [358, 308] on div at bounding box center [359, 301] width 19 height 19
drag, startPoint x: 219, startPoint y: 440, endPoint x: 311, endPoint y: 380, distance: 110.4
click at [220, 440] on div "Drugs" at bounding box center [284, 444] width 172 height 19
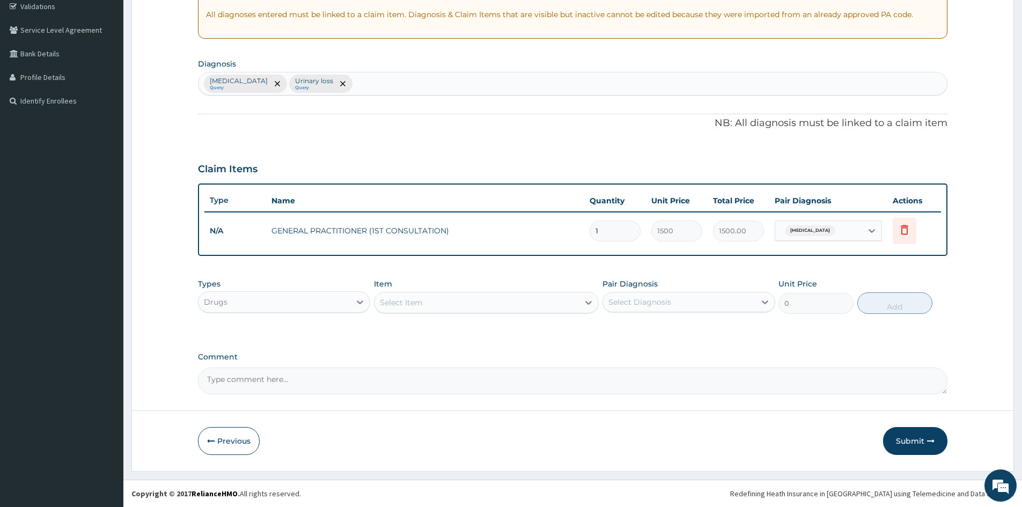
click at [516, 299] on div "Select Item" at bounding box center [476, 302] width 204 height 17
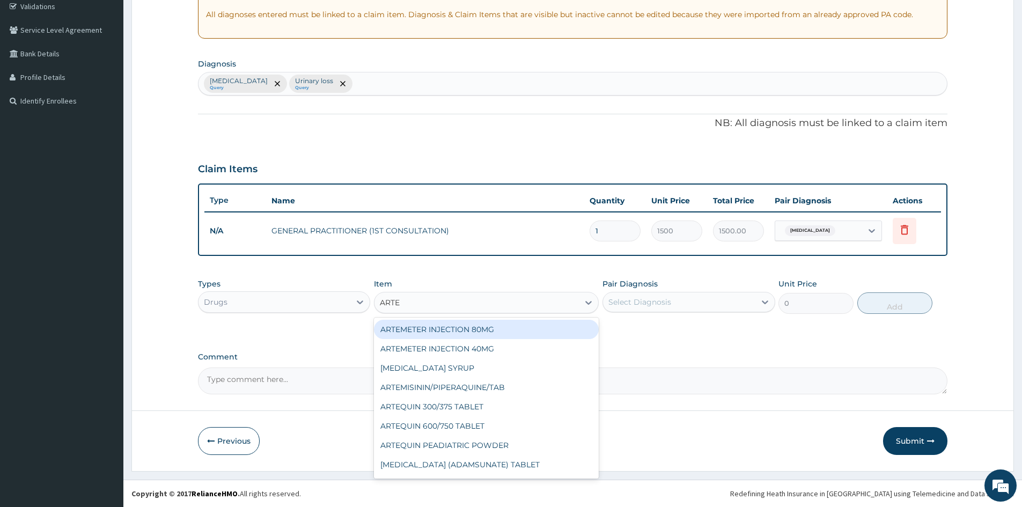
type input "ARTEQ"
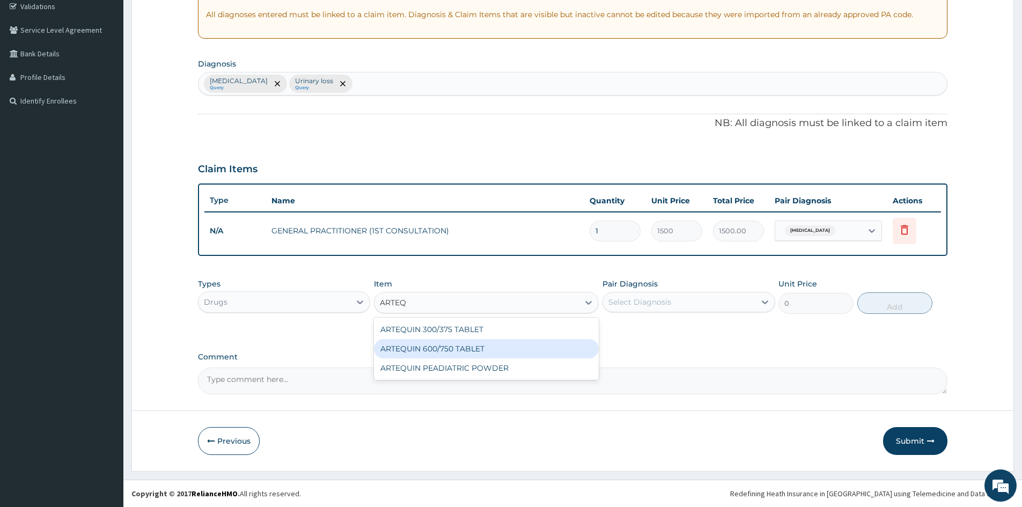
click at [420, 343] on div "ARTEQUIN 600/750 TABLET" at bounding box center [486, 348] width 225 height 19
type input "250"
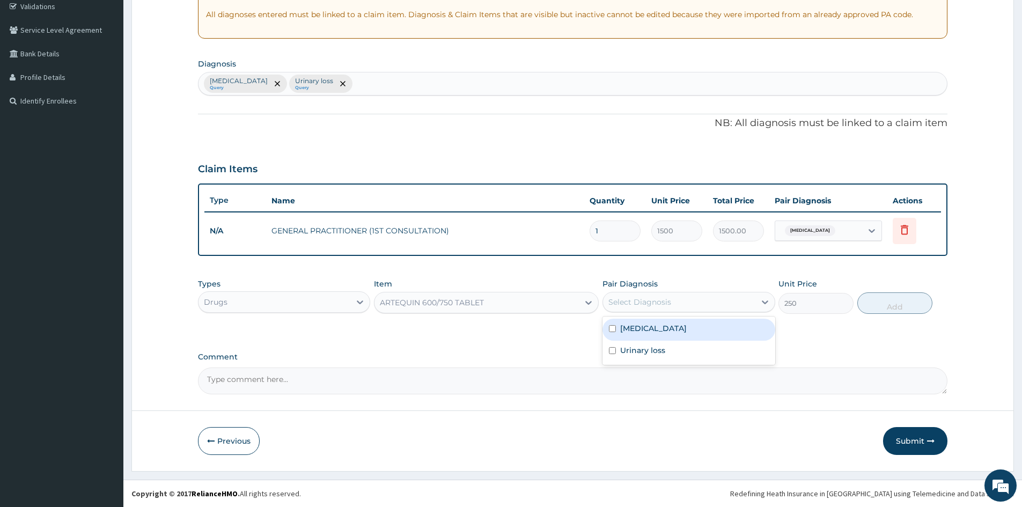
click at [644, 300] on div "Select Diagnosis" at bounding box center [639, 302] width 63 height 11
click at [613, 330] on input "checkbox" at bounding box center [612, 328] width 7 height 7
checkbox input "true"
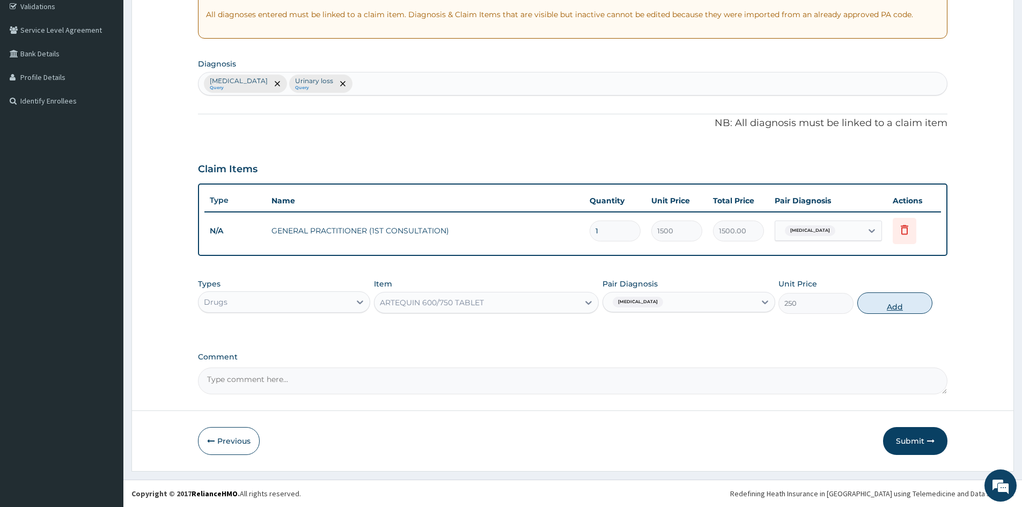
click at [903, 304] on button "Add" at bounding box center [894, 302] width 75 height 21
type input "0"
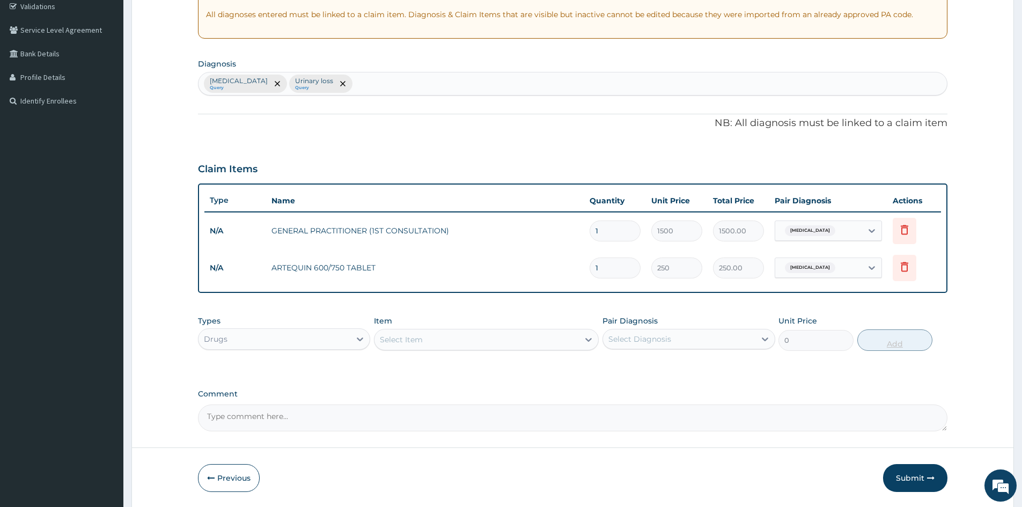
type input "0.00"
type input "6"
type input "1500.00"
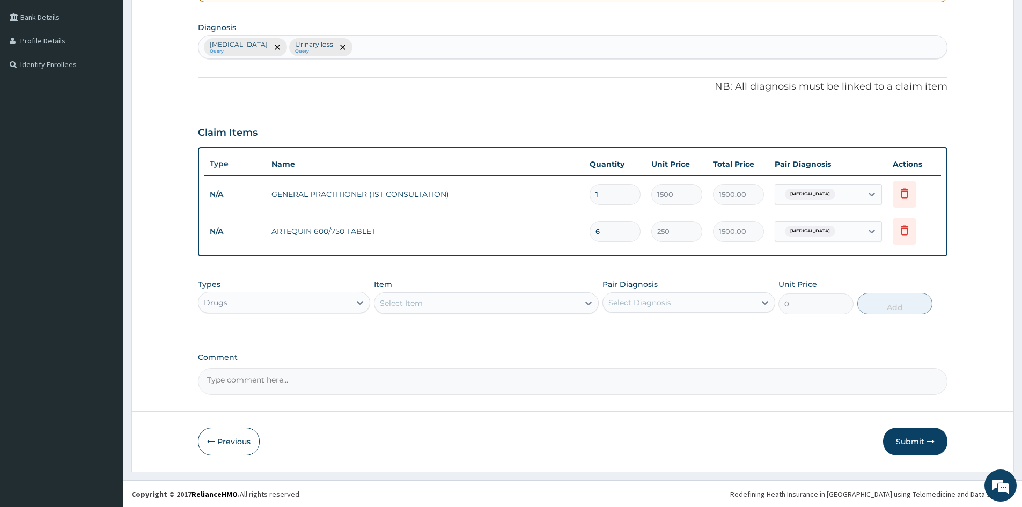
scroll to position [242, 0]
type input "6"
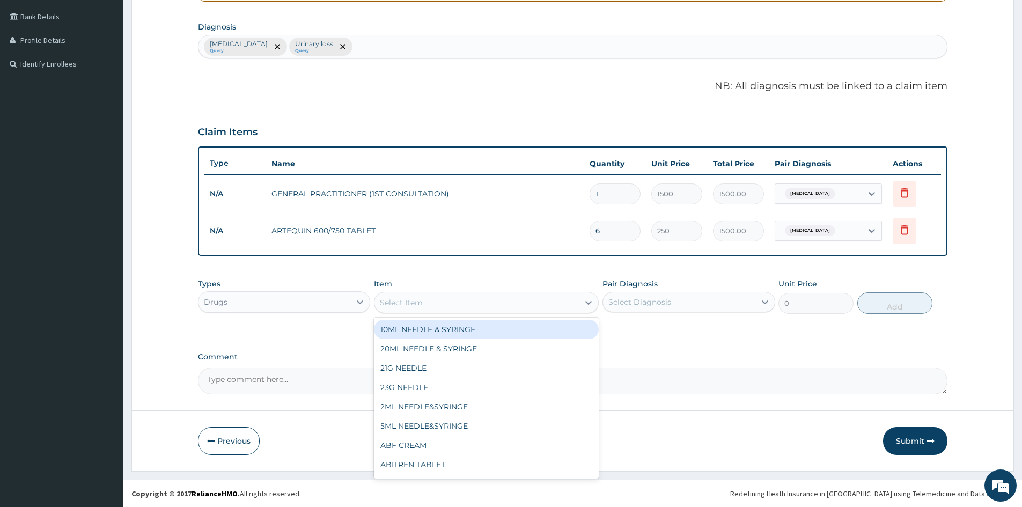
click at [472, 299] on div "Select Item" at bounding box center [476, 302] width 204 height 17
type input "PARACE"
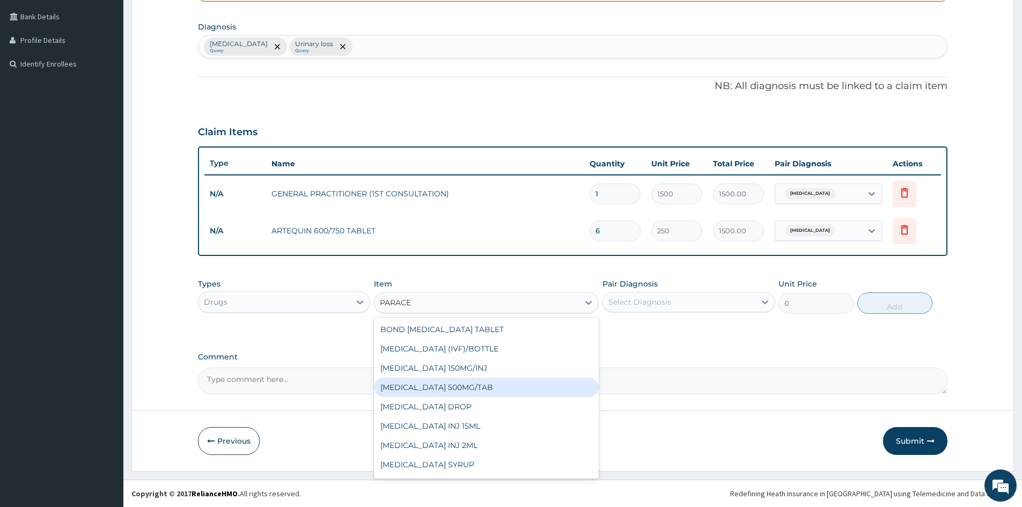
click at [473, 387] on div "[MEDICAL_DATA] 500MG/TAB" at bounding box center [486, 387] width 225 height 19
type input "10"
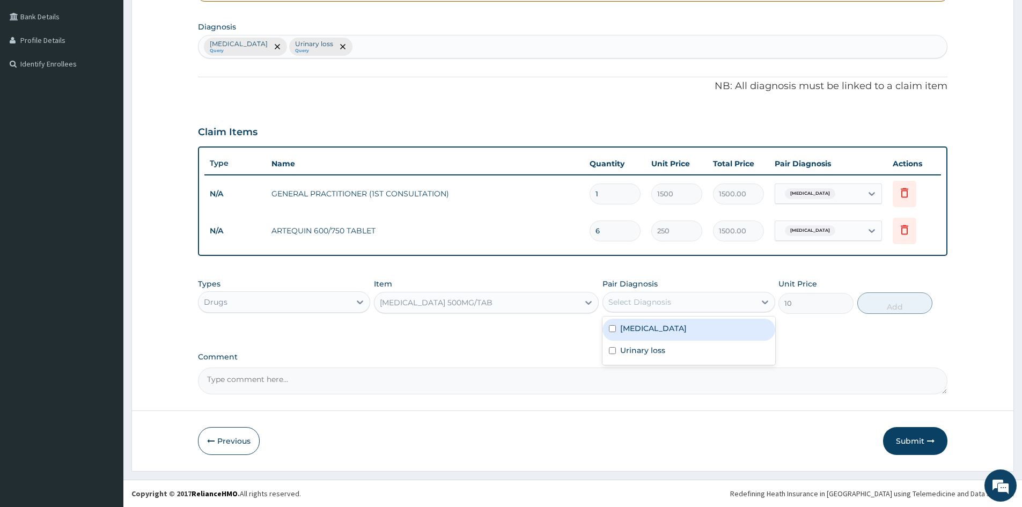
click at [642, 297] on div "Select Diagnosis" at bounding box center [639, 302] width 63 height 11
click at [612, 326] on input "checkbox" at bounding box center [612, 328] width 7 height 7
checkbox input "true"
click at [882, 305] on button "Add" at bounding box center [894, 302] width 75 height 21
type input "0"
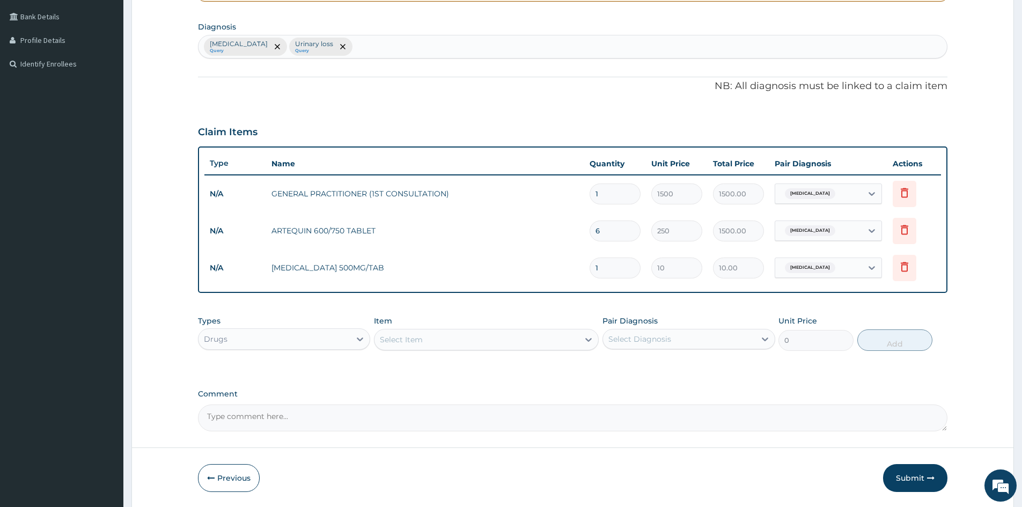
scroll to position [279, 0]
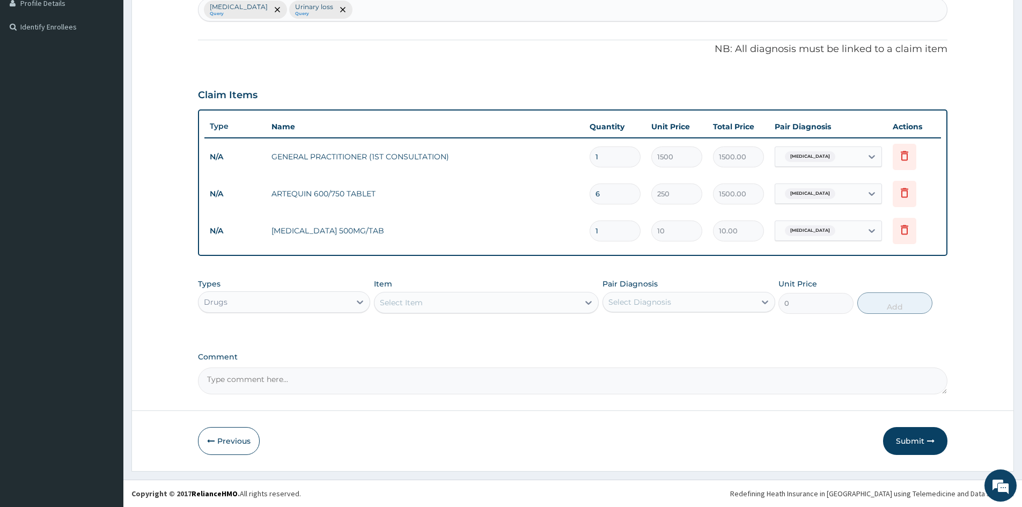
type input "18"
type input "180.00"
type input "18"
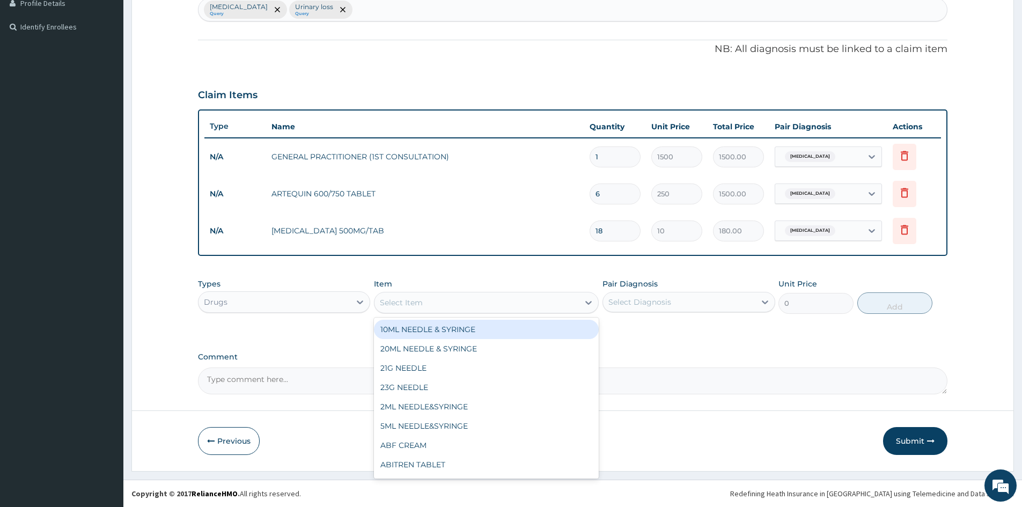
click at [428, 304] on div "Select Item" at bounding box center [476, 302] width 204 height 17
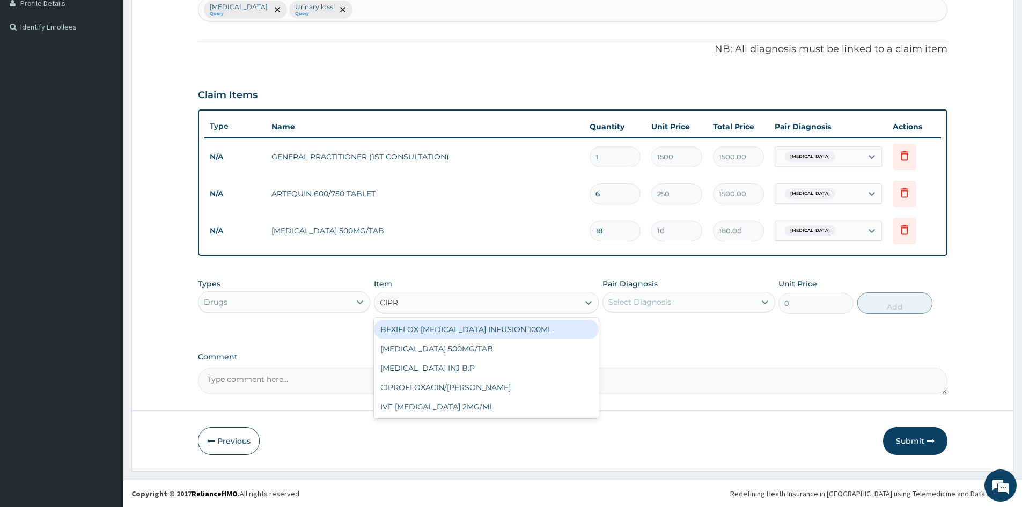
type input "CIPRO"
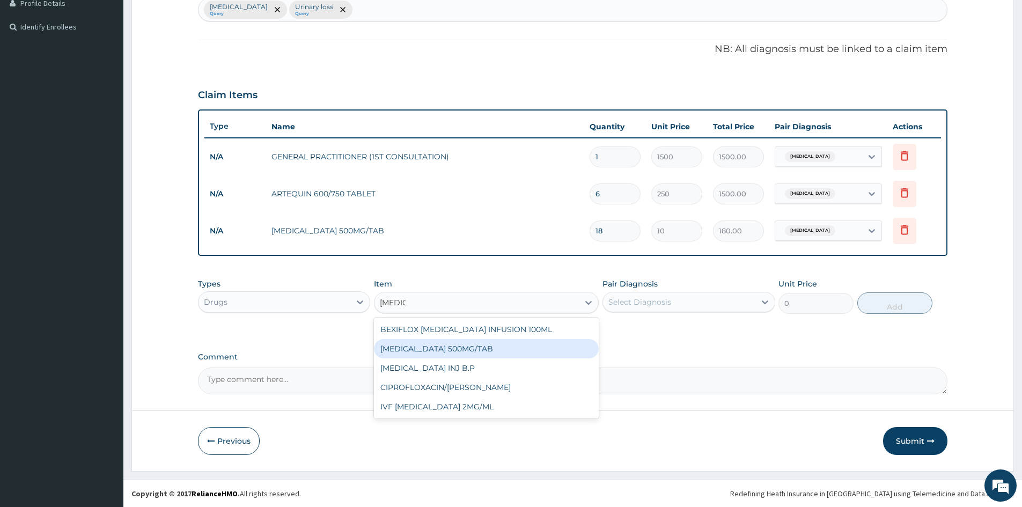
click at [462, 347] on div "[MEDICAL_DATA] 500MG/TAB" at bounding box center [486, 348] width 225 height 19
type input "100"
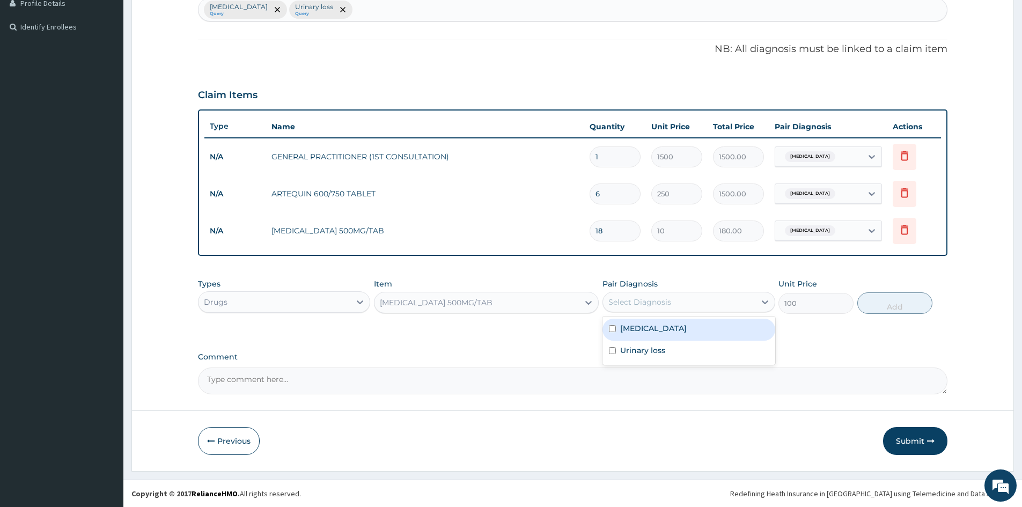
click at [622, 299] on div "Select Diagnosis" at bounding box center [639, 302] width 63 height 11
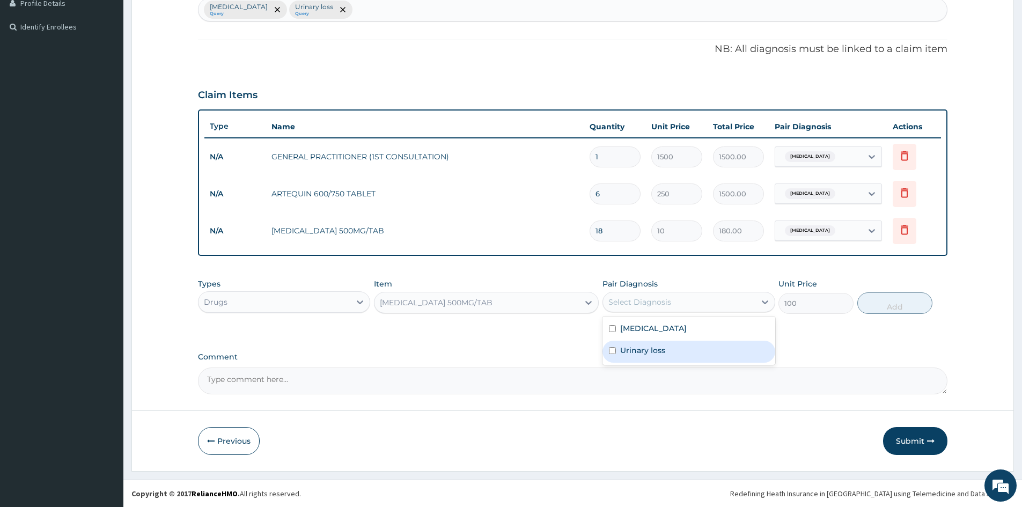
click at [610, 350] on input "checkbox" at bounding box center [612, 350] width 7 height 7
checkbox input "true"
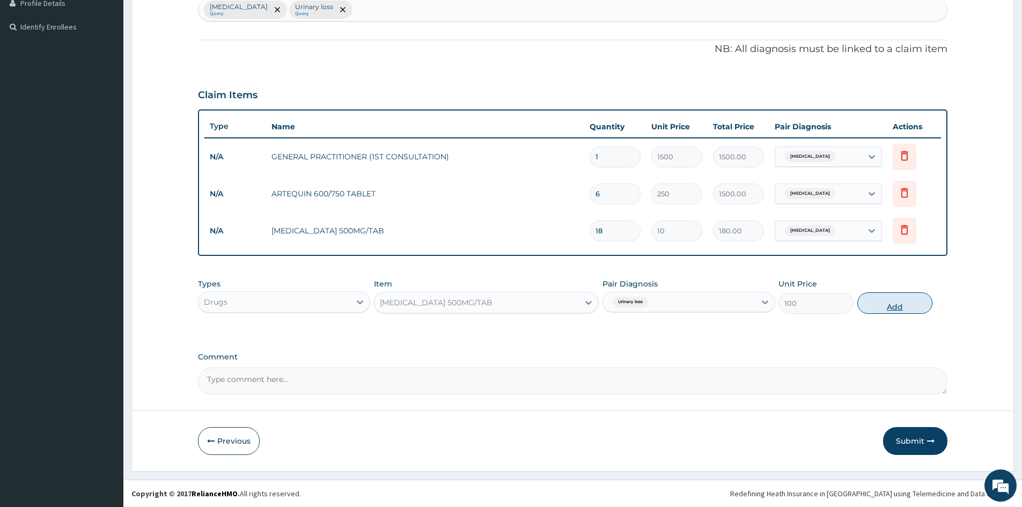
click at [885, 305] on button "Add" at bounding box center [894, 302] width 75 height 21
type input "0"
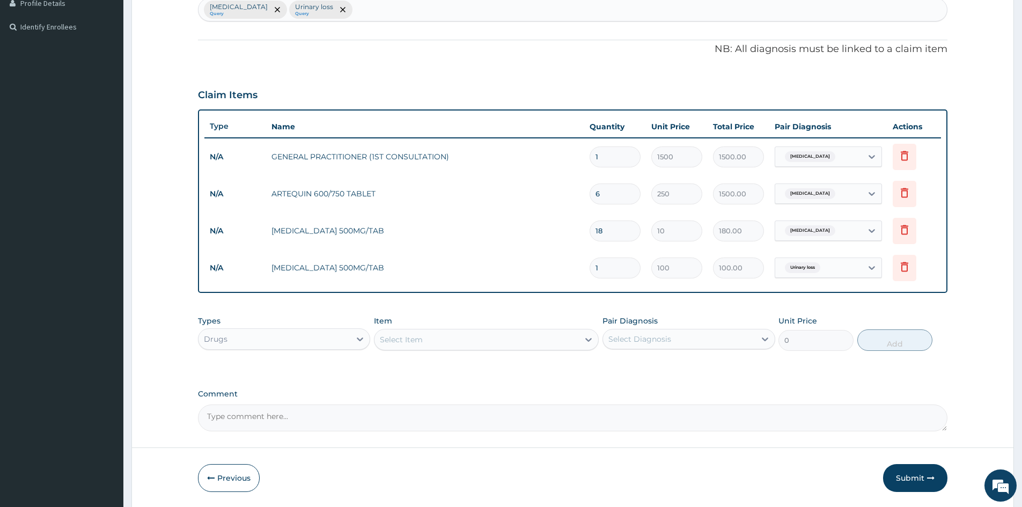
type input "10"
type input "1000.00"
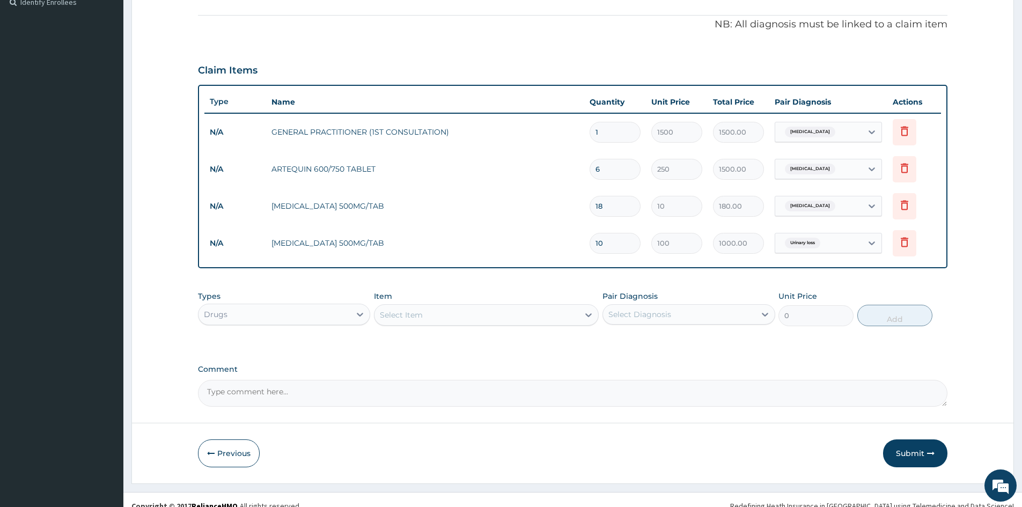
scroll to position [316, 0]
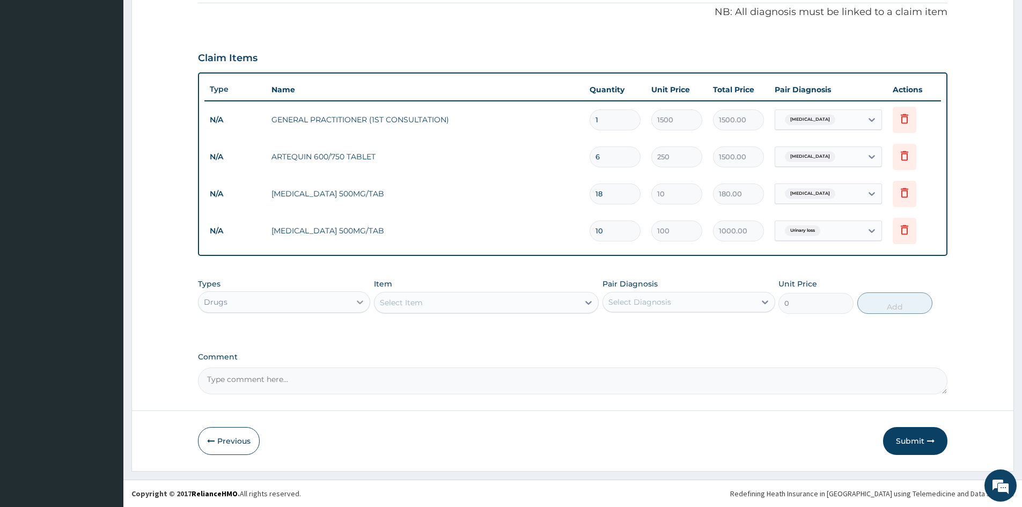
type input "10"
click at [364, 301] on icon at bounding box center [359, 302] width 11 height 11
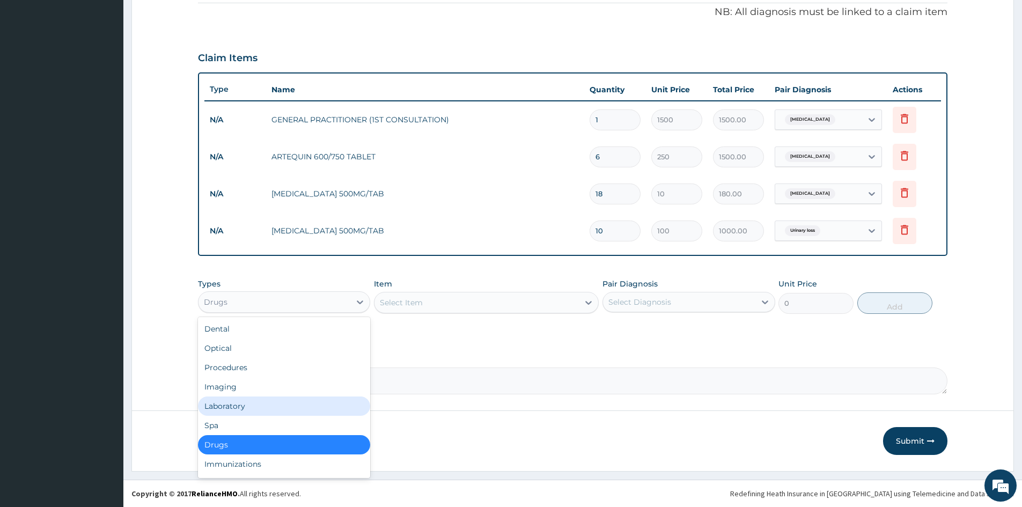
click at [217, 406] on div "Laboratory" at bounding box center [284, 405] width 172 height 19
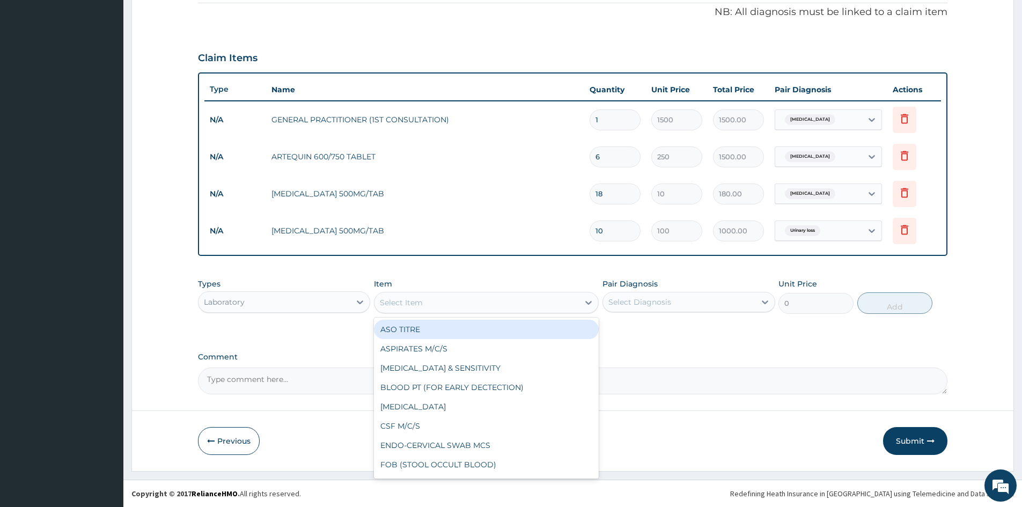
click at [470, 306] on div "Select Item" at bounding box center [476, 302] width 204 height 17
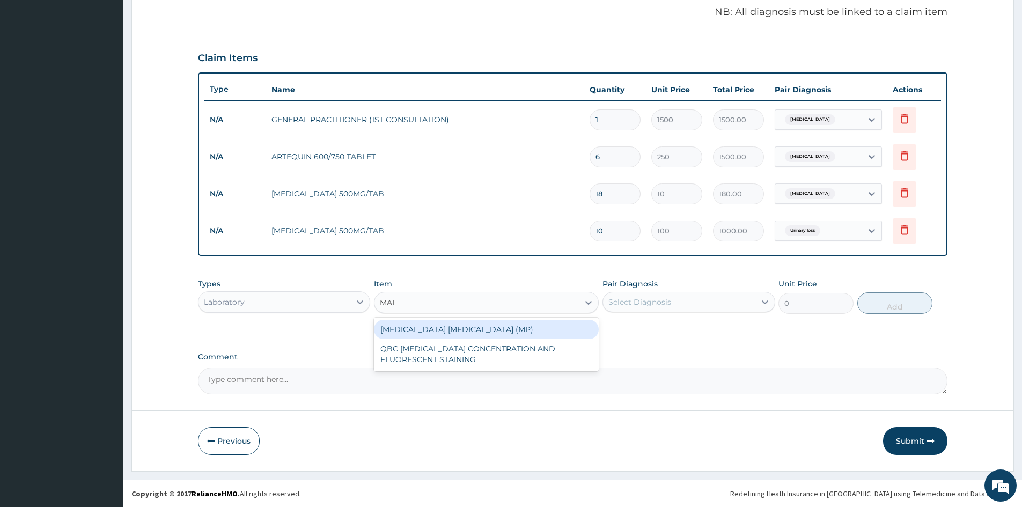
type input "MALA"
click at [421, 330] on div "[MEDICAL_DATA] [MEDICAL_DATA] (MP)" at bounding box center [486, 329] width 225 height 19
type input "800"
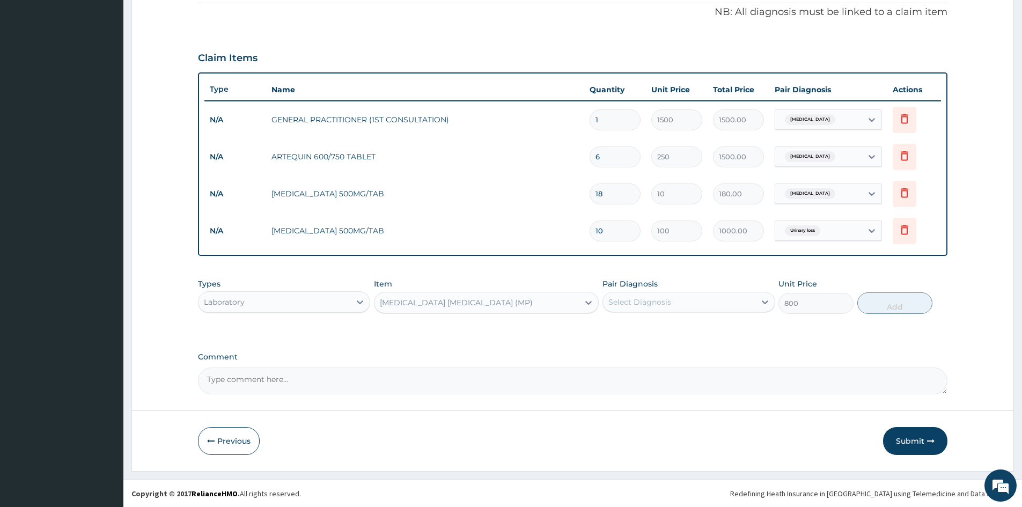
click at [623, 301] on div "Select Diagnosis" at bounding box center [639, 302] width 63 height 11
click at [612, 326] on input "checkbox" at bounding box center [612, 328] width 7 height 7
checkbox input "true"
click at [904, 304] on button "Add" at bounding box center [894, 302] width 75 height 21
type input "0"
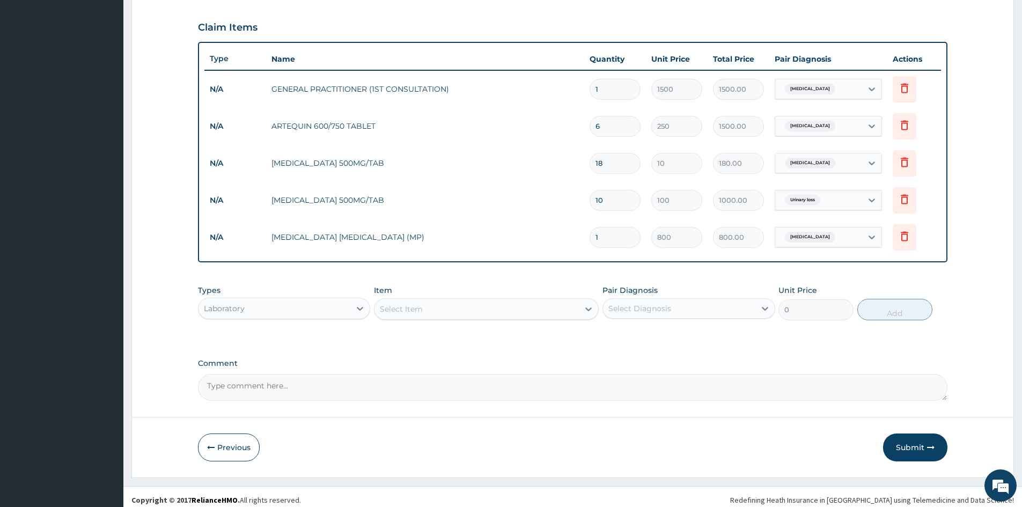
scroll to position [353, 0]
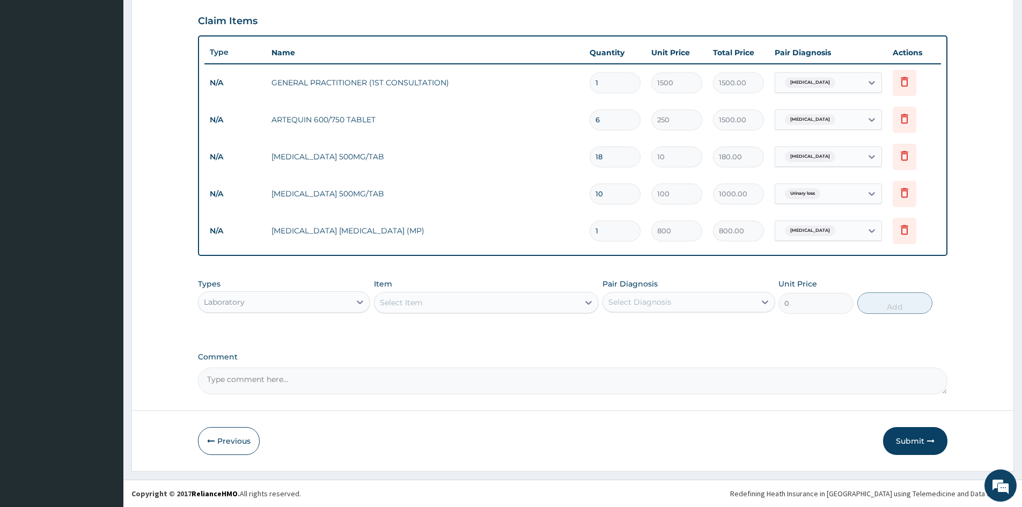
click at [426, 300] on div "Select Item" at bounding box center [476, 302] width 204 height 17
type input "PCV"
click at [429, 327] on div "PCV" at bounding box center [486, 329] width 225 height 19
type input "700"
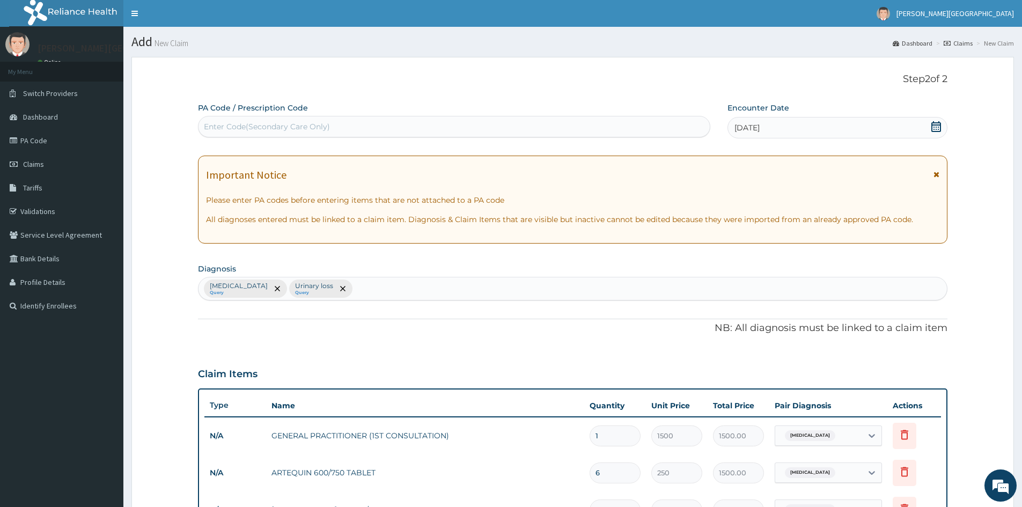
click at [393, 288] on div "Falciparum malaria Query Urinary loss Query" at bounding box center [572, 288] width 748 height 23
type input "ANAE"
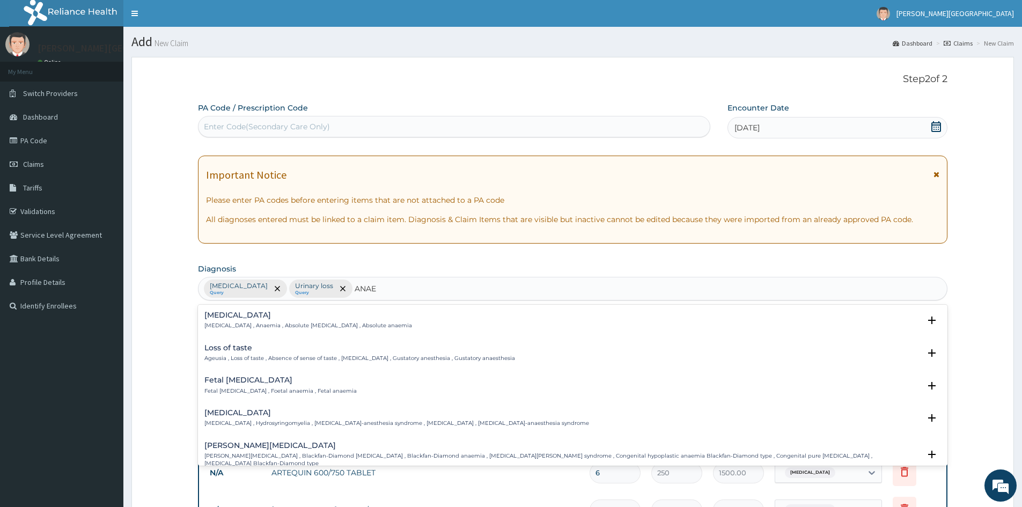
click at [238, 325] on p "Anemia , Anaemia , Absolute anemia , Absolute anaemia" at bounding box center [308, 326] width 208 height 8
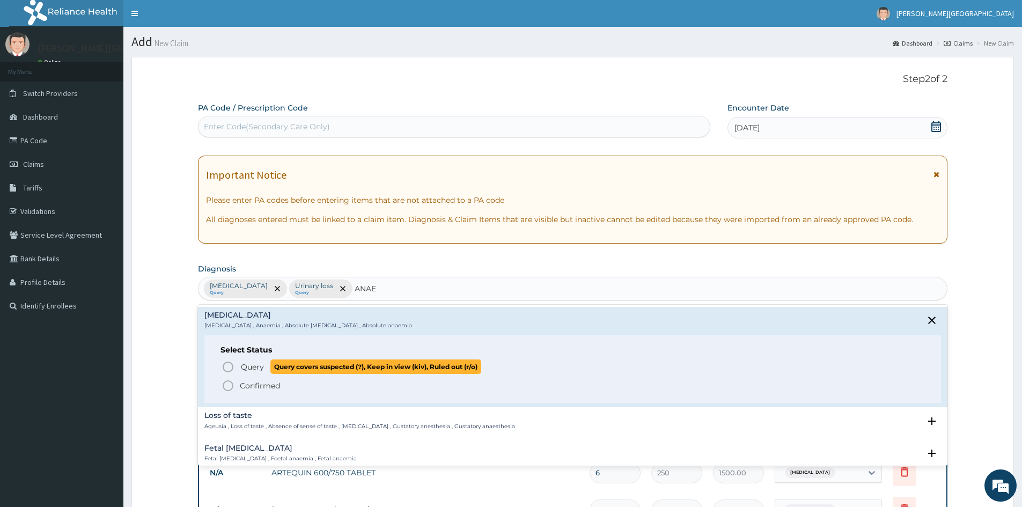
click at [227, 368] on icon "status option query" at bounding box center [227, 366] width 13 height 13
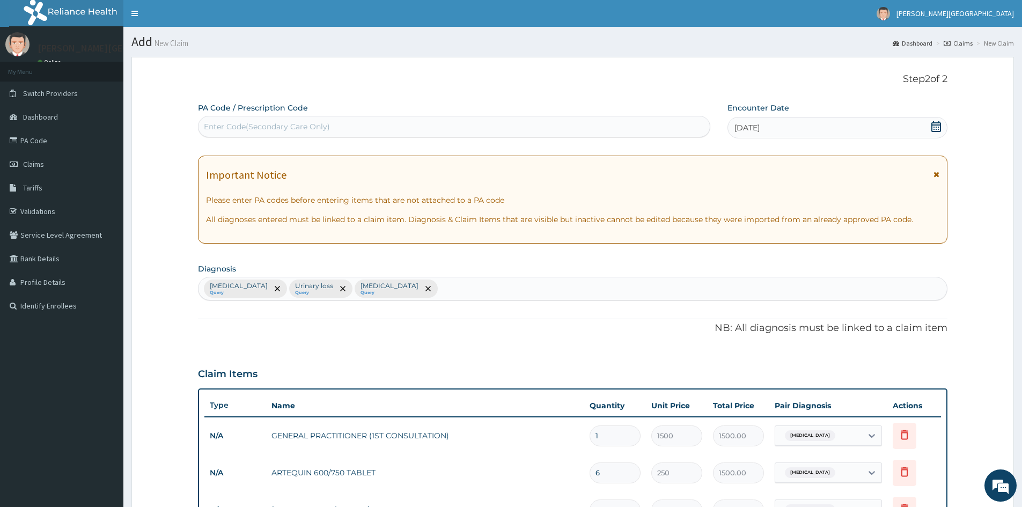
scroll to position [353, 0]
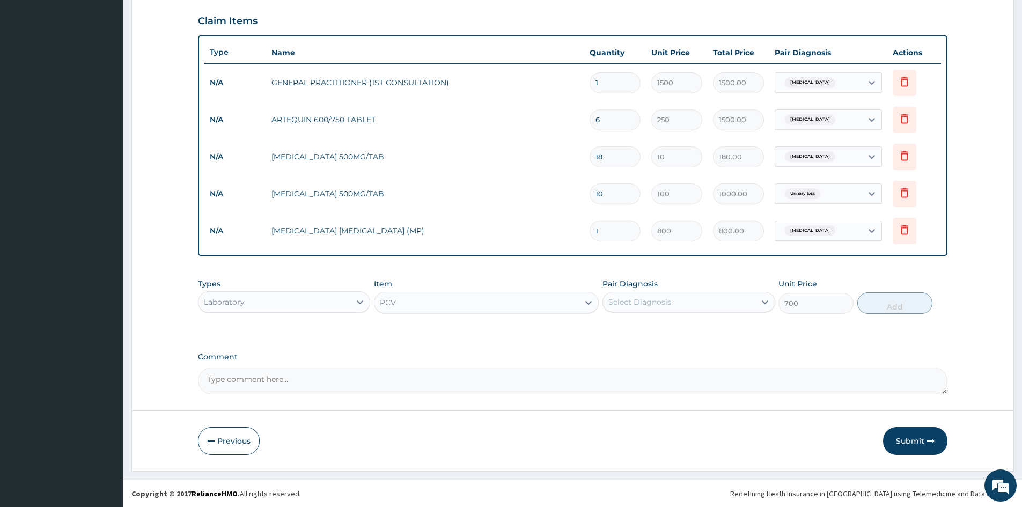
click at [636, 301] on div "Select Diagnosis" at bounding box center [639, 302] width 63 height 11
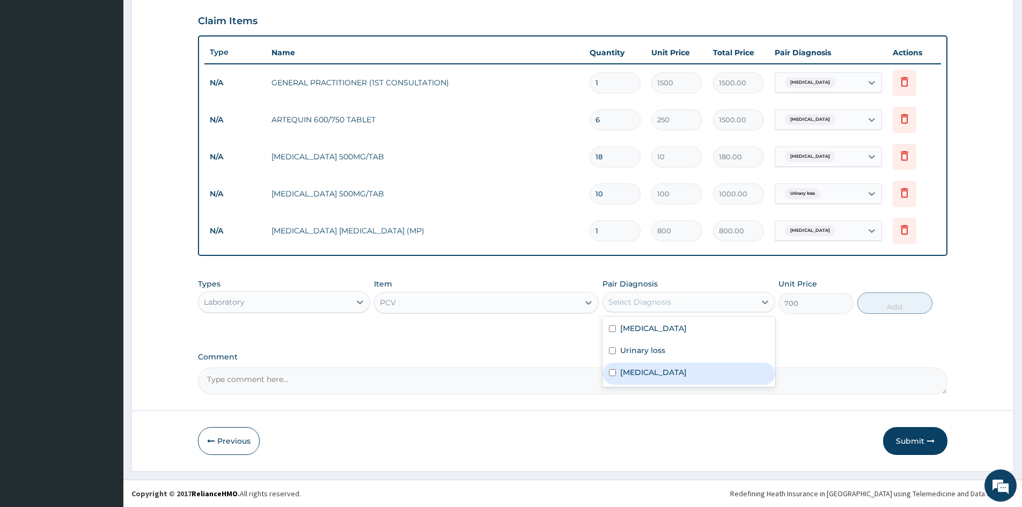
click at [609, 372] on input "checkbox" at bounding box center [612, 372] width 7 height 7
checkbox input "true"
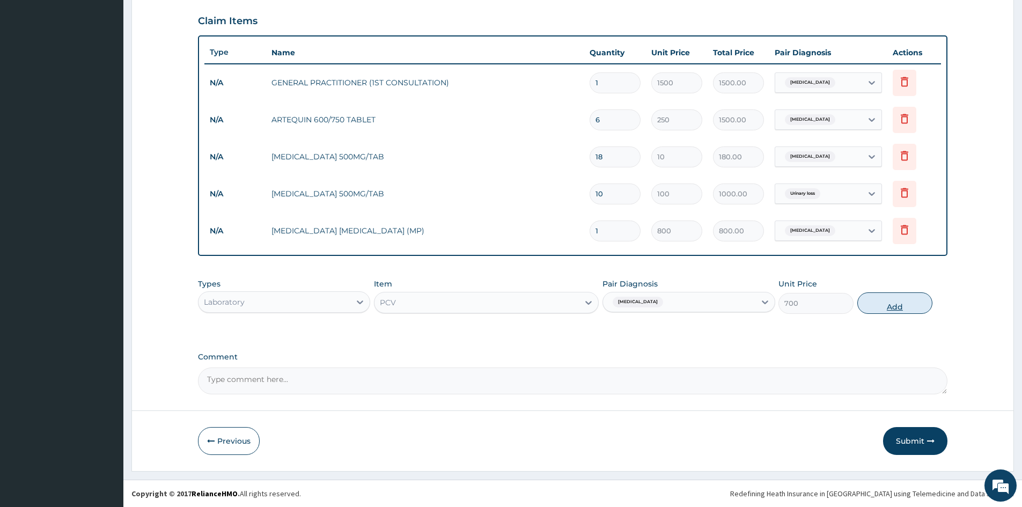
click at [896, 309] on button "Add" at bounding box center [894, 302] width 75 height 21
type input "0"
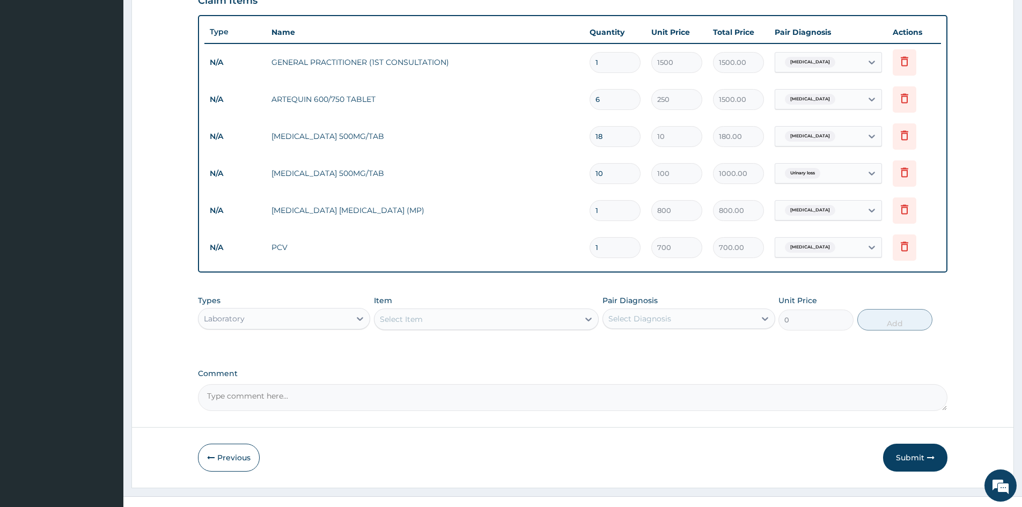
scroll to position [390, 0]
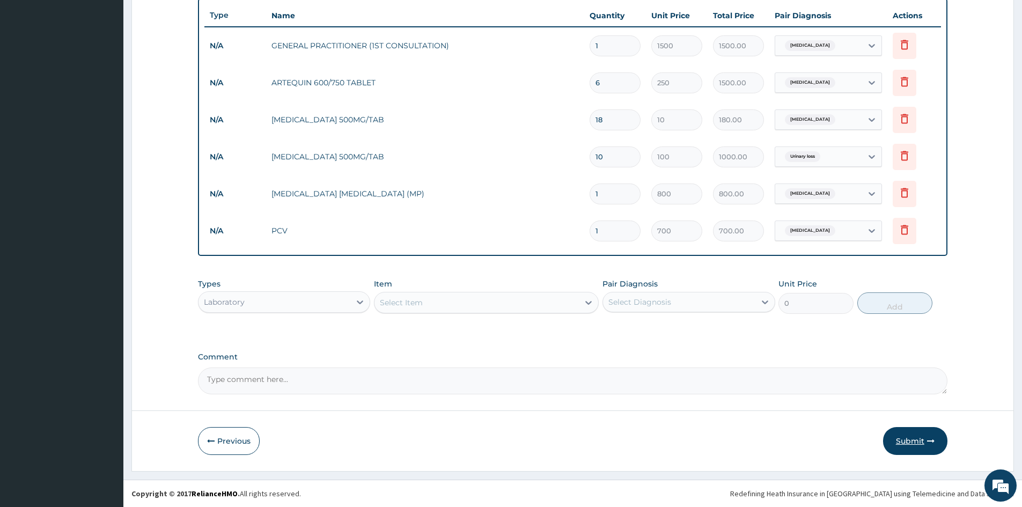
click at [907, 440] on button "Submit" at bounding box center [915, 441] width 64 height 28
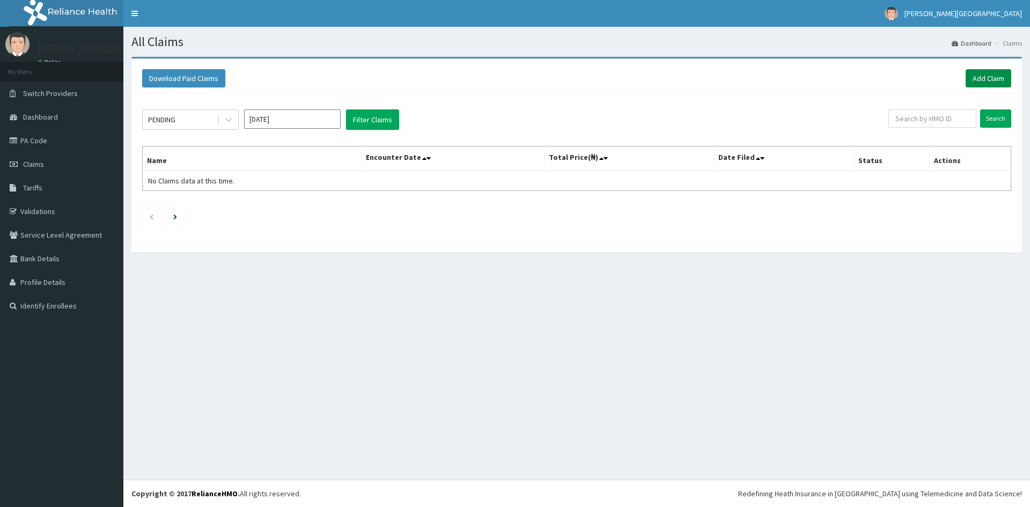
click at [983, 74] on link "Add Claim" at bounding box center [988, 78] width 46 height 18
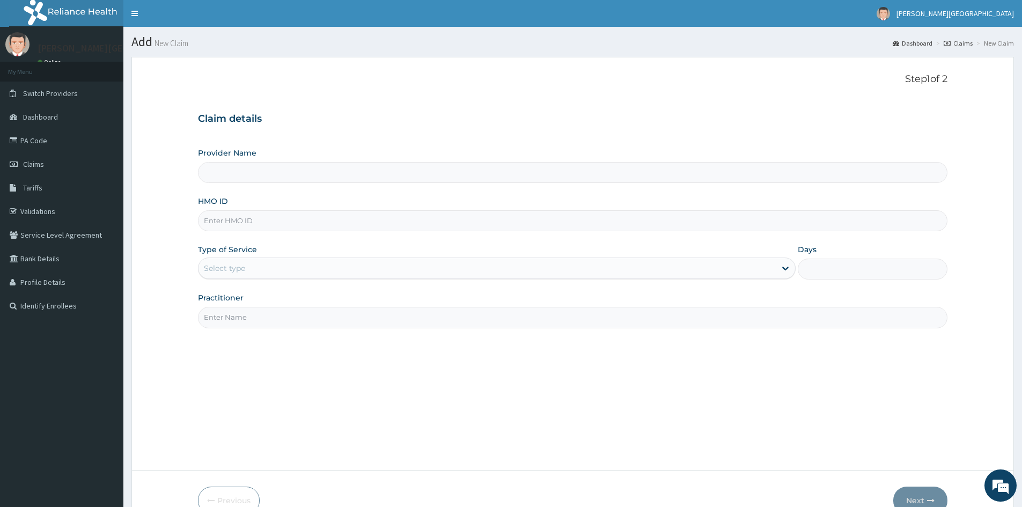
click at [318, 224] on input "HMO ID" at bounding box center [572, 220] width 749 height 21
type input "Tona Hospital"
type input "SQZ/10739/A"
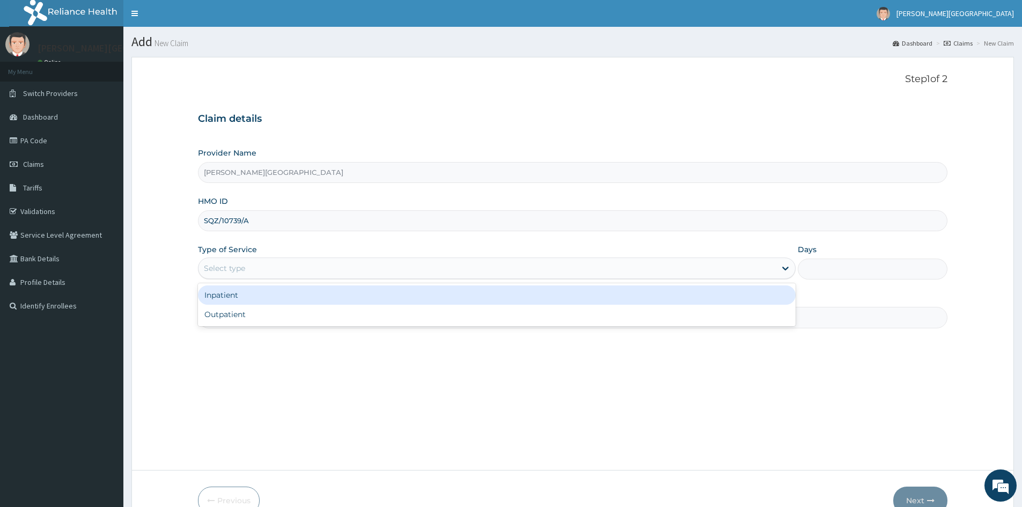
click at [258, 259] on div "Select type" at bounding box center [496, 267] width 597 height 21
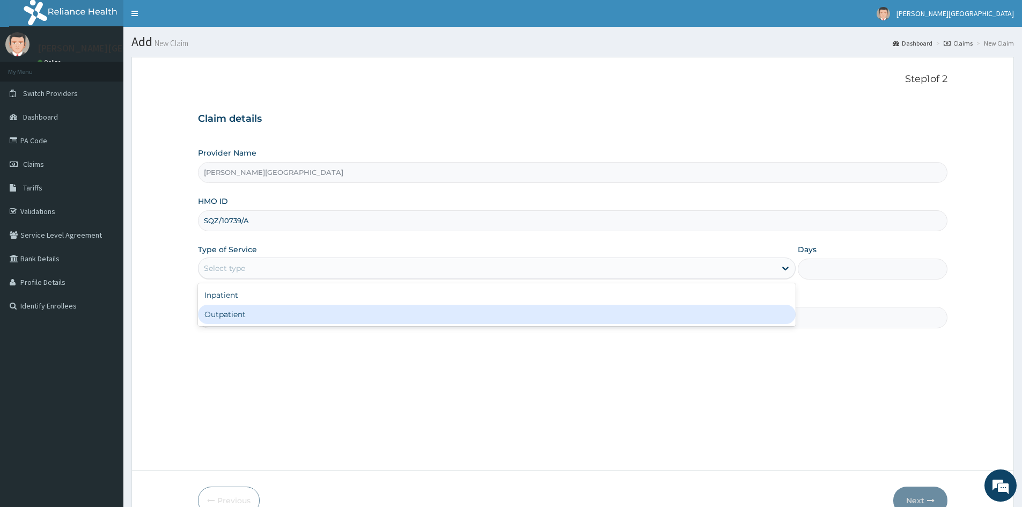
click at [230, 320] on div "Outpatient" at bounding box center [496, 314] width 597 height 19
type input "1"
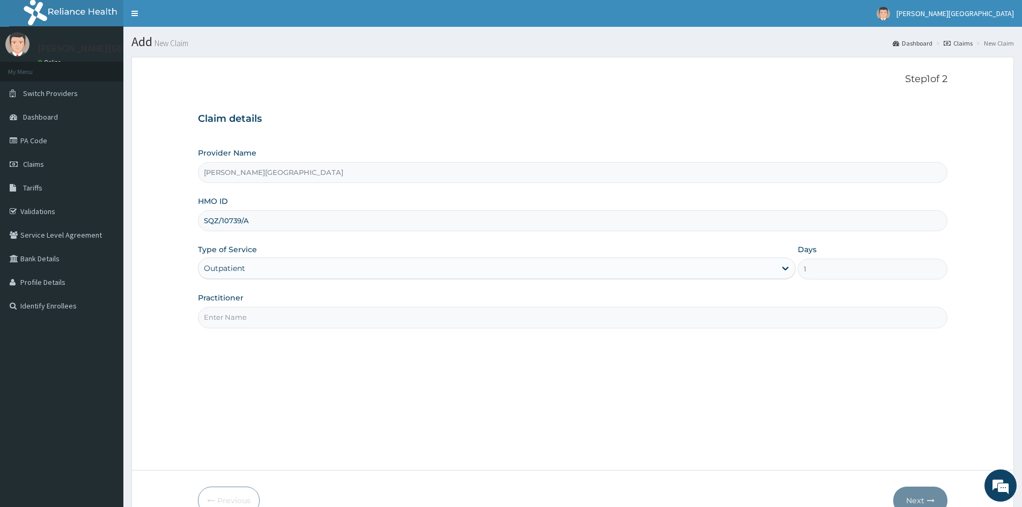
click at [237, 319] on input "Practitioner" at bounding box center [572, 317] width 749 height 21
type input "GENERAL PRACTITIONER"
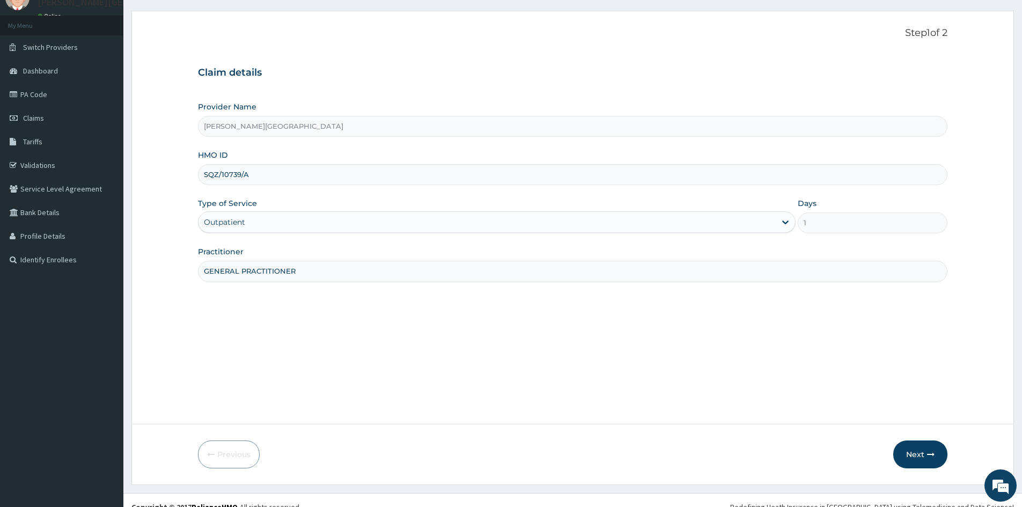
scroll to position [60, 0]
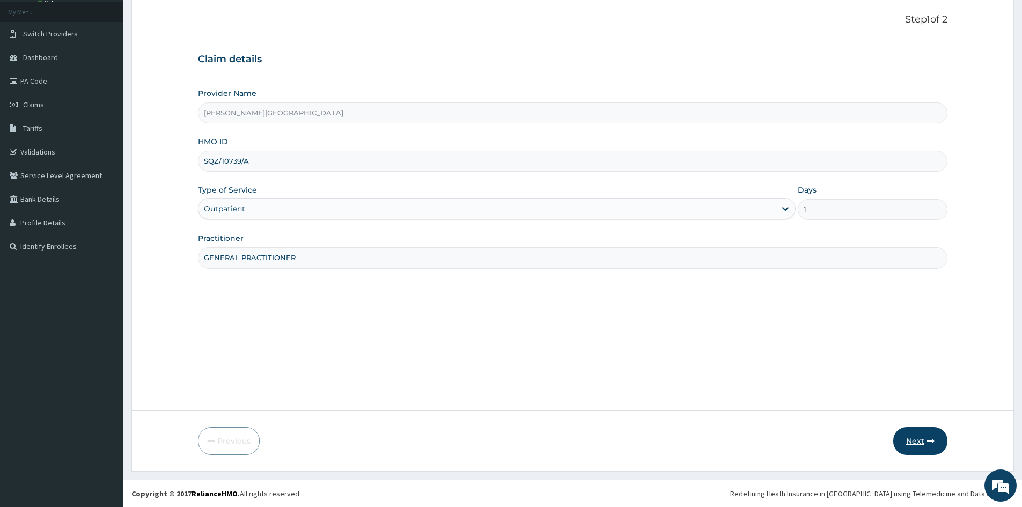
click at [917, 443] on button "Next" at bounding box center [920, 441] width 54 height 28
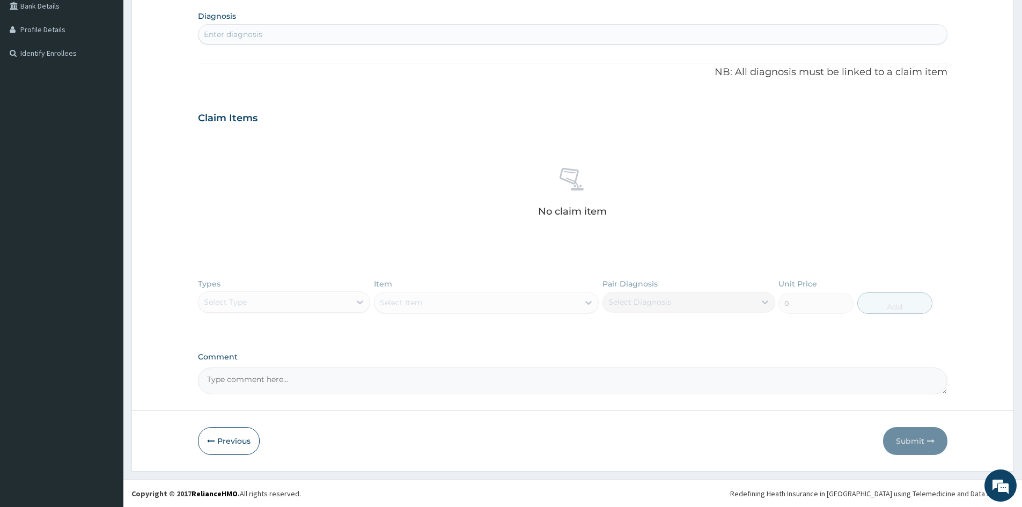
scroll to position [0, 0]
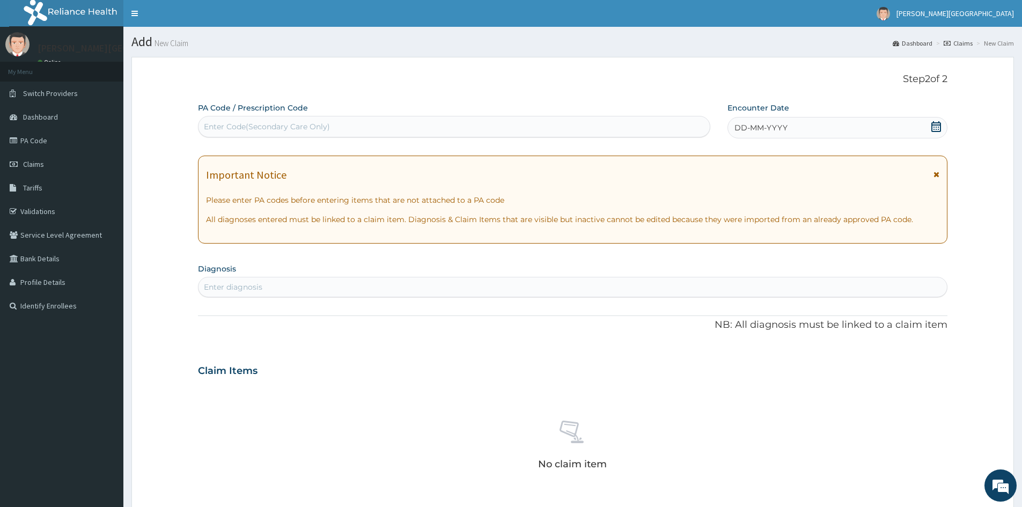
click at [339, 127] on div "Enter Code(Secondary Care Only)" at bounding box center [453, 126] width 511 height 17
type input "PA/53F769"
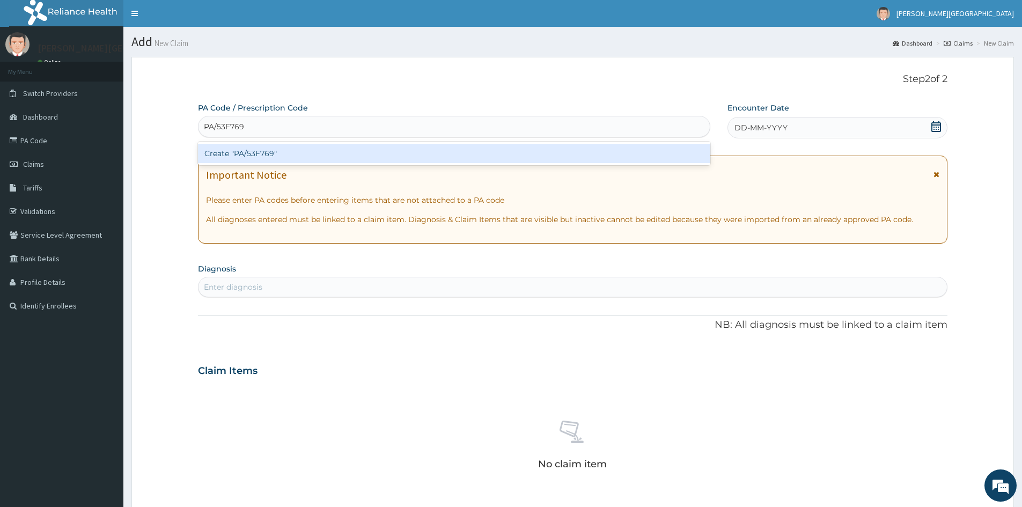
click at [239, 154] on div "Create "PA/53F769"" at bounding box center [454, 153] width 512 height 19
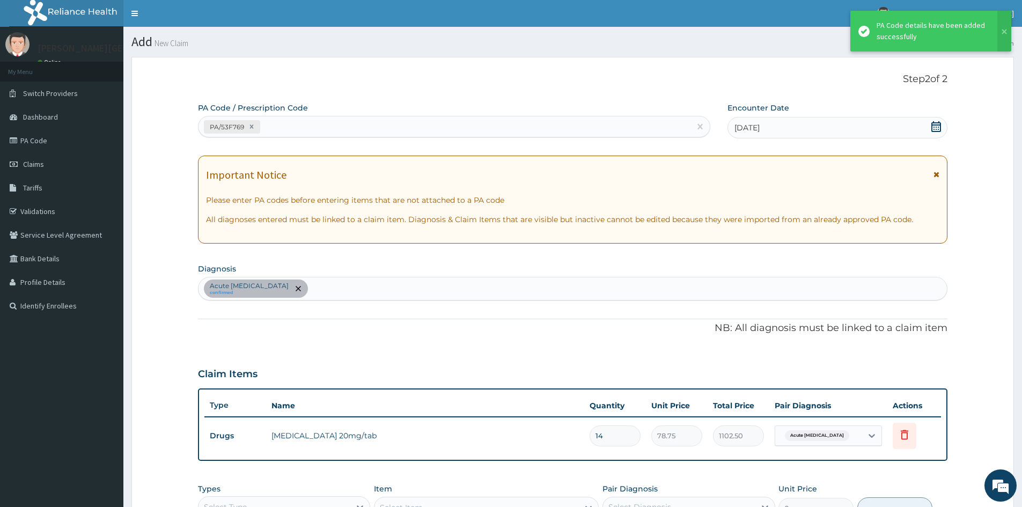
scroll to position [205, 0]
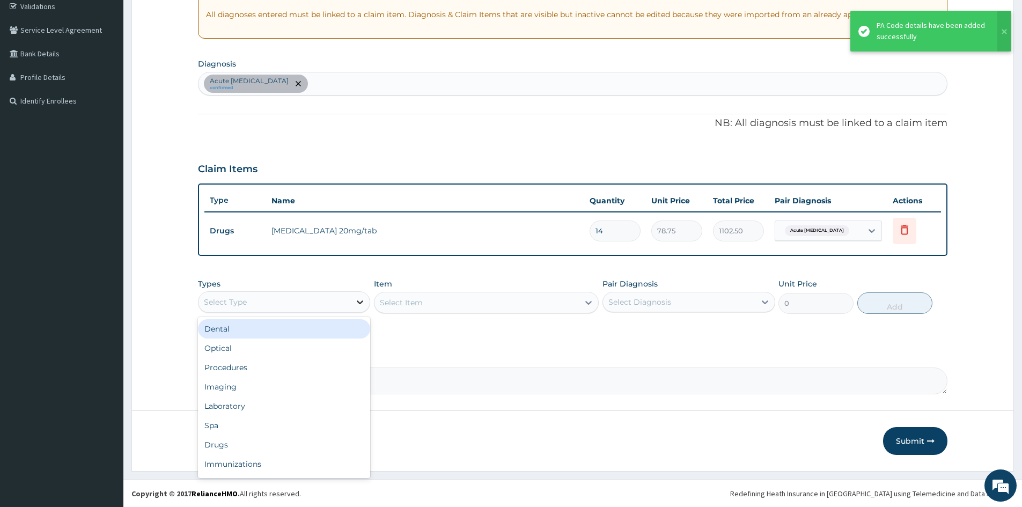
click at [351, 304] on div at bounding box center [359, 301] width 19 height 19
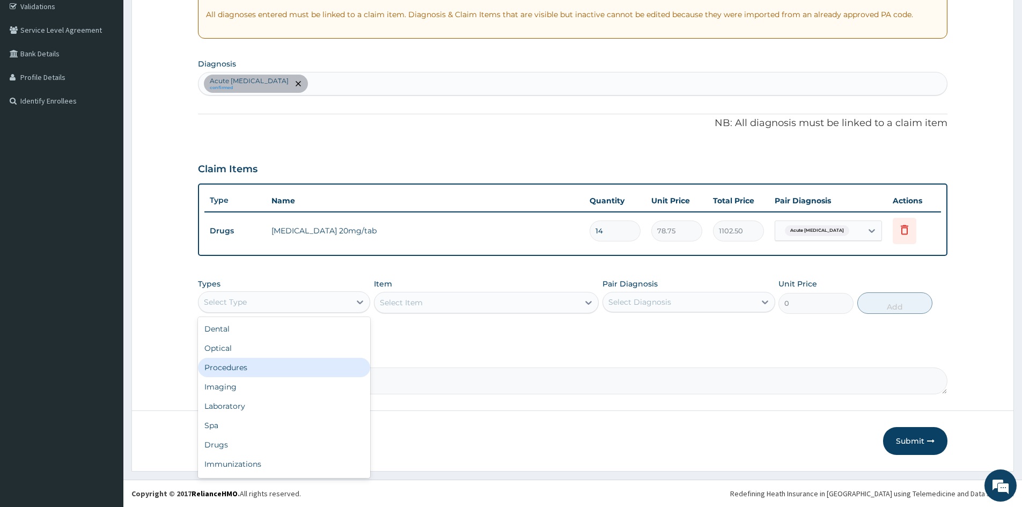
click at [267, 373] on div "Procedures" at bounding box center [284, 367] width 172 height 19
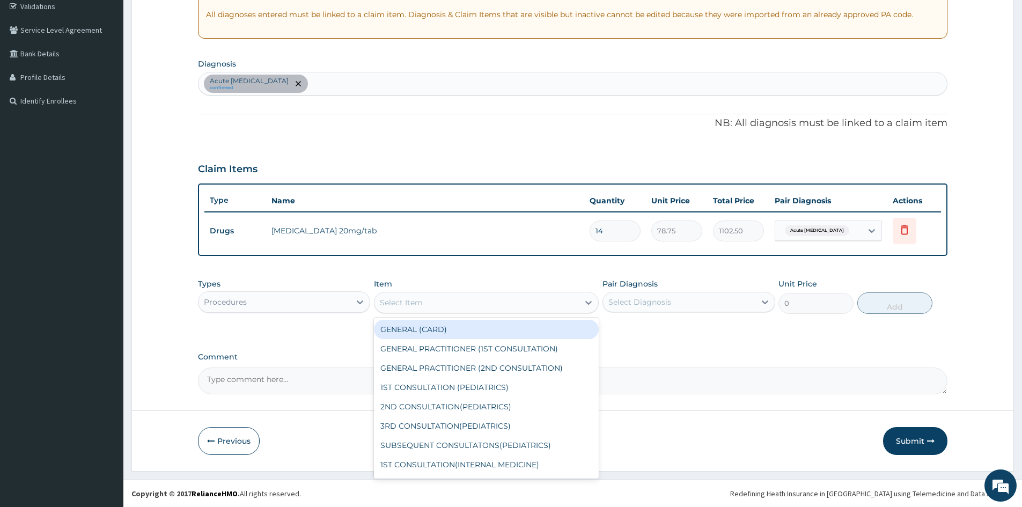
click at [434, 304] on div "Select Item" at bounding box center [476, 302] width 204 height 17
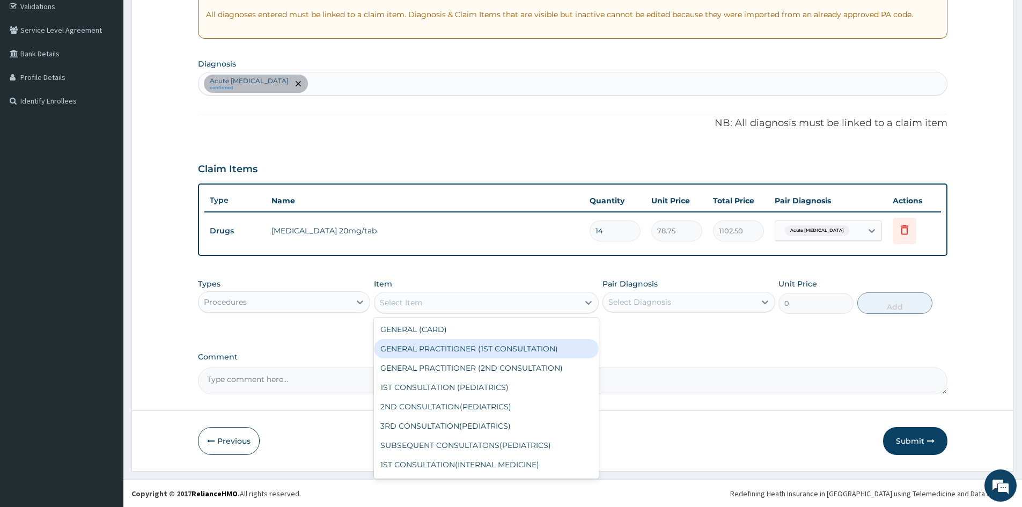
click at [430, 347] on div "GENERAL PRACTITIONER (1ST CONSULTATION)" at bounding box center [486, 348] width 225 height 19
type input "1500"
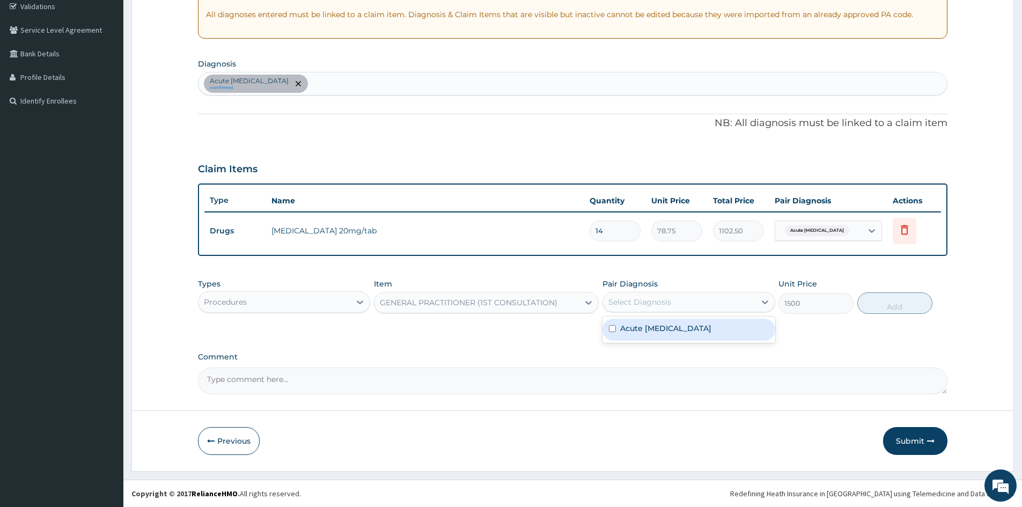
click at [647, 307] on div "Select Diagnosis" at bounding box center [679, 301] width 152 height 17
click at [613, 328] on input "checkbox" at bounding box center [612, 328] width 7 height 7
checkbox input "true"
click at [896, 305] on button "Add" at bounding box center [894, 302] width 75 height 21
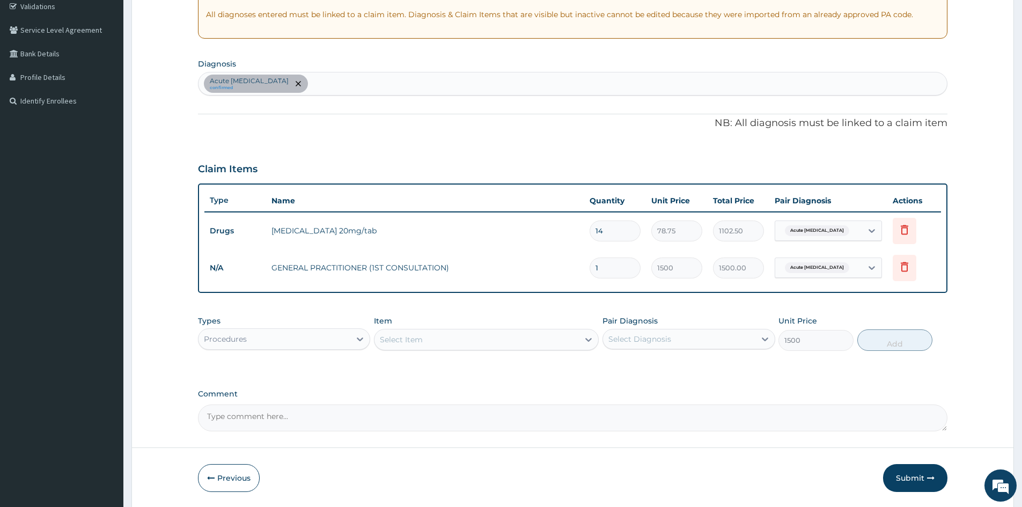
type input "0"
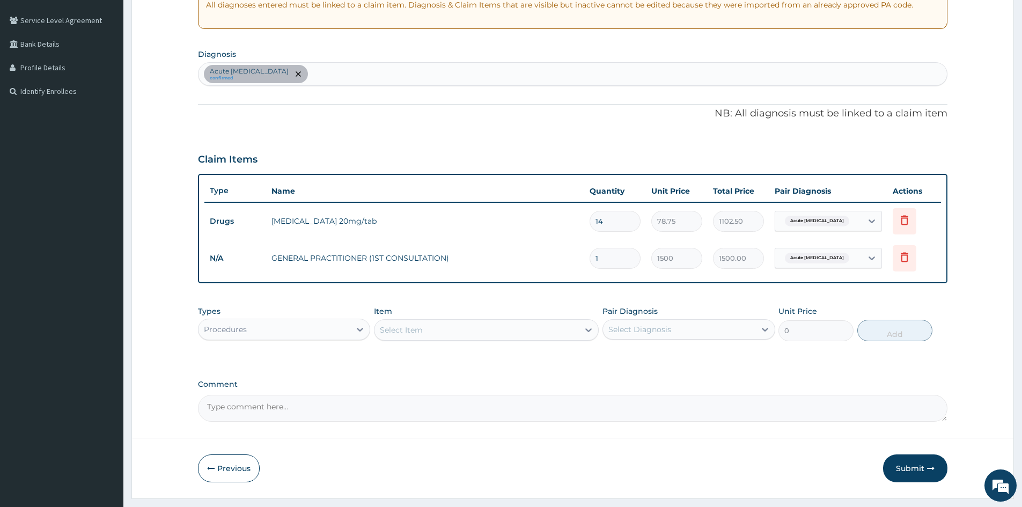
scroll to position [242, 0]
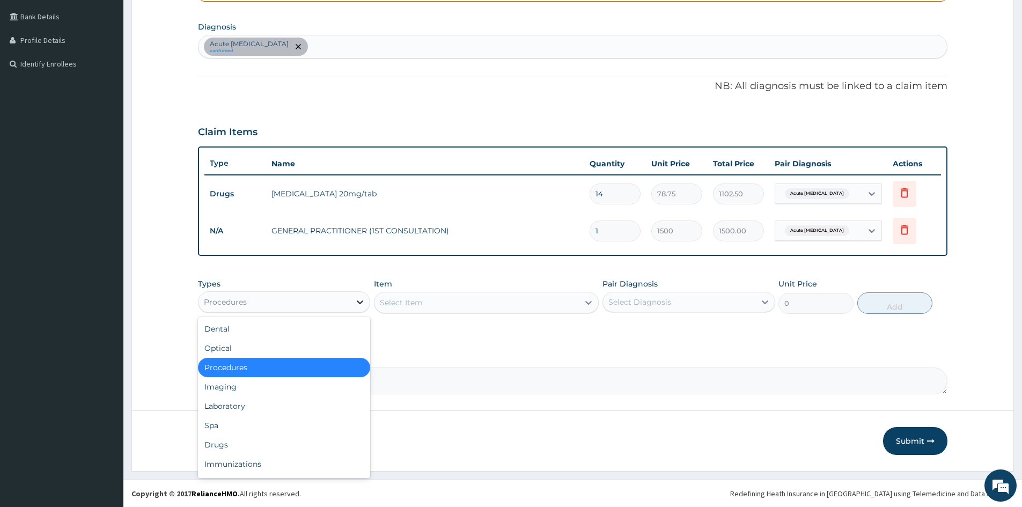
click at [355, 301] on icon at bounding box center [359, 302] width 11 height 11
click at [210, 445] on div "Drugs" at bounding box center [284, 444] width 172 height 19
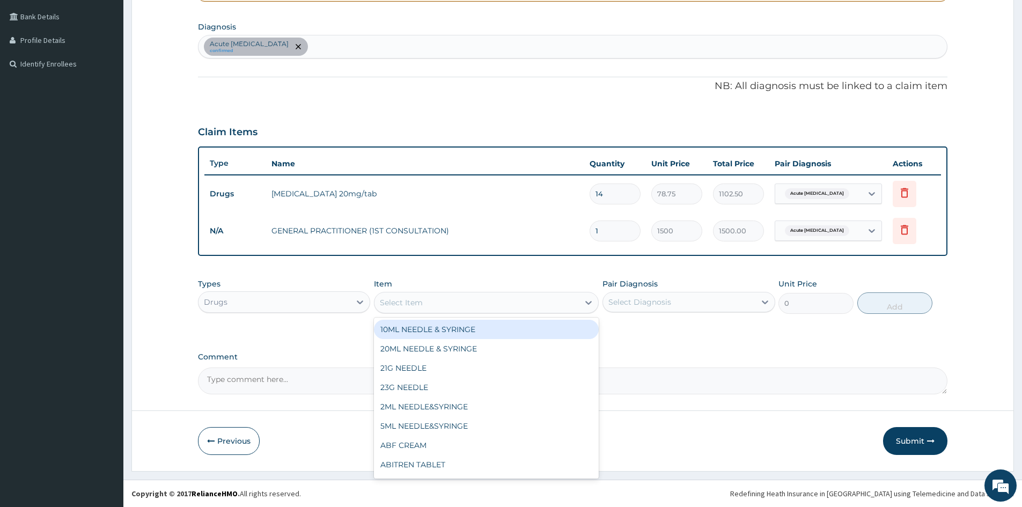
click at [494, 299] on div "Select Item" at bounding box center [476, 302] width 204 height 17
type input "ARTEQU"
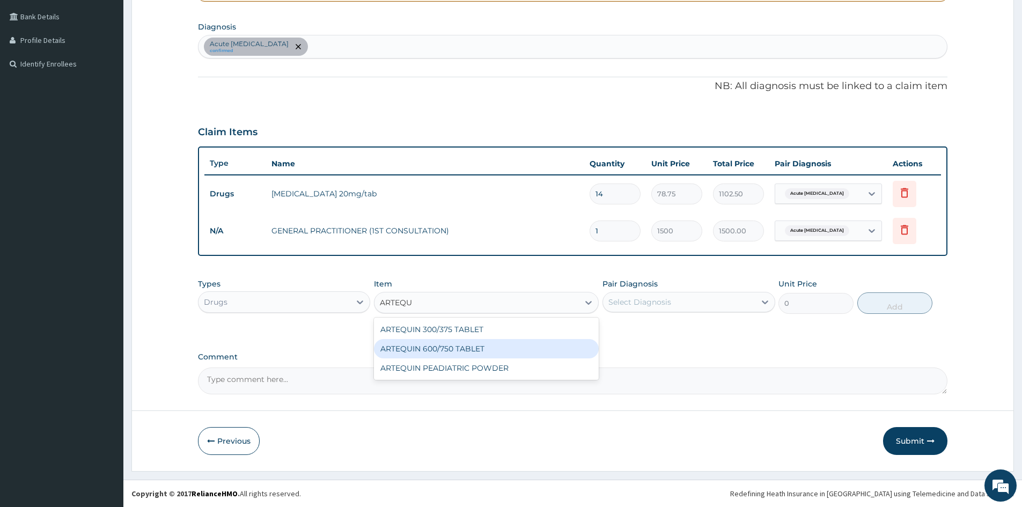
click at [493, 349] on div "ARTEQUIN 600/750 TABLET" at bounding box center [486, 348] width 225 height 19
type input "250"
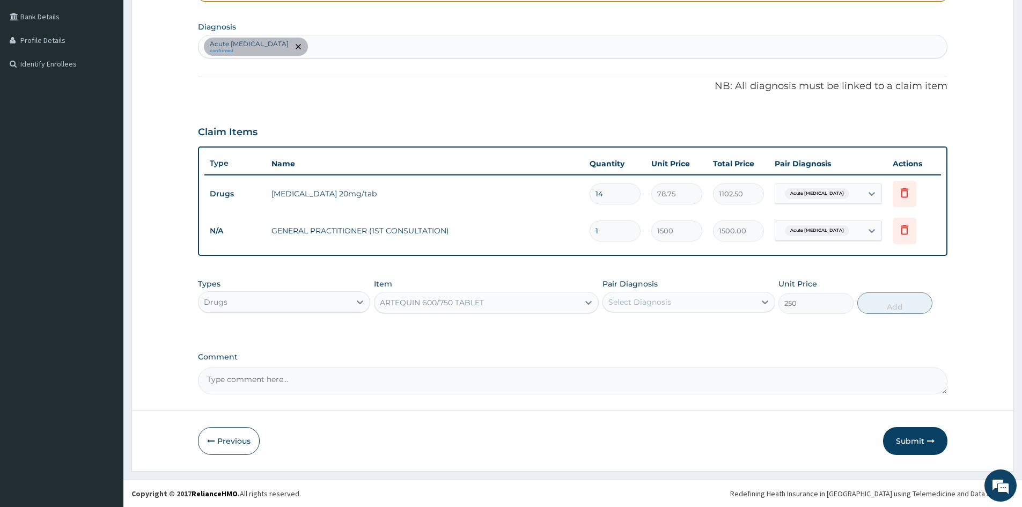
click at [629, 301] on div "Select Diagnosis" at bounding box center [639, 302] width 63 height 11
click at [344, 48] on div "Acute peptic ulcer confirmed" at bounding box center [572, 46] width 748 height 23
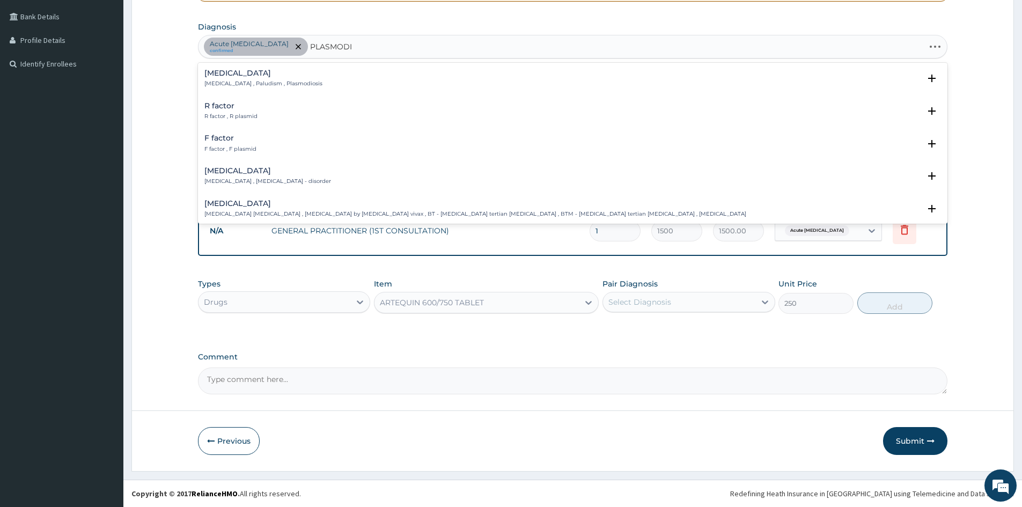
type input "PLASMODIU"
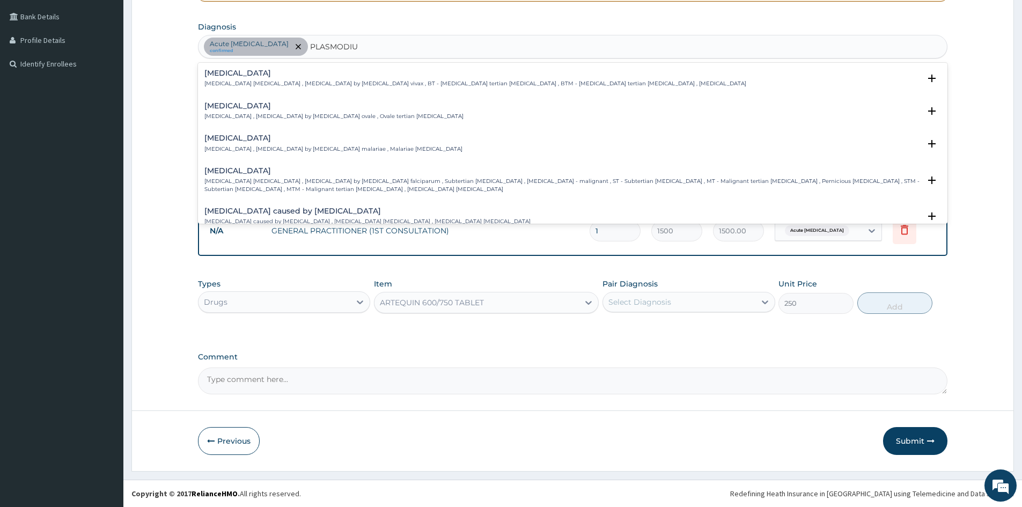
click at [238, 174] on h4 "[MEDICAL_DATA]" at bounding box center [561, 171] width 715 height 8
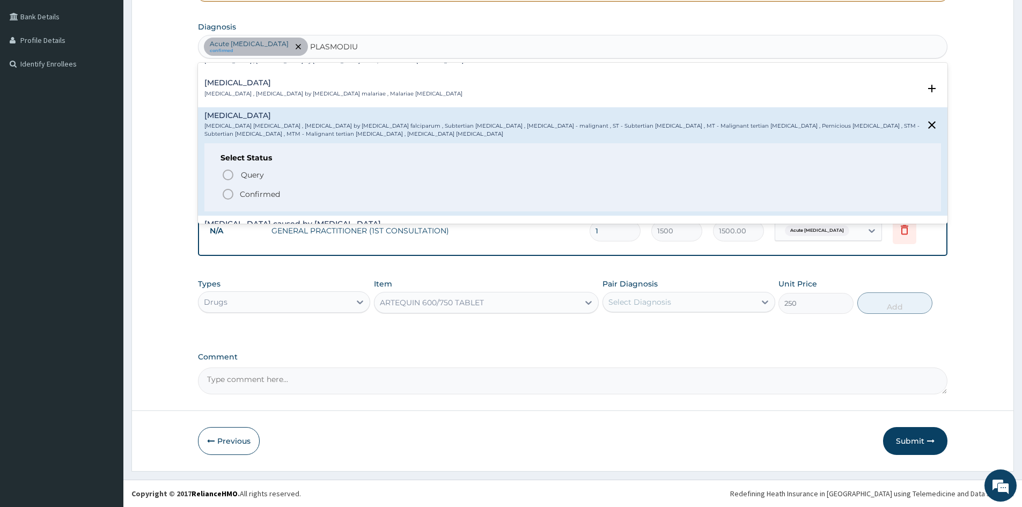
scroll to position [77, 0]
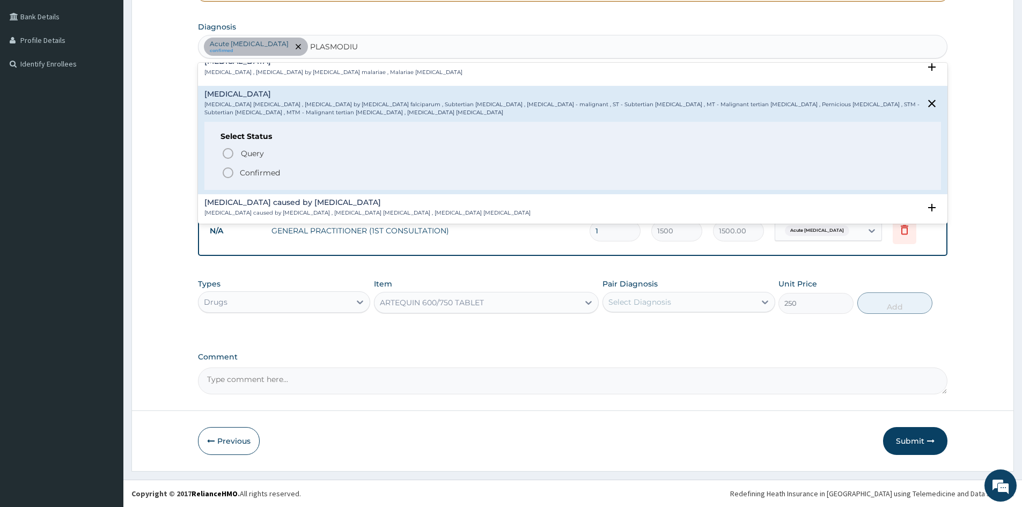
click at [227, 170] on icon "status option filled" at bounding box center [227, 172] width 13 height 13
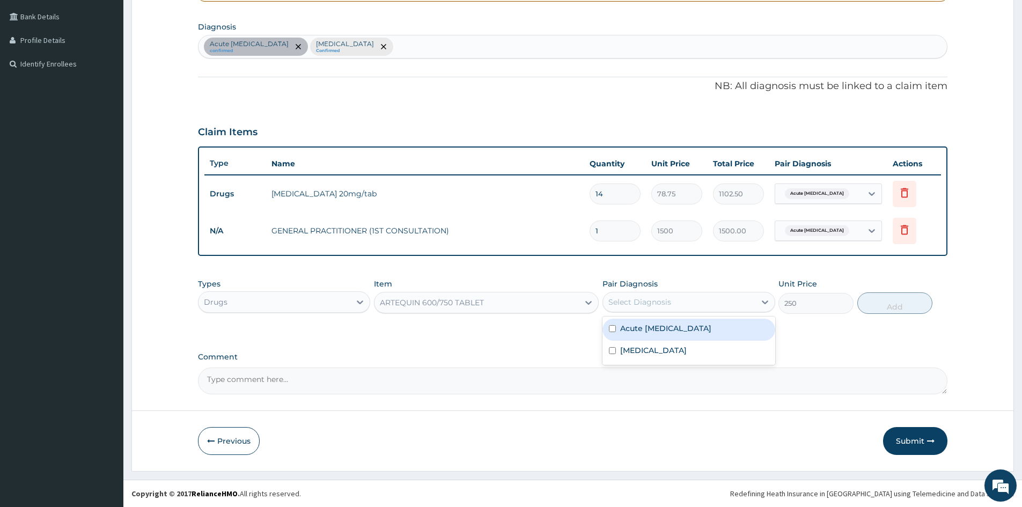
click at [633, 303] on div "Select Diagnosis" at bounding box center [639, 302] width 63 height 11
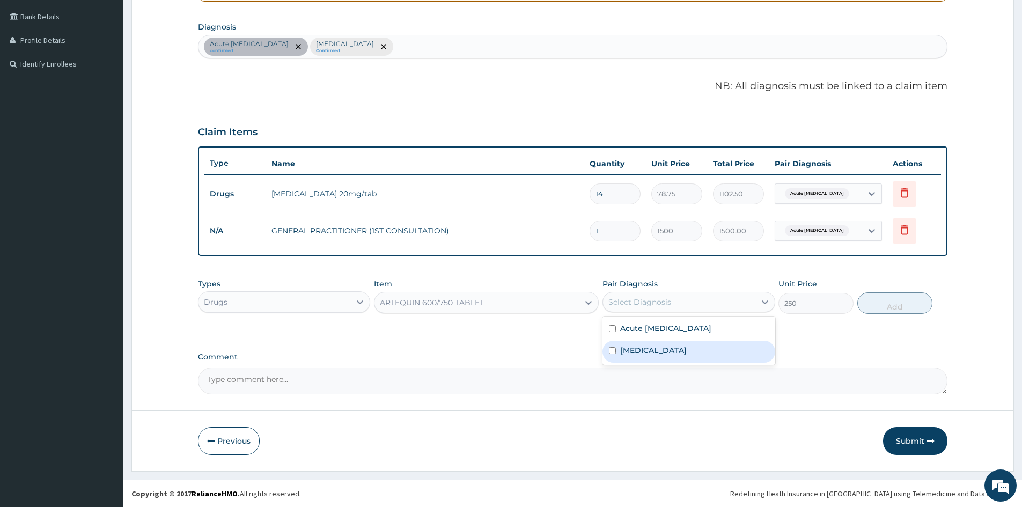
click at [611, 350] on input "checkbox" at bounding box center [612, 350] width 7 height 7
checkbox input "true"
click at [899, 299] on button "Add" at bounding box center [894, 302] width 75 height 21
type input "0"
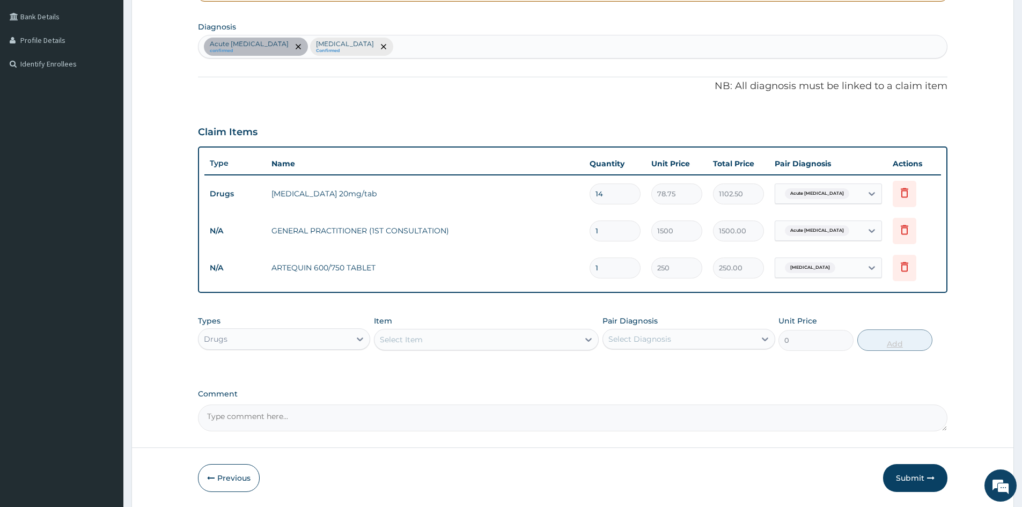
type input "0.00"
type input "6"
type input "1500.00"
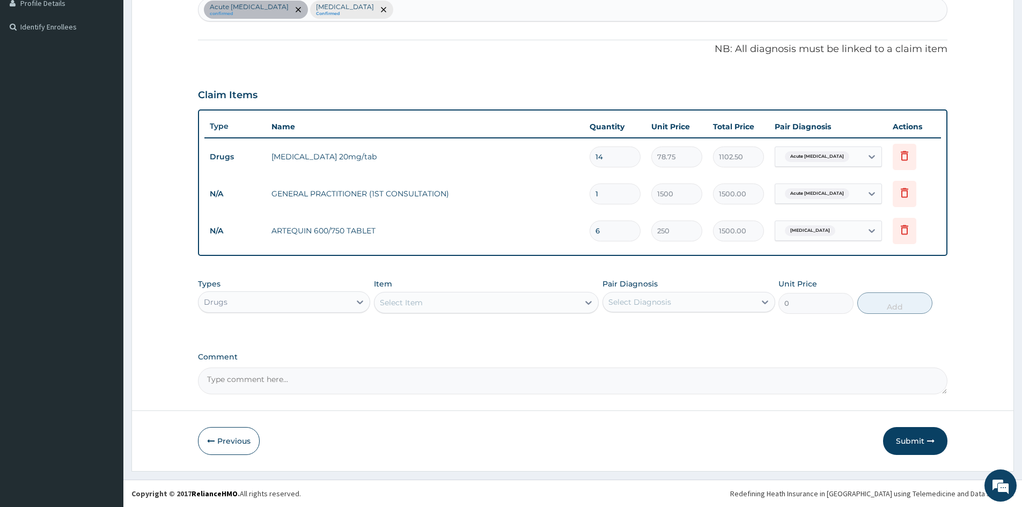
type input "6"
click at [482, 299] on div "Select Item" at bounding box center [476, 302] width 204 height 17
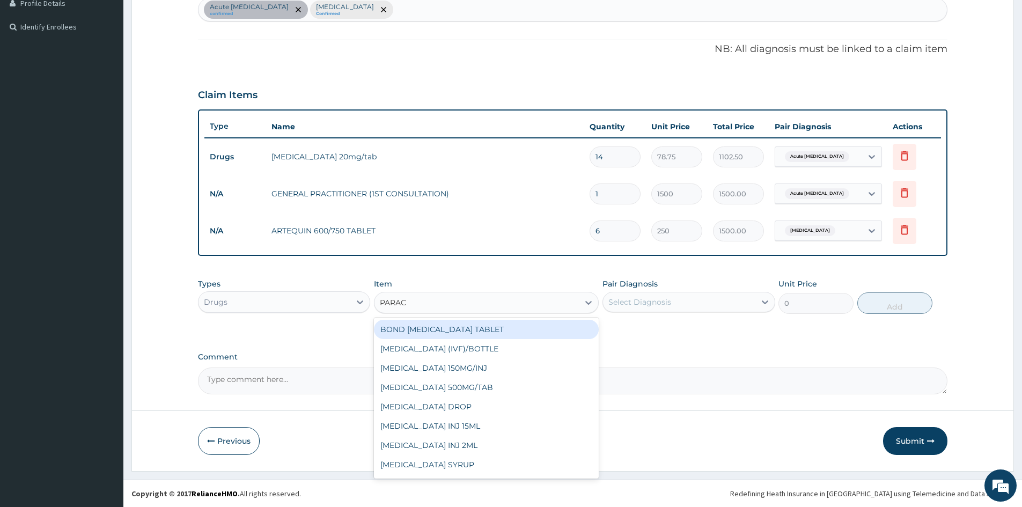
type input "PARACE"
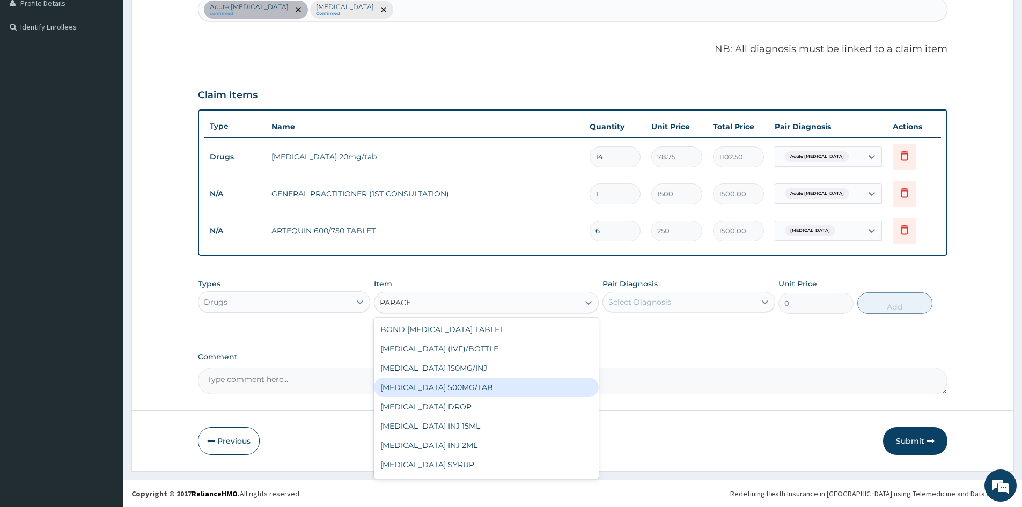
click at [448, 383] on div "PARACETAMOL 500MG/TAB" at bounding box center [486, 387] width 225 height 19
type input "10"
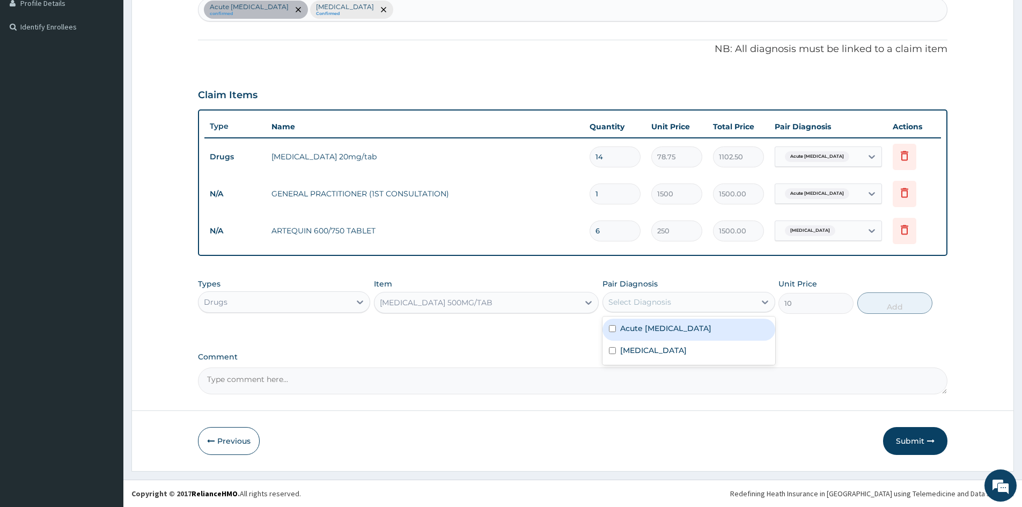
click at [624, 305] on div "Select Diagnosis" at bounding box center [639, 302] width 63 height 11
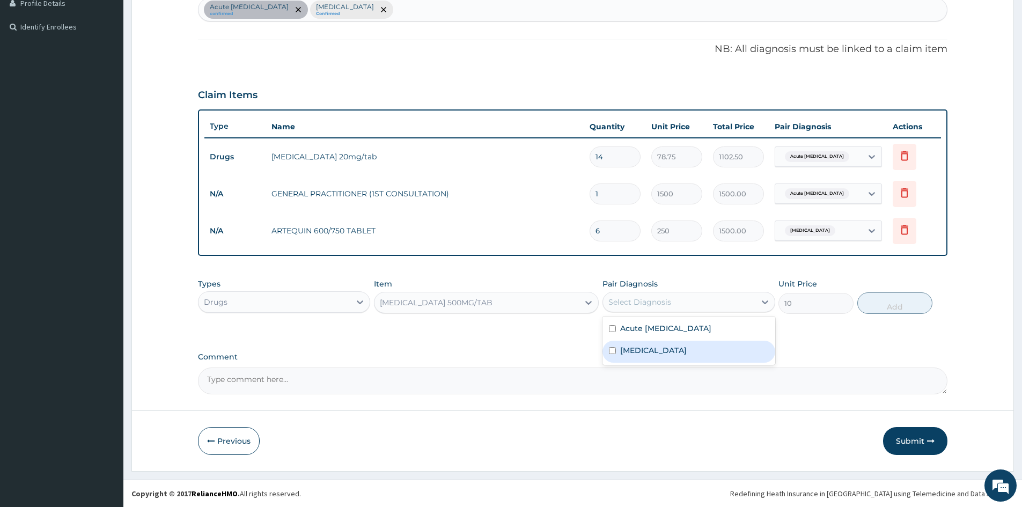
click at [611, 352] on input "checkbox" at bounding box center [612, 350] width 7 height 7
checkbox input "true"
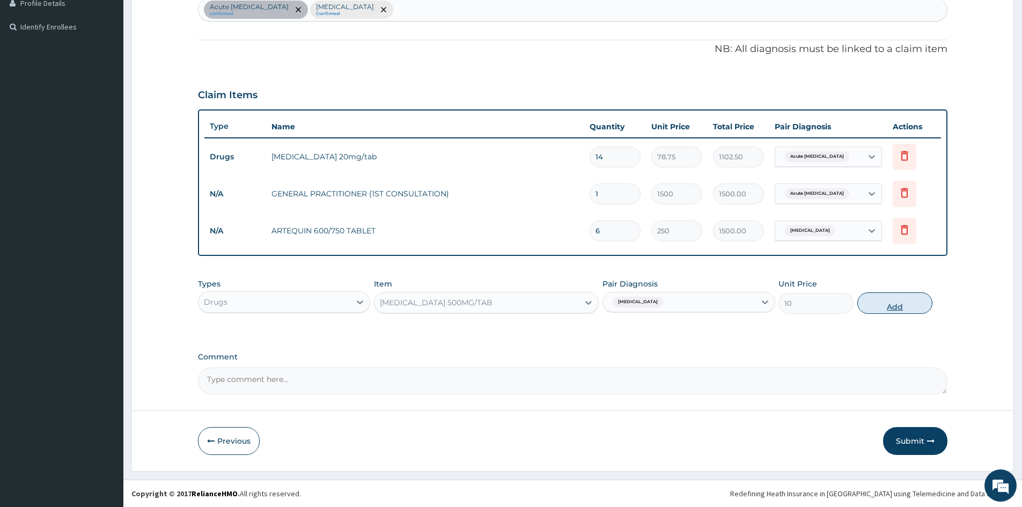
click at [893, 304] on button "Add" at bounding box center [894, 302] width 75 height 21
type input "0"
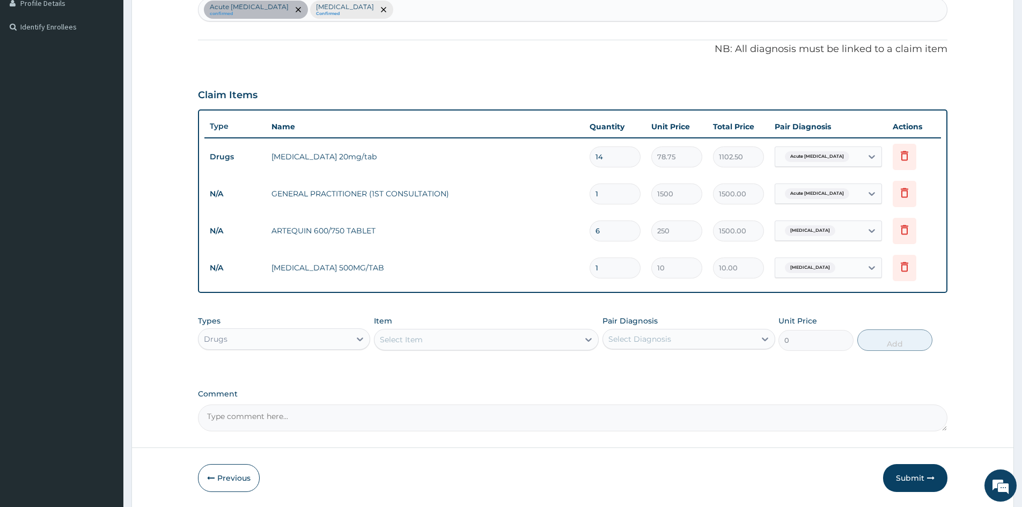
type input "18"
type input "180.00"
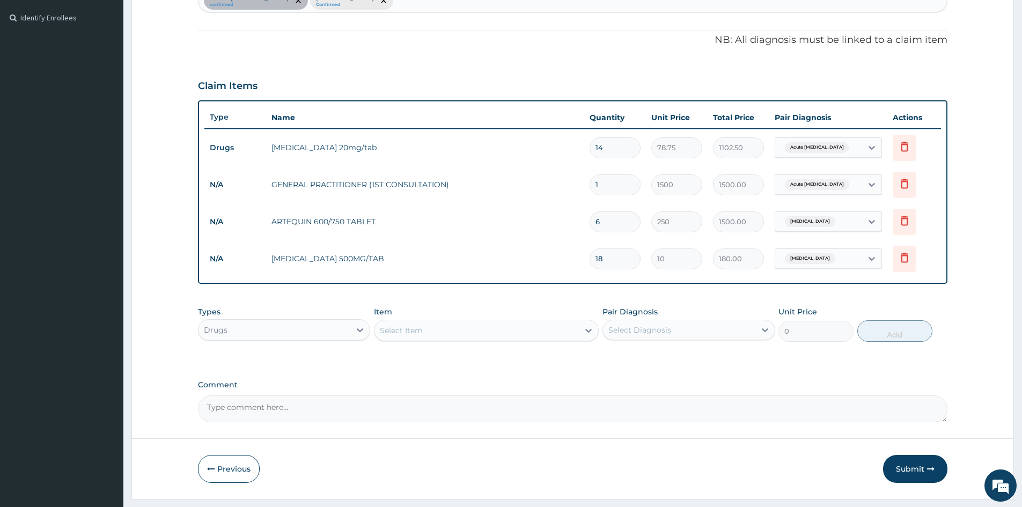
scroll to position [316, 0]
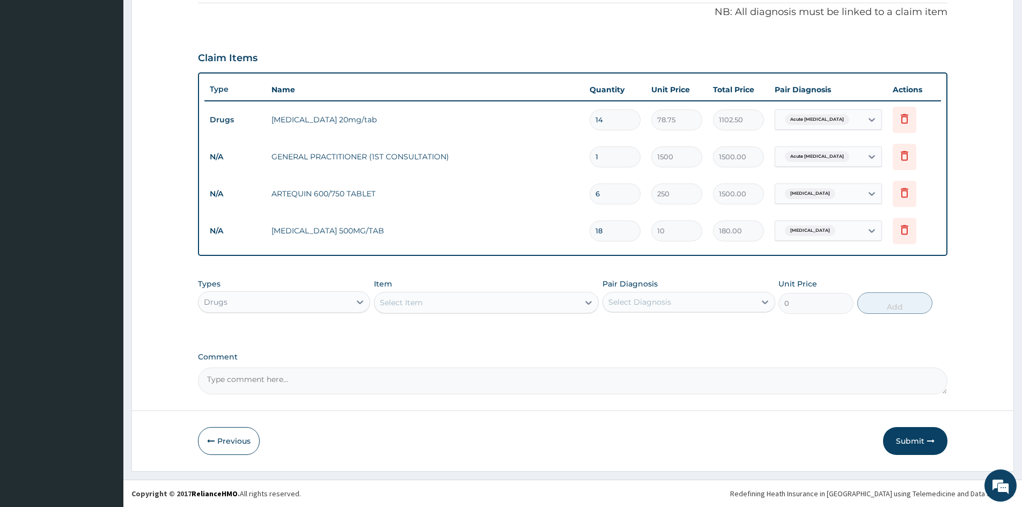
type input "18"
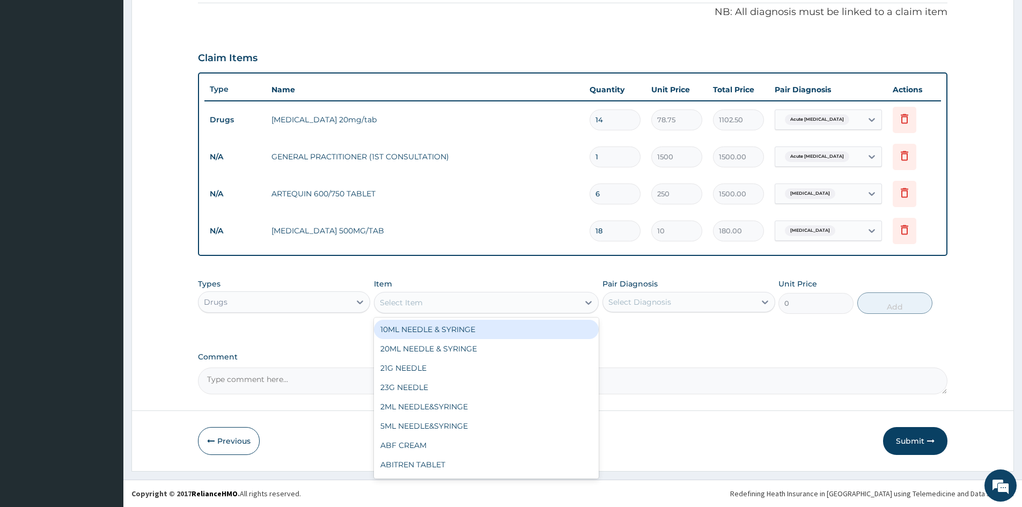
click at [469, 306] on div "Select Item" at bounding box center [476, 302] width 204 height 17
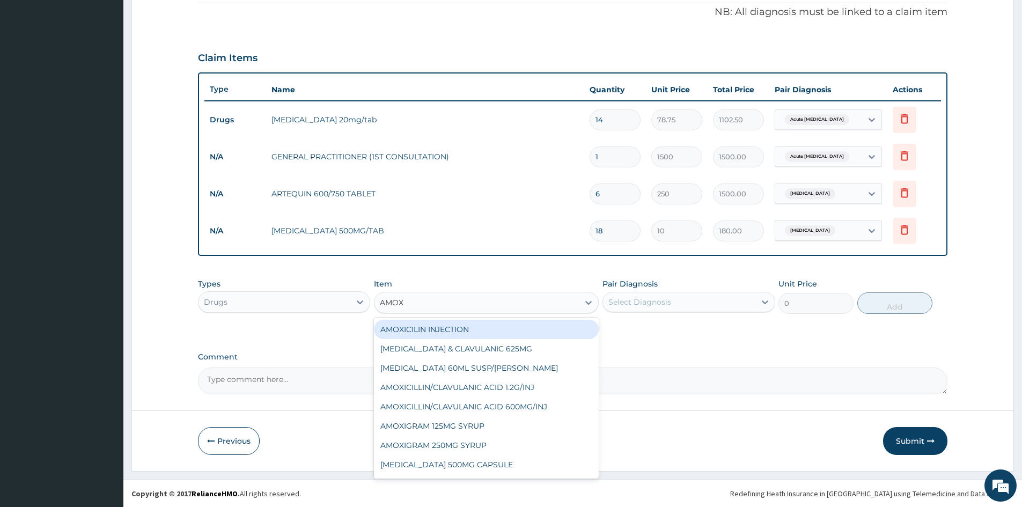
type input "AMOXI"
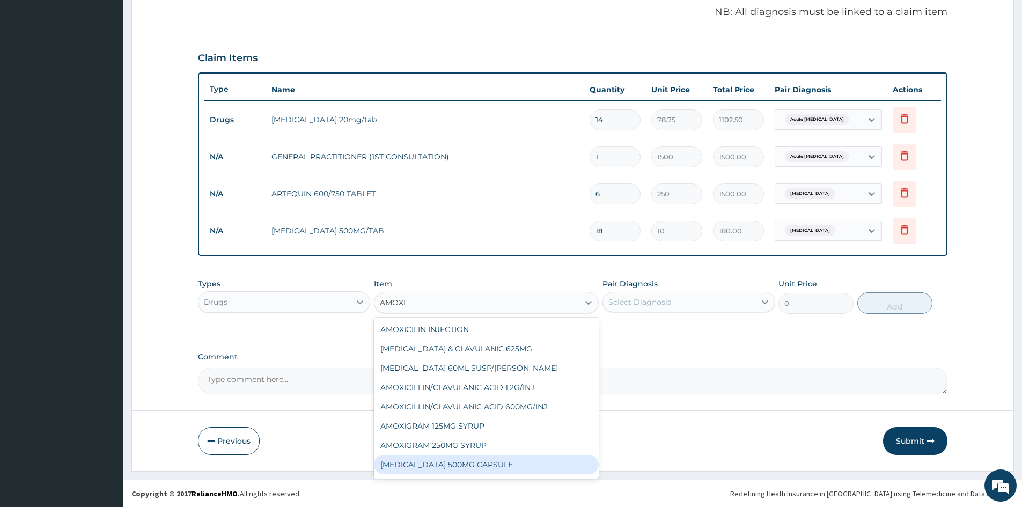
click at [424, 464] on div "AMOXIL 500MG CAPSULE" at bounding box center [486, 464] width 225 height 19
type input "63"
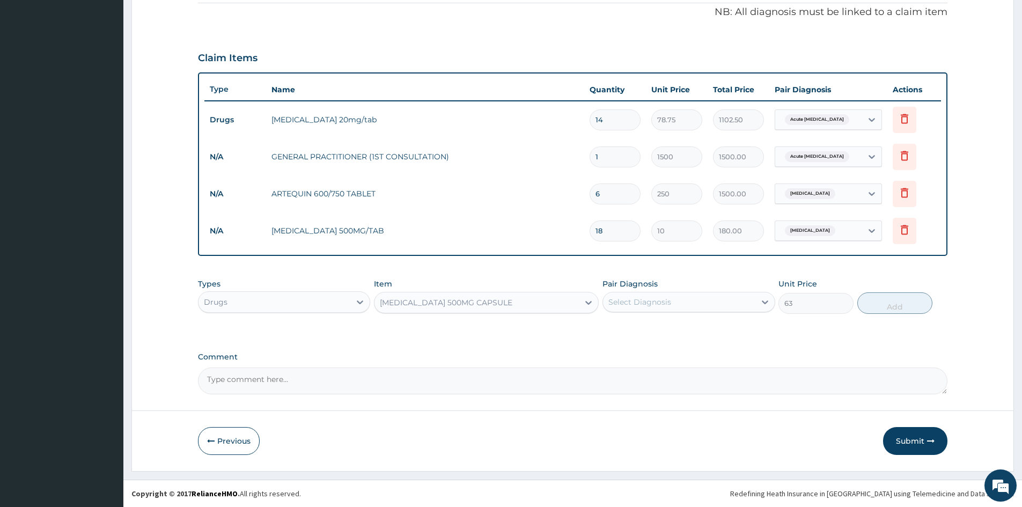
click at [635, 297] on div "Select Diagnosis" at bounding box center [639, 302] width 63 height 11
click at [610, 328] on input "checkbox" at bounding box center [612, 328] width 7 height 7
checkbox input "true"
click at [899, 301] on button "Add" at bounding box center [894, 302] width 75 height 21
type input "0"
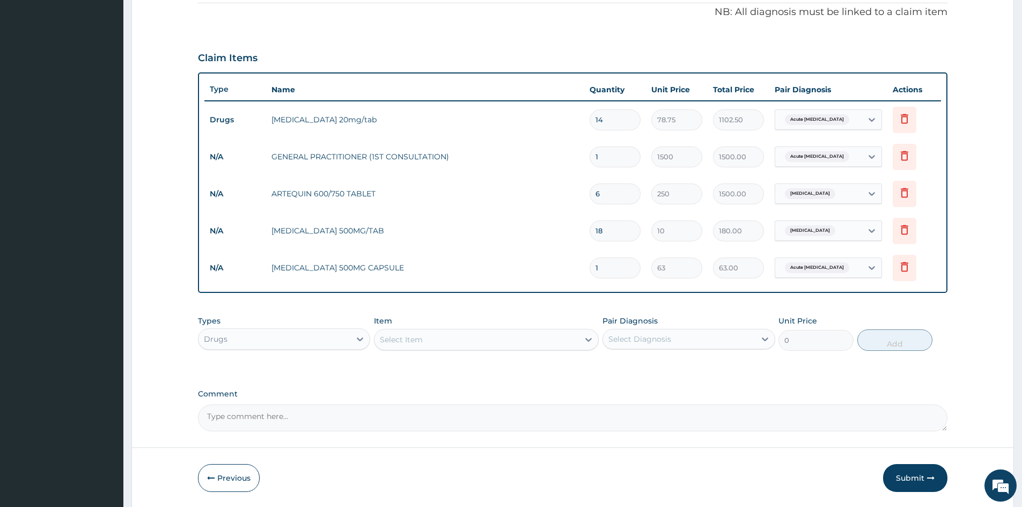
type input "15"
type input "945.00"
type input "15"
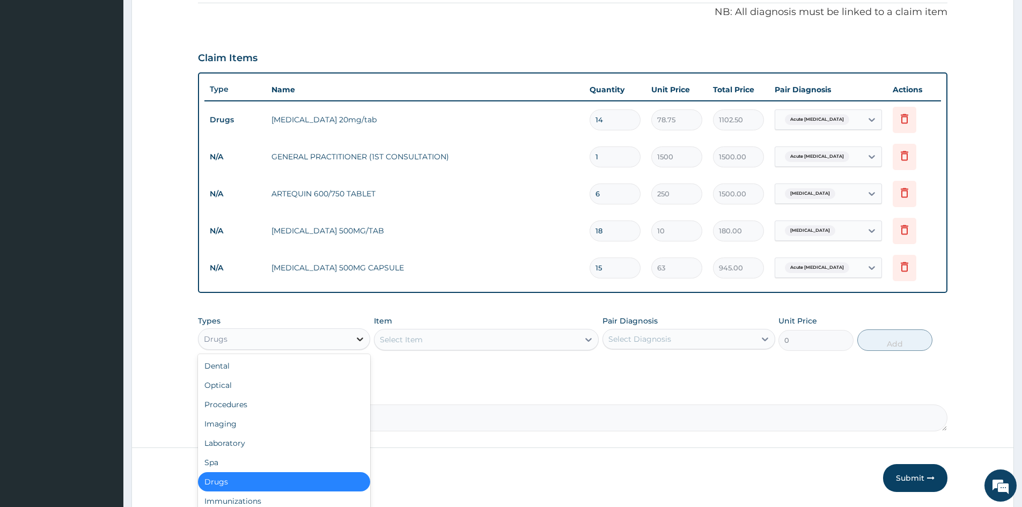
click at [361, 338] on icon at bounding box center [359, 339] width 11 height 11
click at [227, 438] on div "Laboratory" at bounding box center [284, 442] width 172 height 19
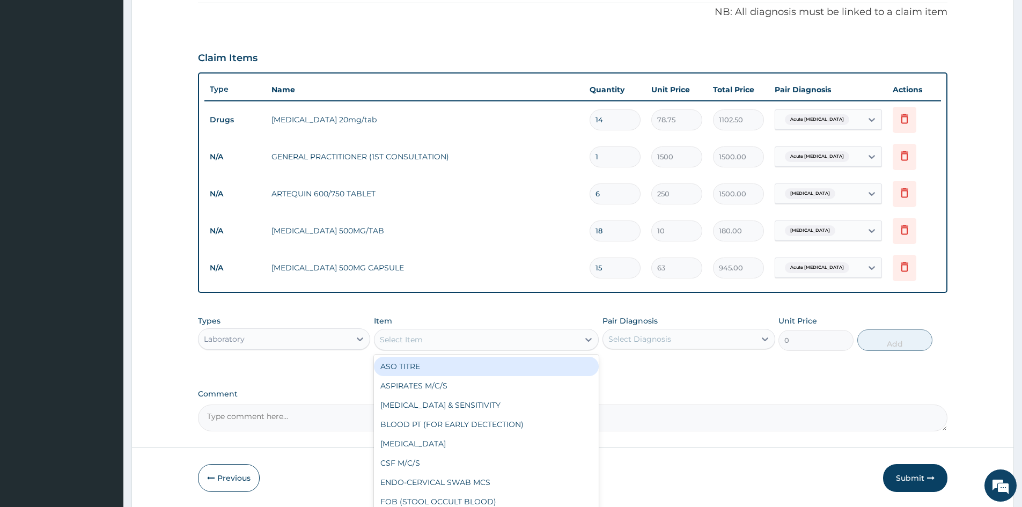
click at [457, 342] on div "Select Item" at bounding box center [476, 339] width 204 height 17
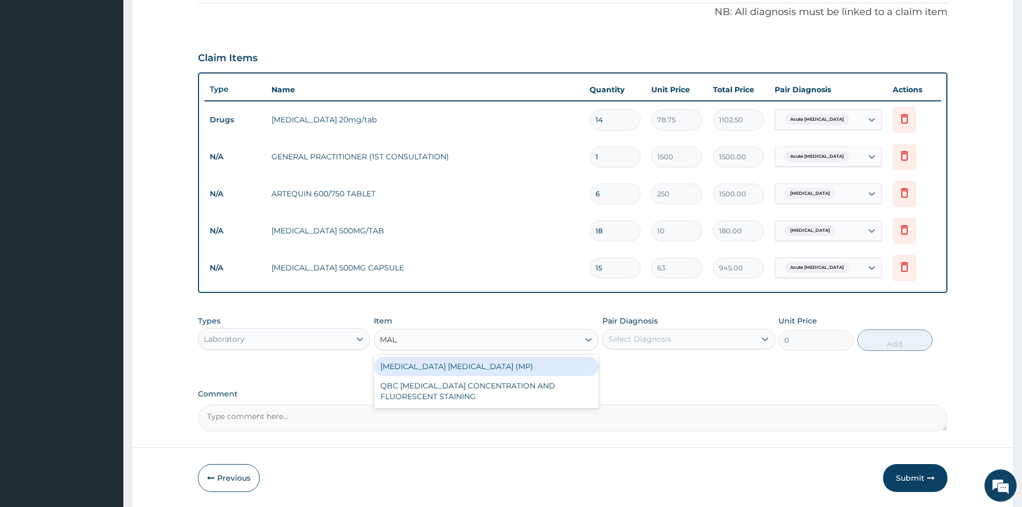
type input "MALA"
click at [461, 359] on div "MALARIA PARASITE (MP)" at bounding box center [486, 366] width 225 height 19
type input "800"
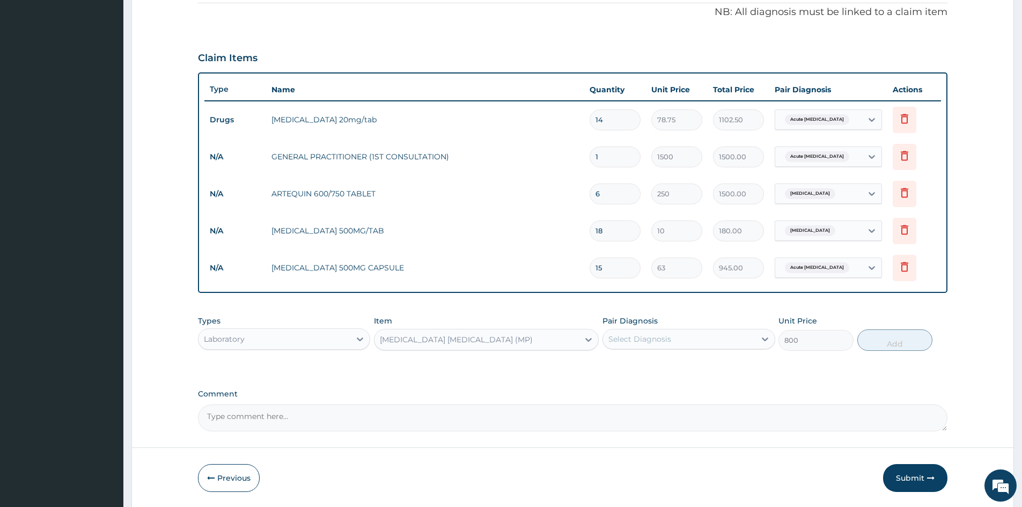
click at [627, 334] on div "Select Diagnosis" at bounding box center [639, 339] width 63 height 11
click at [612, 389] on input "checkbox" at bounding box center [612, 387] width 7 height 7
checkbox input "true"
click at [885, 347] on button "Add" at bounding box center [894, 339] width 75 height 21
type input "0"
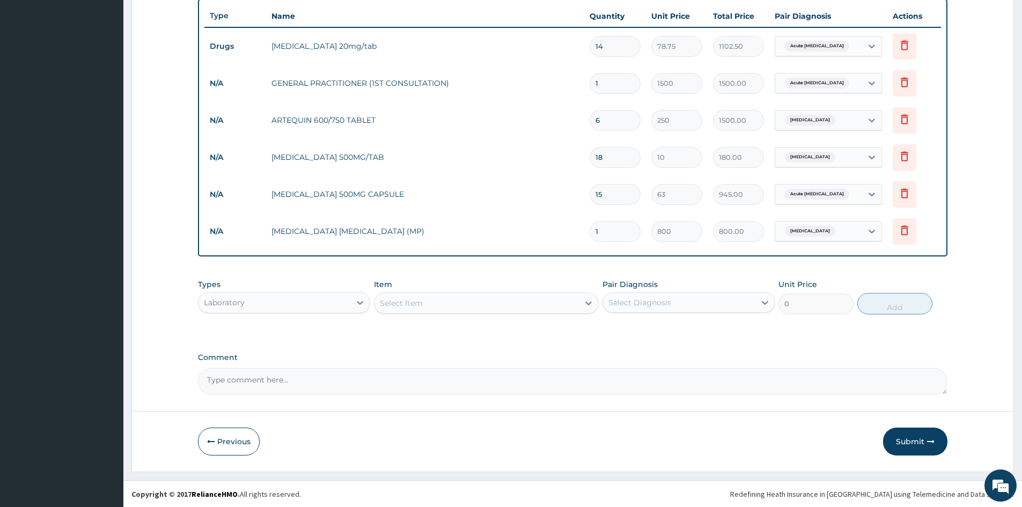
scroll to position [390, 0]
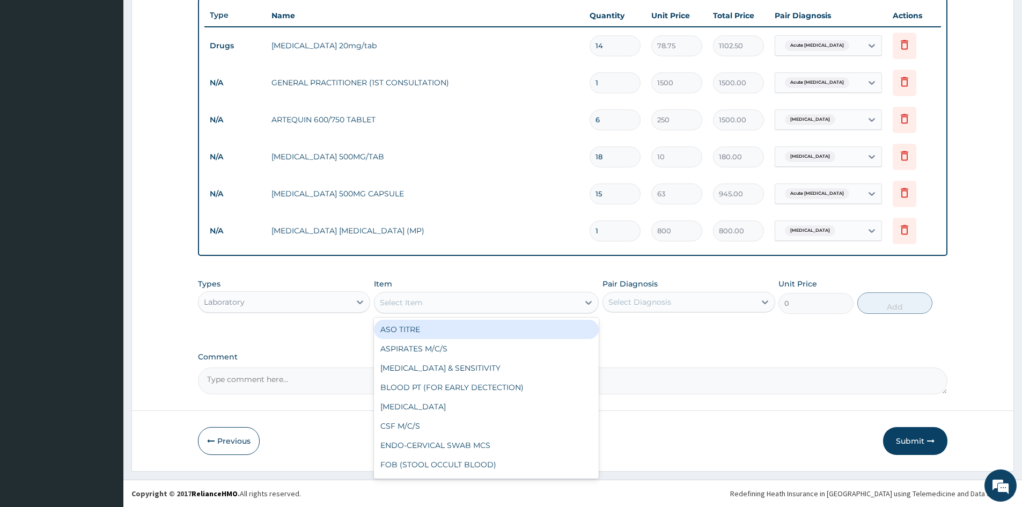
click at [453, 301] on div "Select Item" at bounding box center [476, 302] width 204 height 17
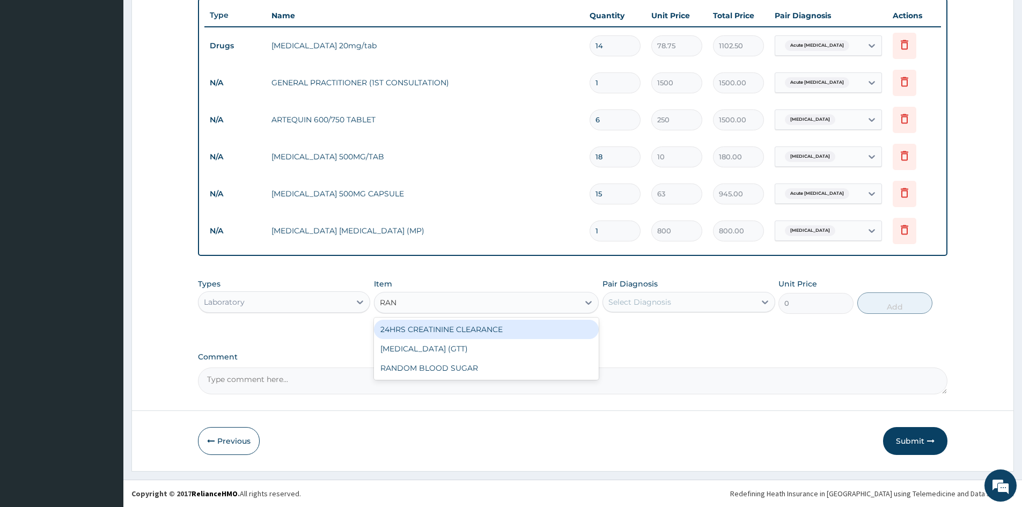
type input "RAND"
click at [454, 332] on div "RANDOM BLOOD SUGAR" at bounding box center [486, 329] width 225 height 19
type input "500"
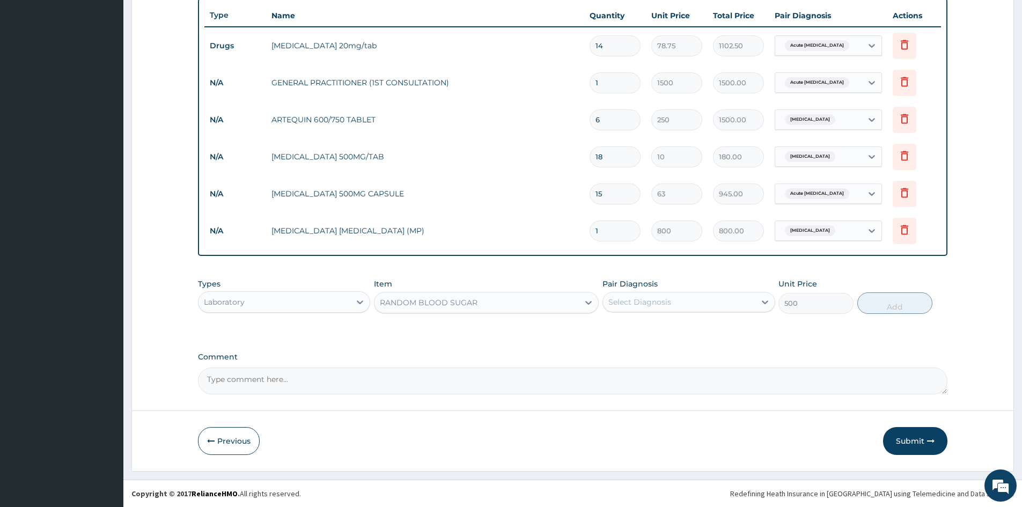
scroll to position [0, 0]
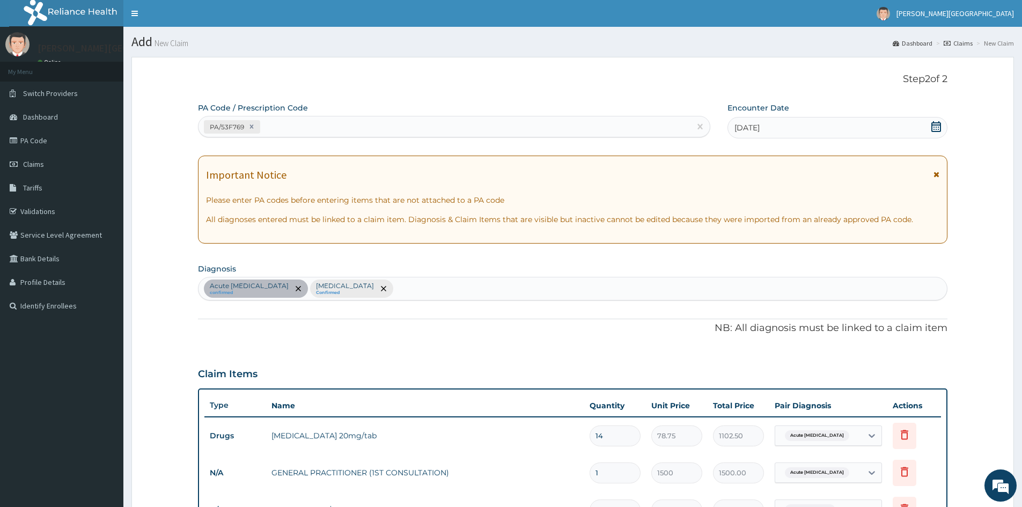
click at [433, 289] on div "Acute peptic ulcer confirmed Falciparum malaria Confirmed" at bounding box center [572, 288] width 748 height 23
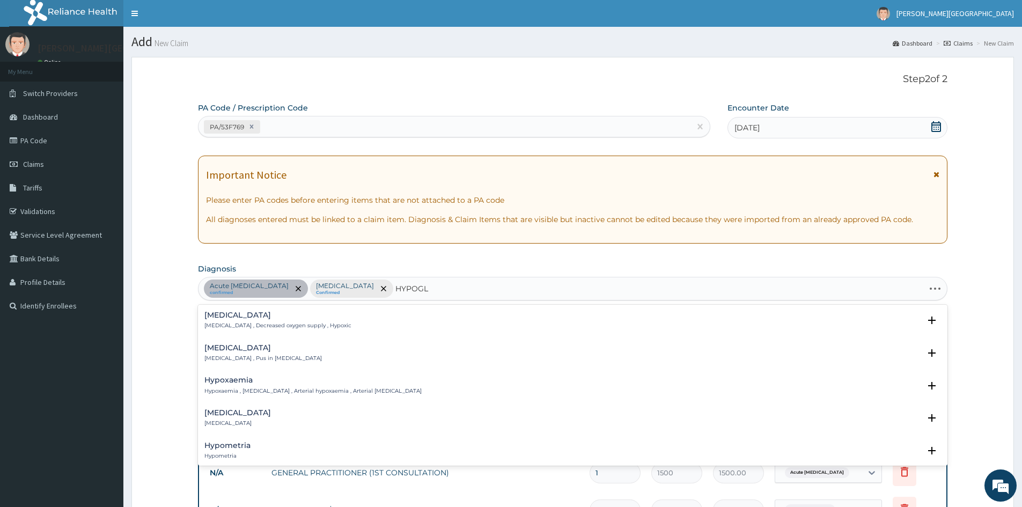
type input "HYPOGLY"
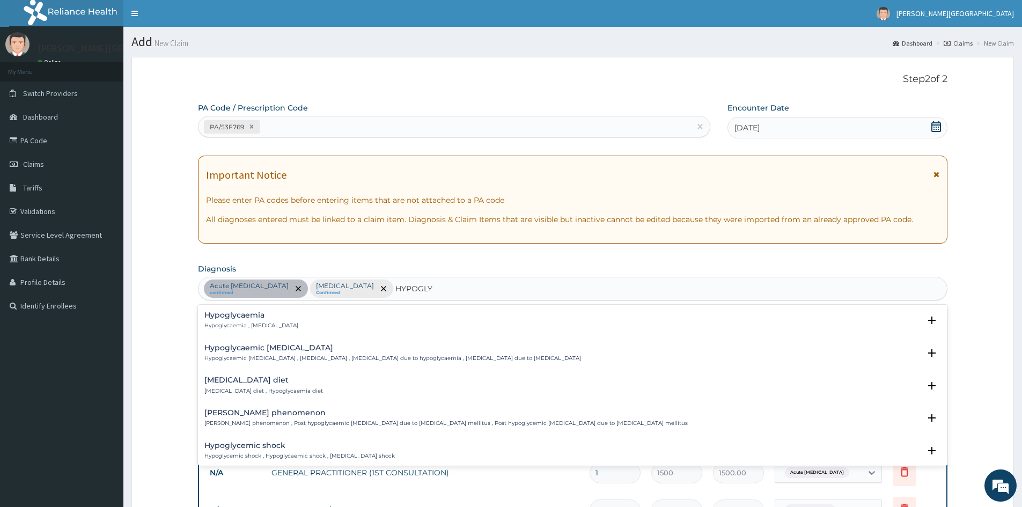
click at [263, 322] on p "Hypoglycaemia , Hypoglycemia" at bounding box center [251, 326] width 94 height 8
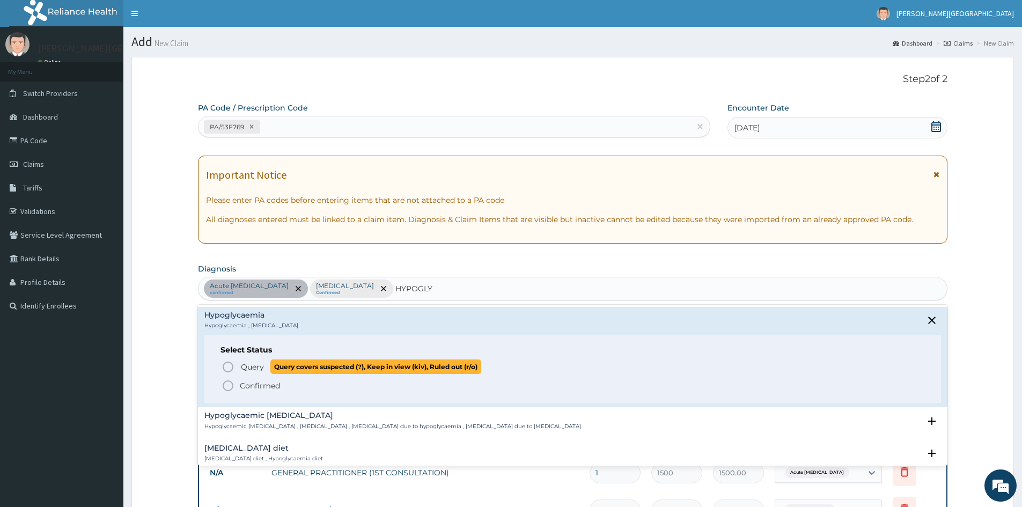
drag, startPoint x: 230, startPoint y: 365, endPoint x: 327, endPoint y: 352, distance: 97.9
click at [229, 365] on icon "status option query" at bounding box center [227, 366] width 13 height 13
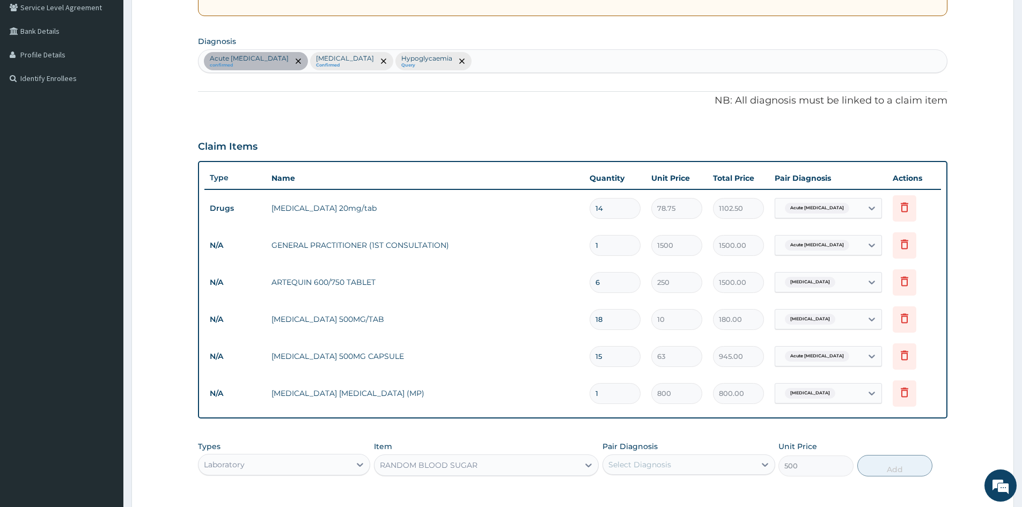
scroll to position [390, 0]
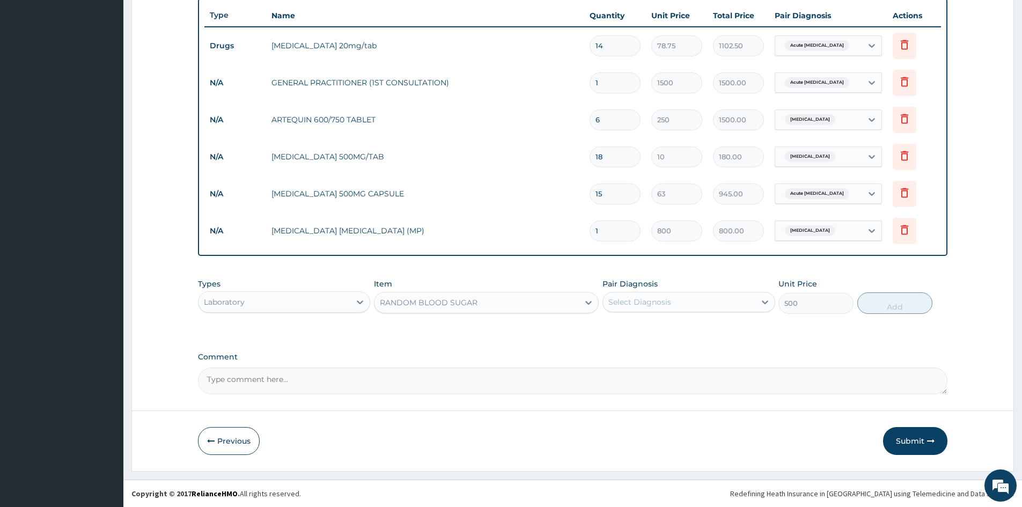
click at [617, 303] on div "Select Diagnosis" at bounding box center [639, 302] width 63 height 11
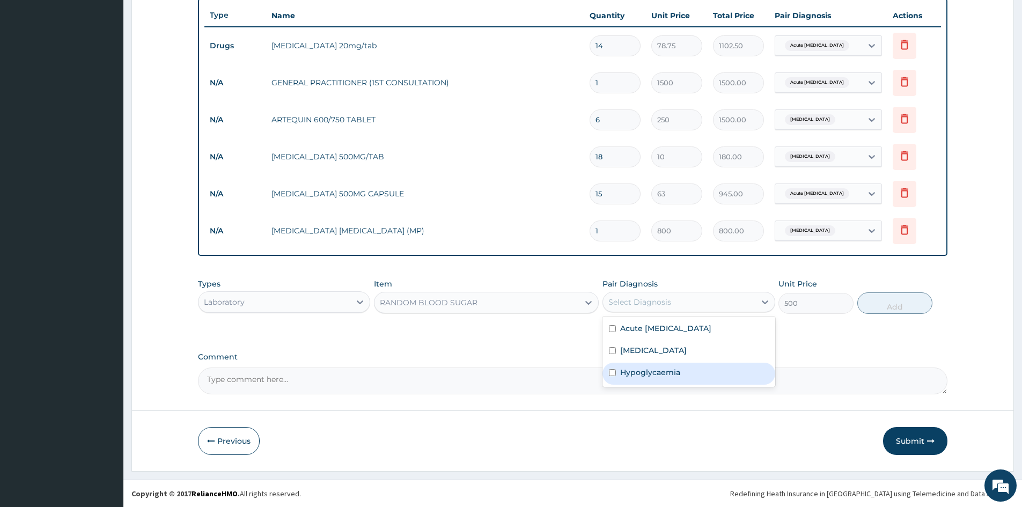
click at [612, 373] on input "checkbox" at bounding box center [612, 372] width 7 height 7
checkbox input "true"
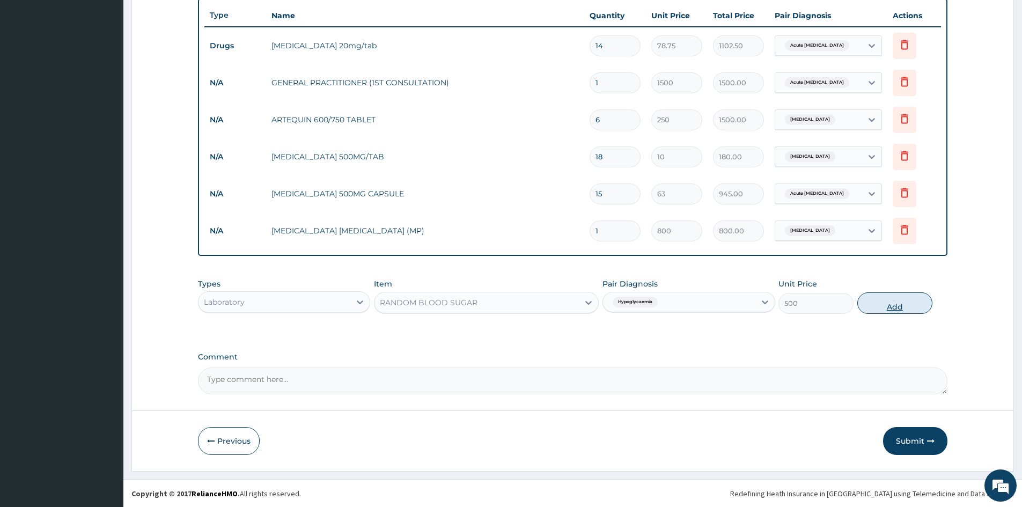
click at [888, 297] on button "Add" at bounding box center [894, 302] width 75 height 21
type input "0"
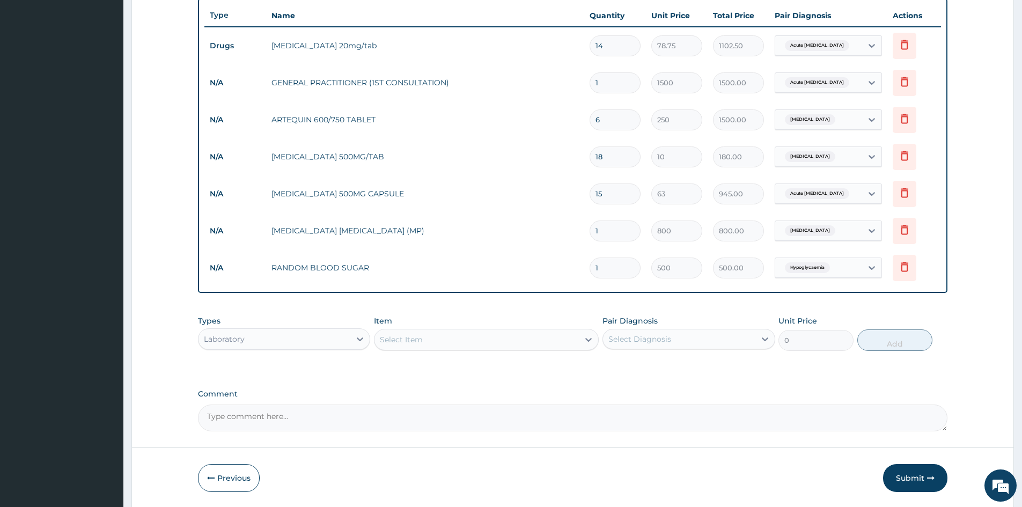
scroll to position [427, 0]
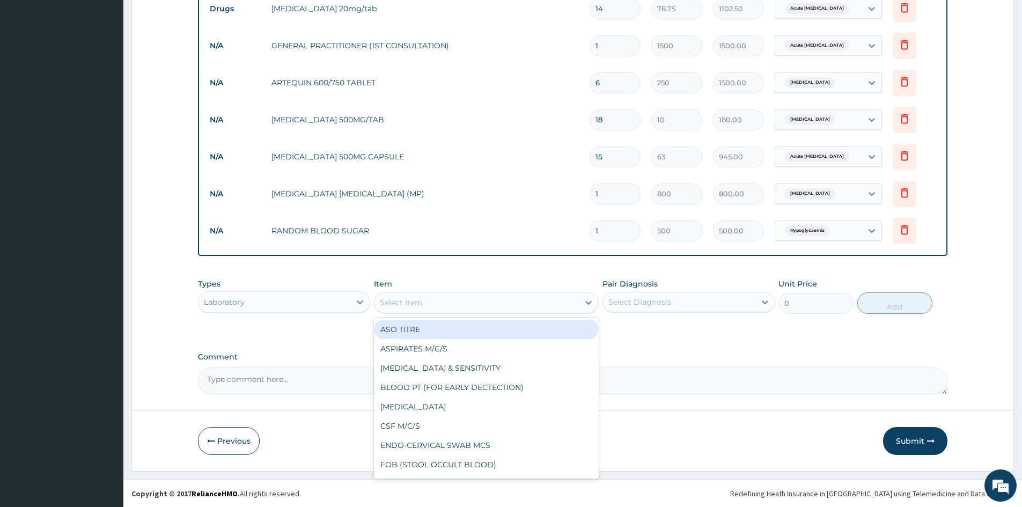
click at [443, 304] on div "Select Item" at bounding box center [476, 302] width 204 height 17
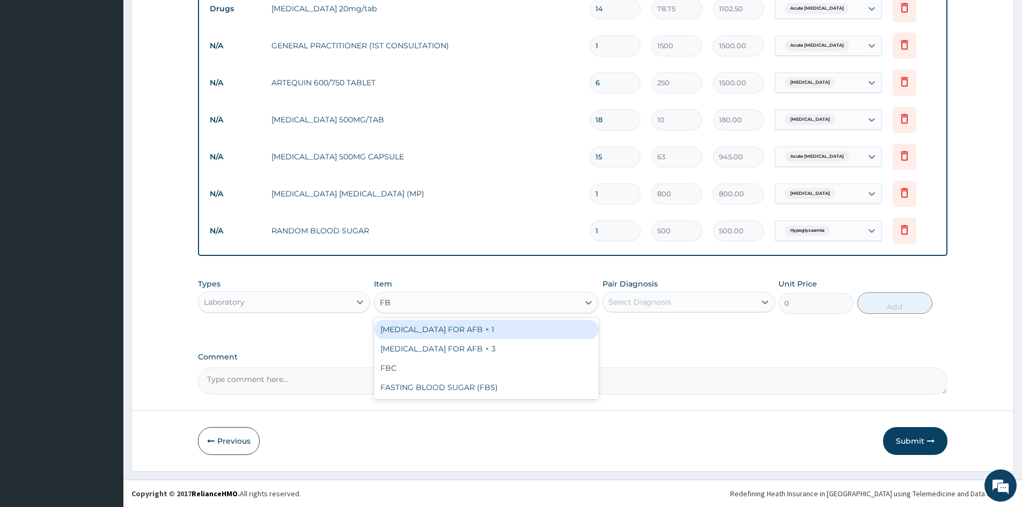
type input "FBC"
click at [419, 331] on div "FBC" at bounding box center [486, 329] width 225 height 19
type input "2500"
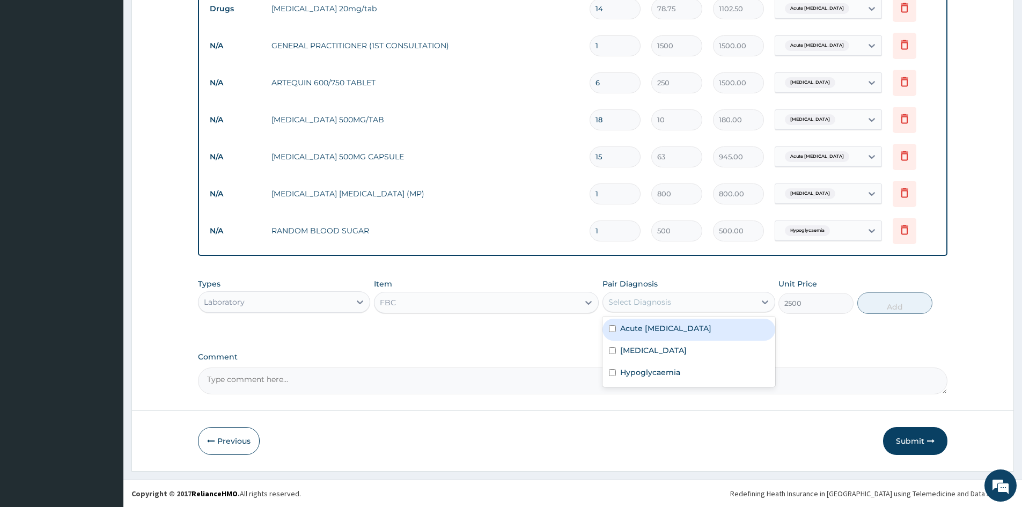
click at [625, 300] on div "Select Diagnosis" at bounding box center [639, 302] width 63 height 11
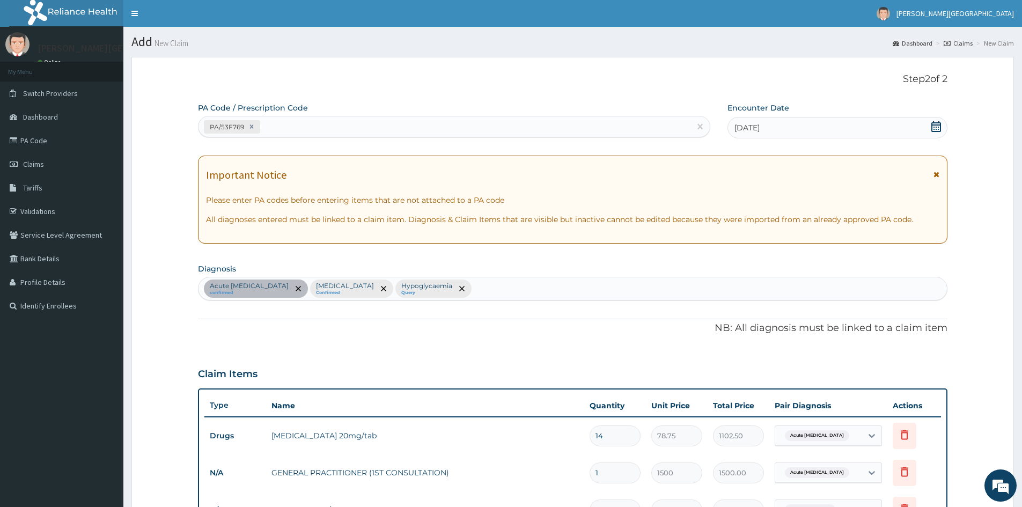
click at [490, 288] on div "Acute peptic ulcer confirmed Falciparum malaria Confirmed Hypoglycaemia Query" at bounding box center [572, 288] width 748 height 23
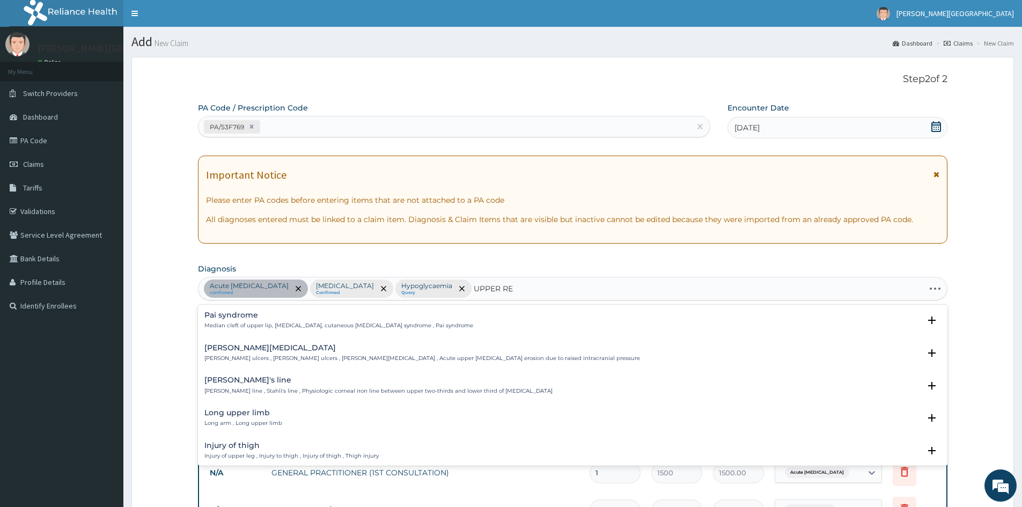
type input "UPPER RES"
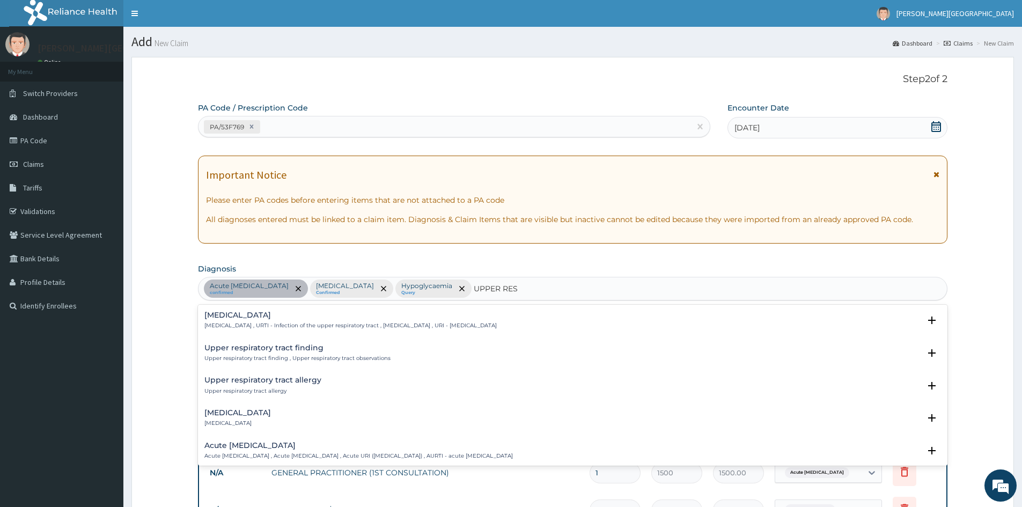
click at [269, 315] on h4 "[MEDICAL_DATA]" at bounding box center [350, 315] width 292 height 8
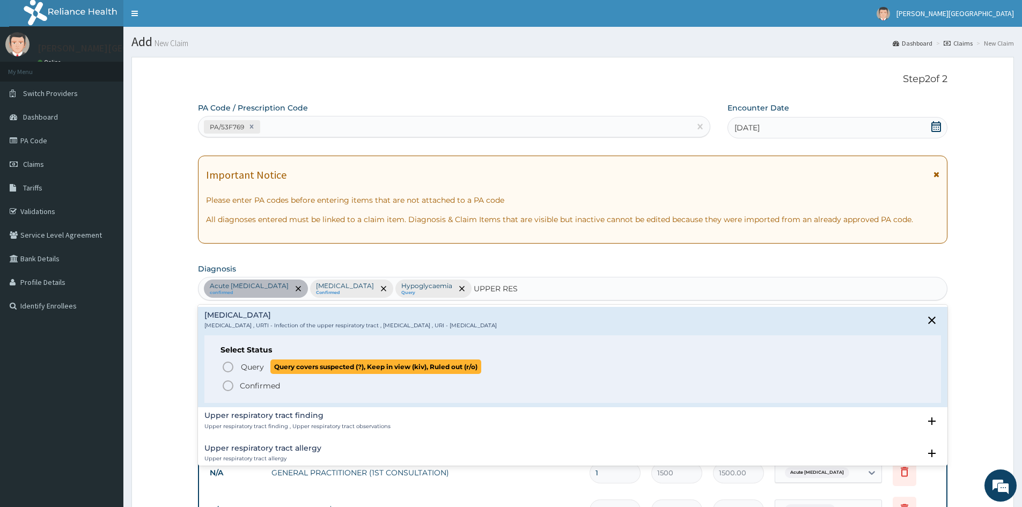
click at [225, 365] on icon "status option query" at bounding box center [227, 366] width 13 height 13
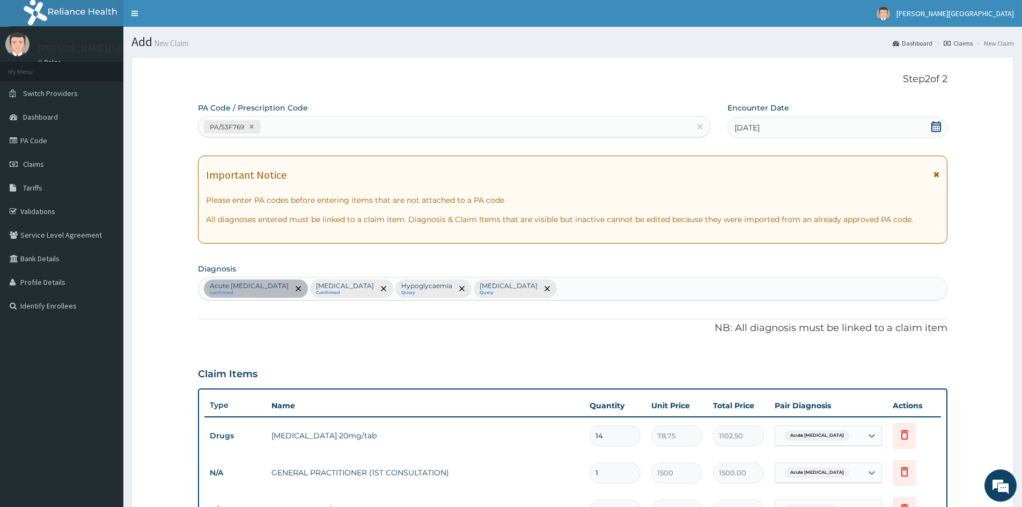
scroll to position [427, 0]
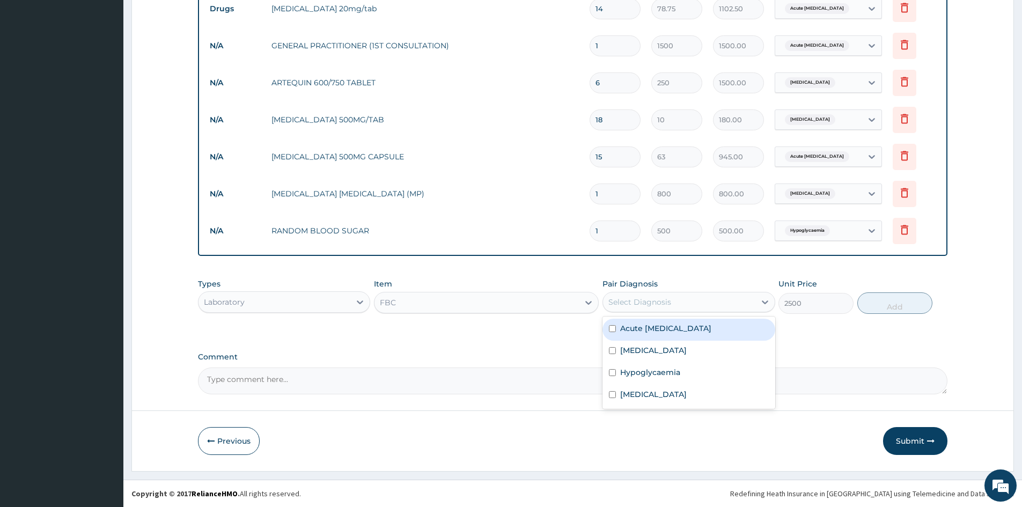
click at [638, 305] on div "Select Diagnosis" at bounding box center [639, 302] width 63 height 11
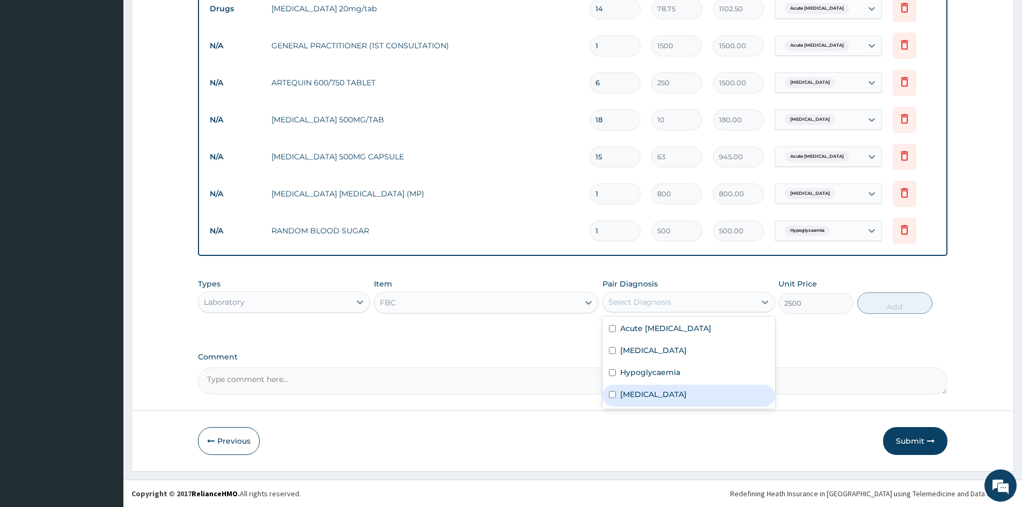
click at [612, 391] on input "checkbox" at bounding box center [612, 394] width 7 height 7
checkbox input "true"
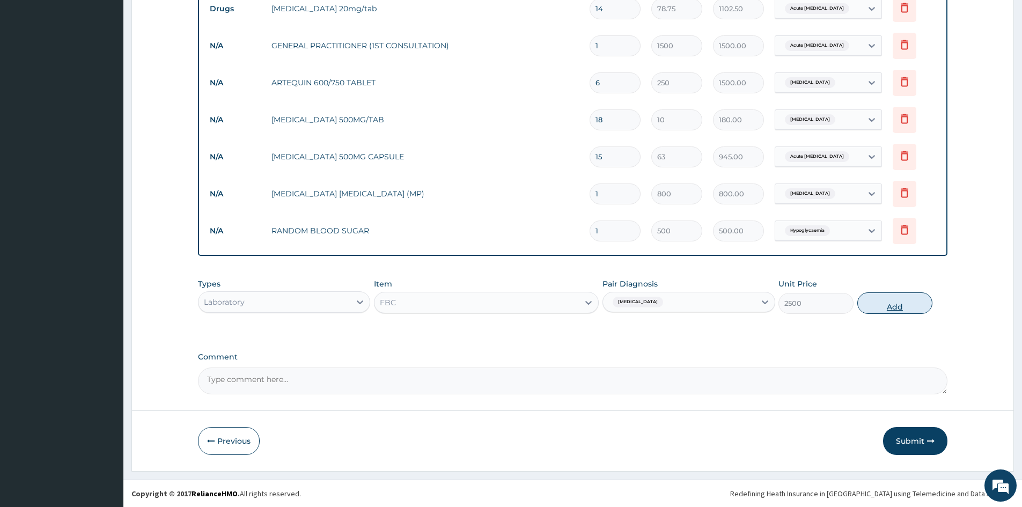
click at [890, 303] on button "Add" at bounding box center [894, 302] width 75 height 21
type input "0"
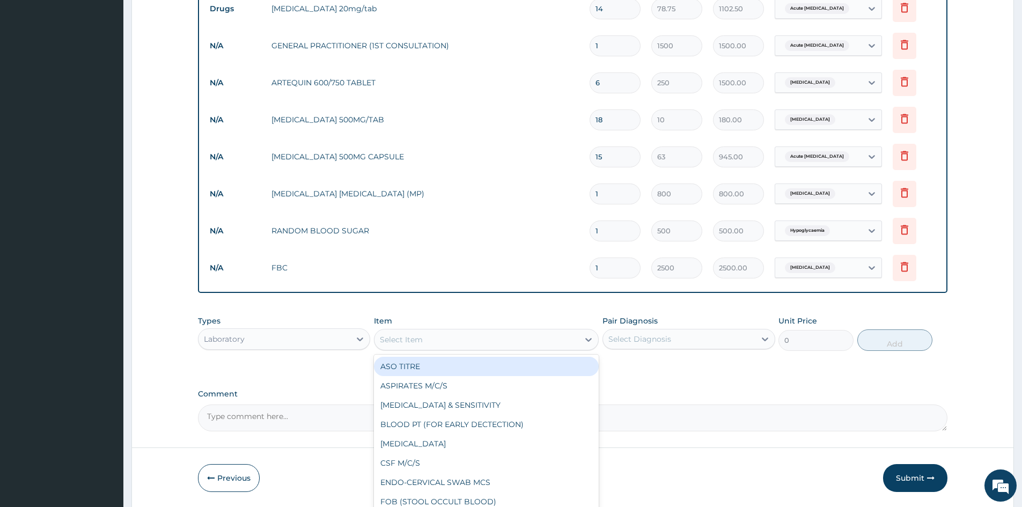
click at [459, 340] on div "Select Item" at bounding box center [476, 339] width 204 height 17
type input "P"
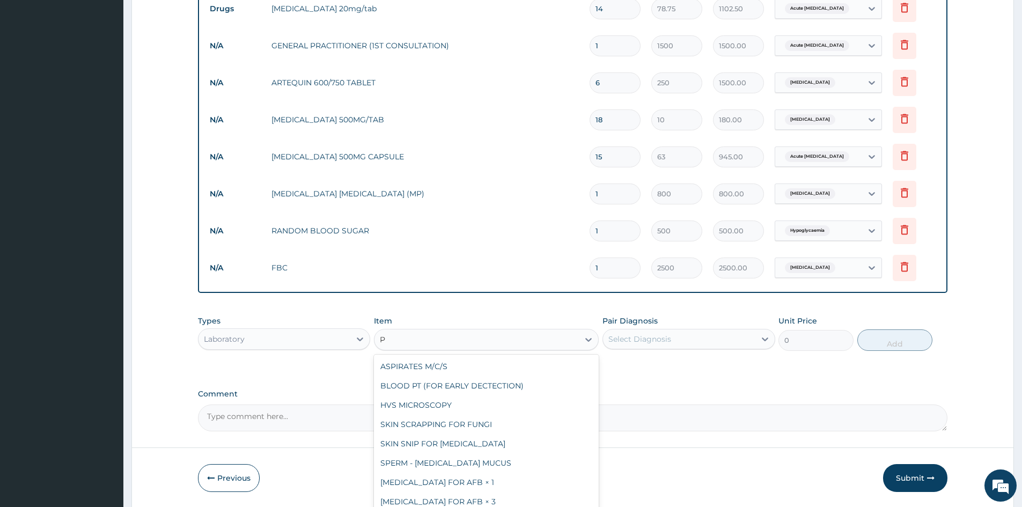
type input "PT"
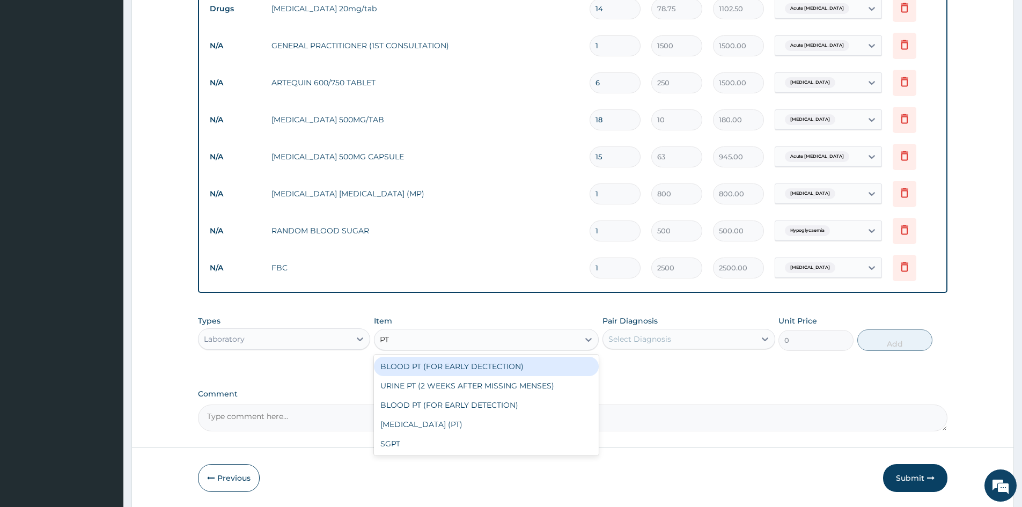
click at [442, 369] on div "BLOOD PT (FOR EARLY DECTECTION)" at bounding box center [486, 366] width 225 height 19
type input "1000"
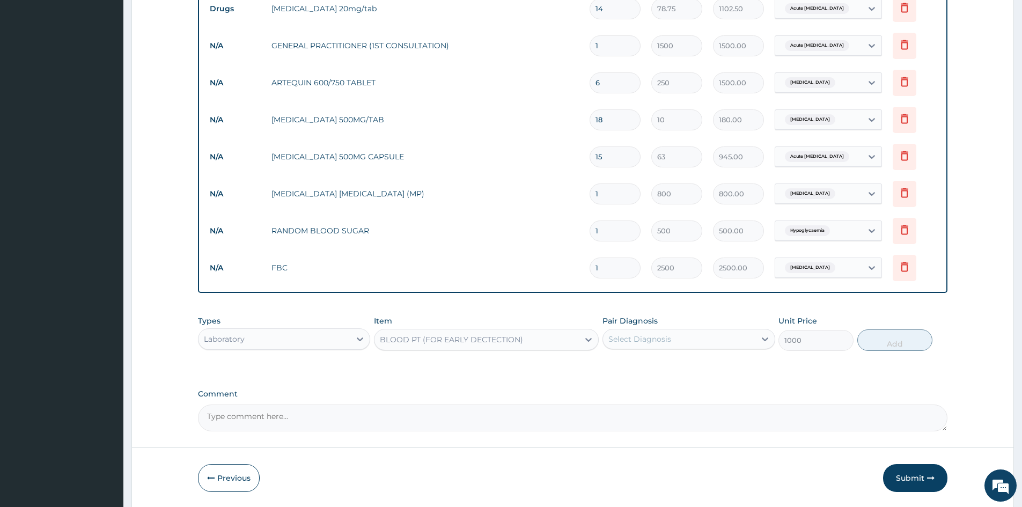
scroll to position [0, 0]
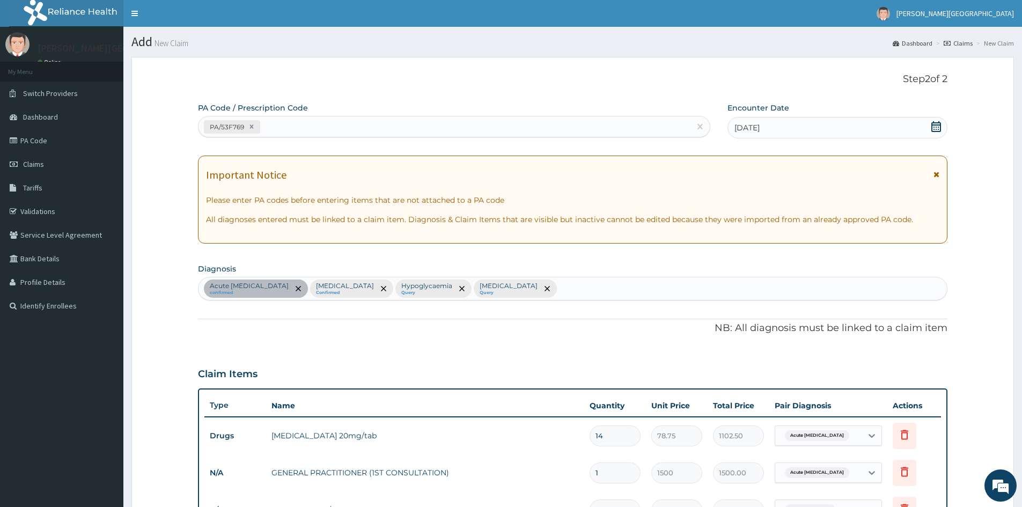
click at [598, 288] on div "Acute peptic ulcer confirmed Falciparum malaria Confirmed Hypoglycaemia Query U…" at bounding box center [572, 288] width 748 height 23
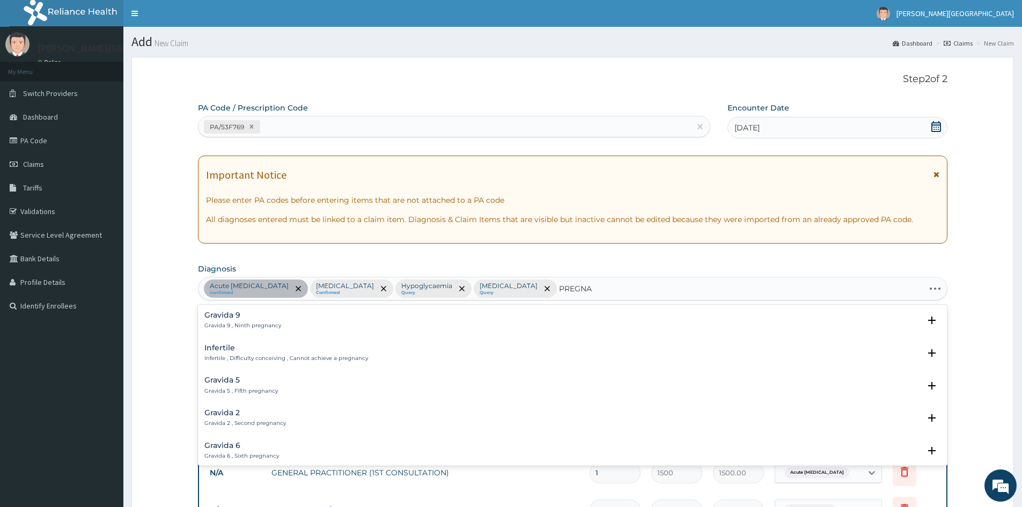
type input "PREGNAN"
click at [223, 421] on p "Pregnancy , Pregnancy not delivered , Gestation , Pregnant , Pregnancy confirmed" at bounding box center [316, 421] width 225 height 8
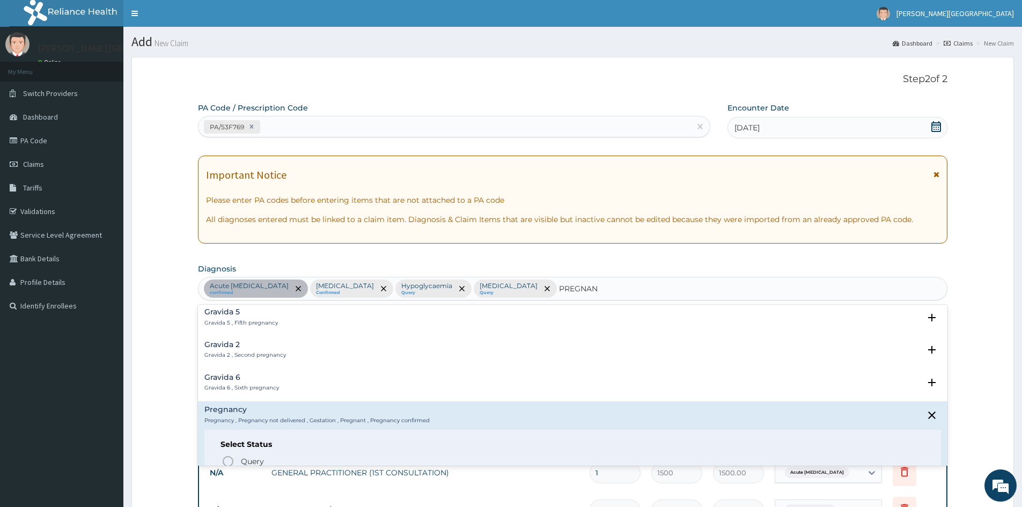
scroll to position [139, 0]
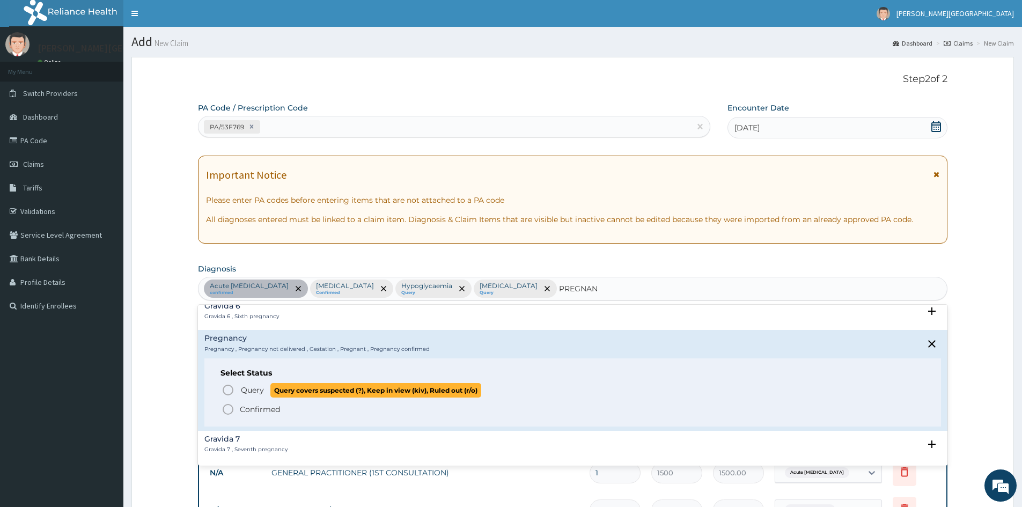
click at [230, 390] on icon "status option query" at bounding box center [227, 389] width 13 height 13
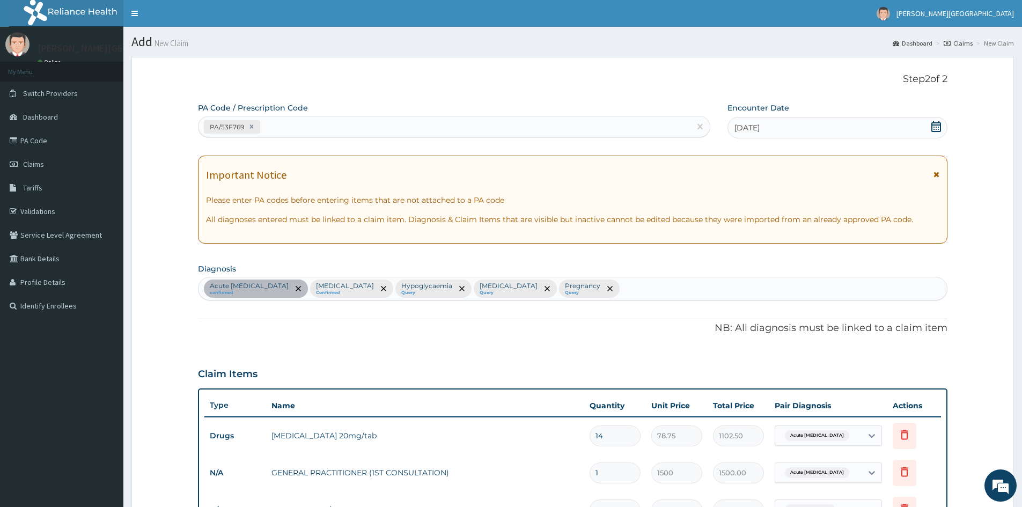
scroll to position [464, 0]
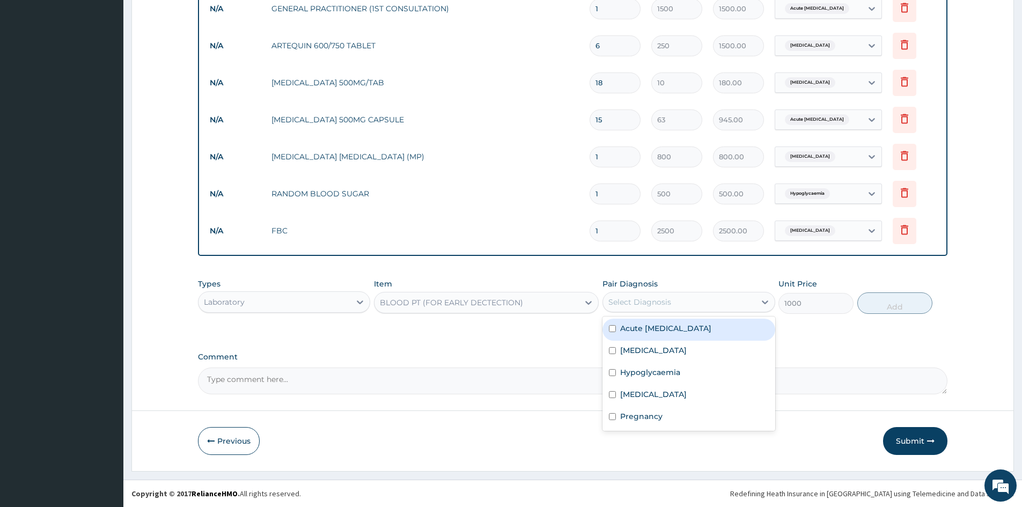
click at [650, 307] on div "Select Diagnosis" at bounding box center [679, 301] width 152 height 17
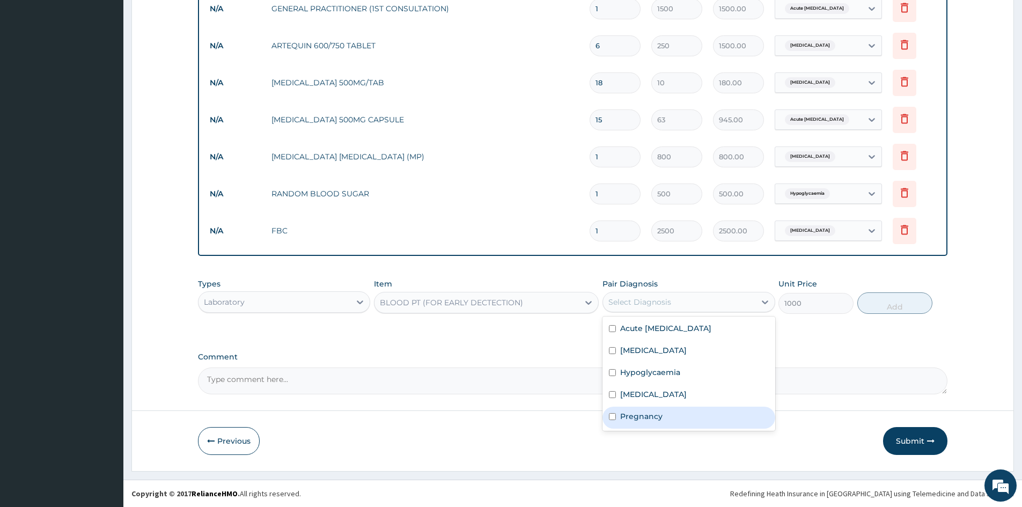
click at [612, 416] on input "checkbox" at bounding box center [612, 416] width 7 height 7
checkbox input "true"
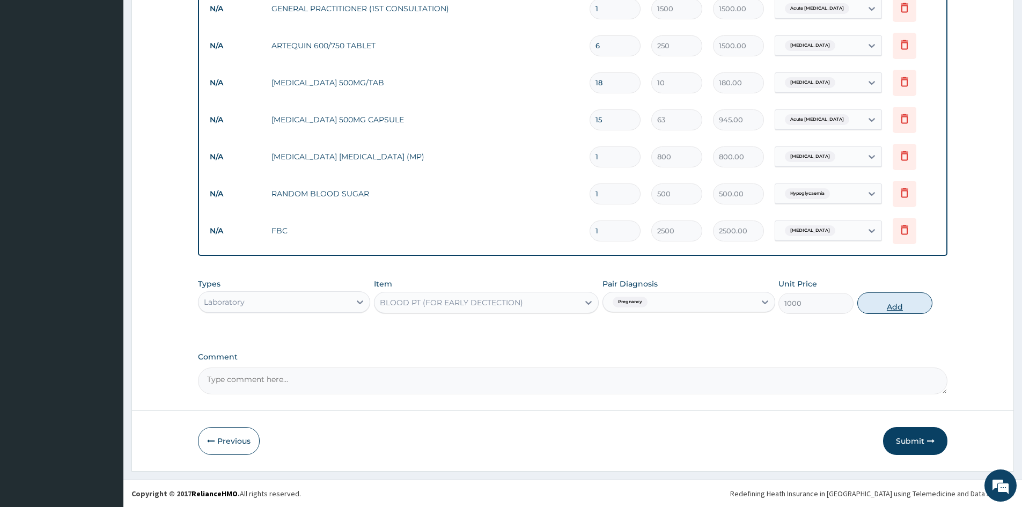
click at [891, 296] on button "Add" at bounding box center [894, 302] width 75 height 21
type input "0"
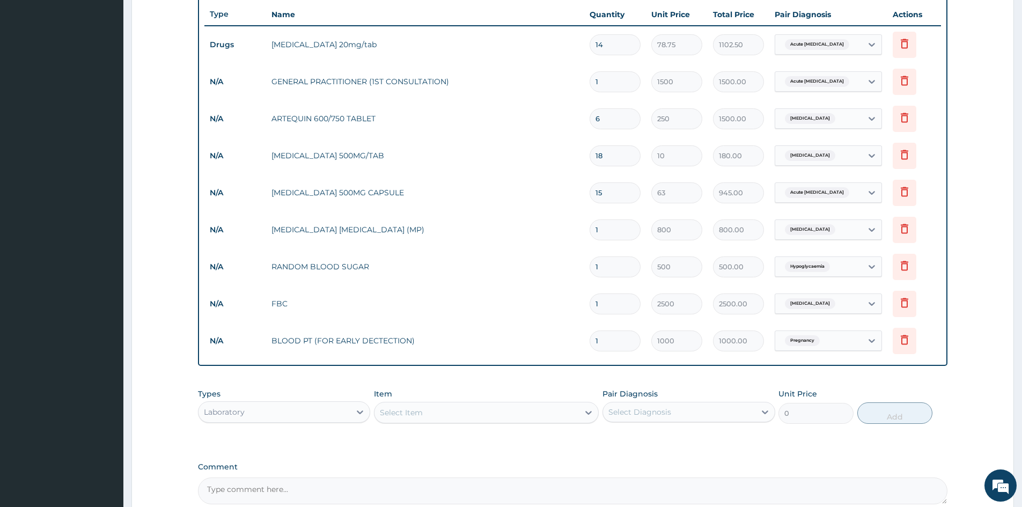
scroll to position [501, 0]
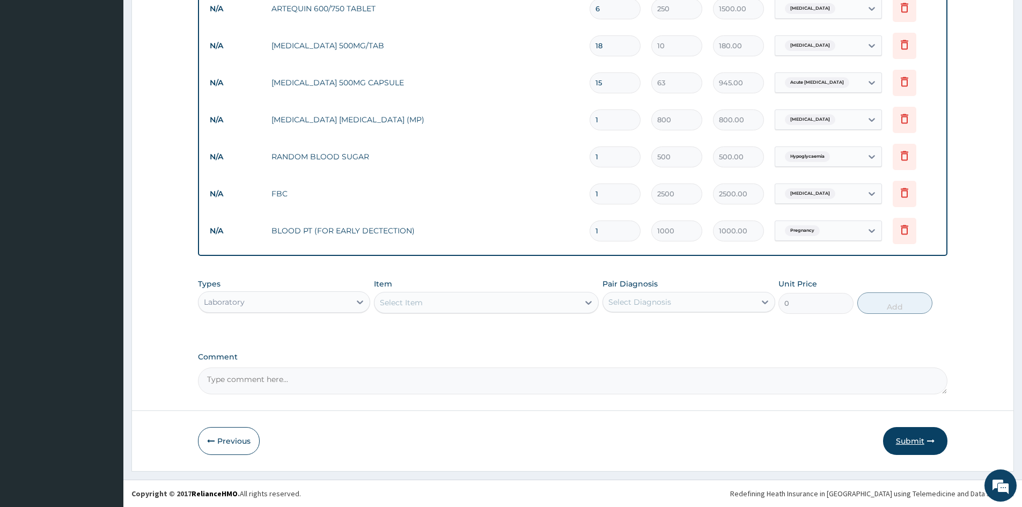
click at [911, 440] on button "Submit" at bounding box center [915, 441] width 64 height 28
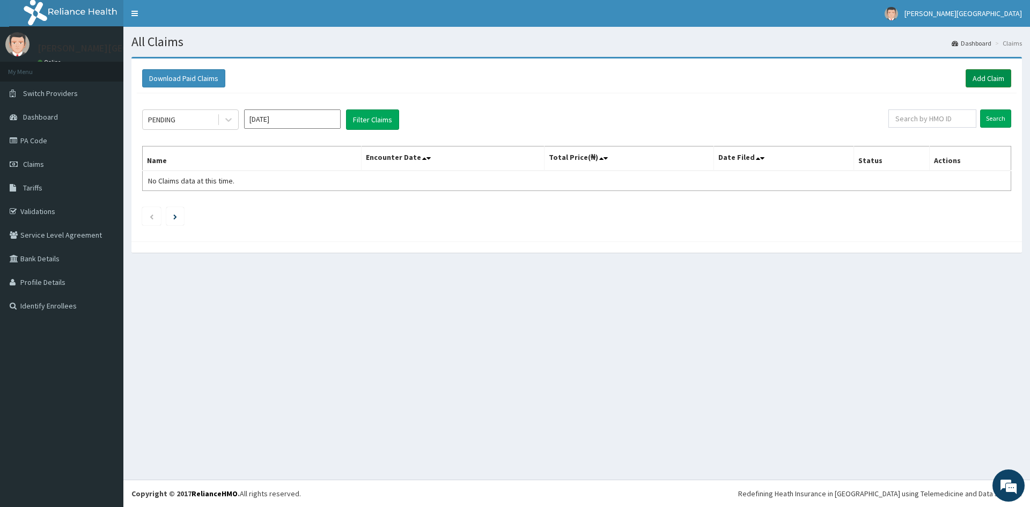
click at [978, 75] on link "Add Claim" at bounding box center [988, 78] width 46 height 18
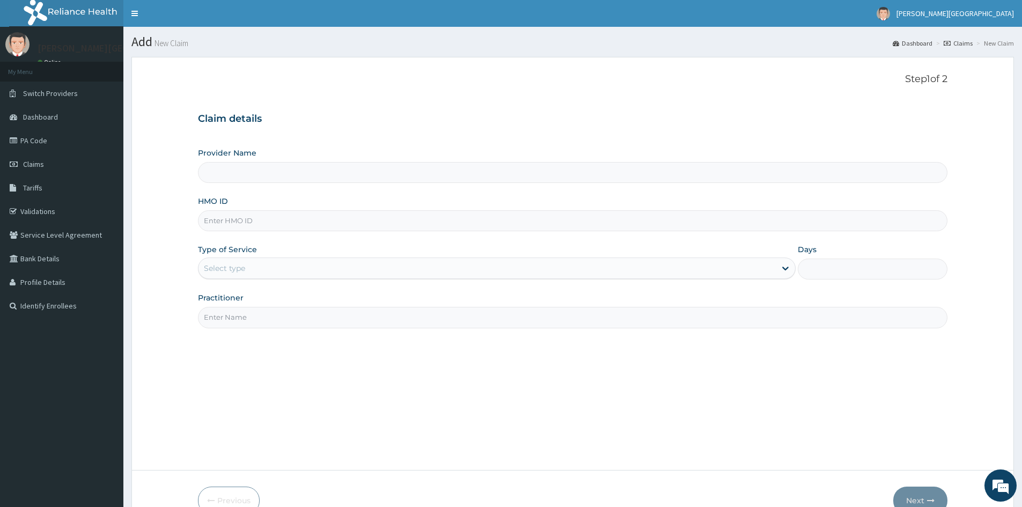
type input "[PERSON_NAME][GEOGRAPHIC_DATA]"
click at [300, 224] on input "HMO ID" at bounding box center [572, 220] width 749 height 21
type input "BTR/10186/A"
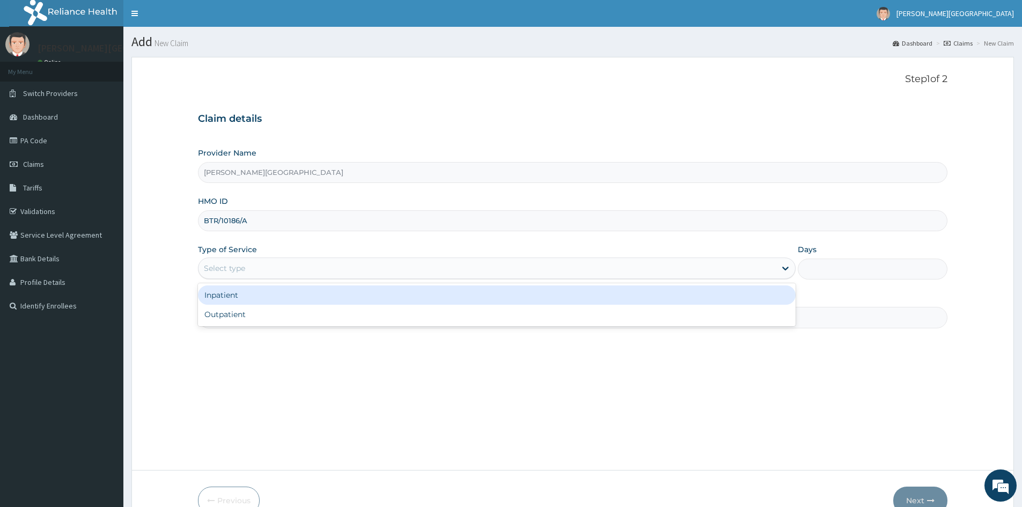
click at [258, 273] on div "Select type" at bounding box center [486, 268] width 577 height 17
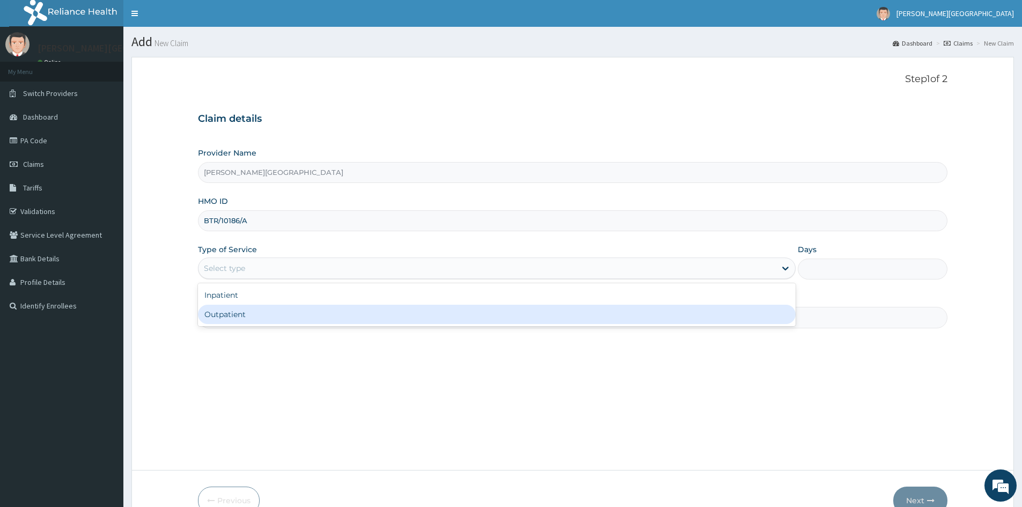
click at [237, 313] on div "Outpatient" at bounding box center [496, 314] width 597 height 19
type input "1"
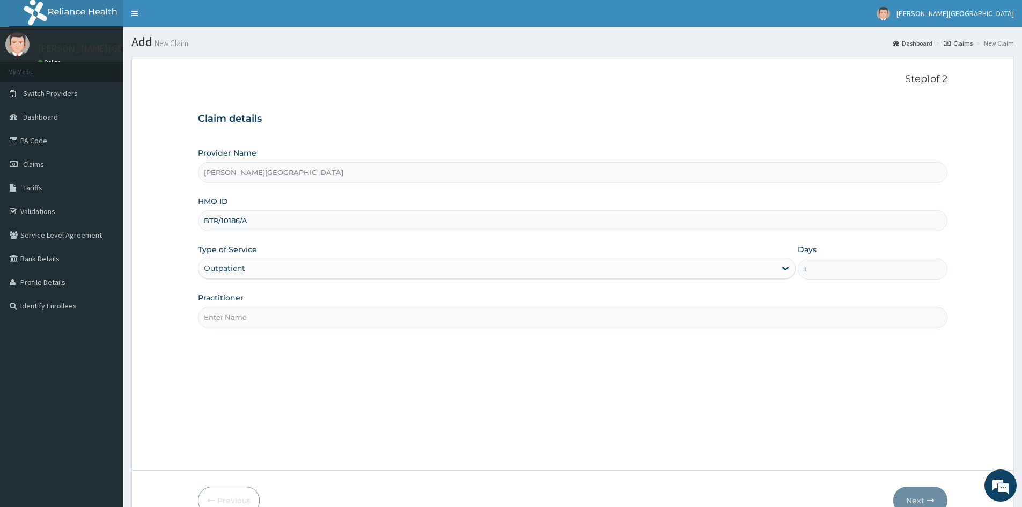
click at [238, 316] on input "Practitioner" at bounding box center [572, 317] width 749 height 21
type input "GENERAL PRACTITIONER"
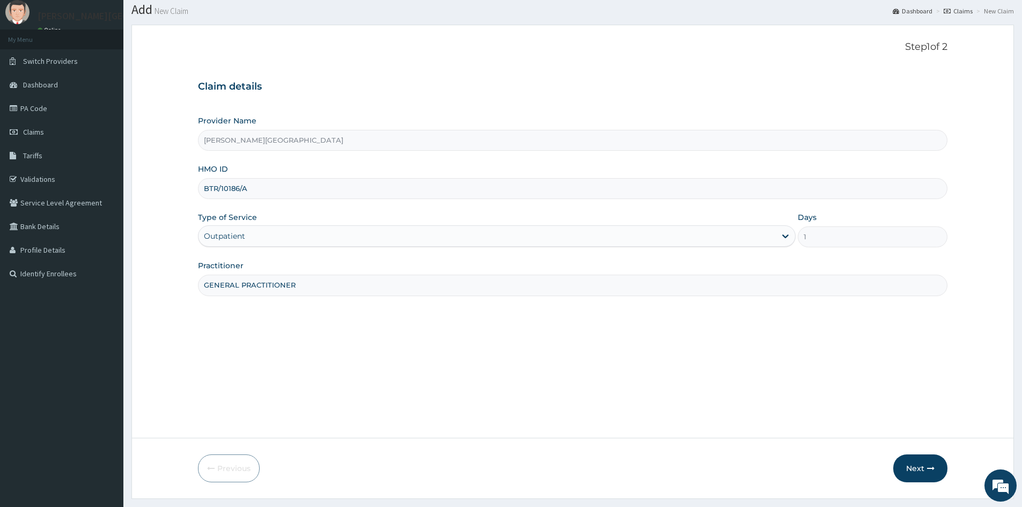
scroll to position [60, 0]
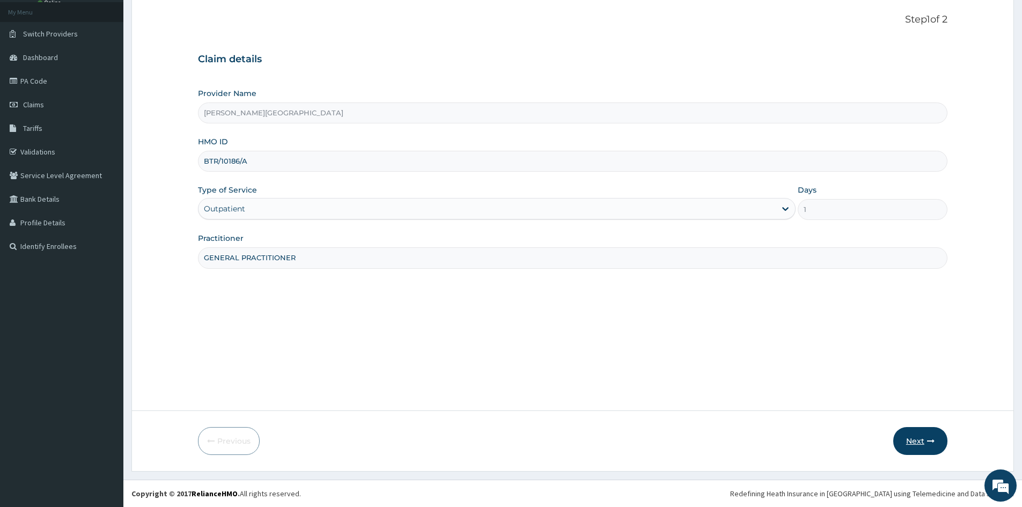
click at [911, 439] on button "Next" at bounding box center [920, 441] width 54 height 28
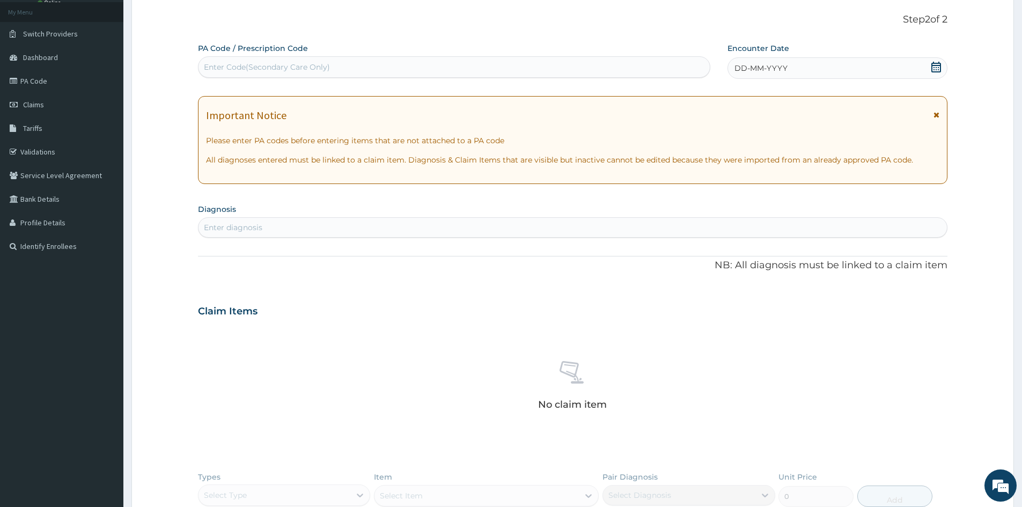
click at [738, 66] on span "DD-MM-YYYY" at bounding box center [760, 68] width 53 height 11
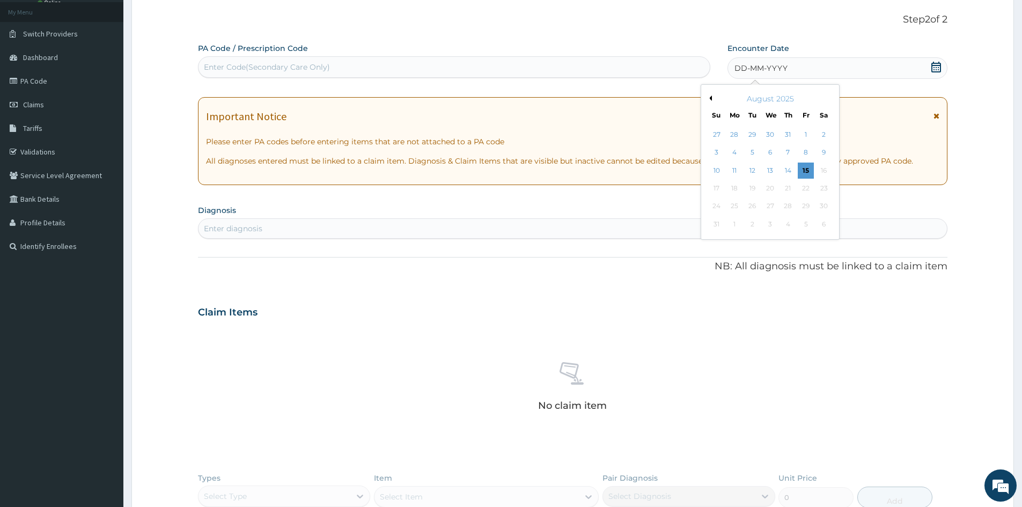
click at [711, 97] on button "Previous Month" at bounding box center [708, 97] width 5 height 5
click at [783, 153] on div "10" at bounding box center [788, 153] width 16 height 16
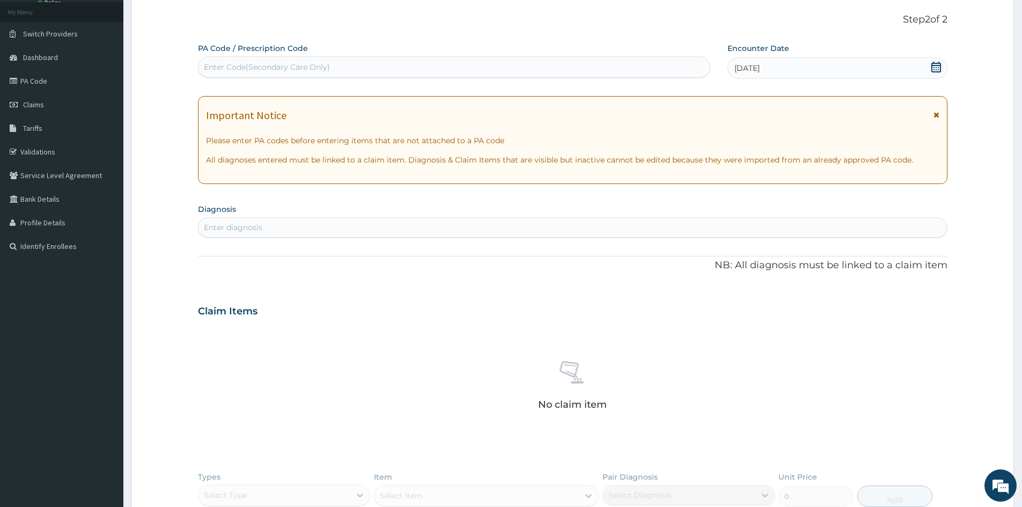
scroll to position [253, 0]
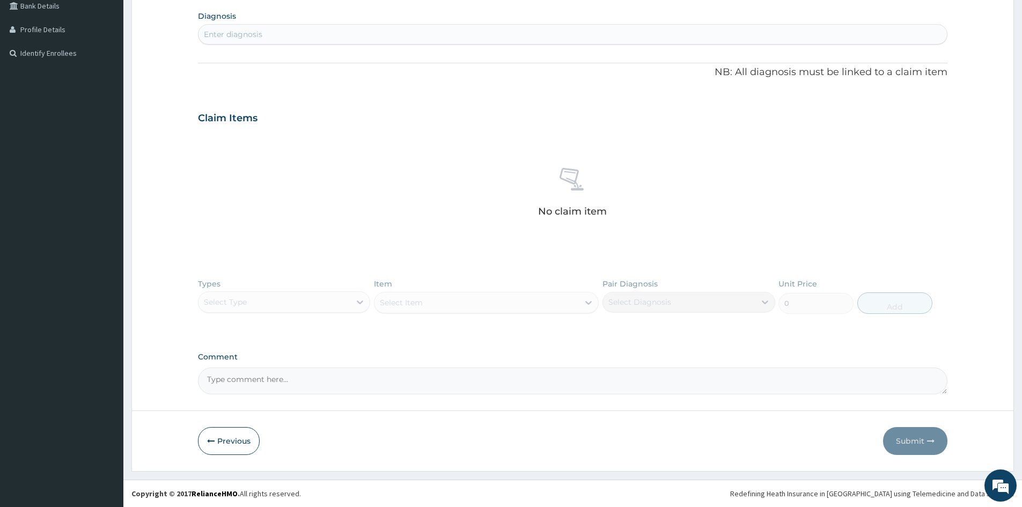
click at [314, 41] on div "Enter diagnosis" at bounding box center [572, 34] width 748 height 17
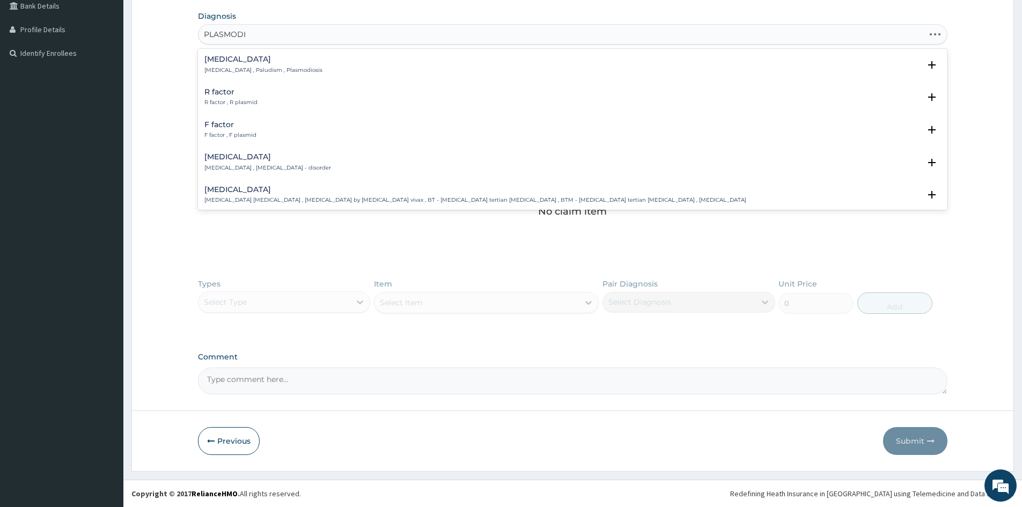
type input "PLASMODIU"
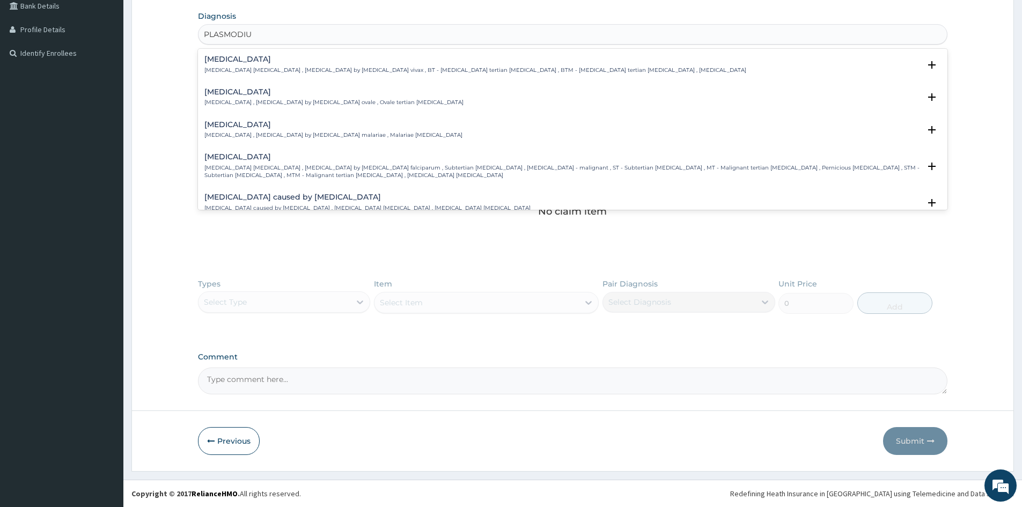
click at [226, 155] on h4 "[MEDICAL_DATA]" at bounding box center [561, 157] width 715 height 8
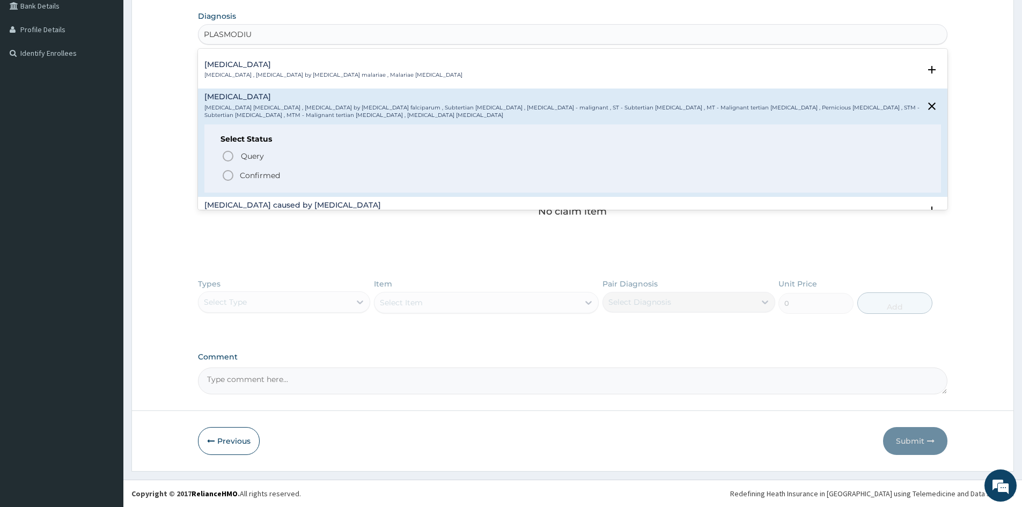
scroll to position [75, 0]
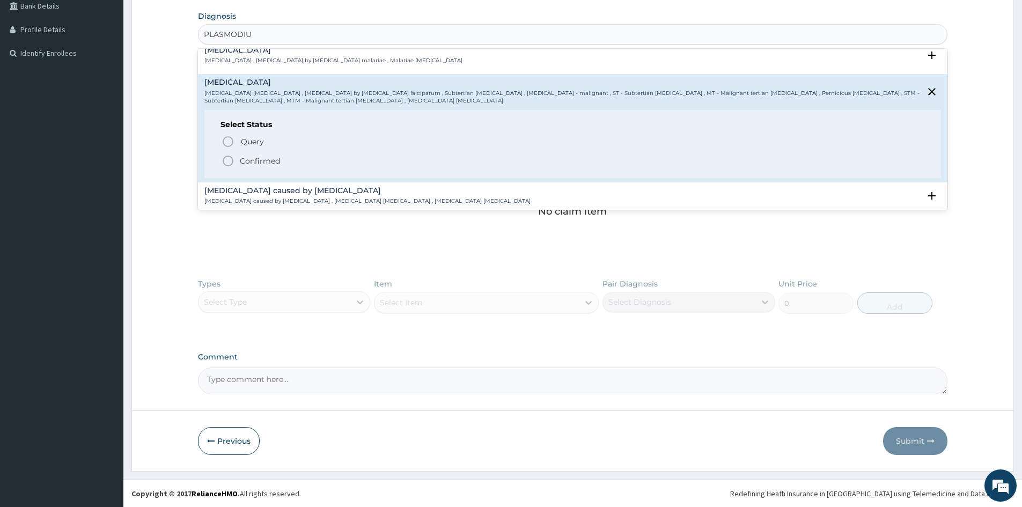
click at [226, 162] on icon "status option filled" at bounding box center [227, 160] width 13 height 13
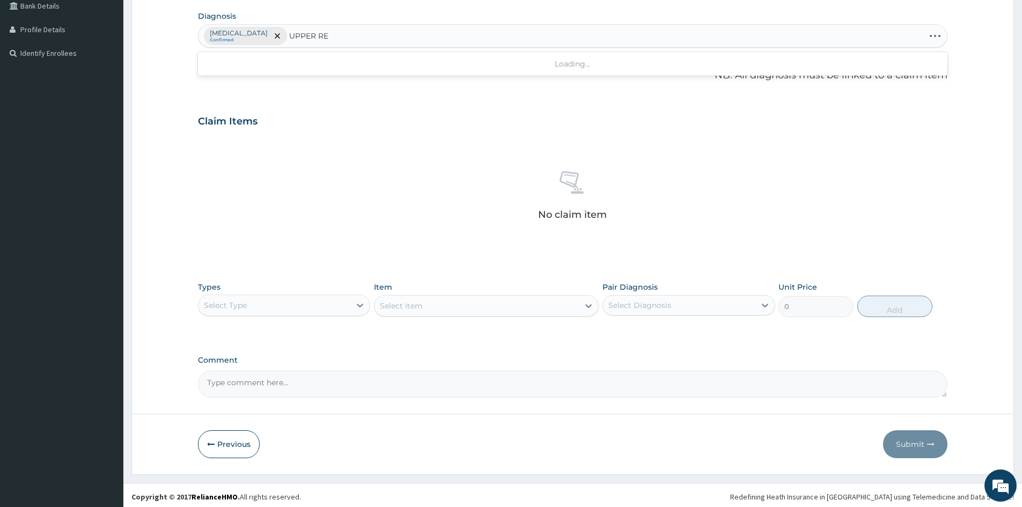
type input "UPPER RES"
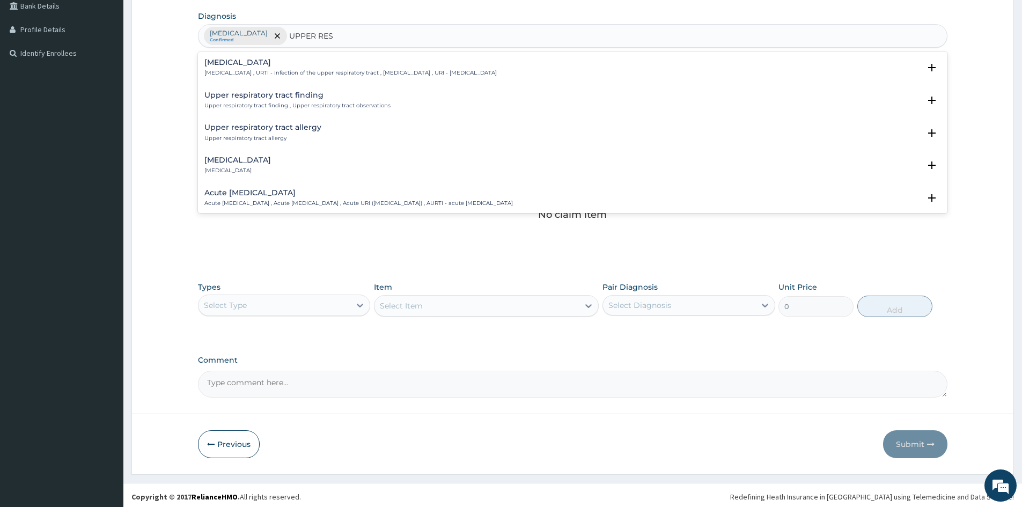
click at [277, 65] on h4 "[MEDICAL_DATA]" at bounding box center [350, 62] width 292 height 8
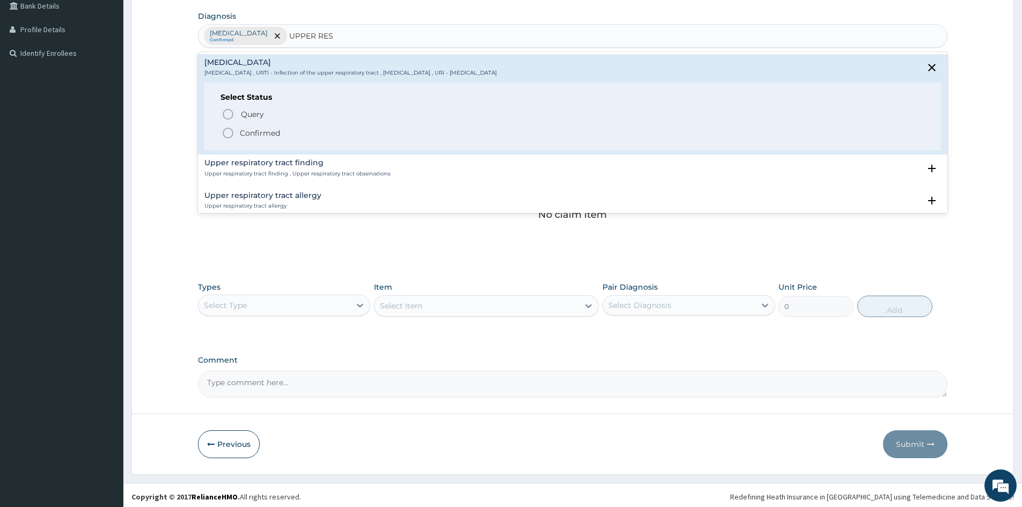
click at [227, 130] on icon "status option filled" at bounding box center [227, 133] width 13 height 13
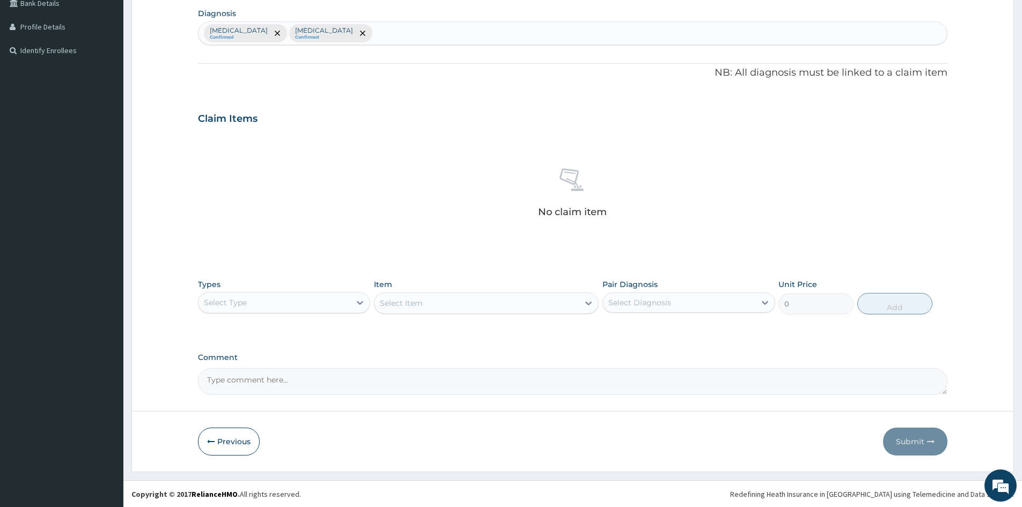
scroll to position [256, 0]
click at [353, 301] on div at bounding box center [359, 301] width 19 height 19
click at [258, 379] on div "Imaging" at bounding box center [284, 386] width 172 height 19
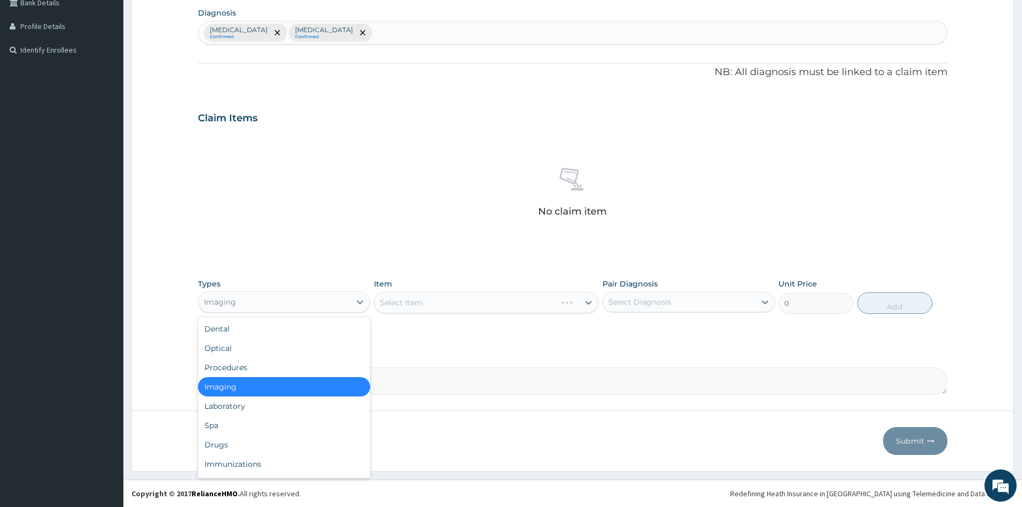
click at [339, 305] on div "Imaging" at bounding box center [274, 301] width 152 height 17
click at [269, 366] on div "Procedures" at bounding box center [284, 367] width 172 height 19
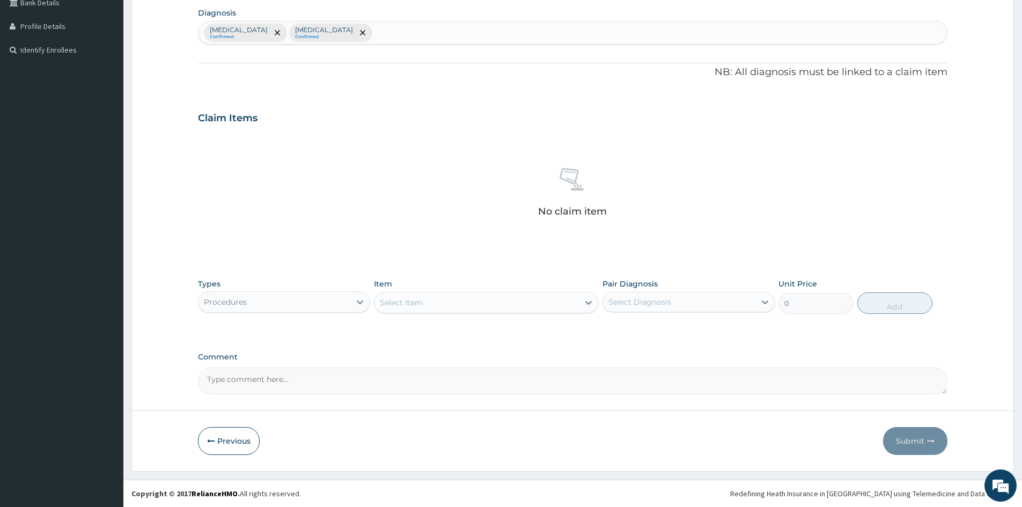
click at [469, 308] on div "Select Item" at bounding box center [476, 302] width 204 height 17
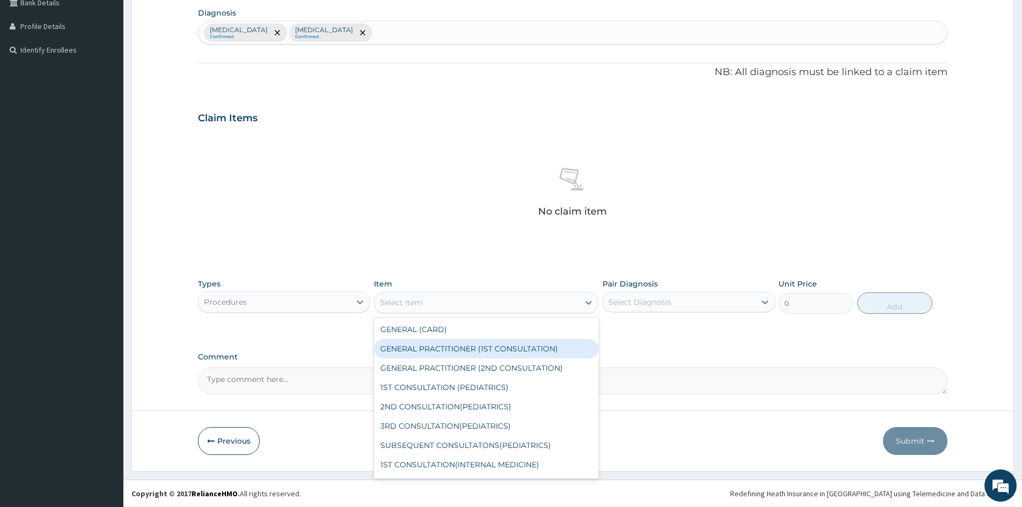
click at [470, 345] on div "GENERAL PRACTITIONER (1ST CONSULTATION)" at bounding box center [486, 348] width 225 height 19
type input "1500"
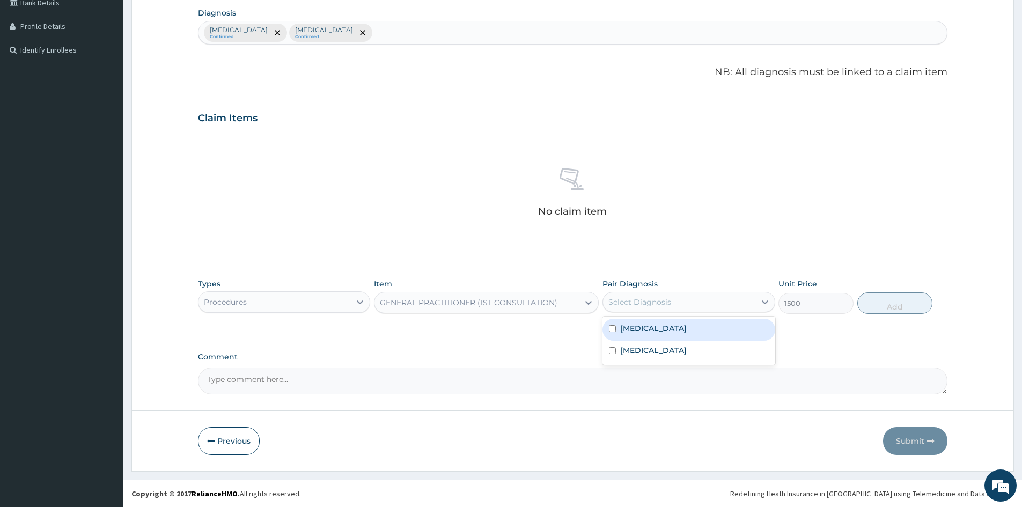
click at [657, 297] on div "Select Diagnosis" at bounding box center [639, 302] width 63 height 11
click at [610, 328] on input "checkbox" at bounding box center [612, 328] width 7 height 7
checkbox input "true"
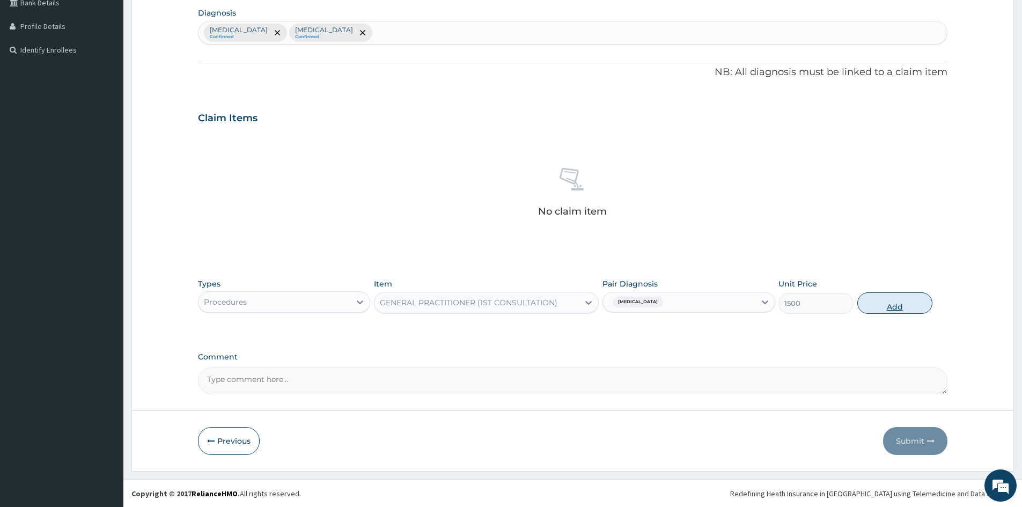
click at [887, 305] on button "Add" at bounding box center [894, 302] width 75 height 21
type input "0"
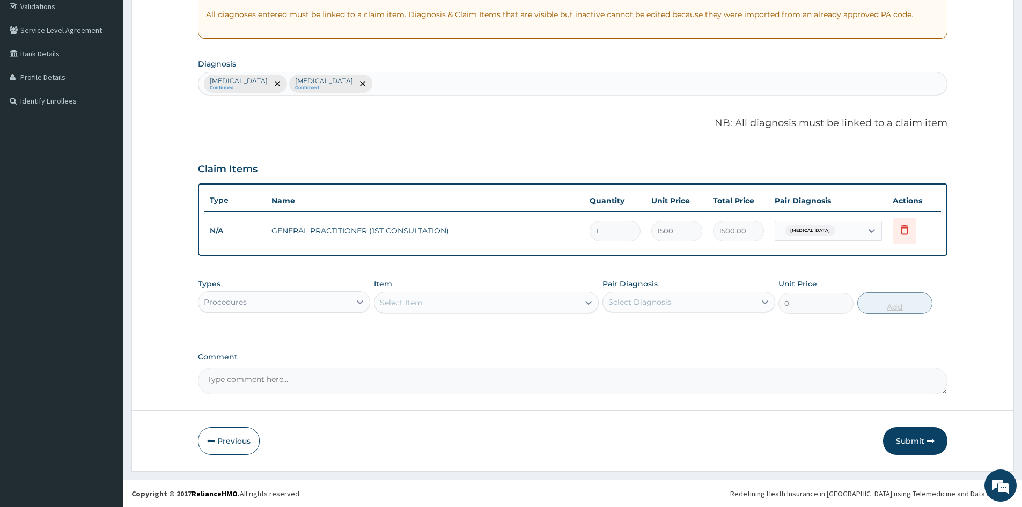
scroll to position [205, 0]
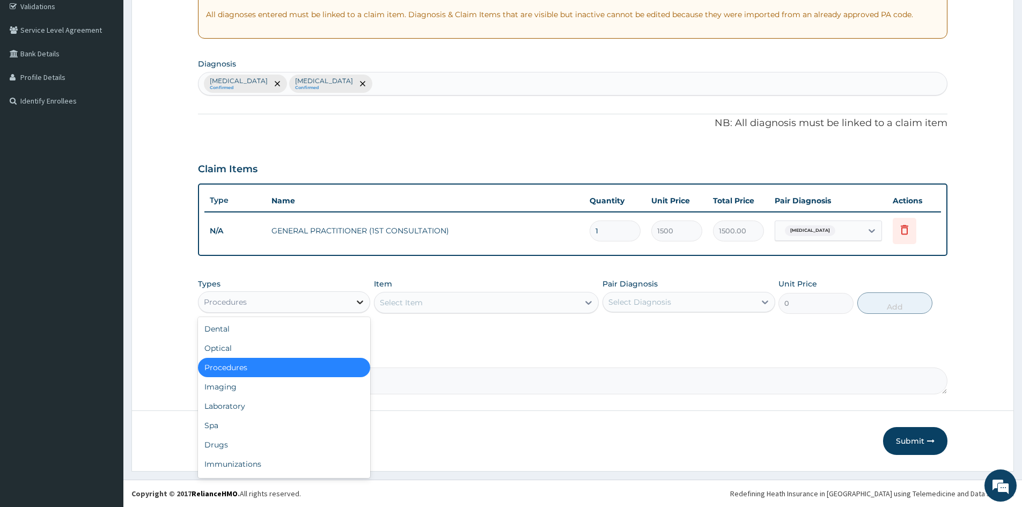
click at [357, 301] on icon at bounding box center [360, 302] width 6 height 4
click at [242, 409] on div "Laboratory" at bounding box center [284, 405] width 172 height 19
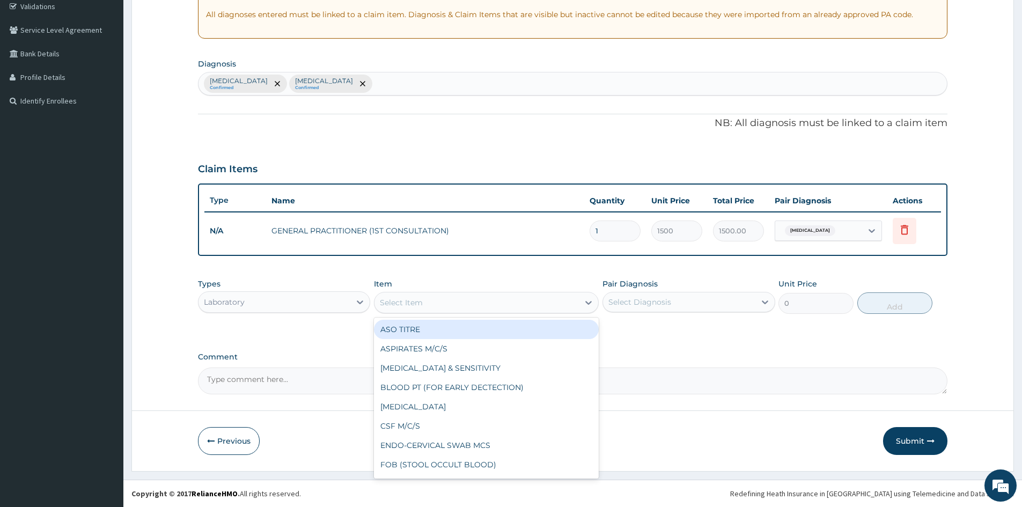
click at [440, 302] on div "Select Item" at bounding box center [476, 302] width 204 height 17
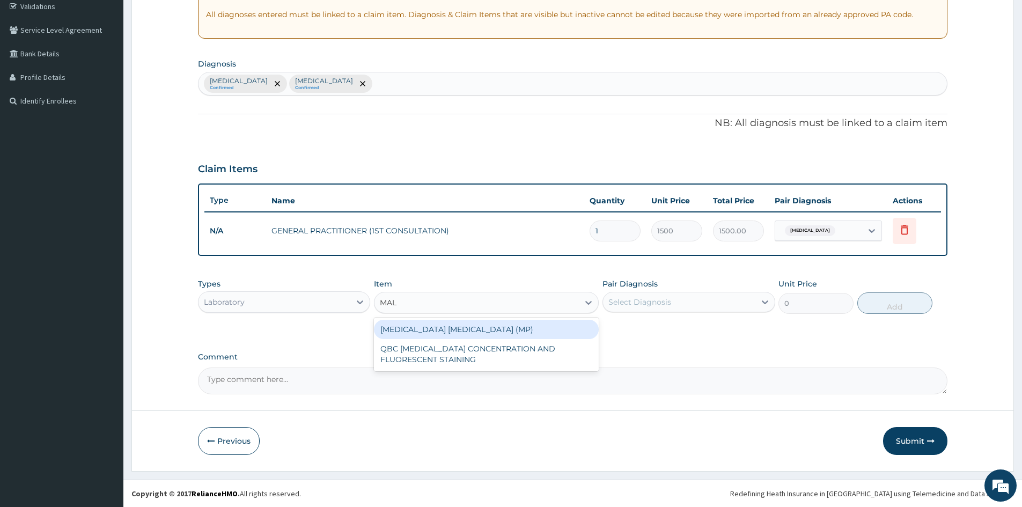
type input "MALA"
click at [399, 325] on div "MALARIA PARASITE (MP)" at bounding box center [486, 329] width 225 height 19
type input "800"
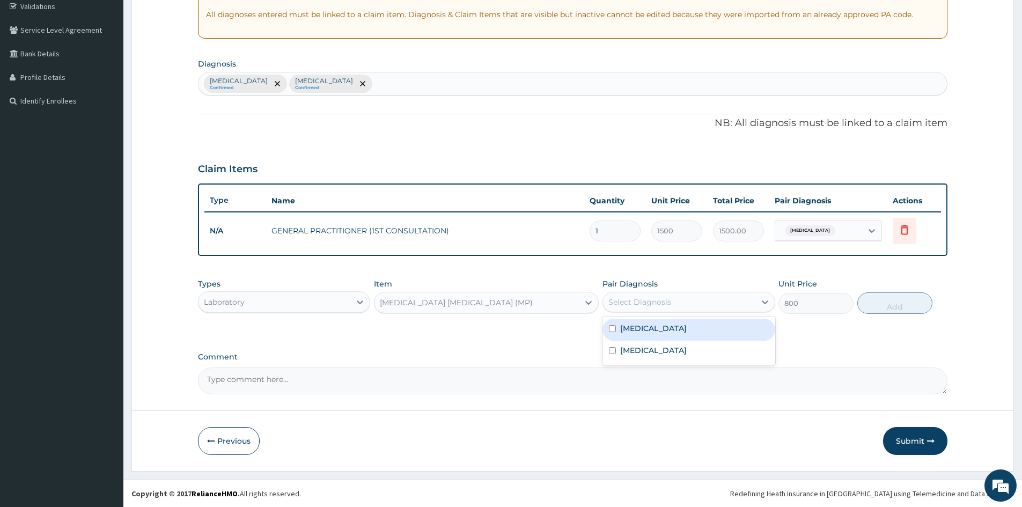
click at [640, 299] on div "Select Diagnosis" at bounding box center [639, 302] width 63 height 11
click at [611, 324] on div "[MEDICAL_DATA]" at bounding box center [688, 330] width 172 height 22
checkbox input "true"
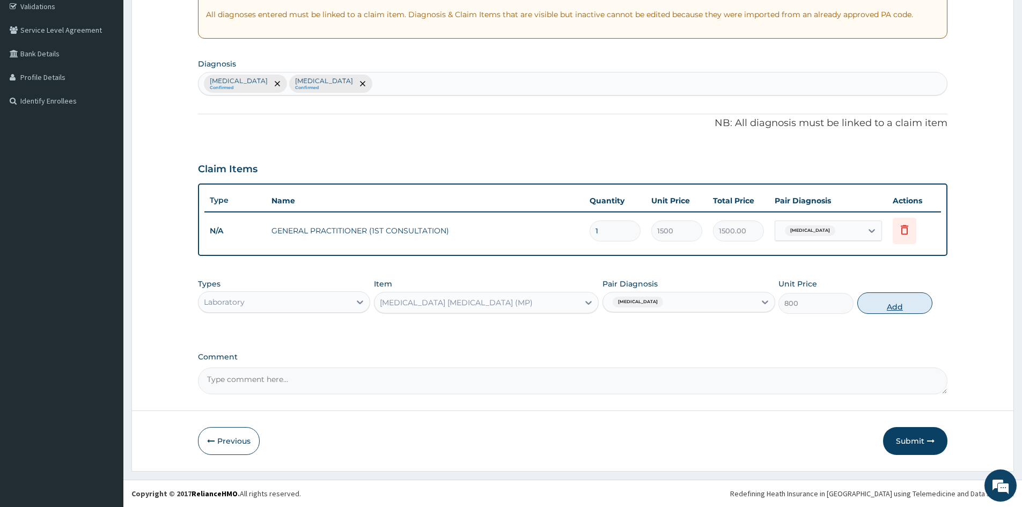
click at [901, 304] on button "Add" at bounding box center [894, 302] width 75 height 21
type input "0"
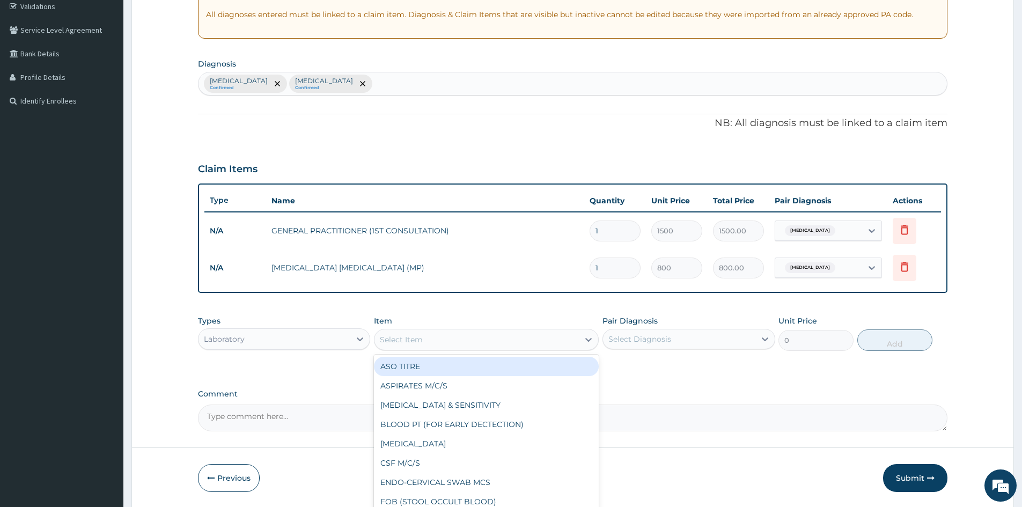
click at [454, 340] on div "Select Item" at bounding box center [476, 339] width 204 height 17
type input "FBC"
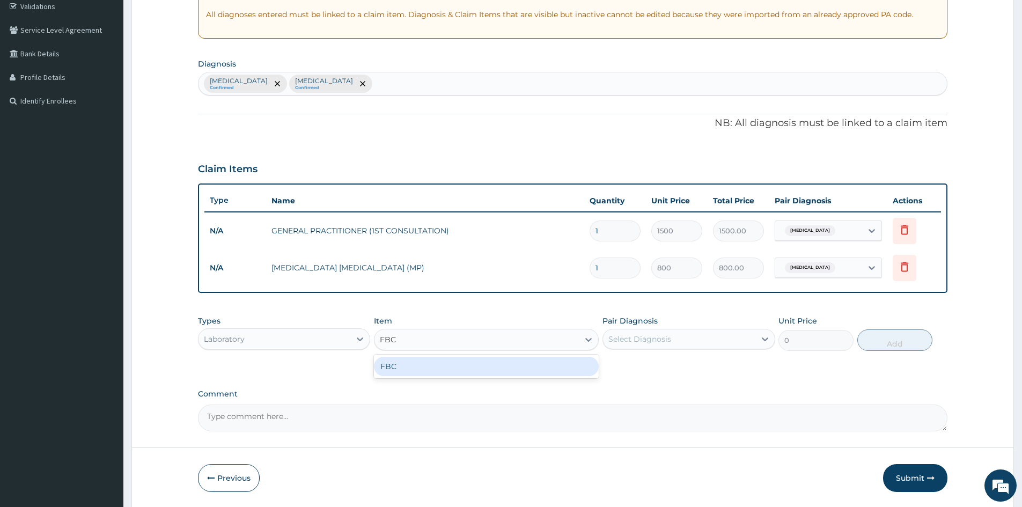
click at [413, 367] on div "FBC" at bounding box center [486, 366] width 225 height 19
type input "2500"
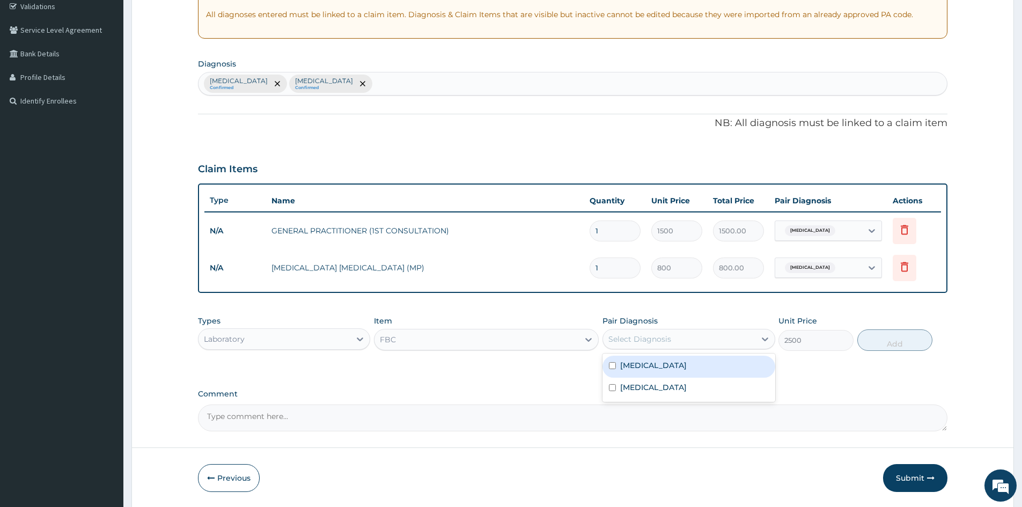
click at [642, 336] on div "Select Diagnosis" at bounding box center [639, 339] width 63 height 11
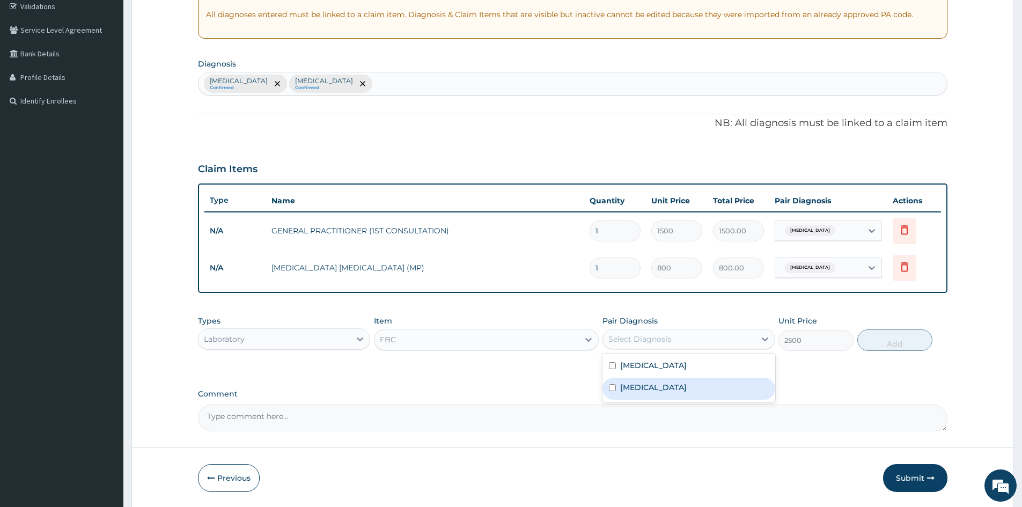
click at [612, 388] on input "checkbox" at bounding box center [612, 387] width 7 height 7
checkbox input "true"
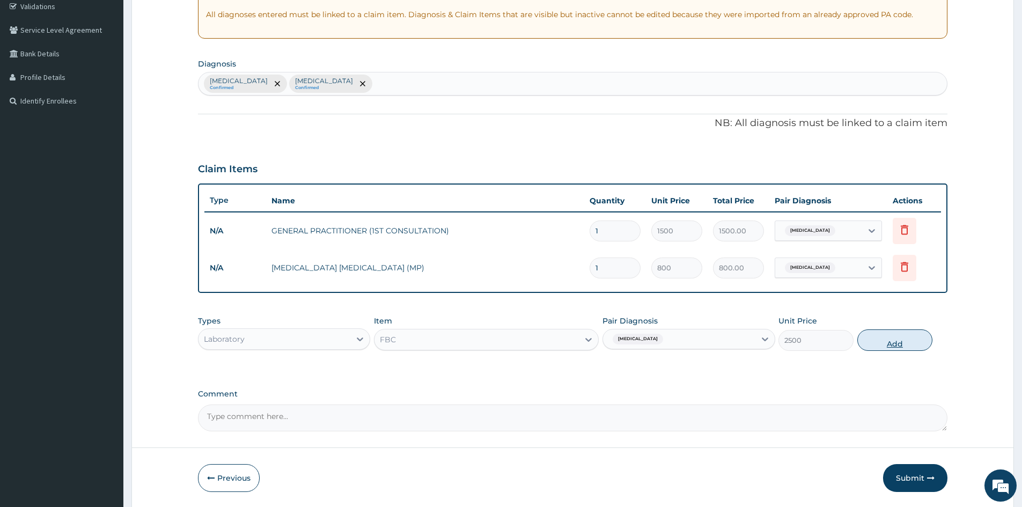
click at [888, 342] on button "Add" at bounding box center [894, 339] width 75 height 21
type input "0"
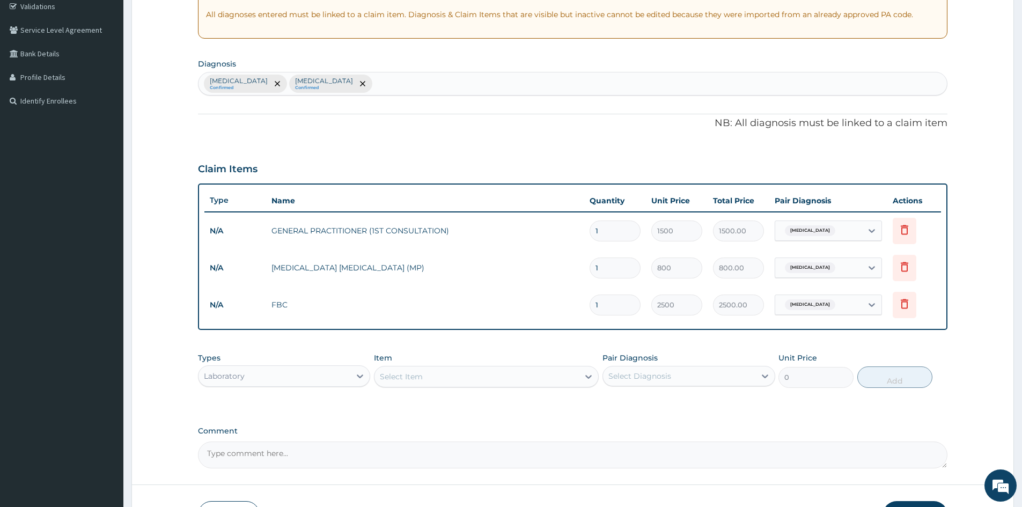
scroll to position [279, 0]
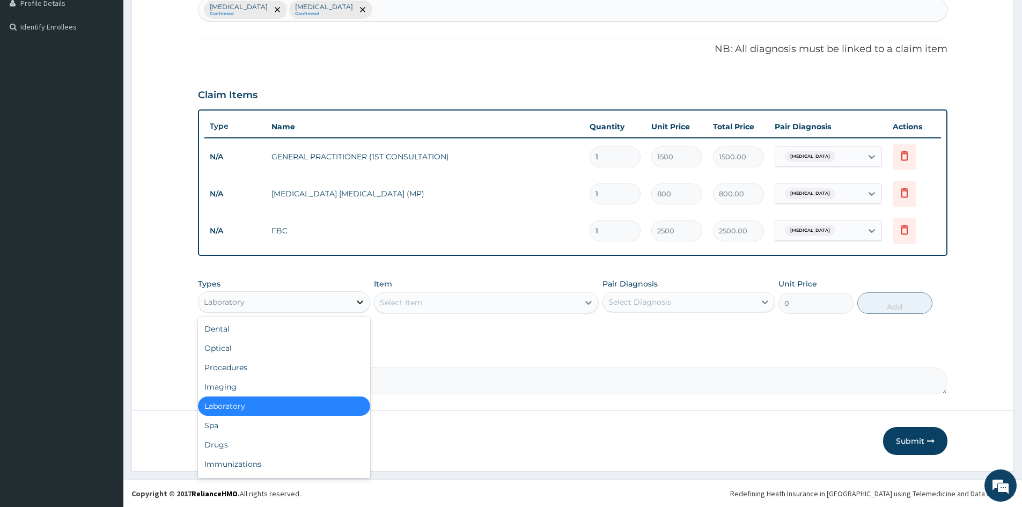
click at [360, 301] on icon at bounding box center [359, 302] width 11 height 11
click at [207, 444] on div "Drugs" at bounding box center [284, 444] width 172 height 19
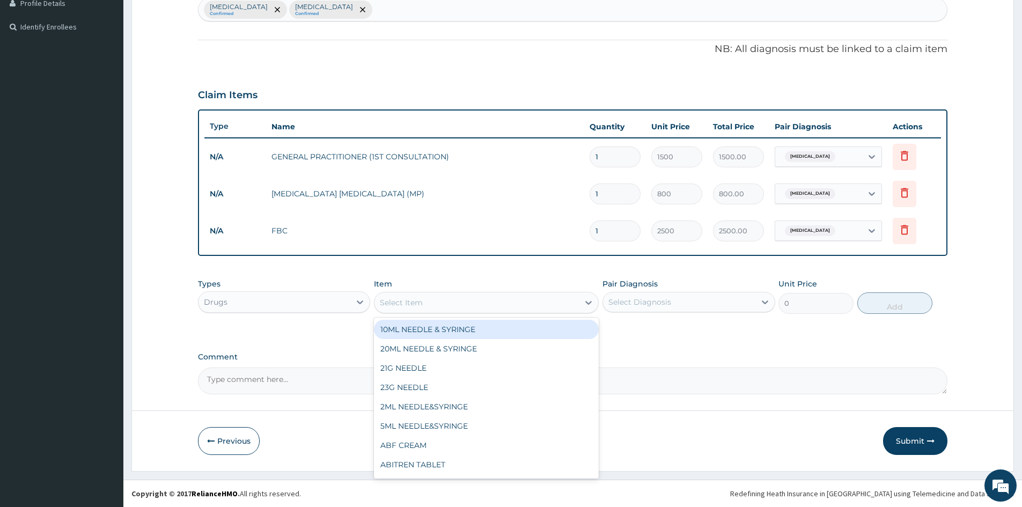
click at [508, 306] on div "Select Item" at bounding box center [476, 302] width 204 height 17
type input "PIRI"
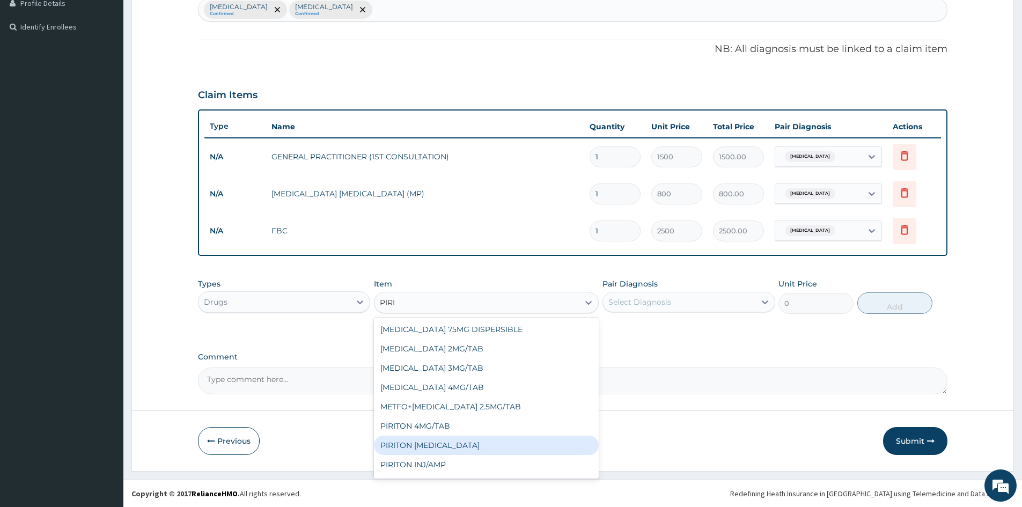
click at [462, 448] on div "PIRITON EXPECTORANT" at bounding box center [486, 444] width 225 height 19
type input "341.25"
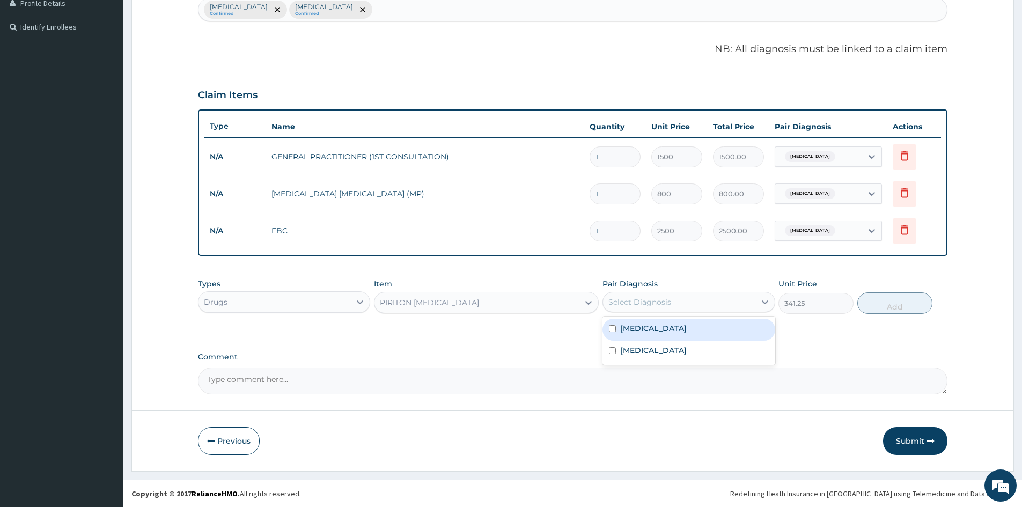
click at [640, 311] on div "Select Diagnosis" at bounding box center [688, 302] width 172 height 20
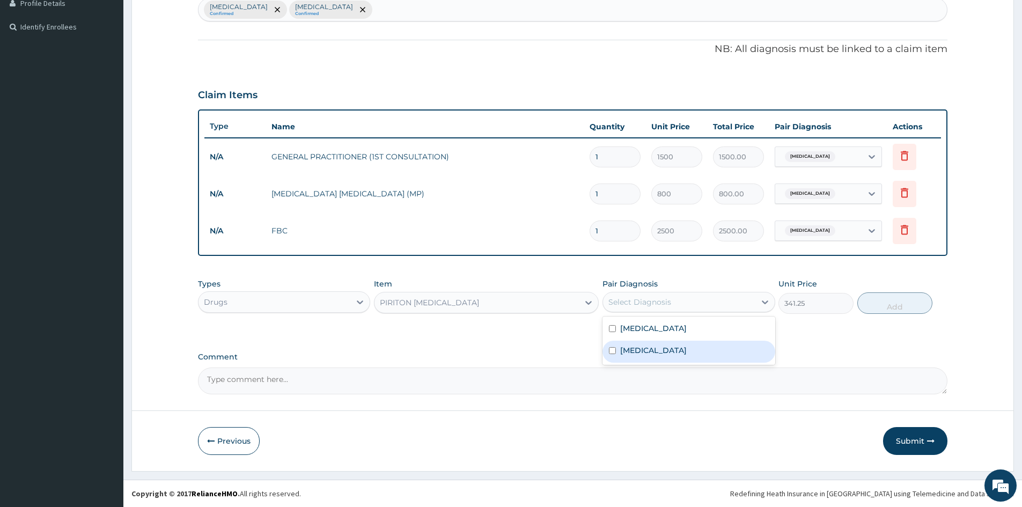
click at [611, 351] on input "checkbox" at bounding box center [612, 350] width 7 height 7
checkbox input "true"
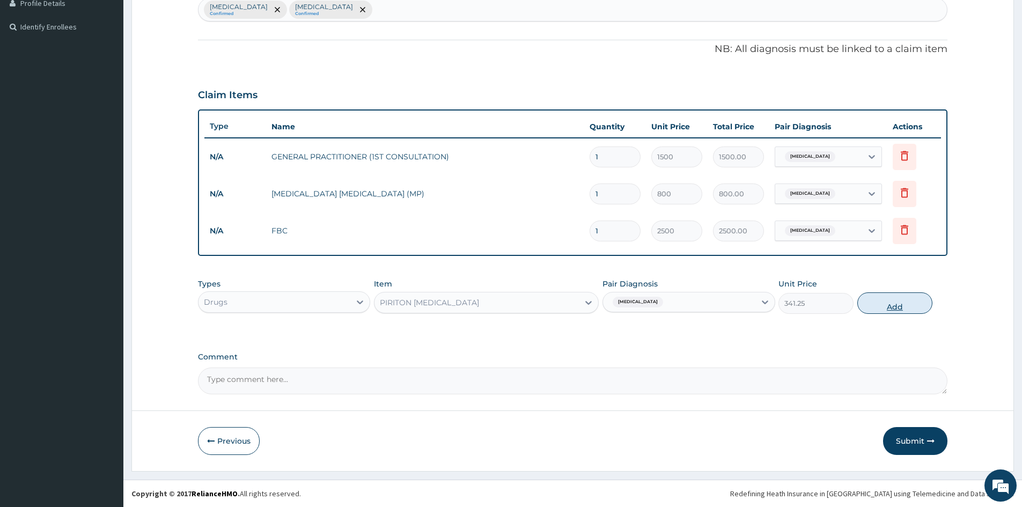
click at [894, 301] on button "Add" at bounding box center [894, 302] width 75 height 21
type input "0"
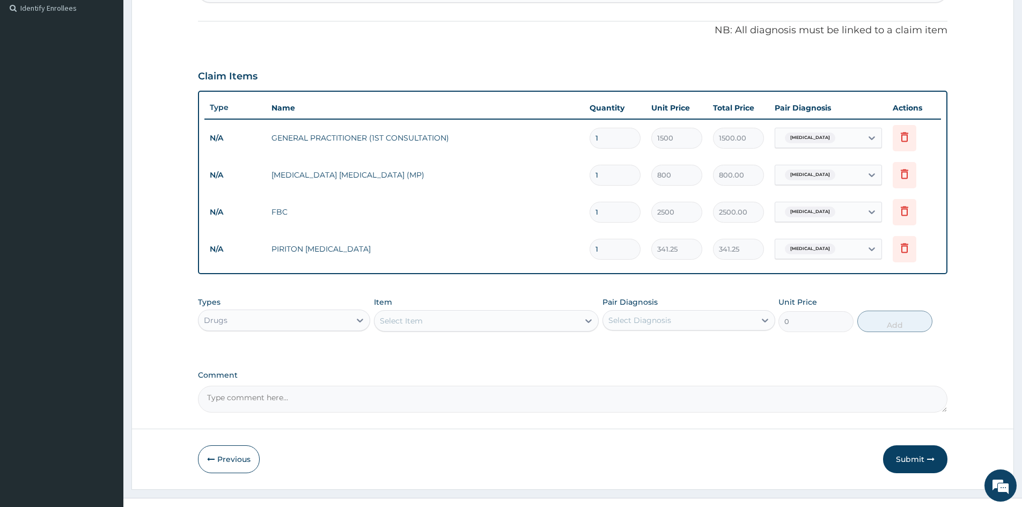
scroll to position [316, 0]
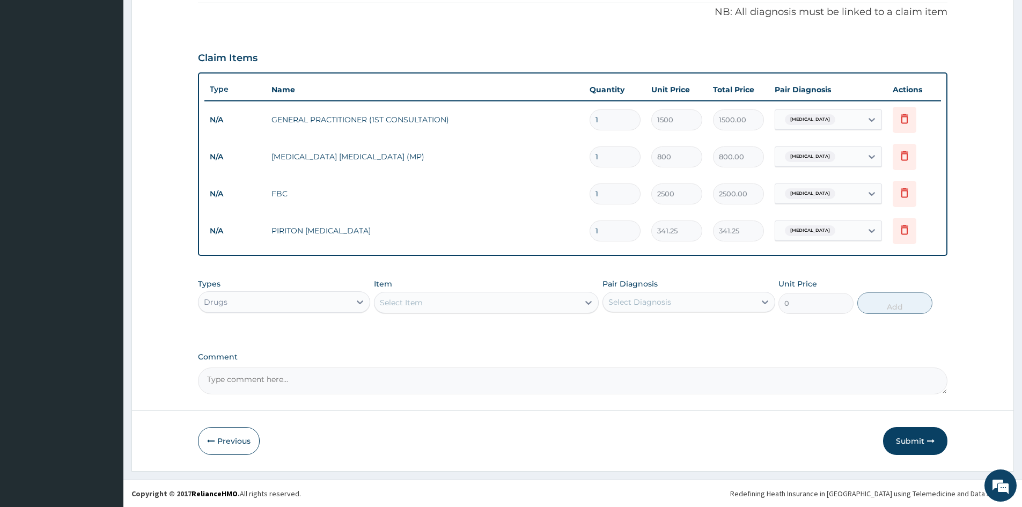
click at [461, 301] on div "Select Item" at bounding box center [476, 302] width 204 height 17
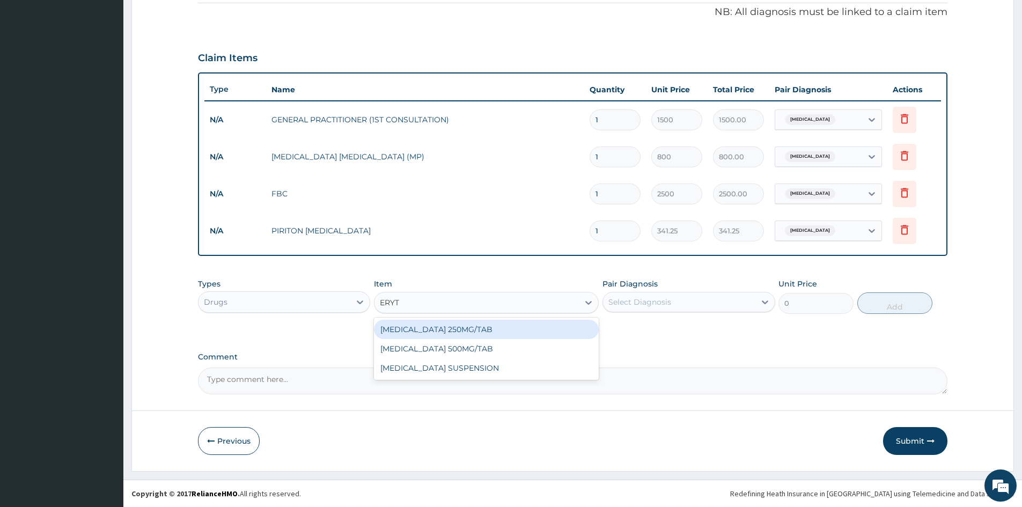
type input "ERYTH"
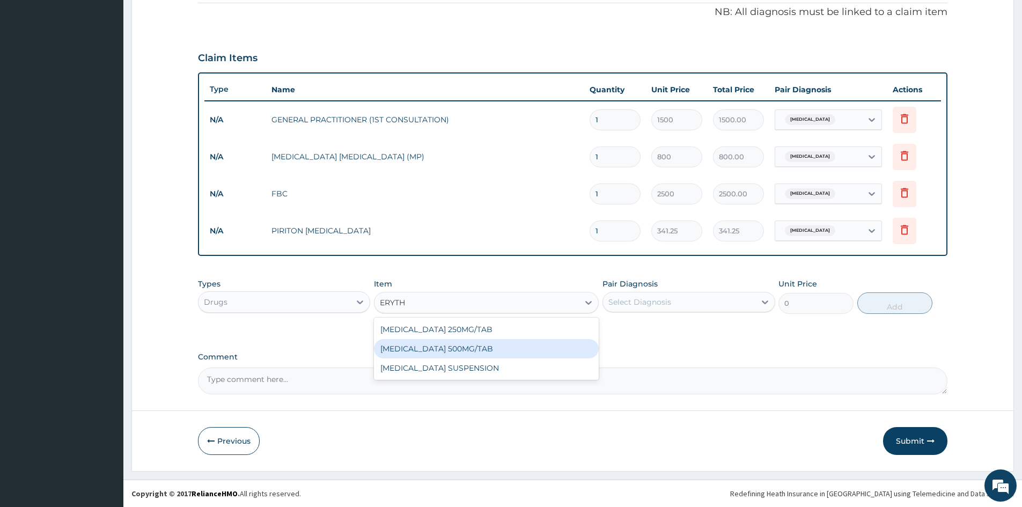
click at [457, 350] on div "ERYTHROMYCIN 500MG/TAB" at bounding box center [486, 348] width 225 height 19
type input "100"
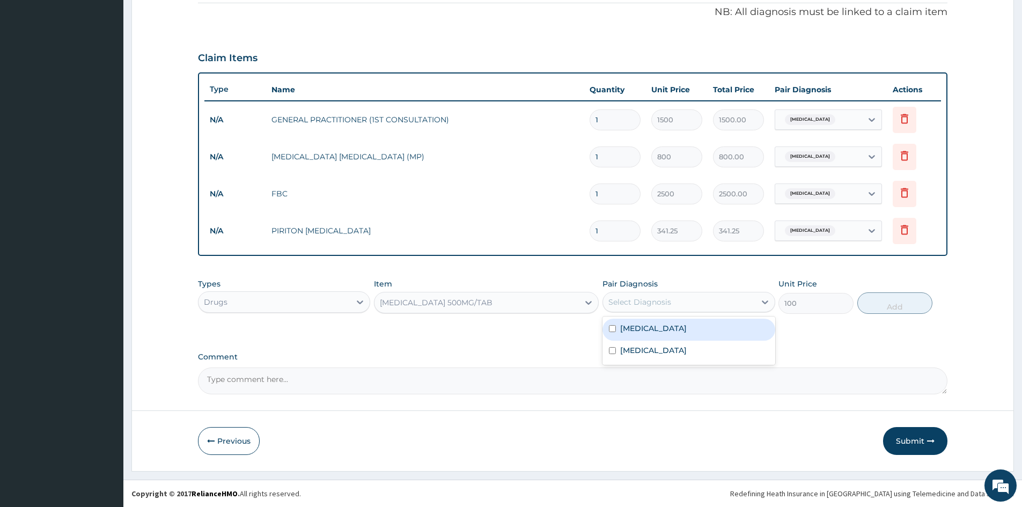
click at [613, 299] on div "Select Diagnosis" at bounding box center [639, 302] width 63 height 11
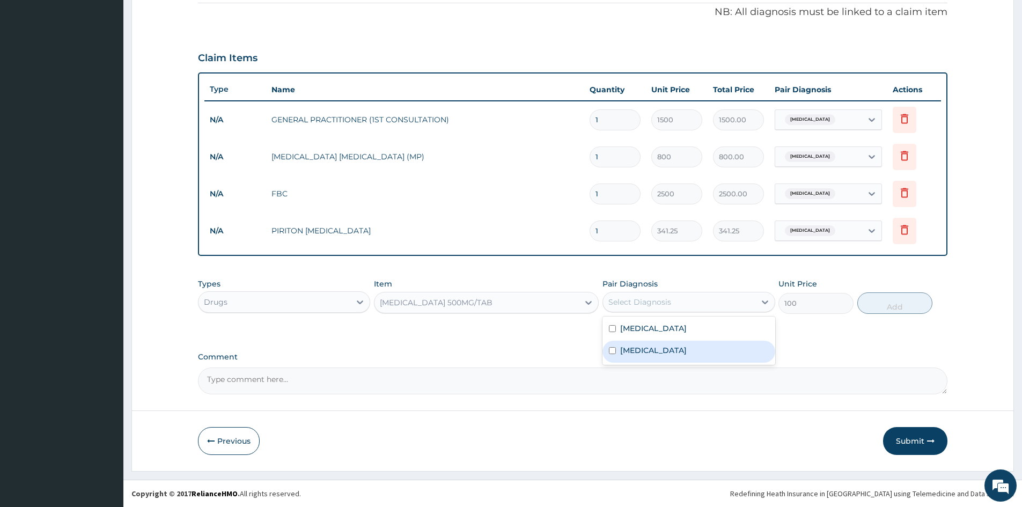
click at [611, 352] on input "checkbox" at bounding box center [612, 350] width 7 height 7
checkbox input "true"
click at [889, 301] on button "Add" at bounding box center [894, 302] width 75 height 21
type input "0"
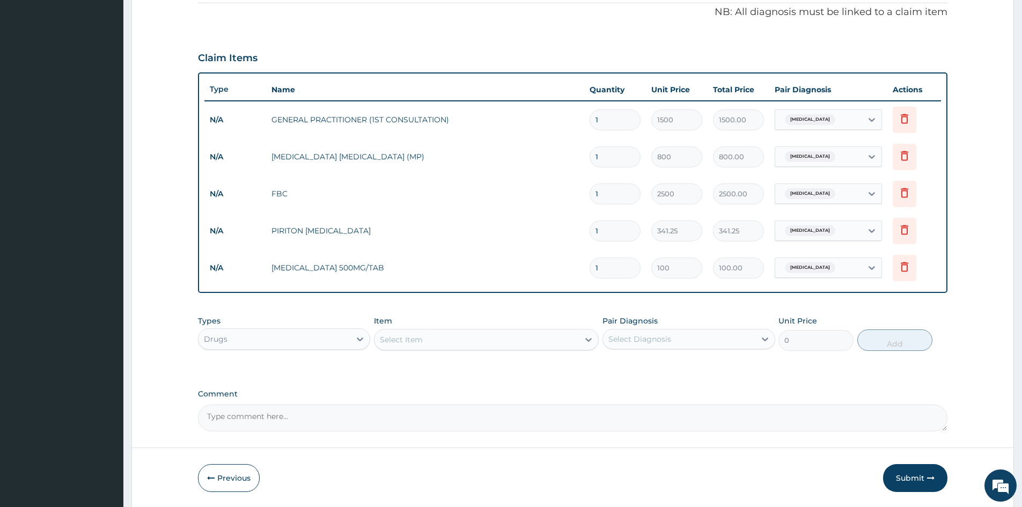
type input "10"
type input "1000.00"
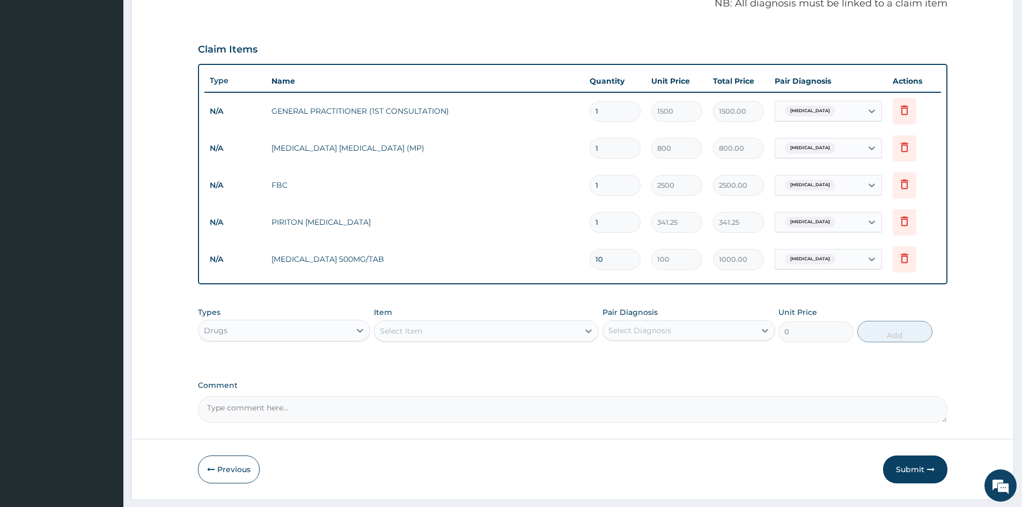
scroll to position [353, 0]
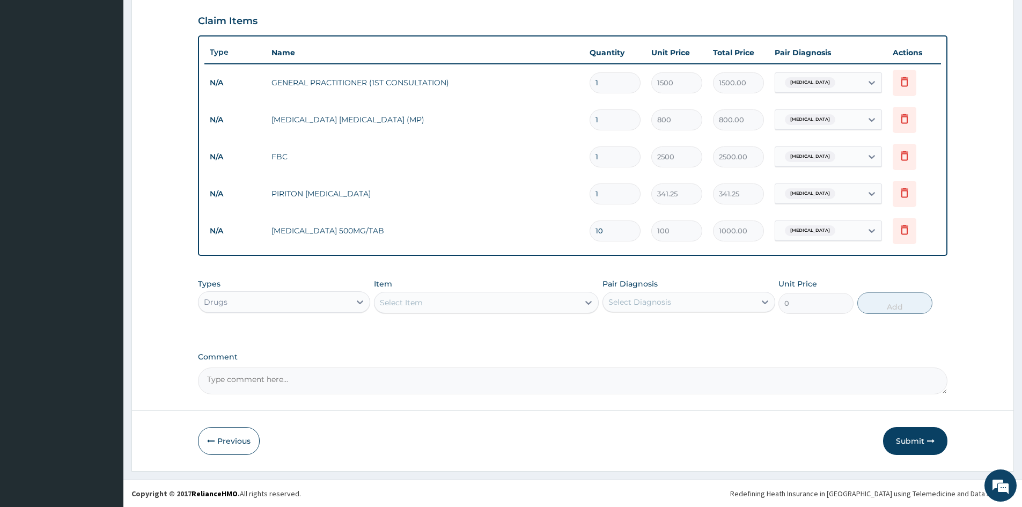
type input "10"
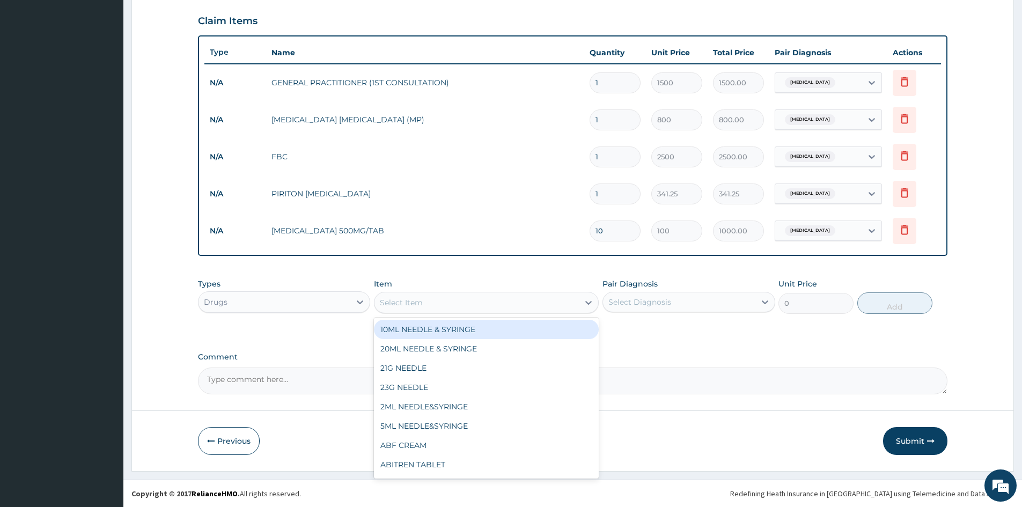
click at [441, 297] on div "Select Item" at bounding box center [476, 302] width 204 height 17
type input "DICLO"
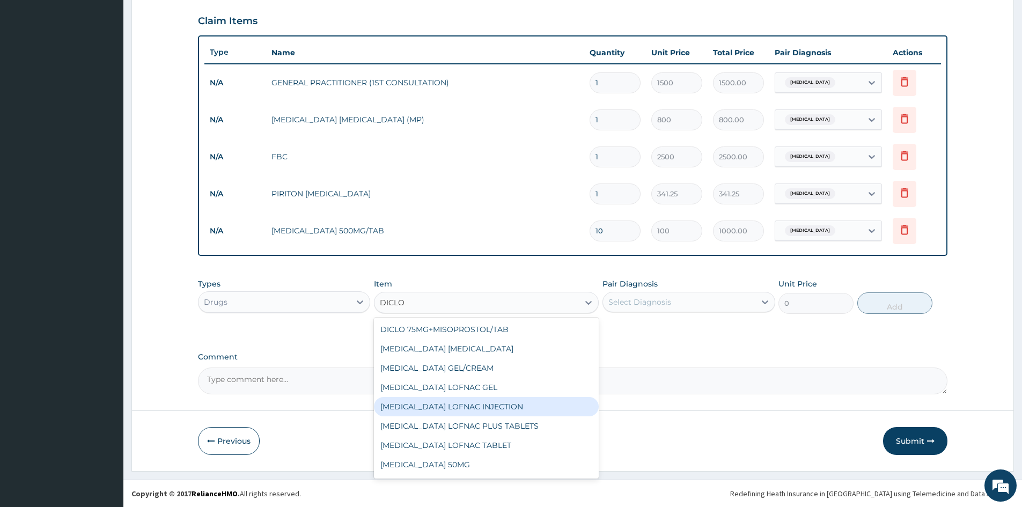
scroll to position [114, 0]
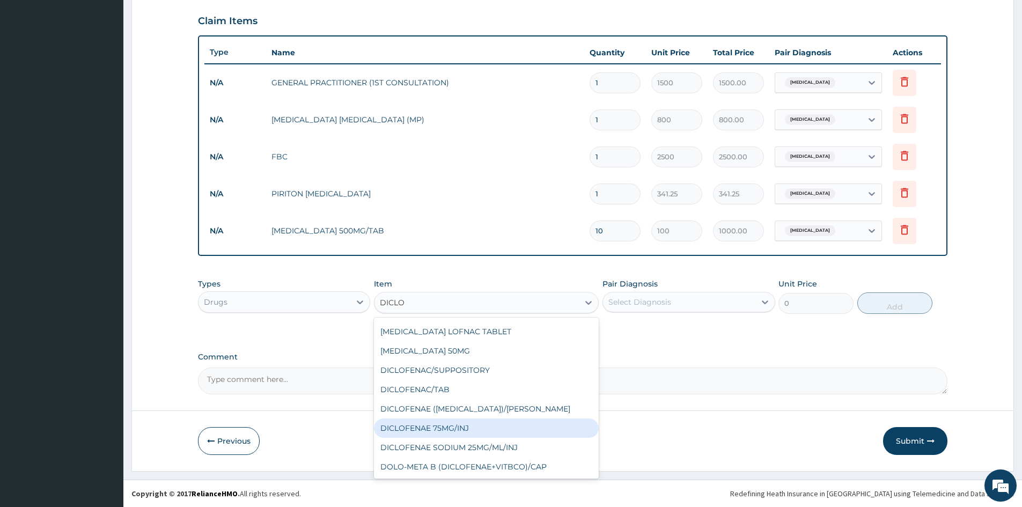
click at [476, 426] on div "DICLOFENAE 75MG/INJ" at bounding box center [486, 427] width 225 height 19
type input "200"
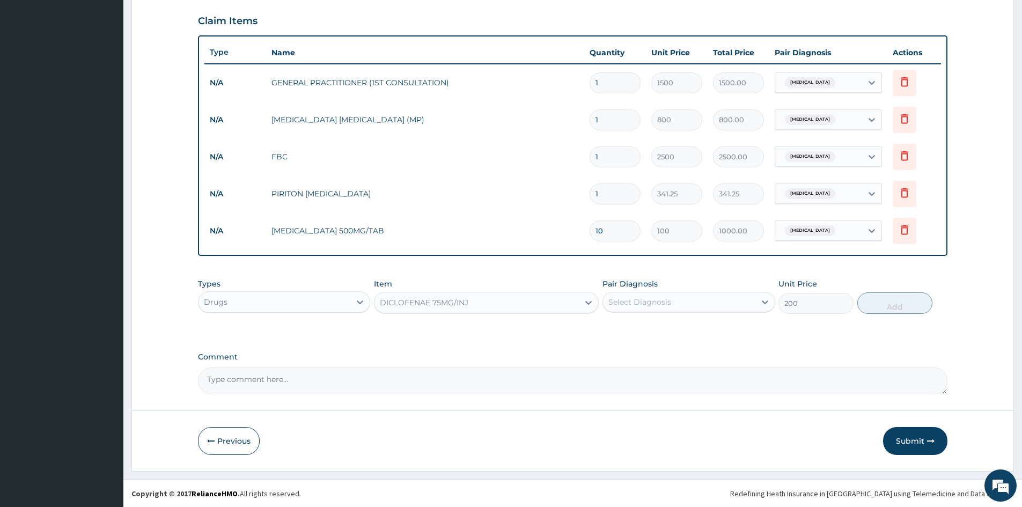
click at [660, 300] on div "Select Diagnosis" at bounding box center [639, 302] width 63 height 11
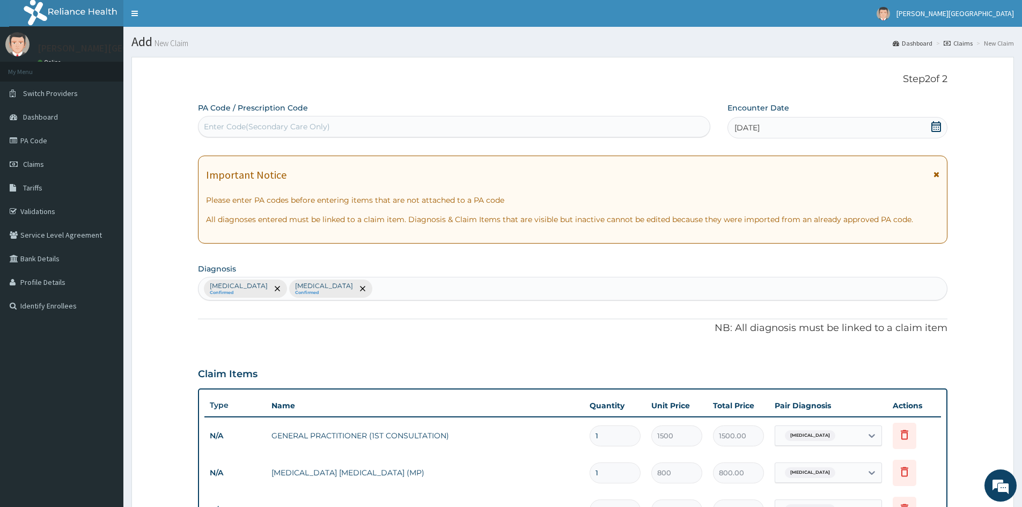
click at [451, 291] on div "Falciparum malaria Confirmed Upper respiratory infection Confirmed" at bounding box center [572, 288] width 748 height 23
type input "MYA"
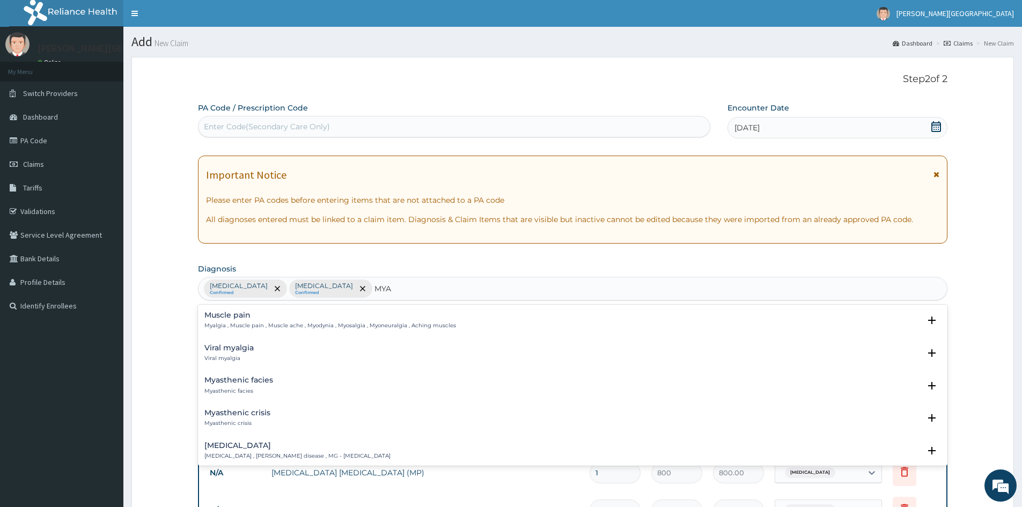
click at [210, 316] on h4 "Muscle pain" at bounding box center [329, 315] width 251 height 8
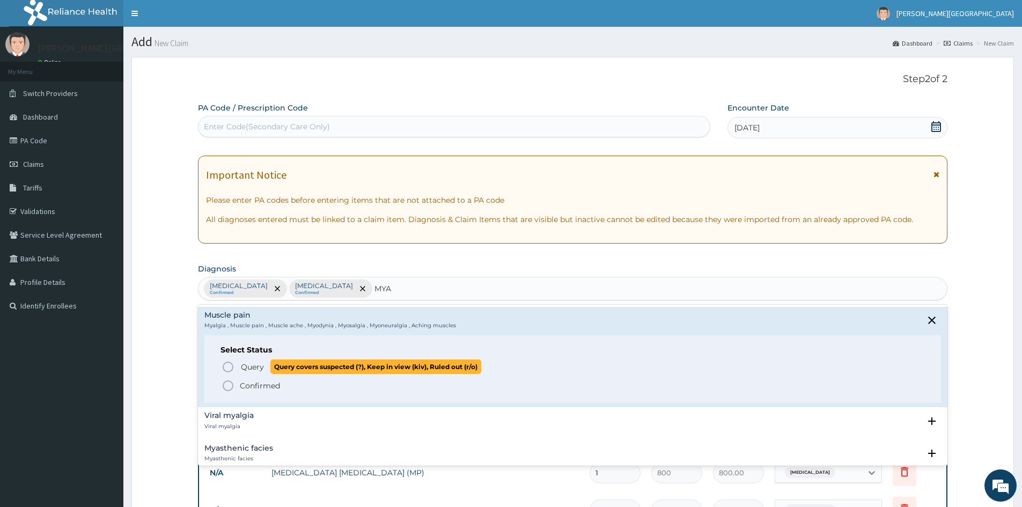
click at [226, 364] on icon "status option query" at bounding box center [227, 366] width 13 height 13
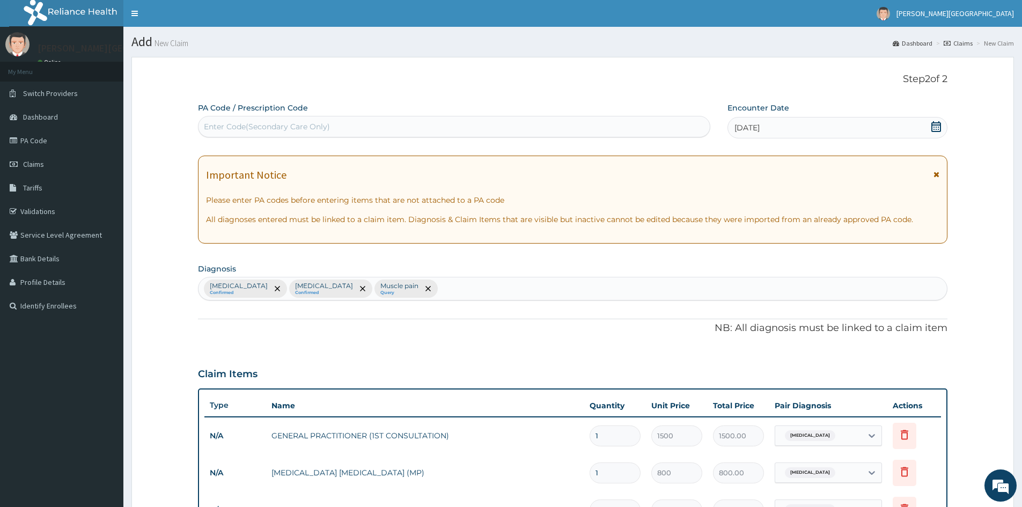
scroll to position [353, 0]
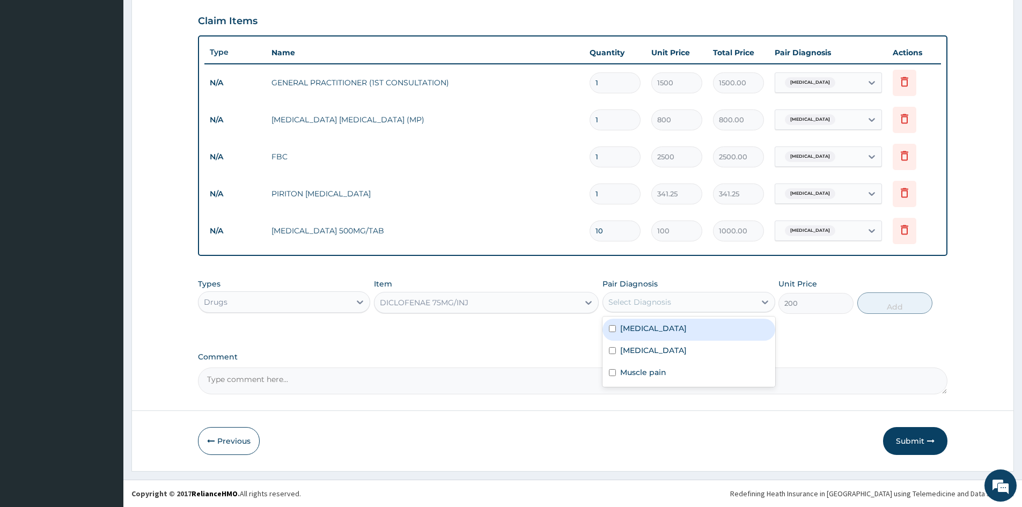
click at [618, 304] on div "Select Diagnosis" at bounding box center [639, 302] width 63 height 11
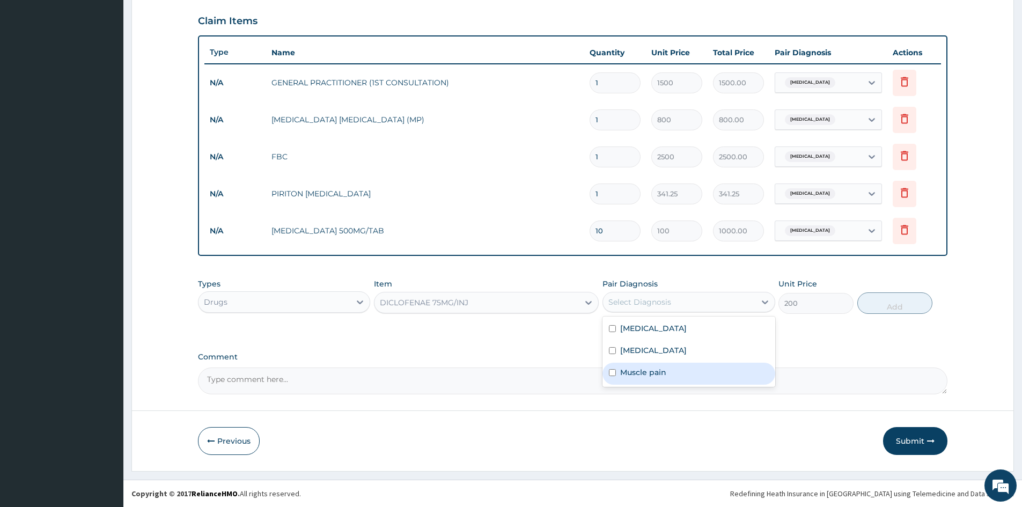
click at [612, 372] on input "checkbox" at bounding box center [612, 372] width 7 height 7
click at [610, 371] on input "checkbox" at bounding box center [612, 372] width 7 height 7
checkbox input "true"
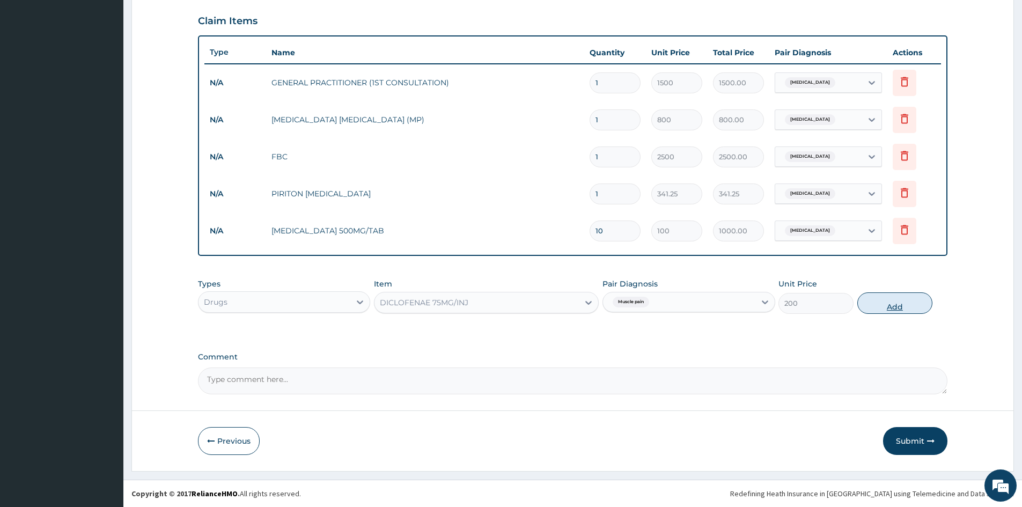
click at [892, 298] on button "Add" at bounding box center [894, 302] width 75 height 21
type input "0"
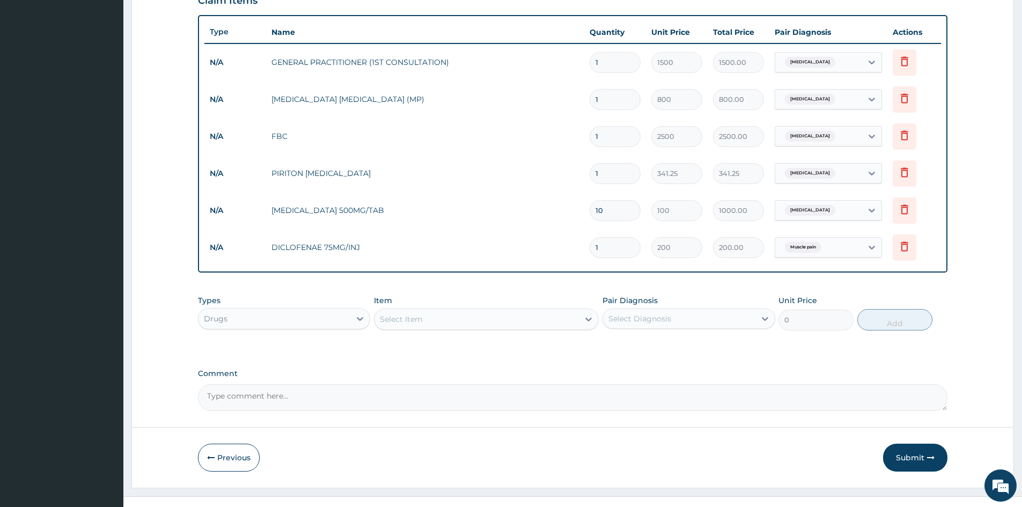
scroll to position [390, 0]
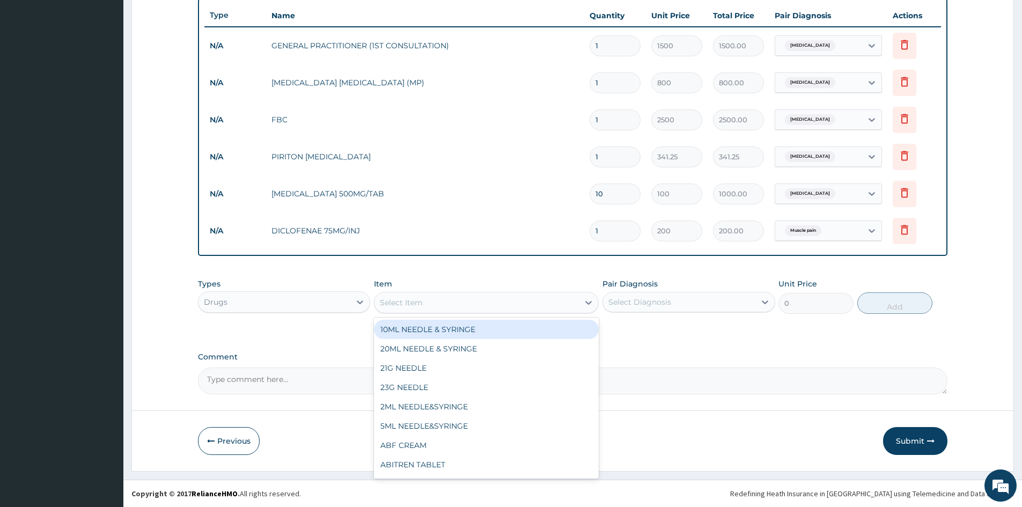
click at [449, 294] on div "Select Item" at bounding box center [476, 302] width 204 height 17
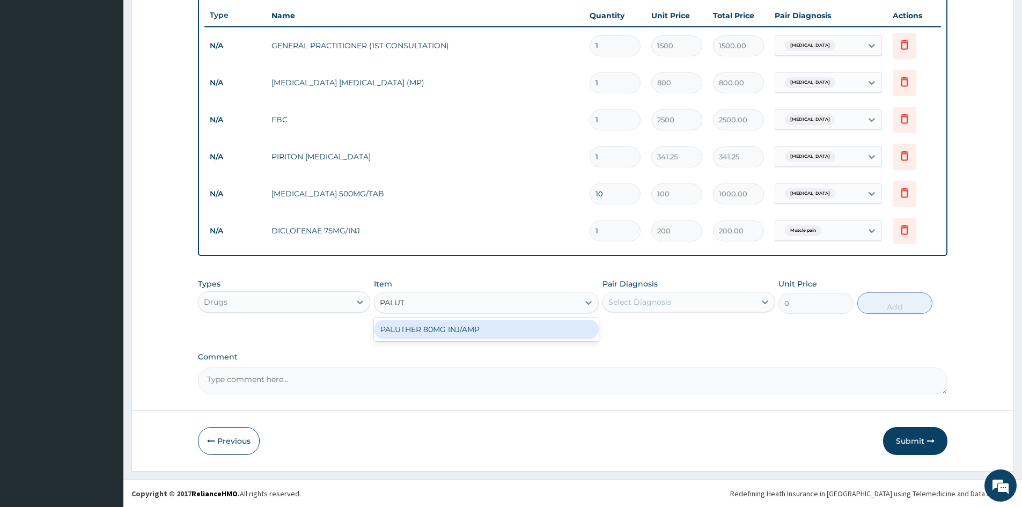
type input "PALUTH"
click at [423, 327] on div "PALUTHER 80MG INJ/AMP" at bounding box center [486, 329] width 225 height 19
type input "500"
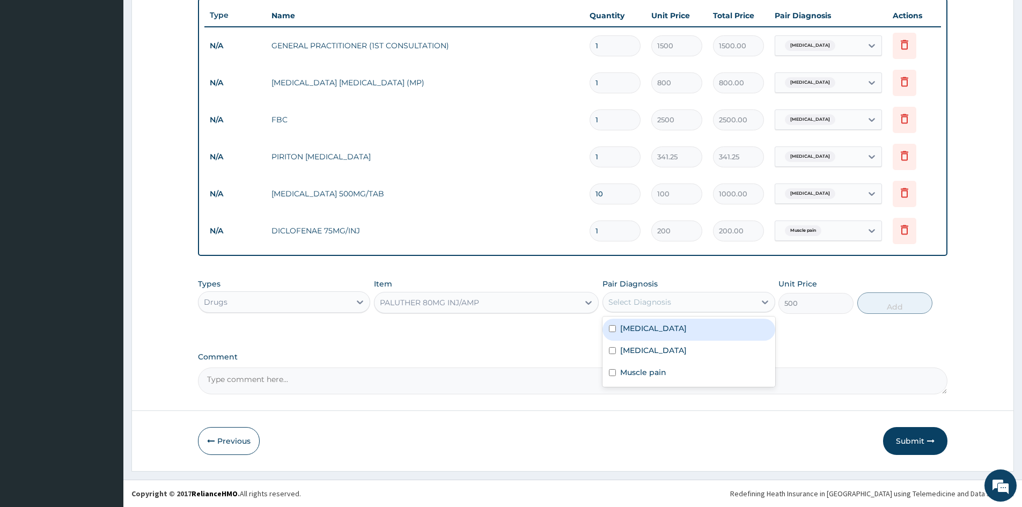
click at [630, 298] on div "Select Diagnosis" at bounding box center [639, 302] width 63 height 11
click at [612, 328] on input "checkbox" at bounding box center [612, 328] width 7 height 7
checkbox input "true"
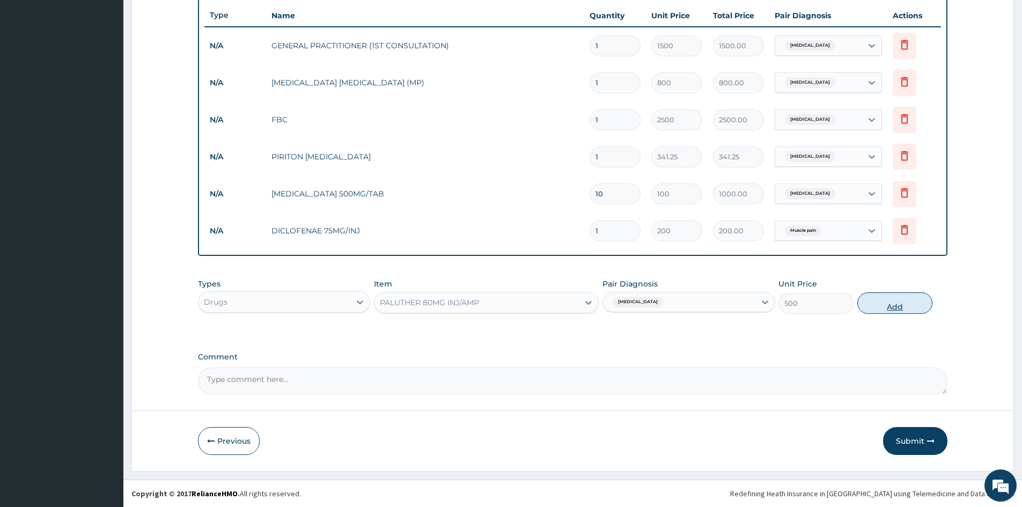
click at [902, 302] on button "Add" at bounding box center [894, 302] width 75 height 21
type input "0"
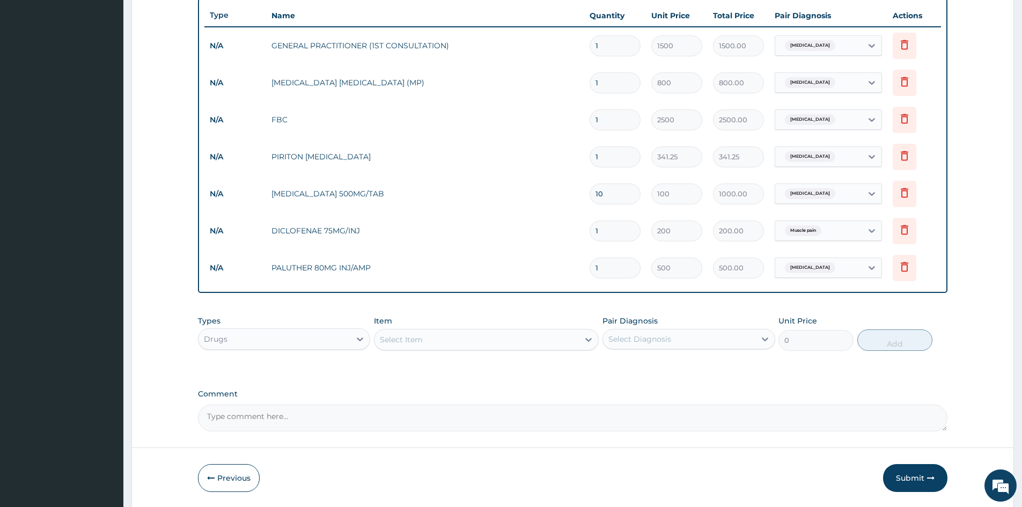
type input "0.00"
type input "2"
type input "1000.00"
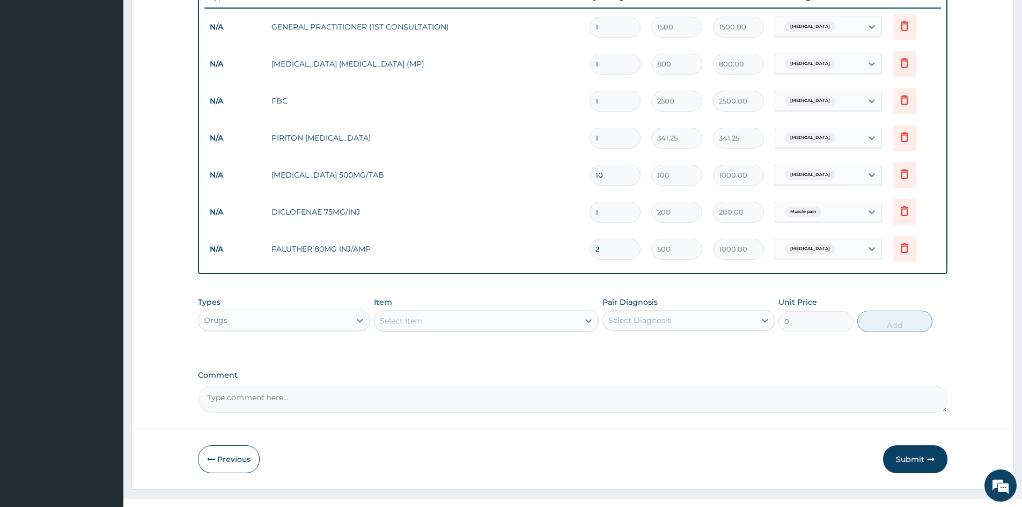
scroll to position [427, 0]
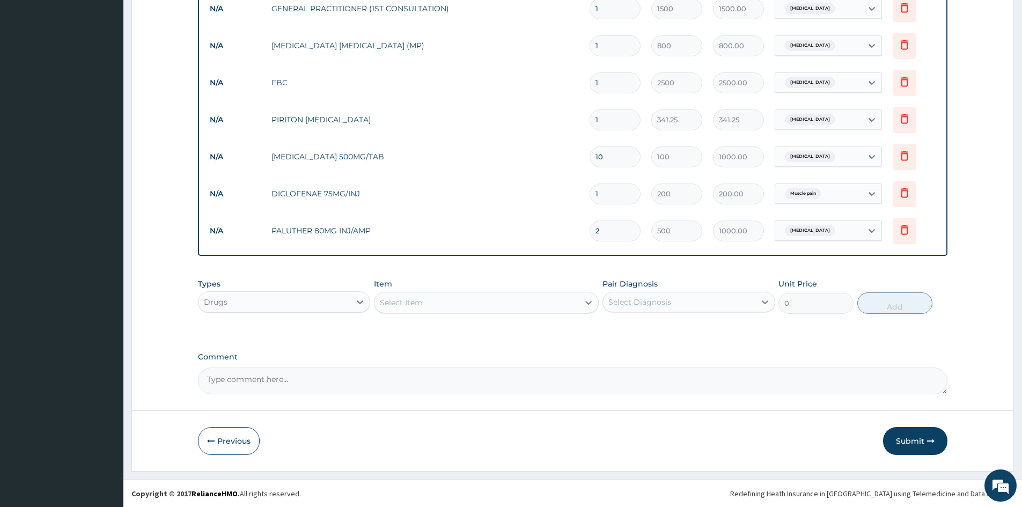
type input "2"
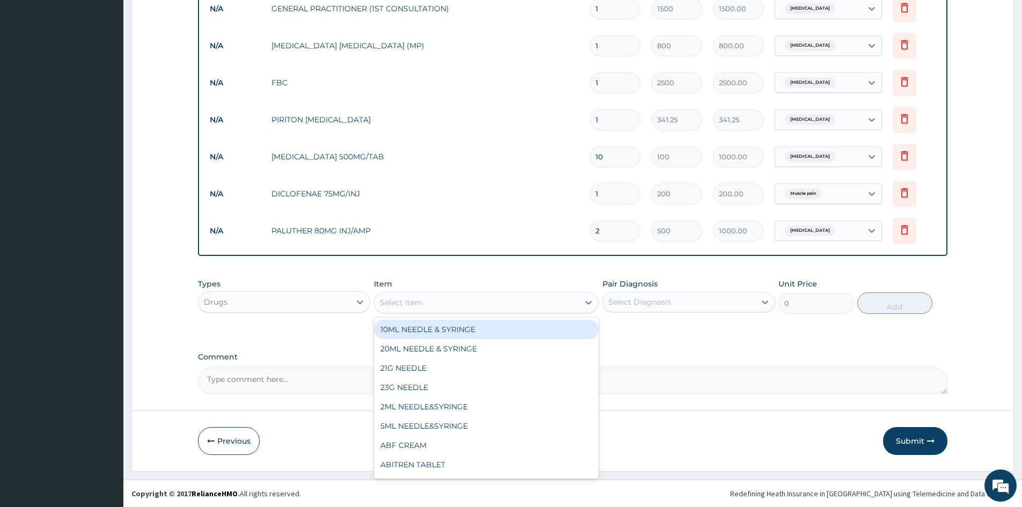
click at [425, 302] on div "Select Item" at bounding box center [476, 302] width 204 height 17
type input "ARTE"
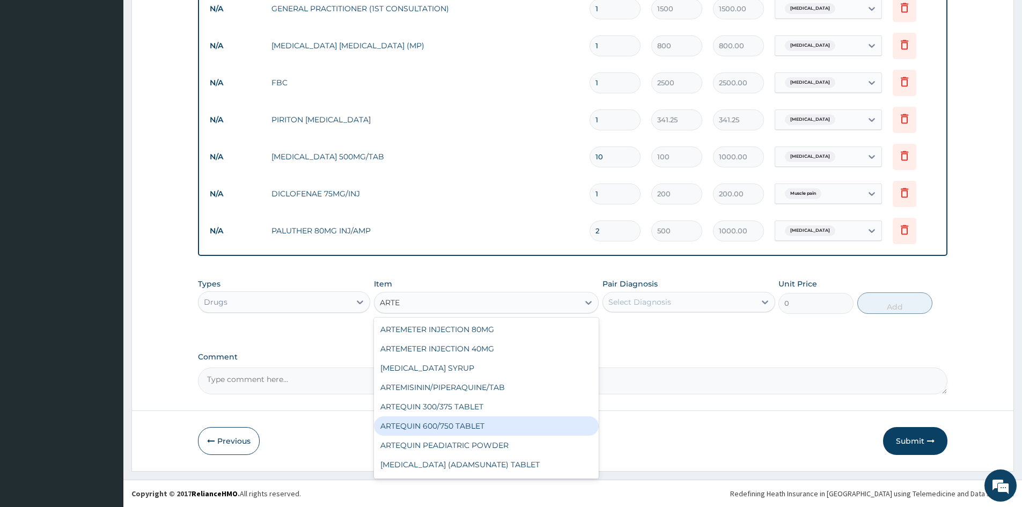
click at [406, 422] on div "ARTEQUIN 600/750 TABLET" at bounding box center [486, 425] width 225 height 19
type input "250"
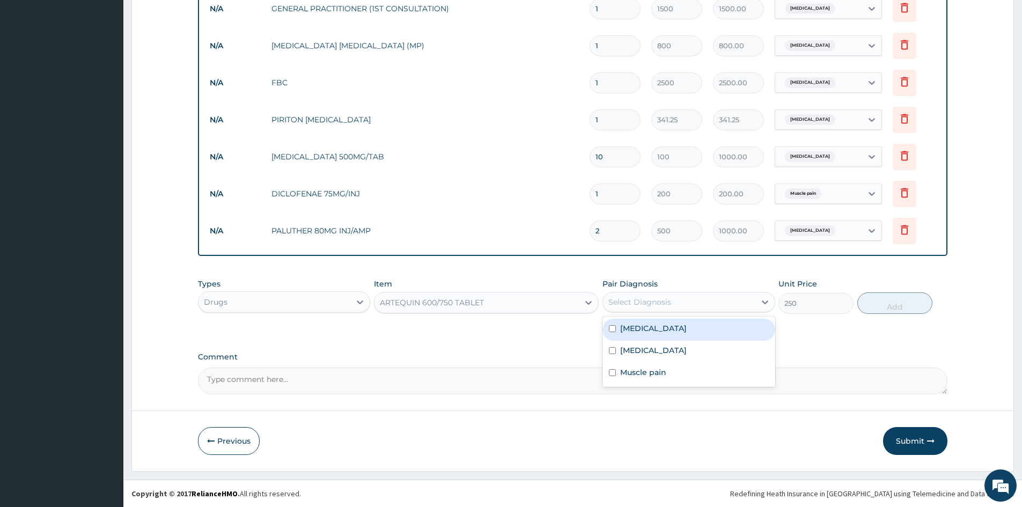
click at [639, 300] on div "Select Diagnosis" at bounding box center [639, 302] width 63 height 11
click at [611, 328] on input "checkbox" at bounding box center [612, 328] width 7 height 7
checkbox input "true"
click at [899, 308] on button "Add" at bounding box center [894, 302] width 75 height 21
type input "0"
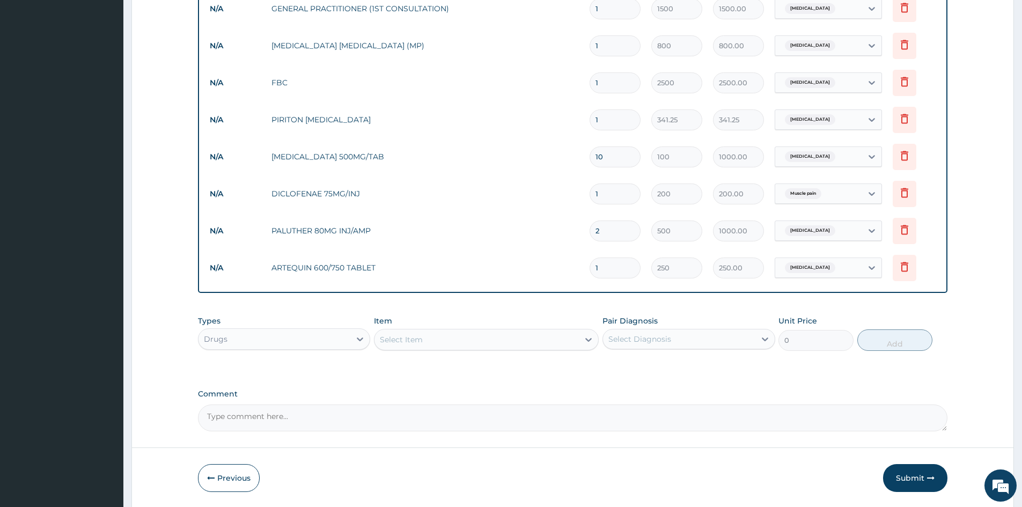
type input "0.00"
type input "6"
type input "1500.00"
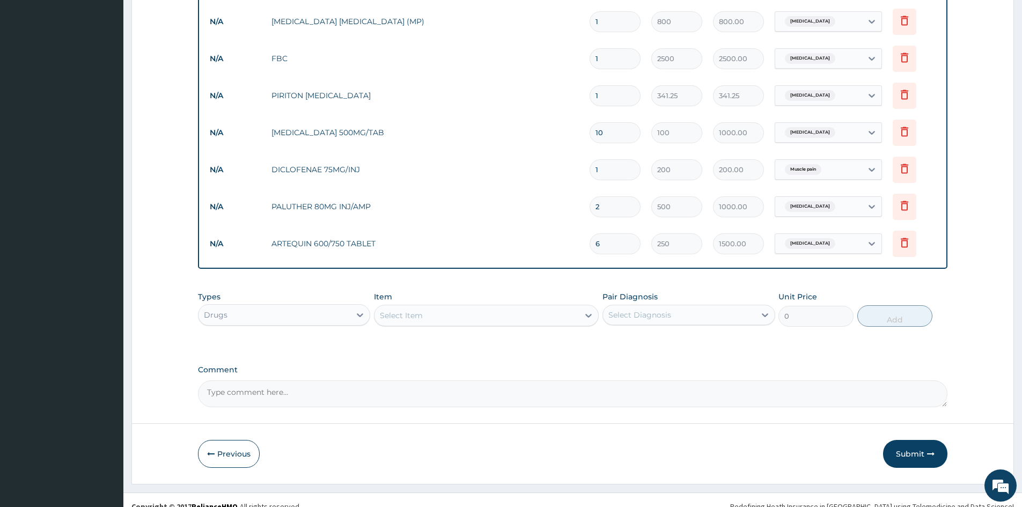
scroll to position [464, 0]
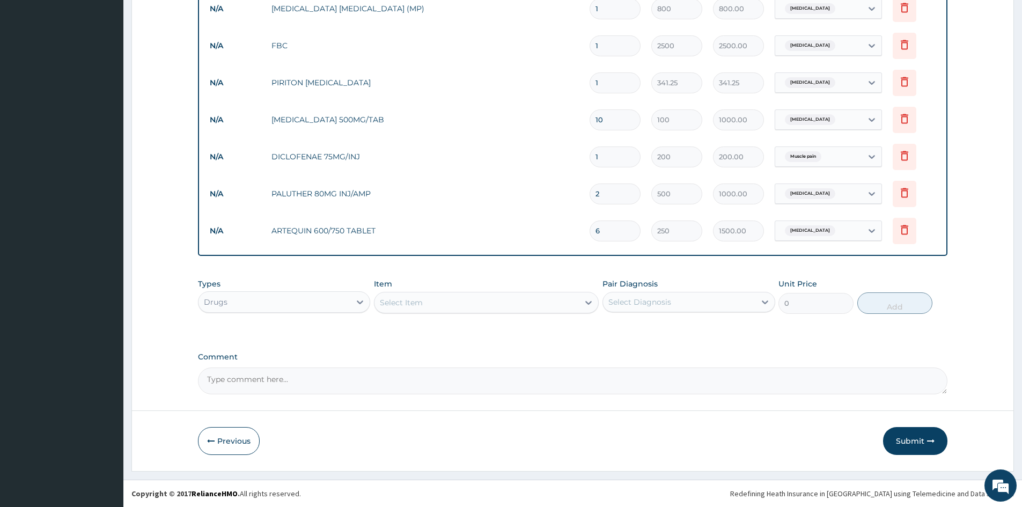
type input "6"
click at [456, 300] on div "Select Item" at bounding box center [476, 302] width 204 height 17
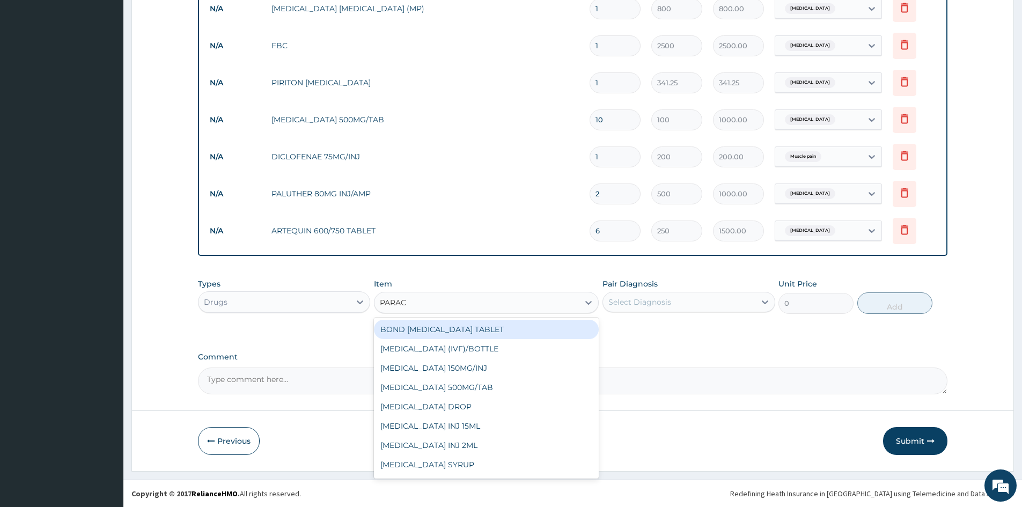
type input "PARACE"
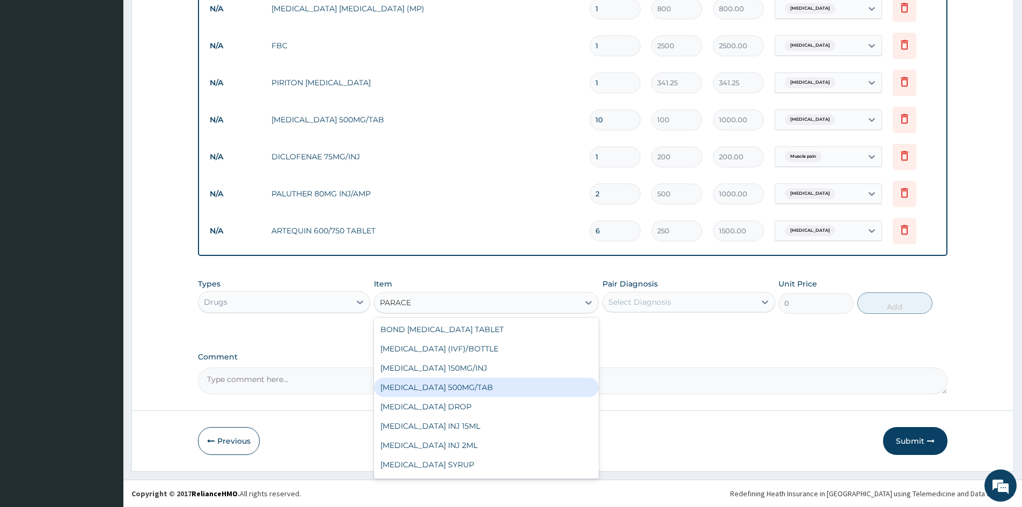
click at [445, 386] on div "PARACETAMOL 500MG/TAB" at bounding box center [486, 387] width 225 height 19
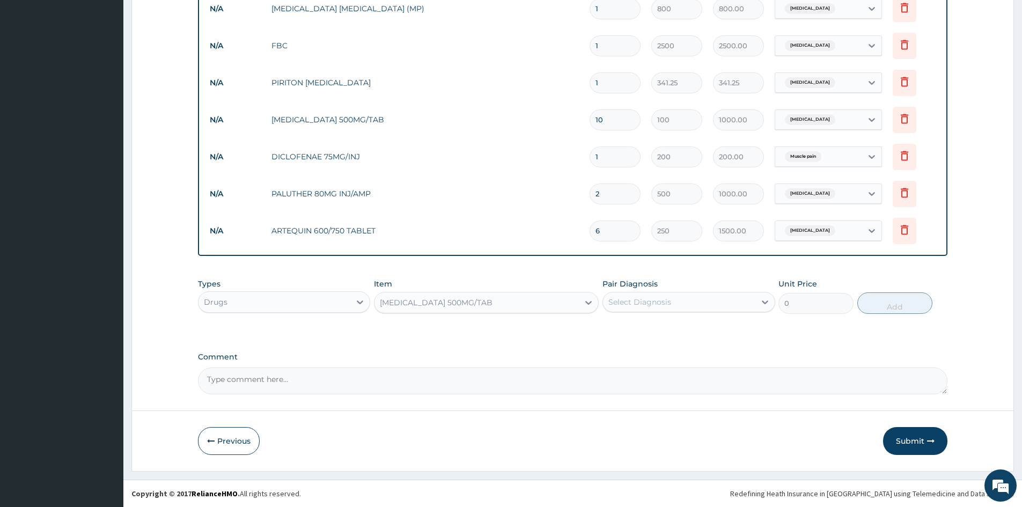
type input "10"
click at [658, 297] on div "Select Diagnosis" at bounding box center [639, 302] width 63 height 11
click at [611, 325] on input "checkbox" at bounding box center [612, 328] width 7 height 7
checkbox input "true"
click at [887, 304] on button "Add" at bounding box center [894, 302] width 75 height 21
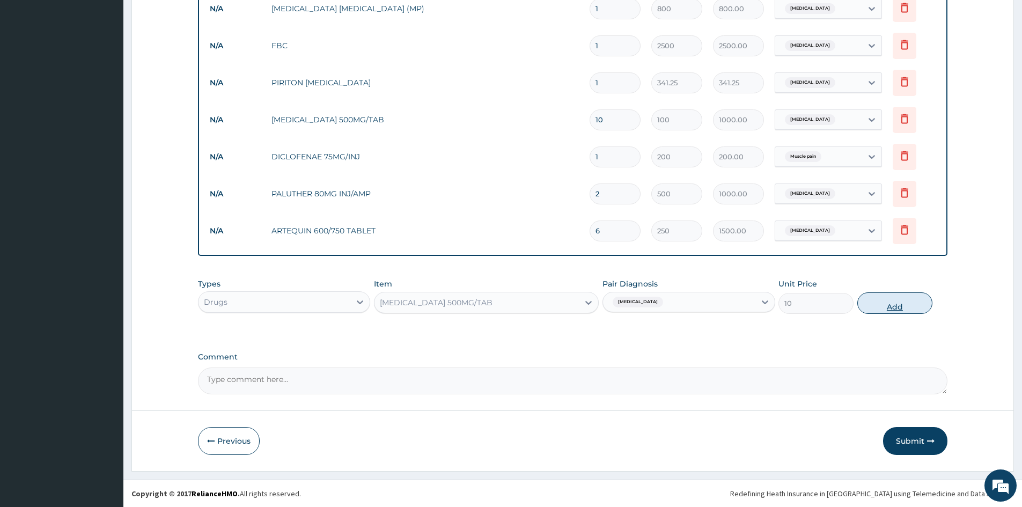
type input "0"
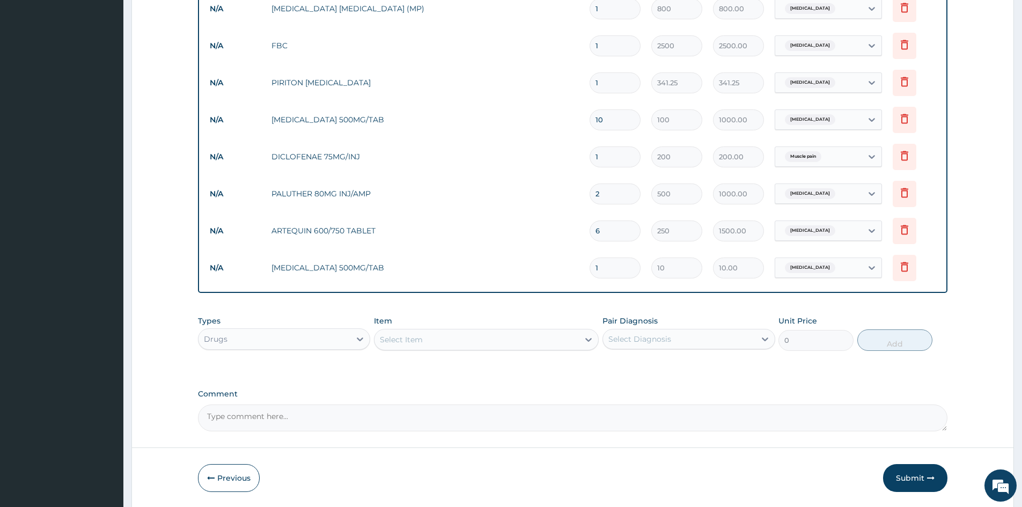
type input "18"
type input "180.00"
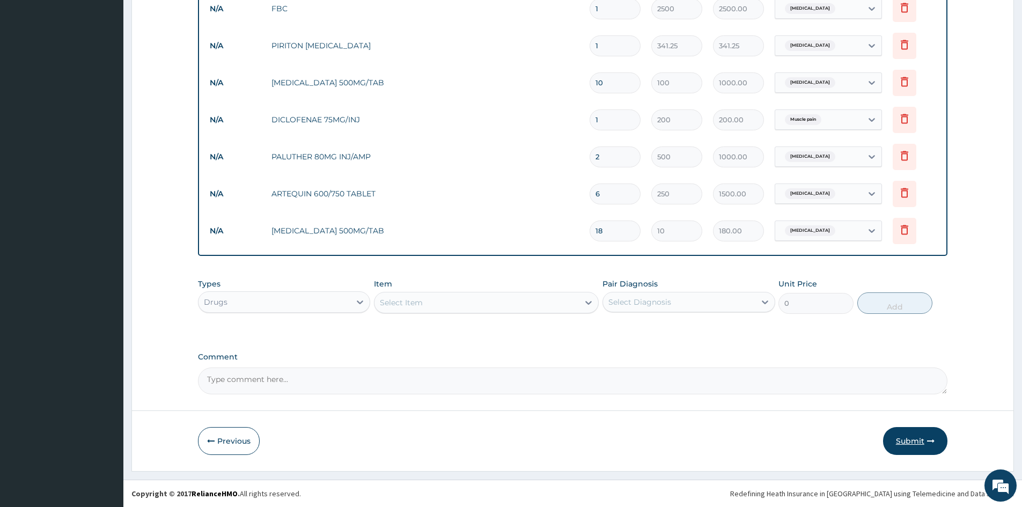
type input "18"
click at [902, 437] on button "Submit" at bounding box center [915, 441] width 64 height 28
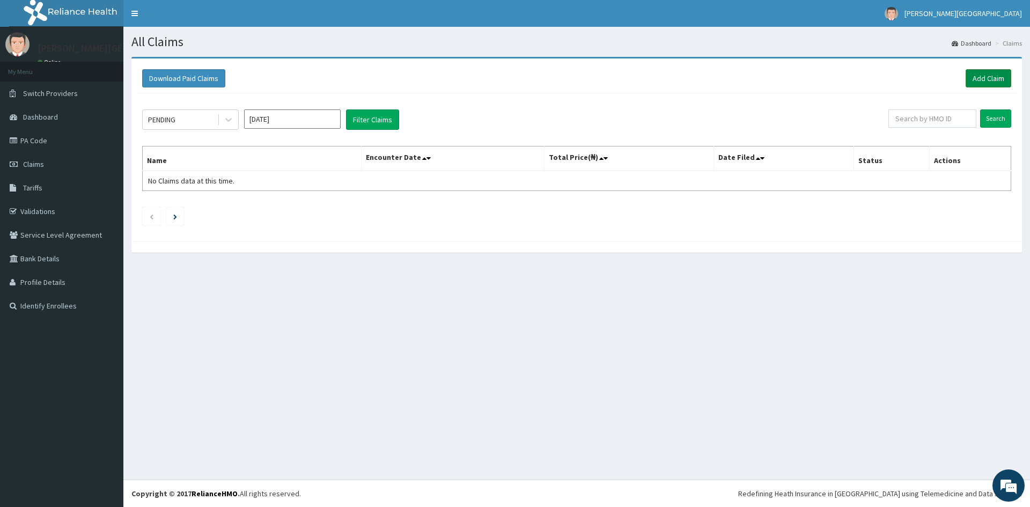
click at [988, 70] on link "Add Claim" at bounding box center [988, 78] width 46 height 18
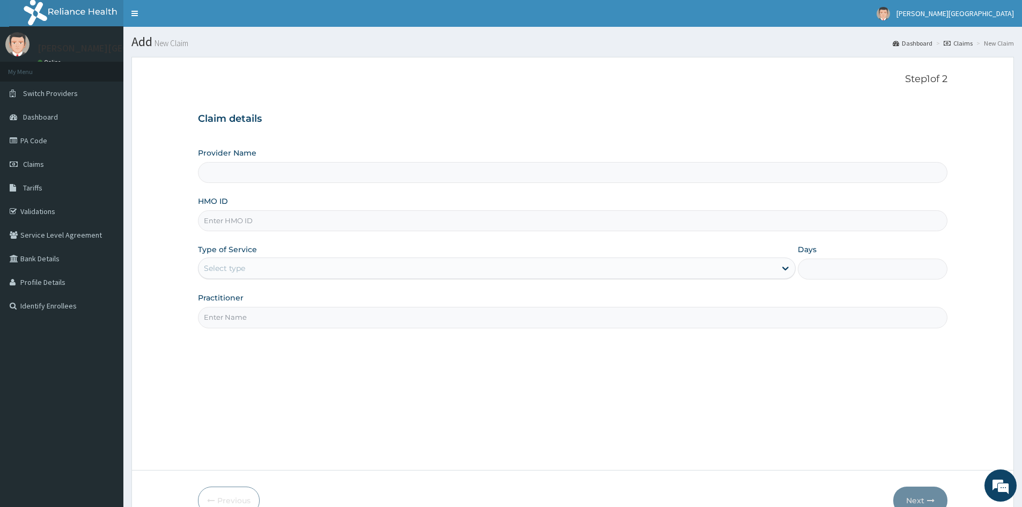
click at [270, 215] on input "HMO ID" at bounding box center [572, 220] width 749 height 21
type input "NNI"
type input "[PERSON_NAME][GEOGRAPHIC_DATA]"
type input "NNI/10161/D"
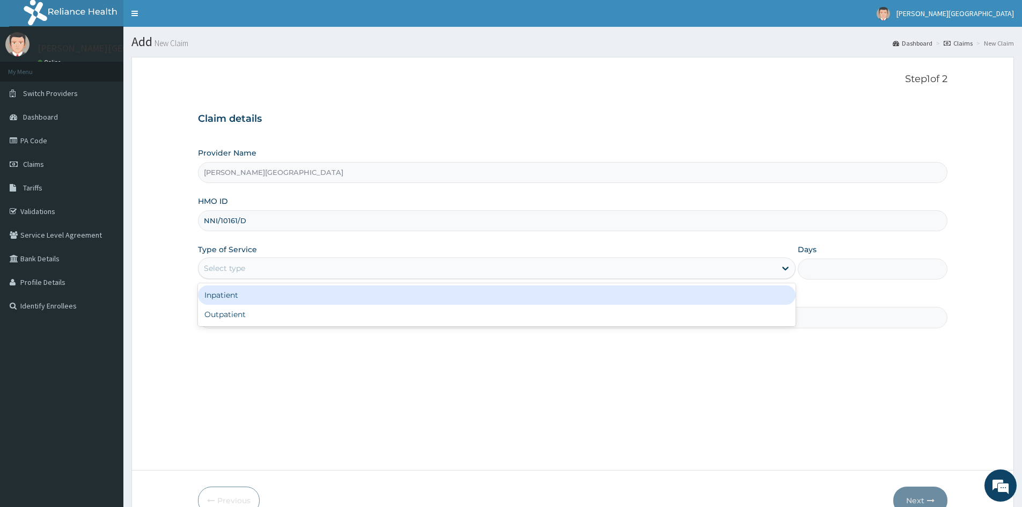
click at [222, 268] on div "Select type" at bounding box center [224, 268] width 41 height 11
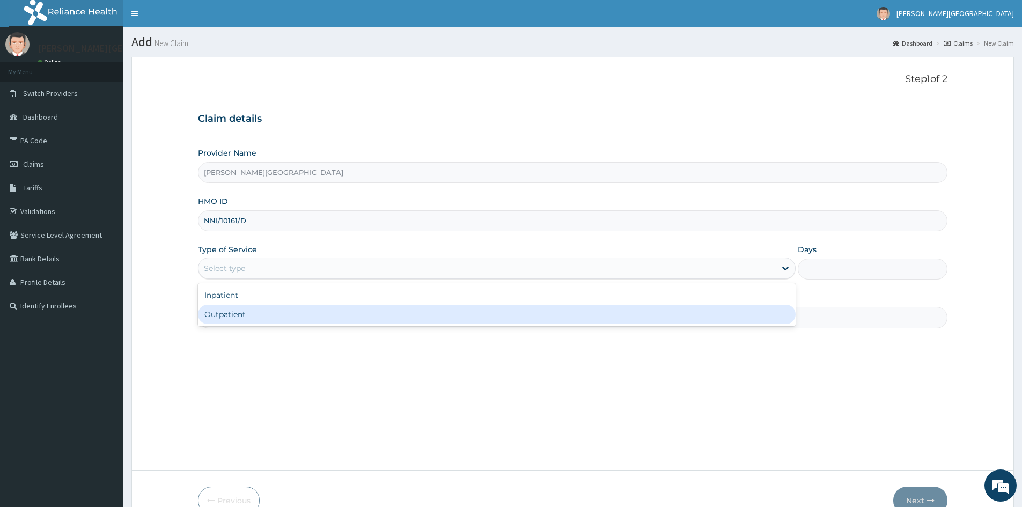
click at [225, 316] on div "Outpatient" at bounding box center [496, 314] width 597 height 19
type input "1"
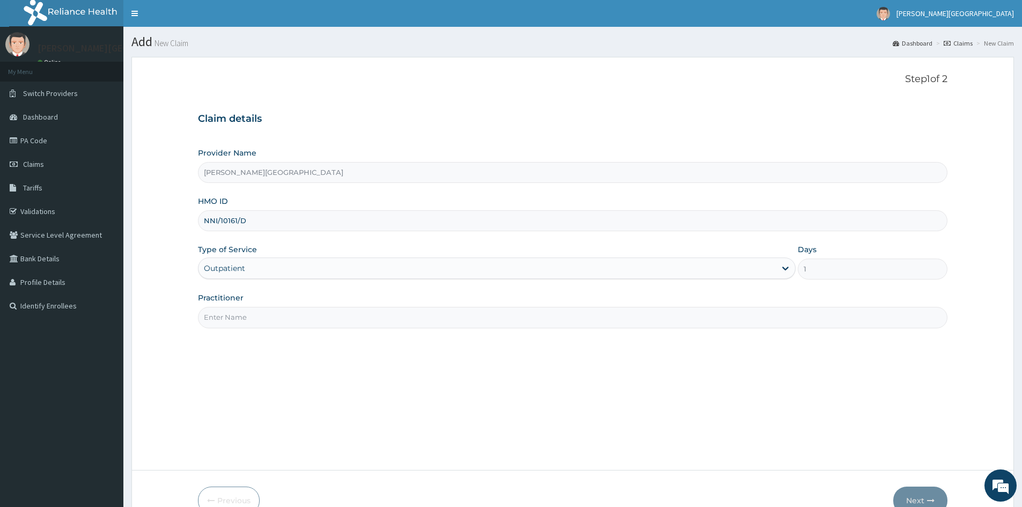
click at [249, 316] on input "Practitioner" at bounding box center [572, 317] width 749 height 21
type input "GENERAL PRACTITIONER"
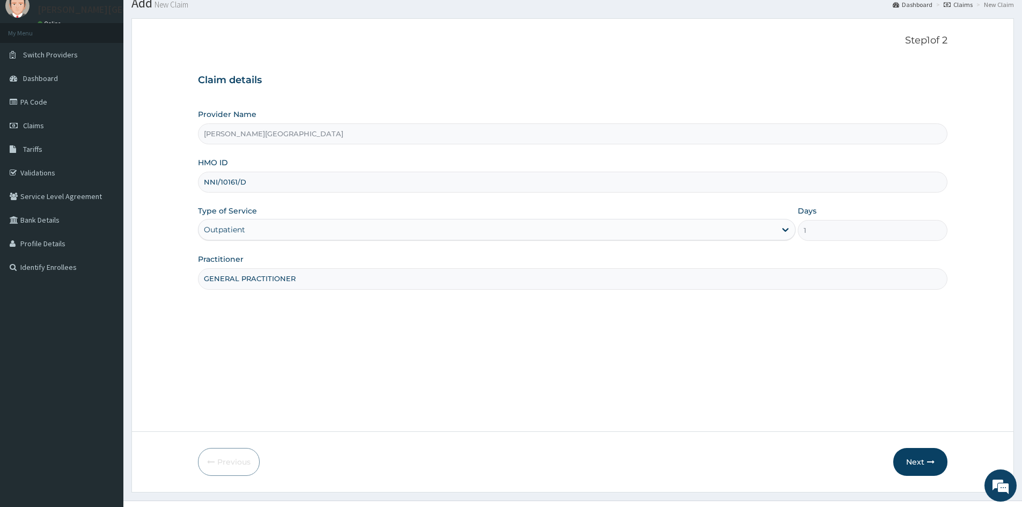
scroll to position [60, 0]
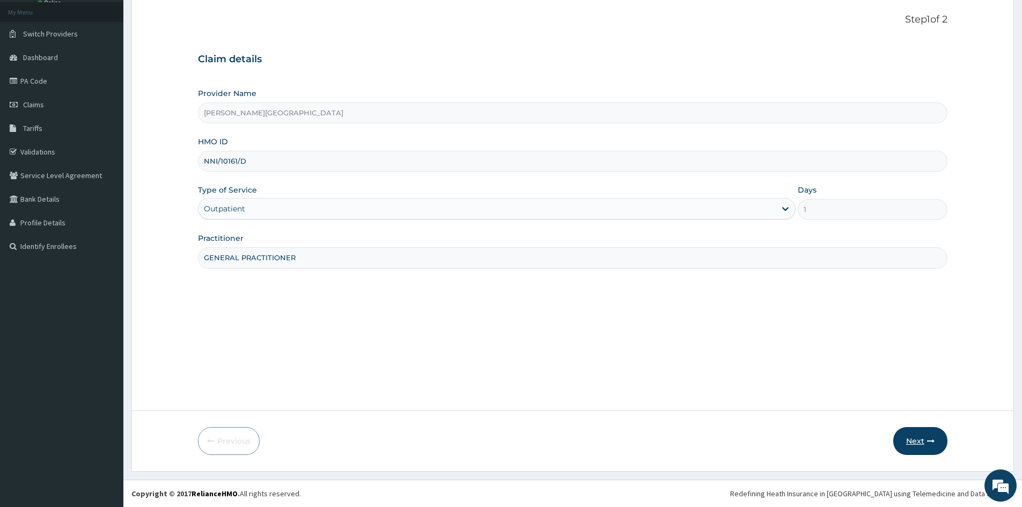
click at [926, 441] on button "Next" at bounding box center [920, 441] width 54 height 28
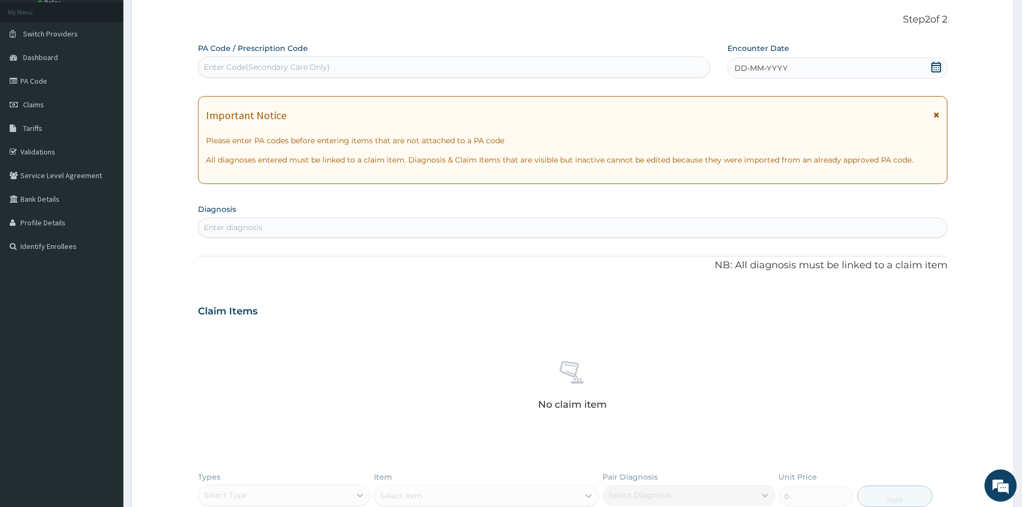
click at [301, 65] on div "Enter Code(Secondary Care Only)" at bounding box center [267, 67] width 126 height 11
type input "PA/60782O"
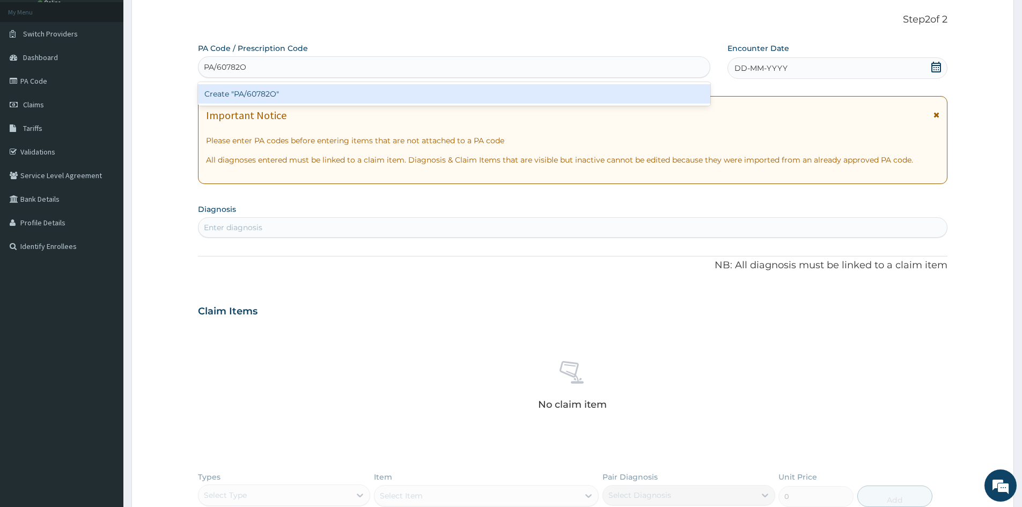
click at [254, 97] on div "Create "PA/60782O"" at bounding box center [454, 93] width 512 height 19
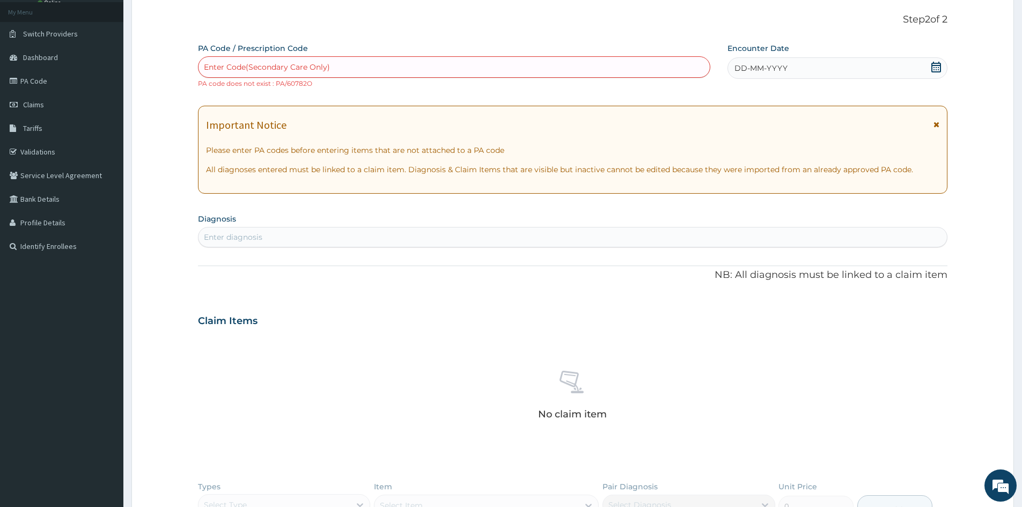
click at [297, 63] on div "Enter Code(Secondary Care Only)" at bounding box center [267, 67] width 126 height 11
type input "PA/6O782O"
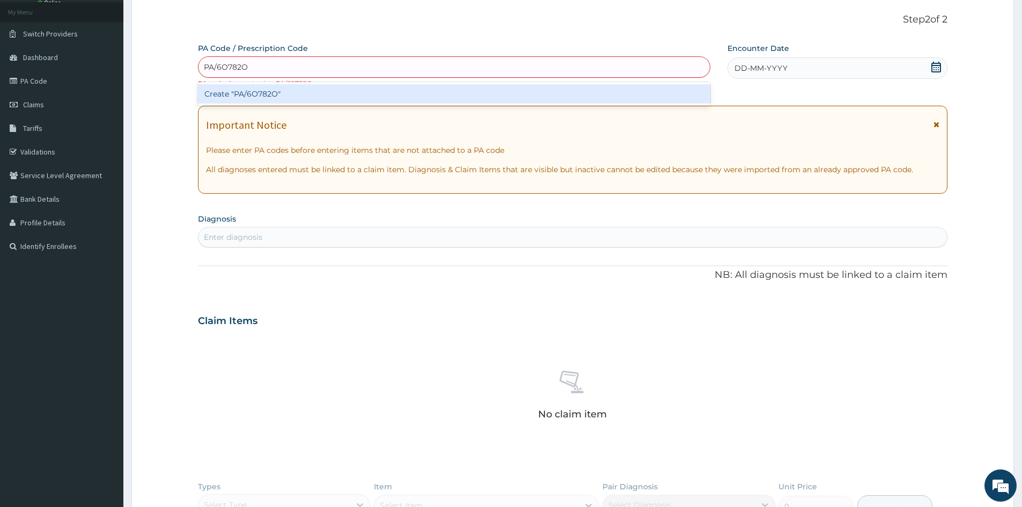
click at [271, 94] on div "Create "PA/6O782O"" at bounding box center [454, 93] width 512 height 19
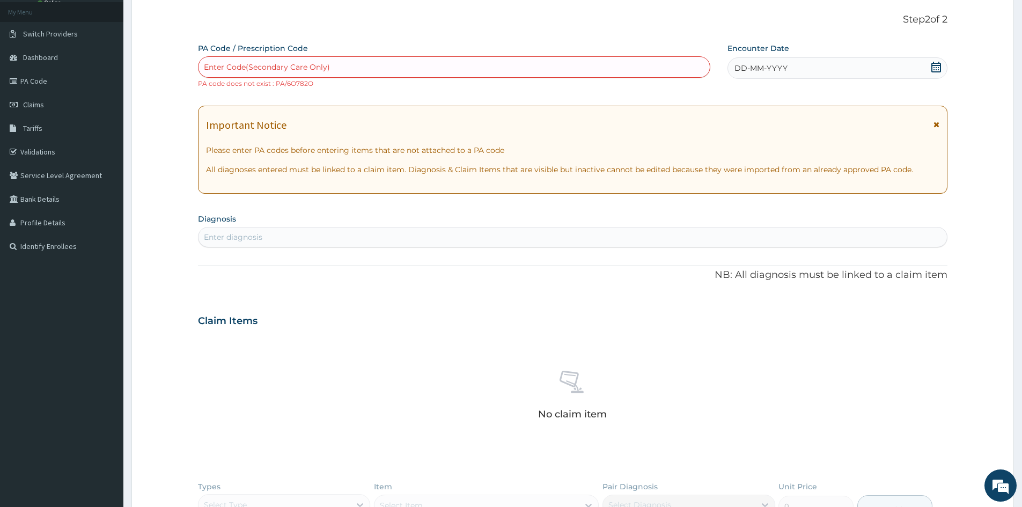
click at [283, 62] on div "Enter Code(Secondary Care Only)" at bounding box center [267, 67] width 126 height 11
type input "PA/607820"
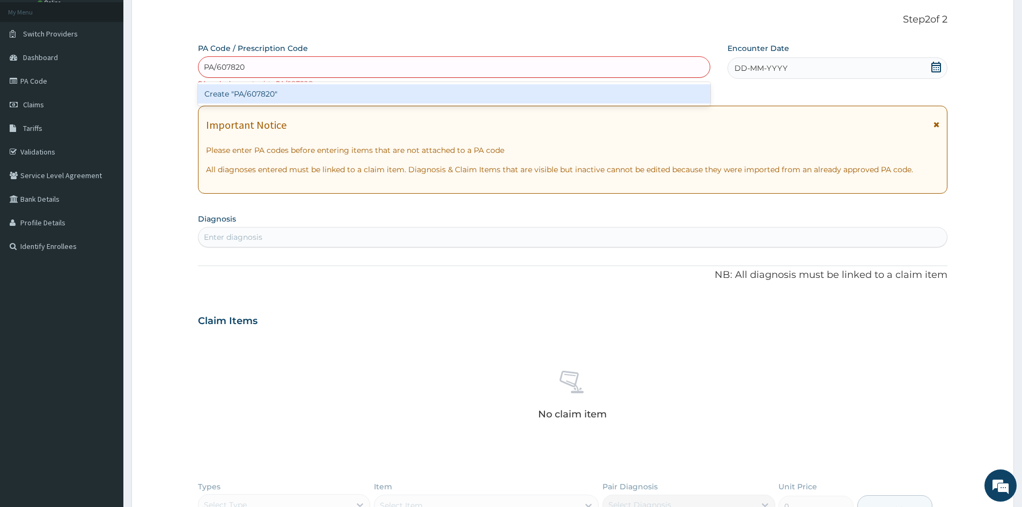
click at [264, 97] on div "Create "PA/607820"" at bounding box center [454, 93] width 512 height 19
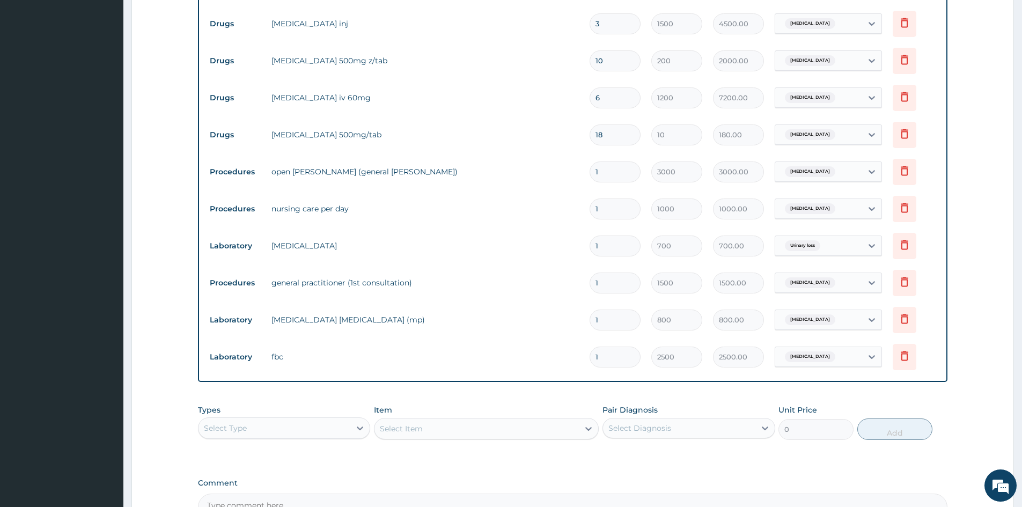
scroll to position [760, 0]
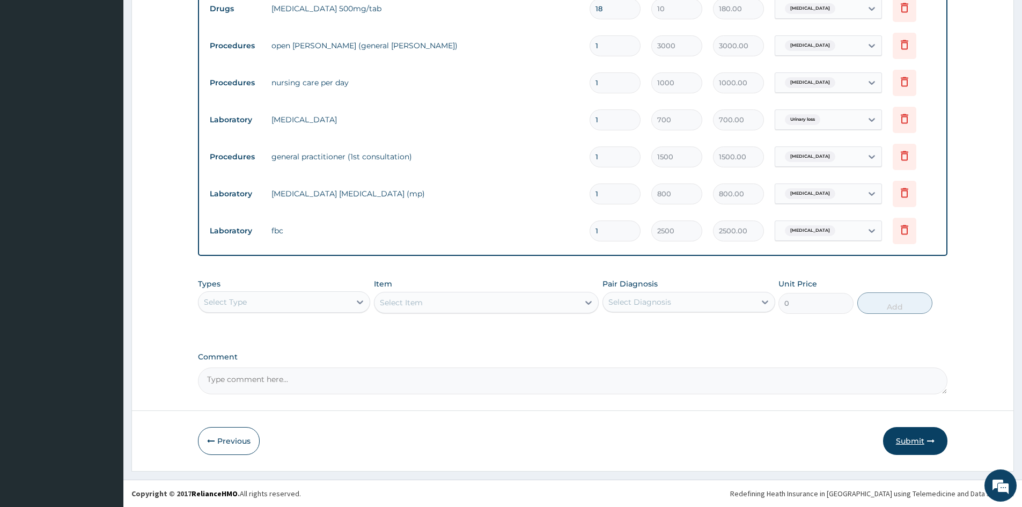
click at [911, 439] on button "Submit" at bounding box center [915, 441] width 64 height 28
